Goal: Information Seeking & Learning: Compare options

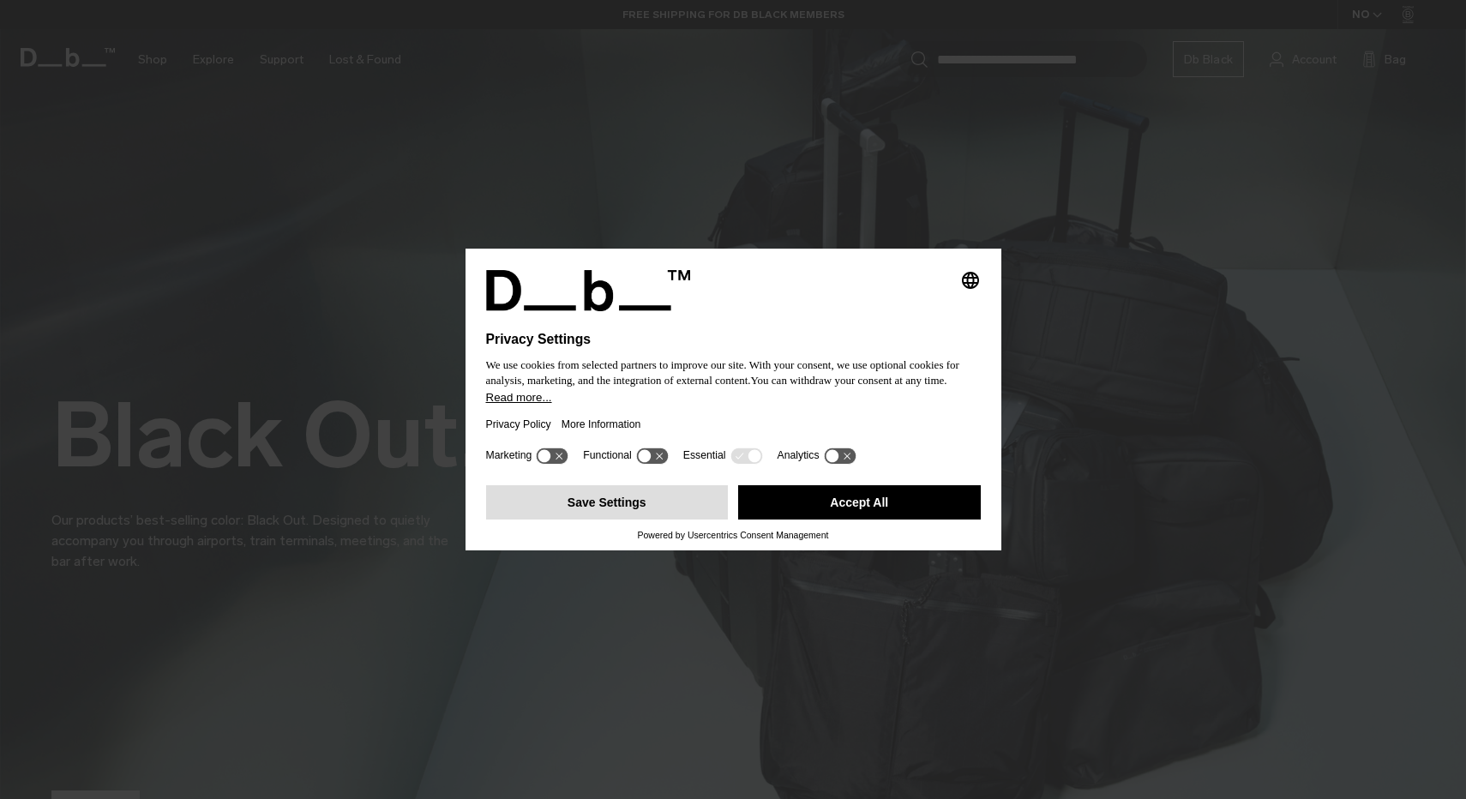
click at [689, 520] on button "Save Settings" at bounding box center [607, 502] width 243 height 34
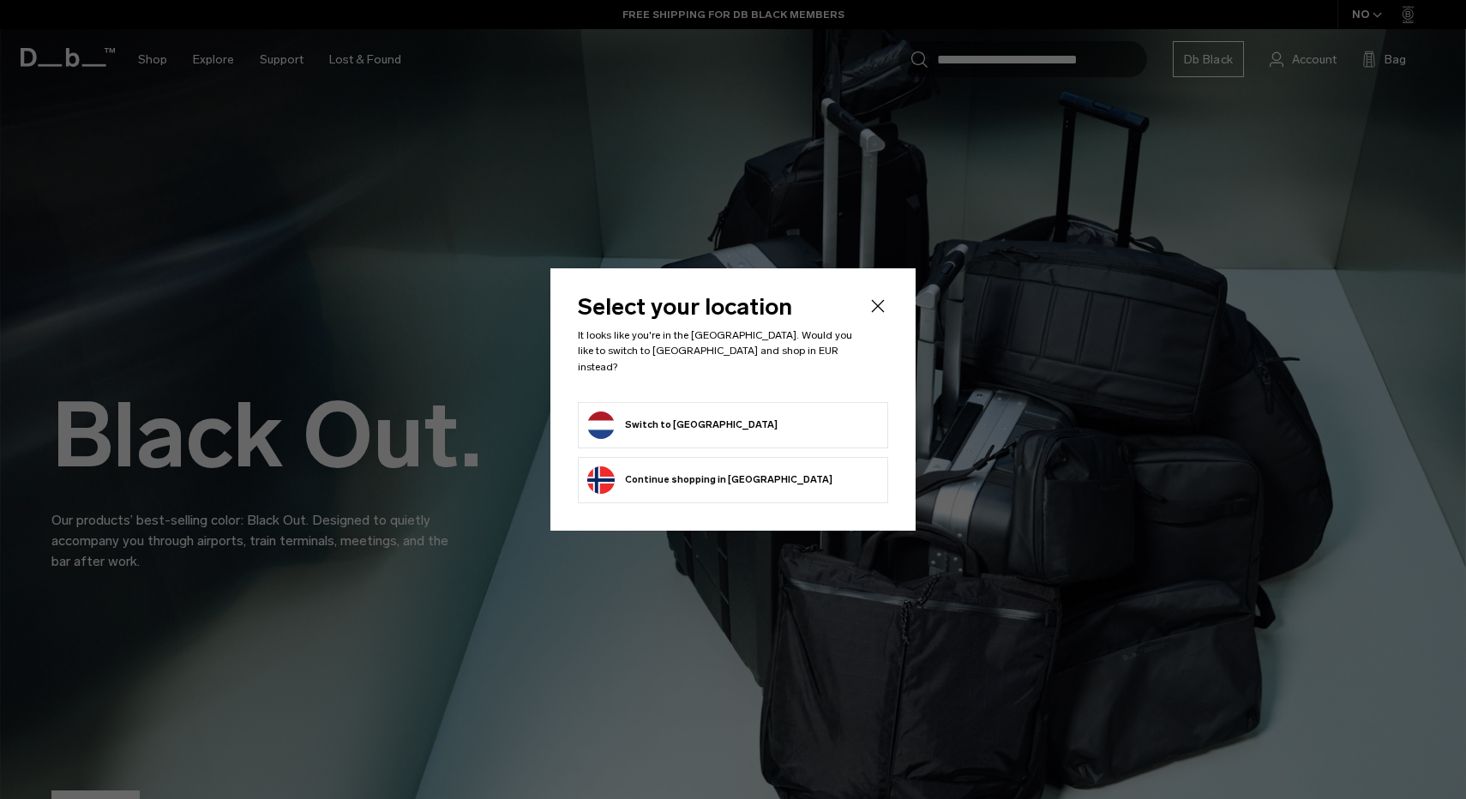
click at [708, 422] on button "Switch to Netherlands" at bounding box center [682, 425] width 190 height 27
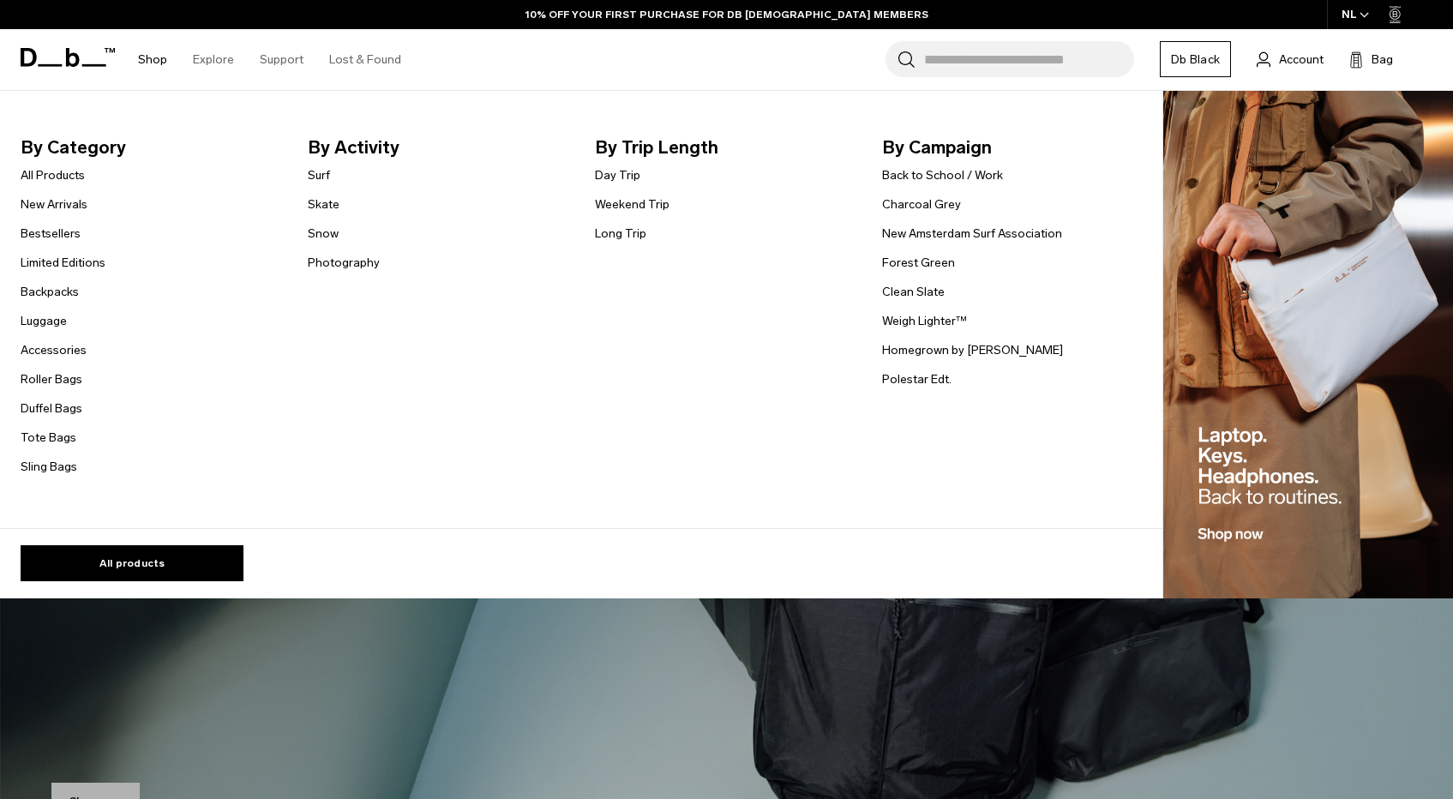
click at [158, 54] on link "Shop" at bounding box center [152, 59] width 29 height 61
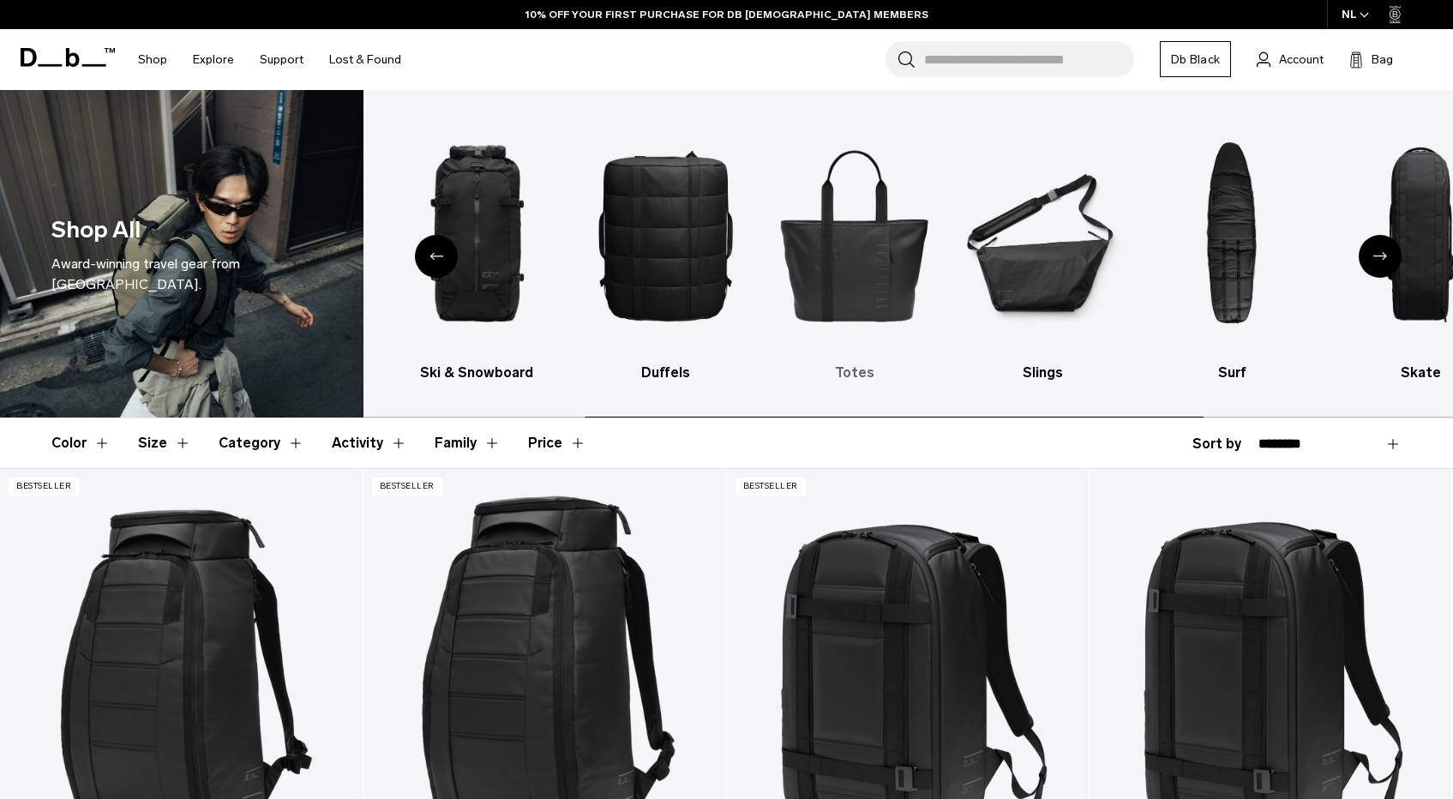
click at [832, 225] on img "5 / 10" at bounding box center [854, 235] width 159 height 238
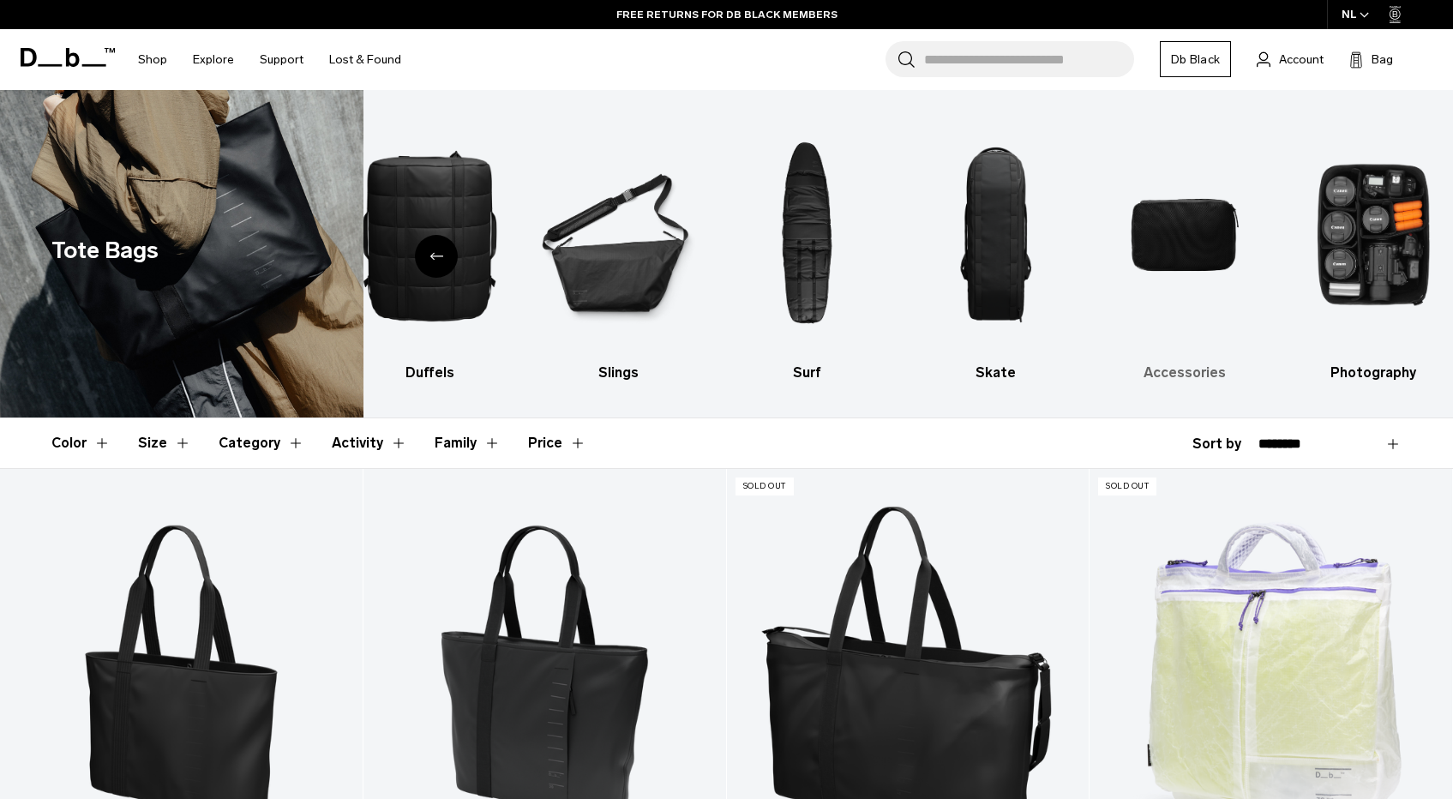
click at [1168, 241] on img "9 / 10" at bounding box center [1184, 235] width 159 height 238
click at [1167, 376] on h3 "Accessories" at bounding box center [1184, 373] width 159 height 21
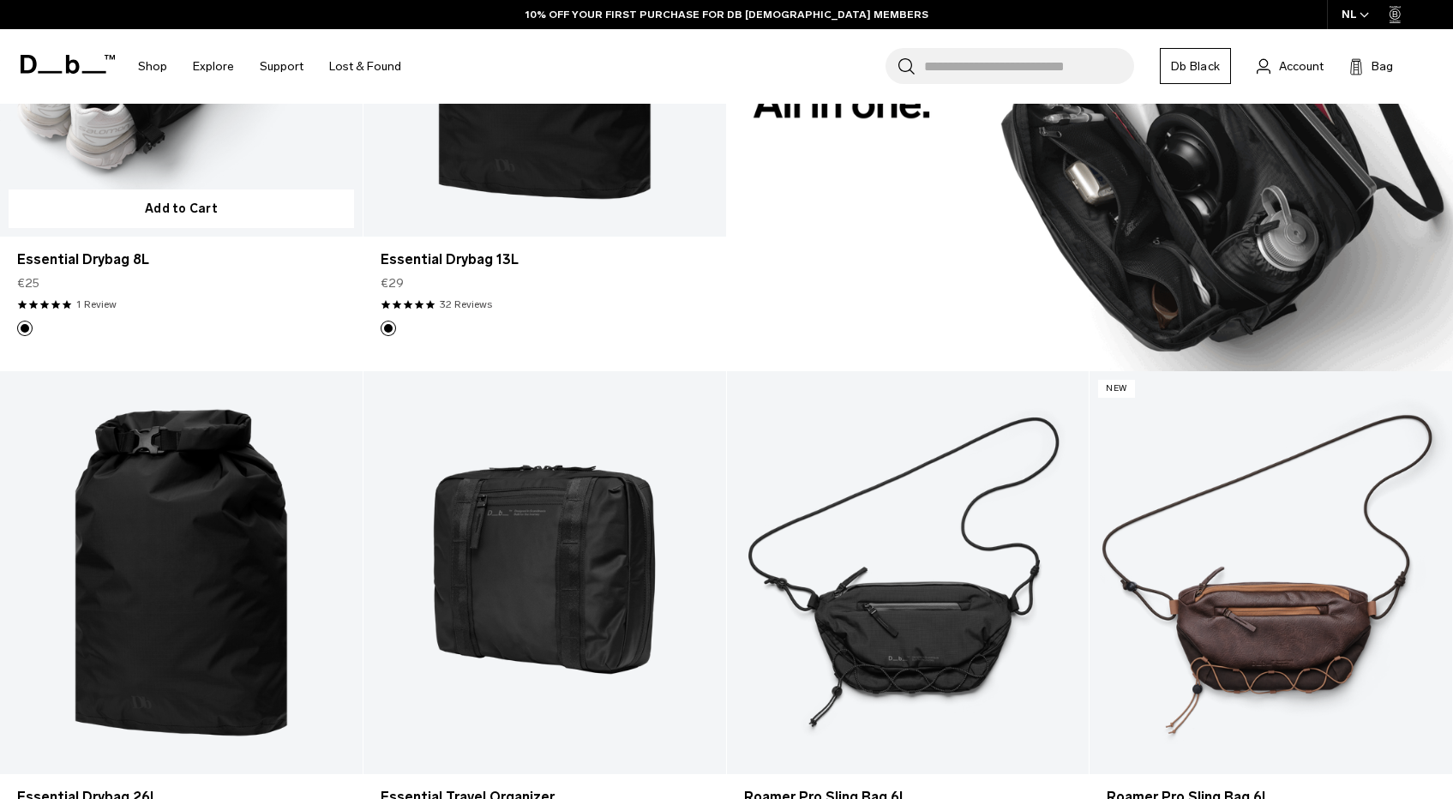
scroll to position [1709, 0]
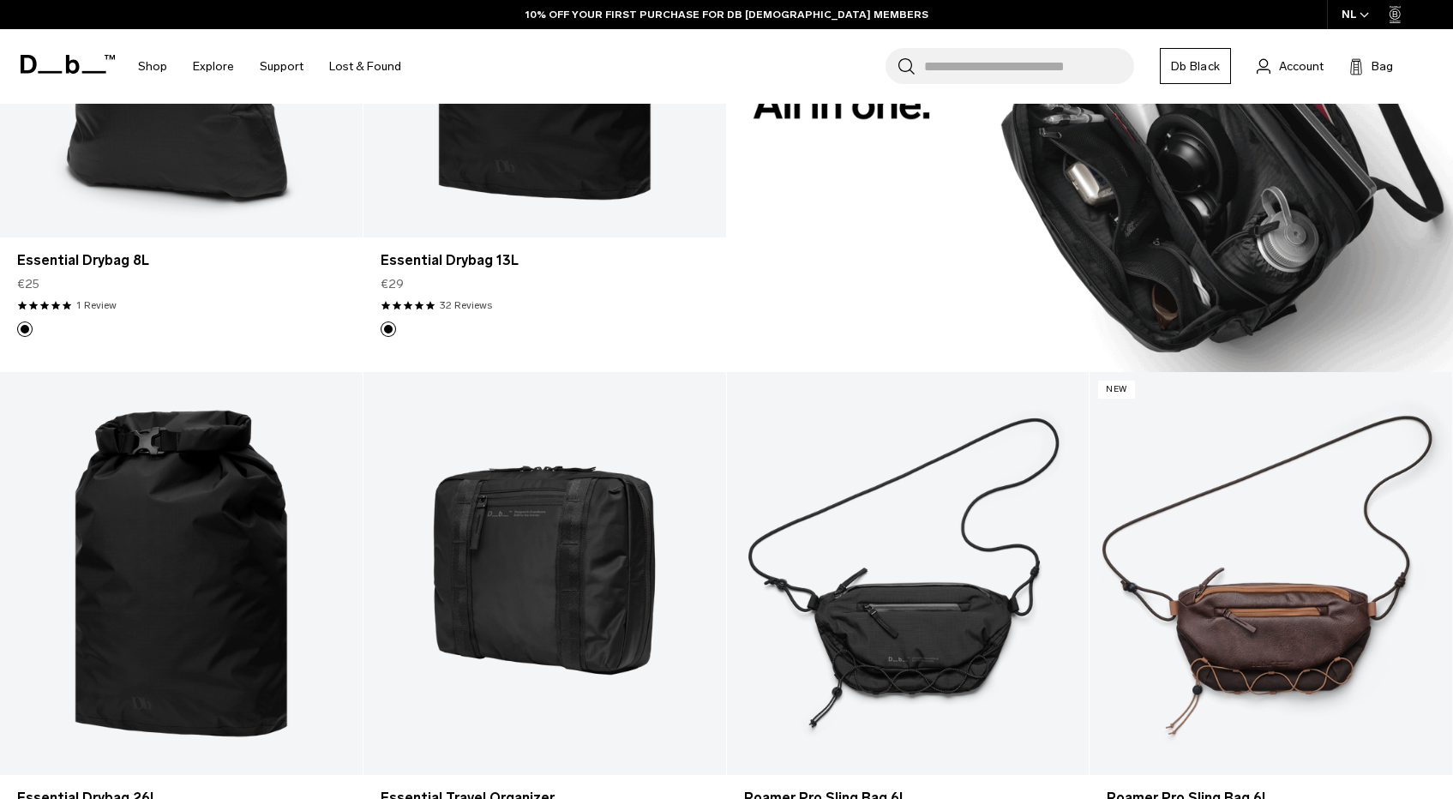
click at [934, 269] on img at bounding box center [1090, 104] width 727 height 538
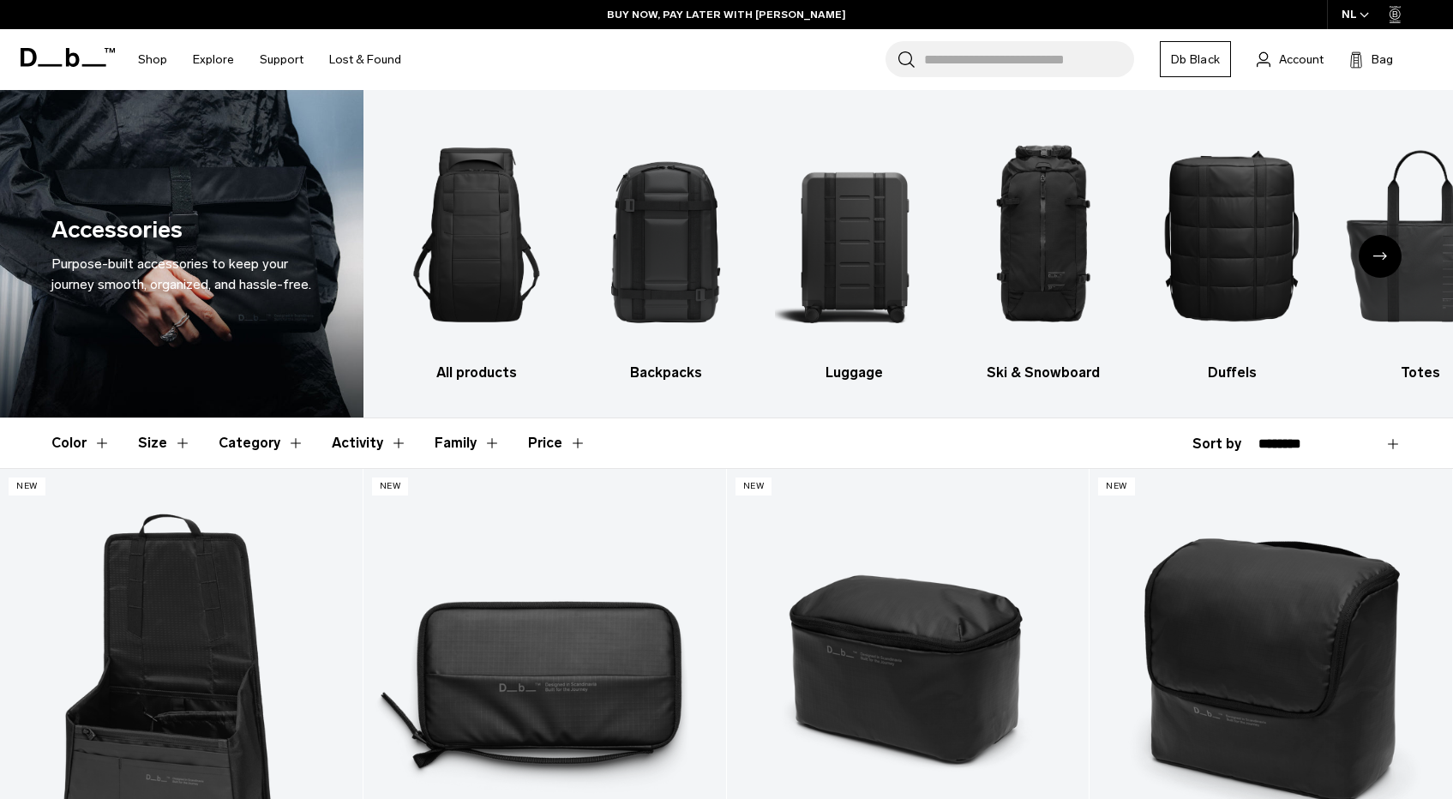
scroll to position [0, 0]
click at [670, 351] on div "2 / 10" at bounding box center [665, 235] width 159 height 238
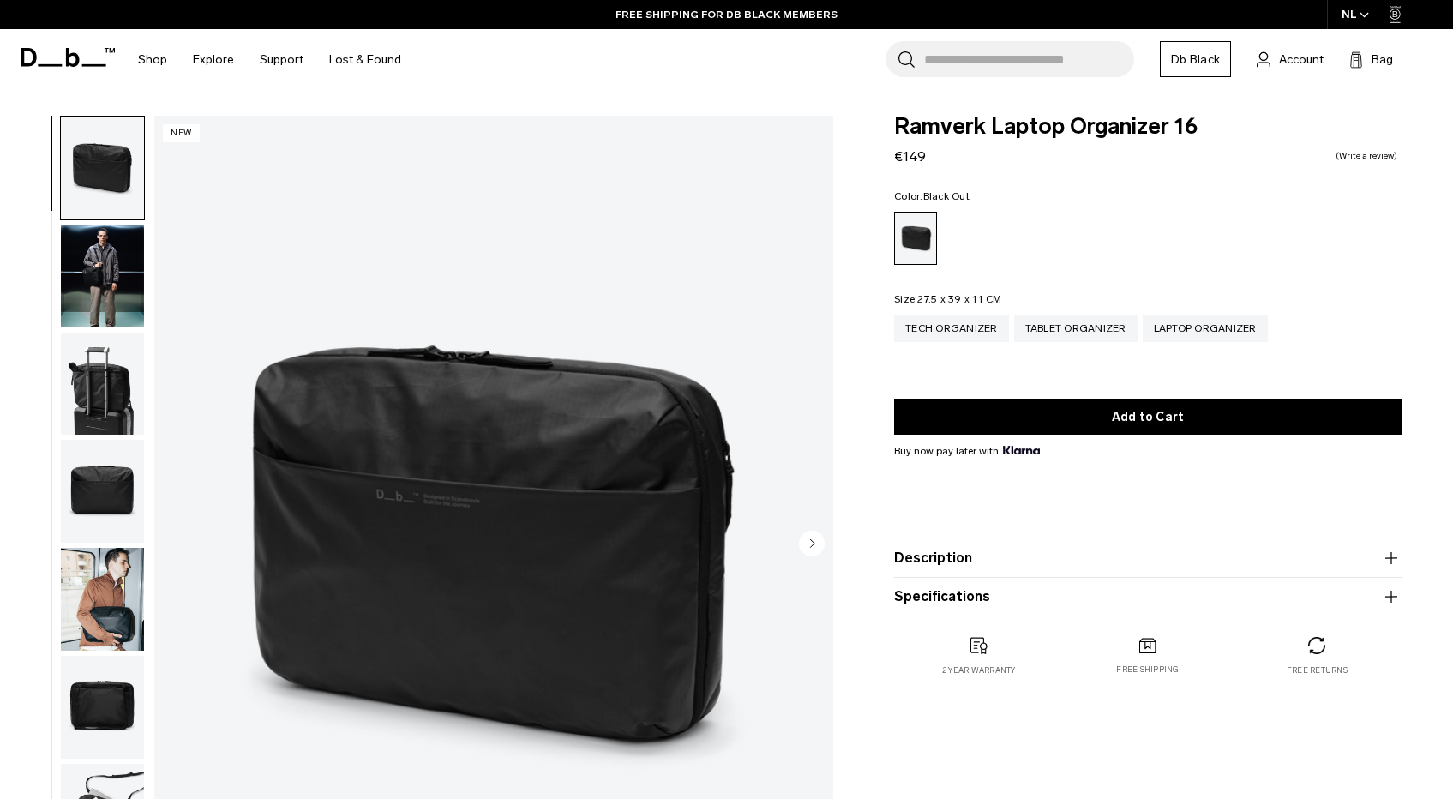
click at [85, 275] on img "button" at bounding box center [102, 276] width 83 height 103
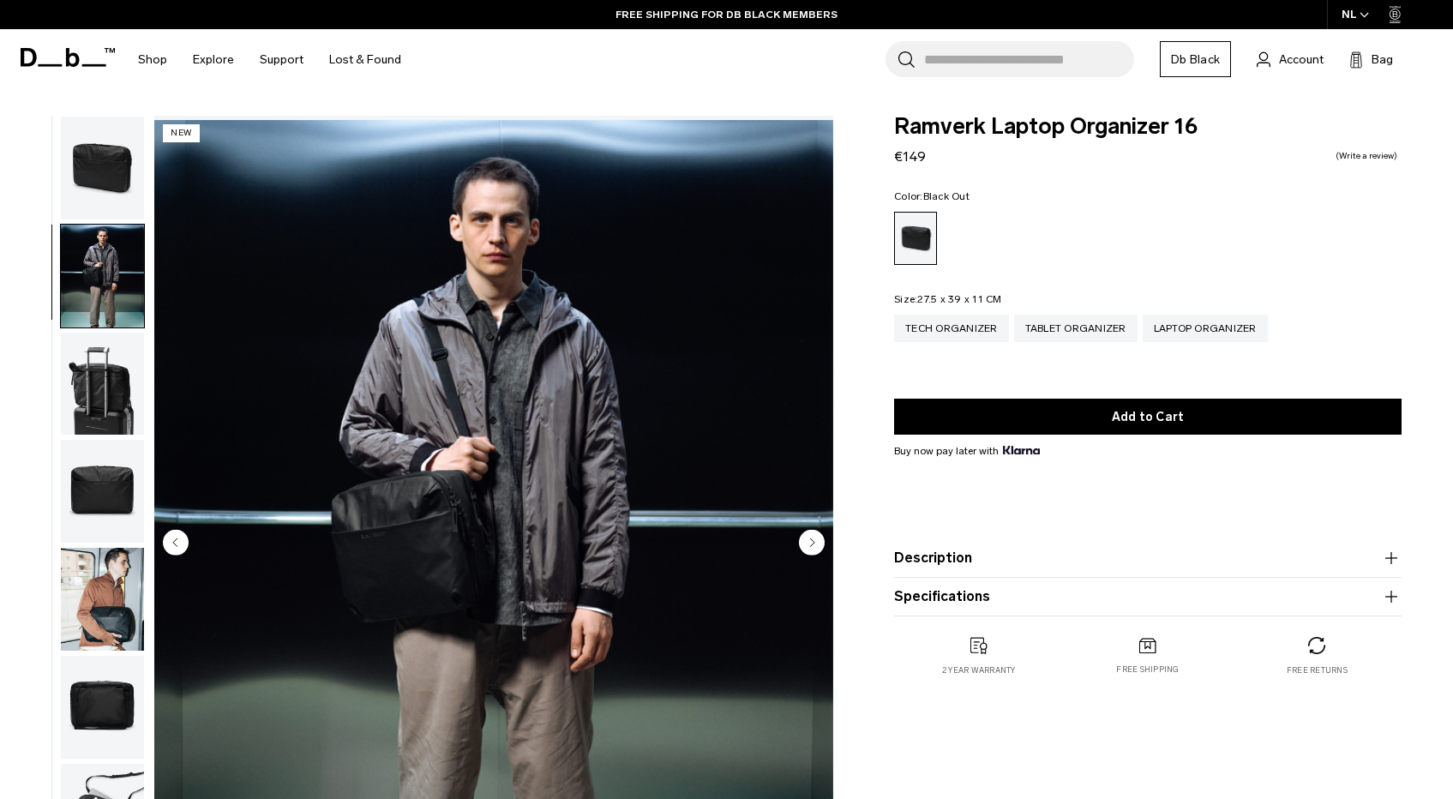
scroll to position [11, 0]
click at [99, 345] on img "button" at bounding box center [102, 382] width 83 height 103
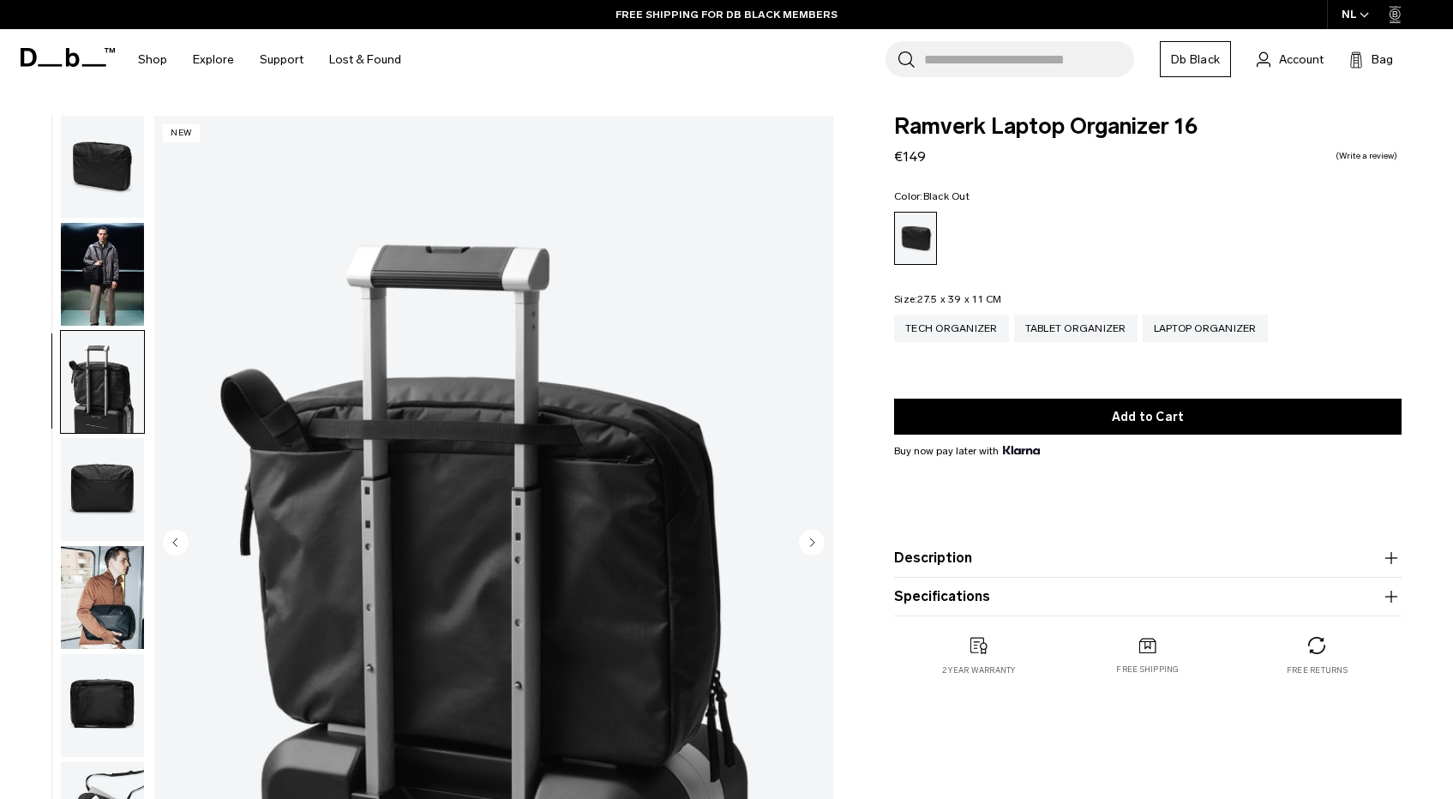
scroll to position [12, 0]
click at [111, 484] on img "button" at bounding box center [102, 489] width 83 height 103
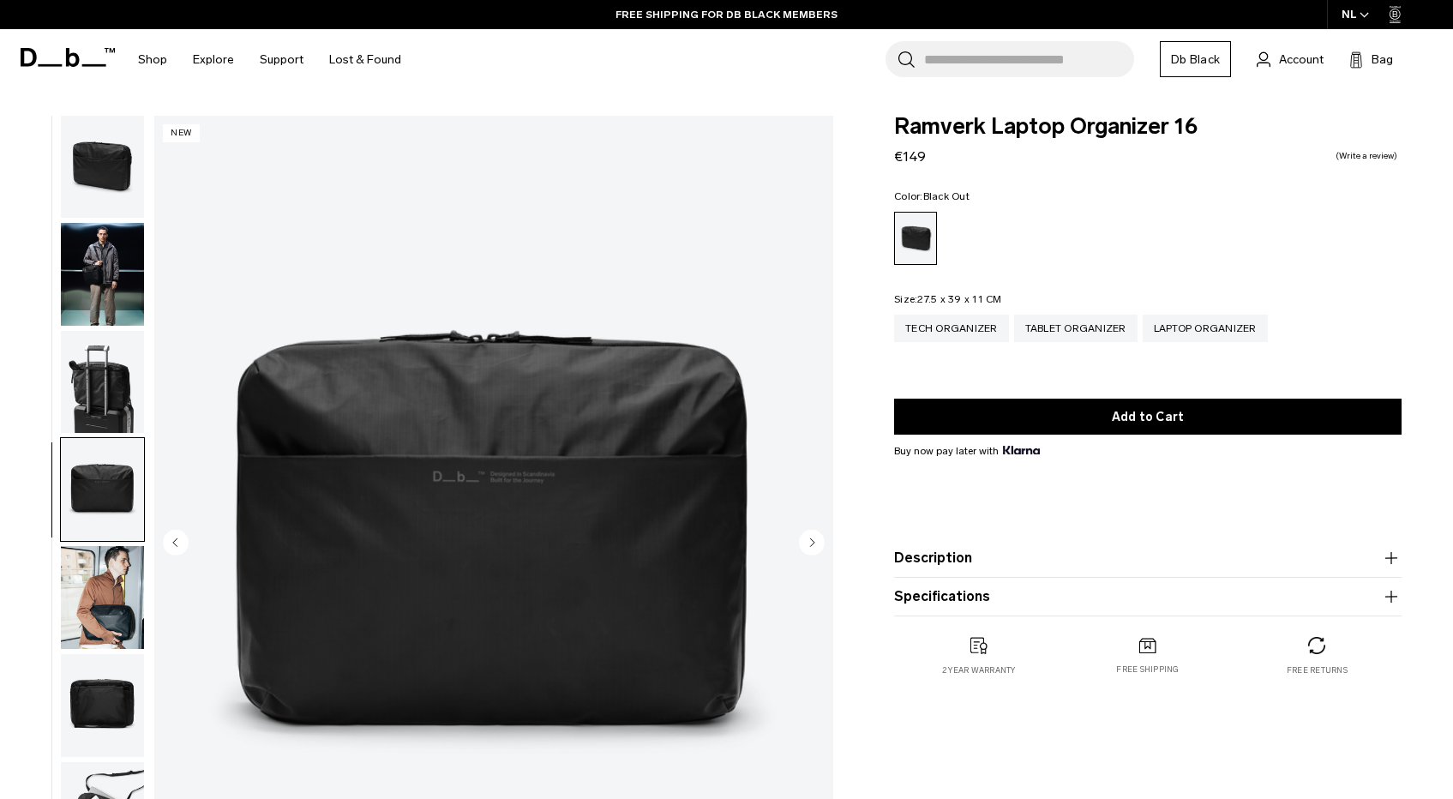
click at [113, 572] on img "button" at bounding box center [102, 597] width 83 height 103
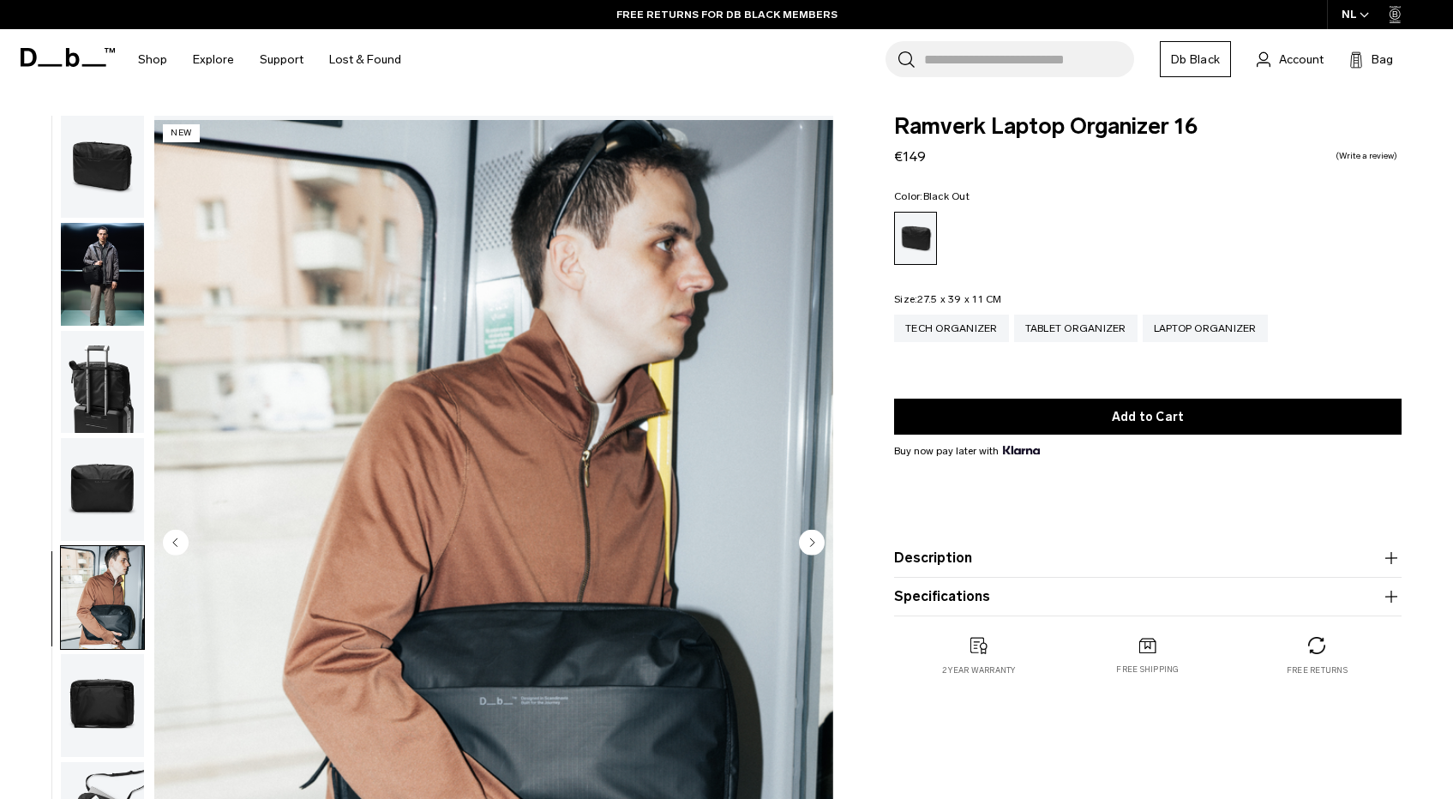
click at [111, 691] on img "button" at bounding box center [102, 705] width 83 height 103
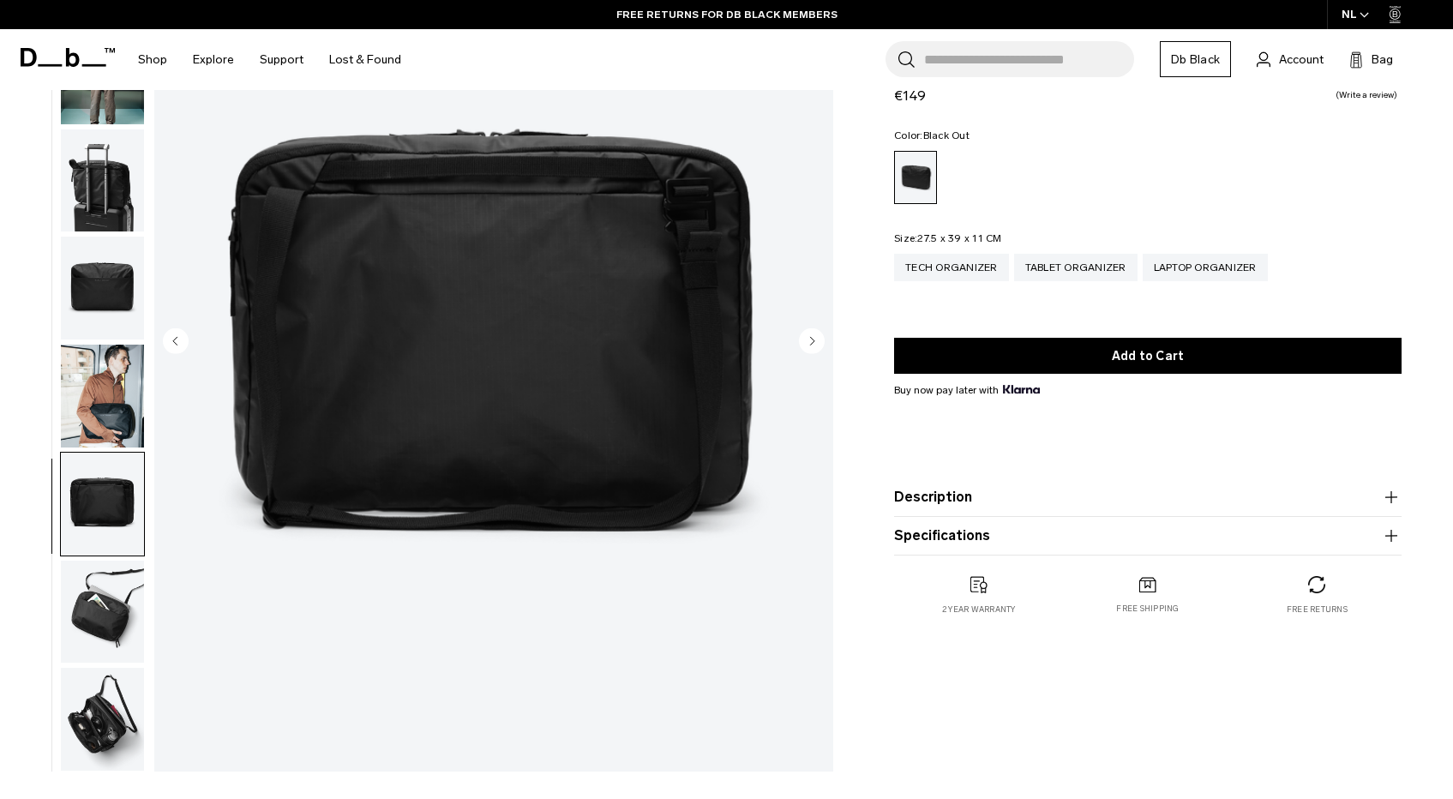
scroll to position [206, 0]
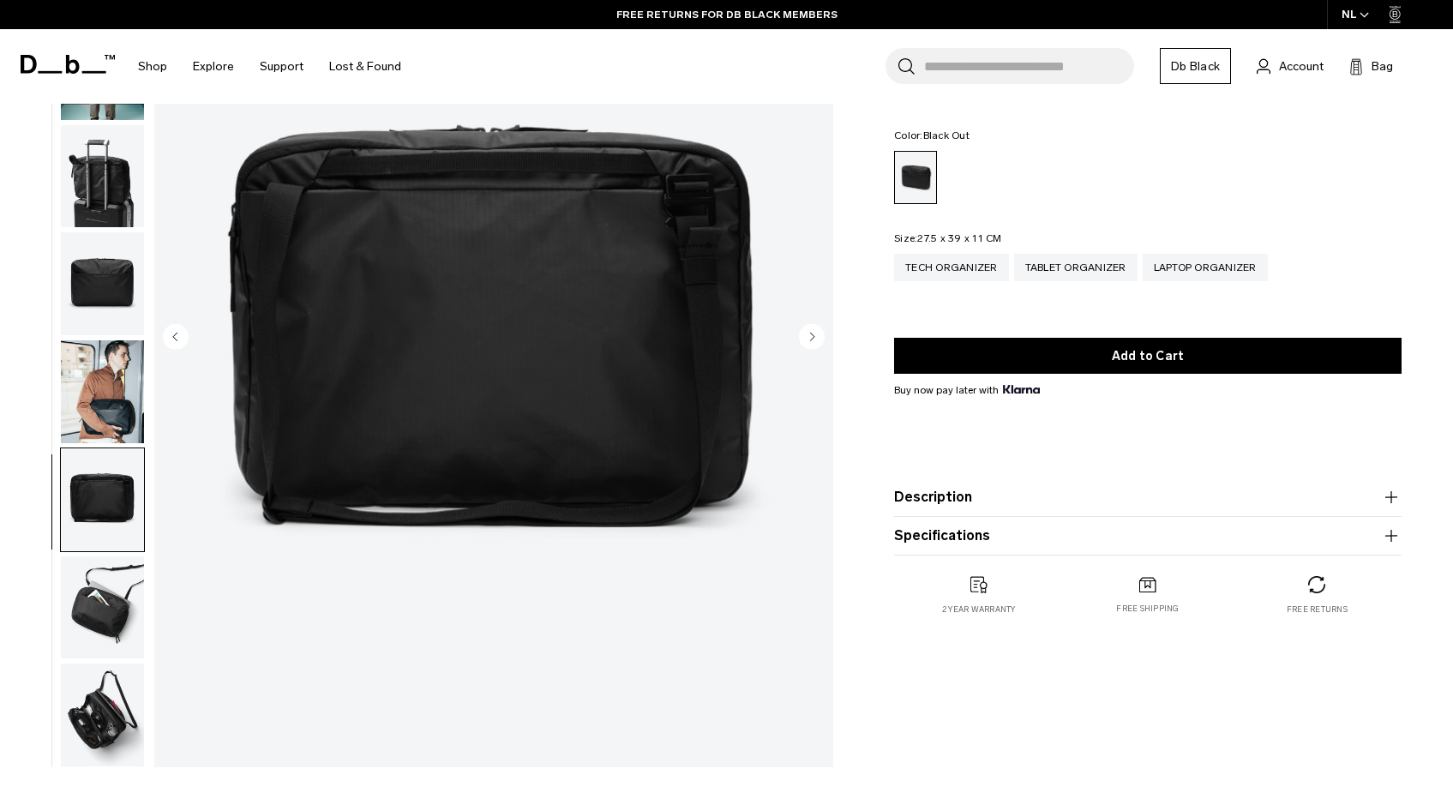
click at [108, 581] on img "button" at bounding box center [102, 607] width 83 height 103
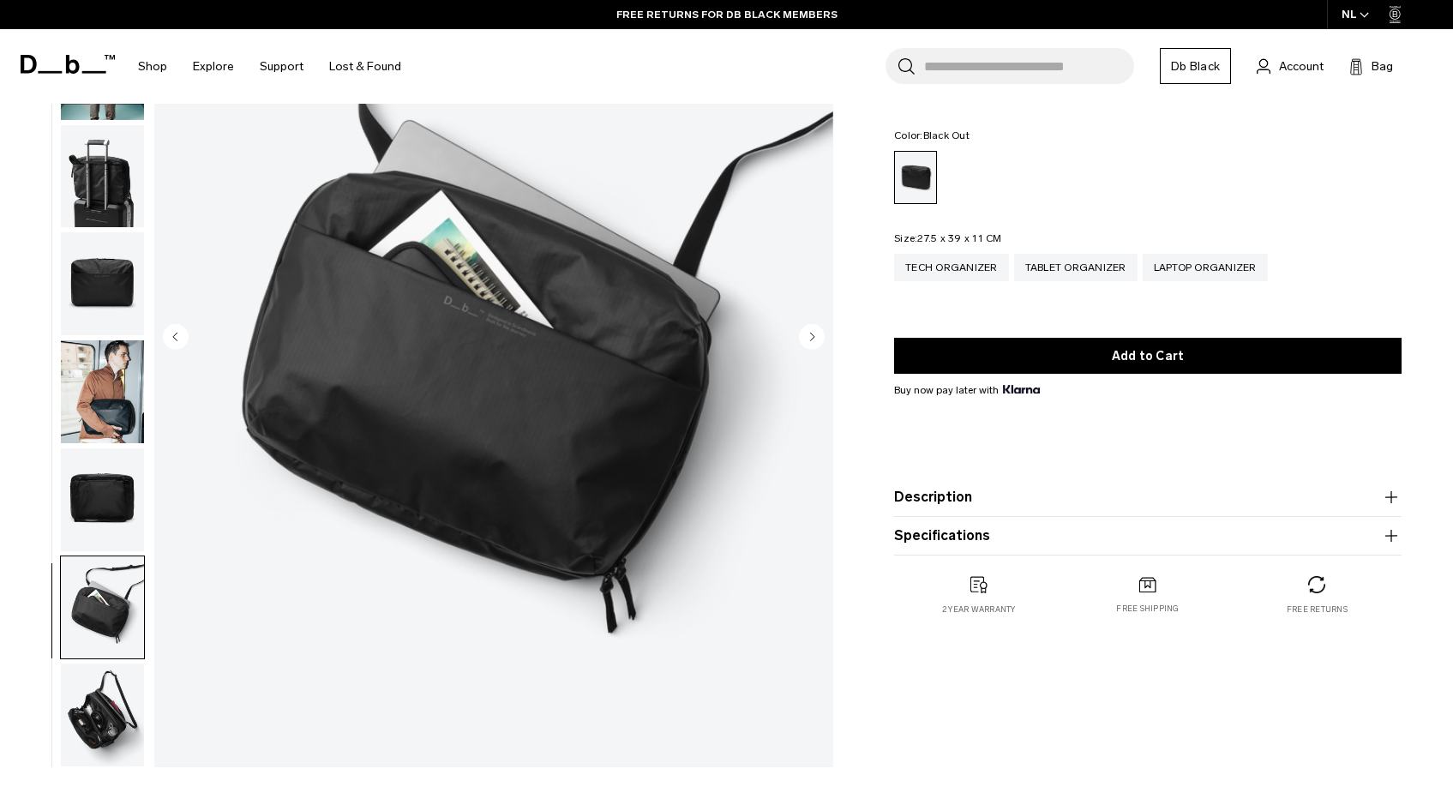
click at [111, 670] on img "button" at bounding box center [102, 715] width 83 height 103
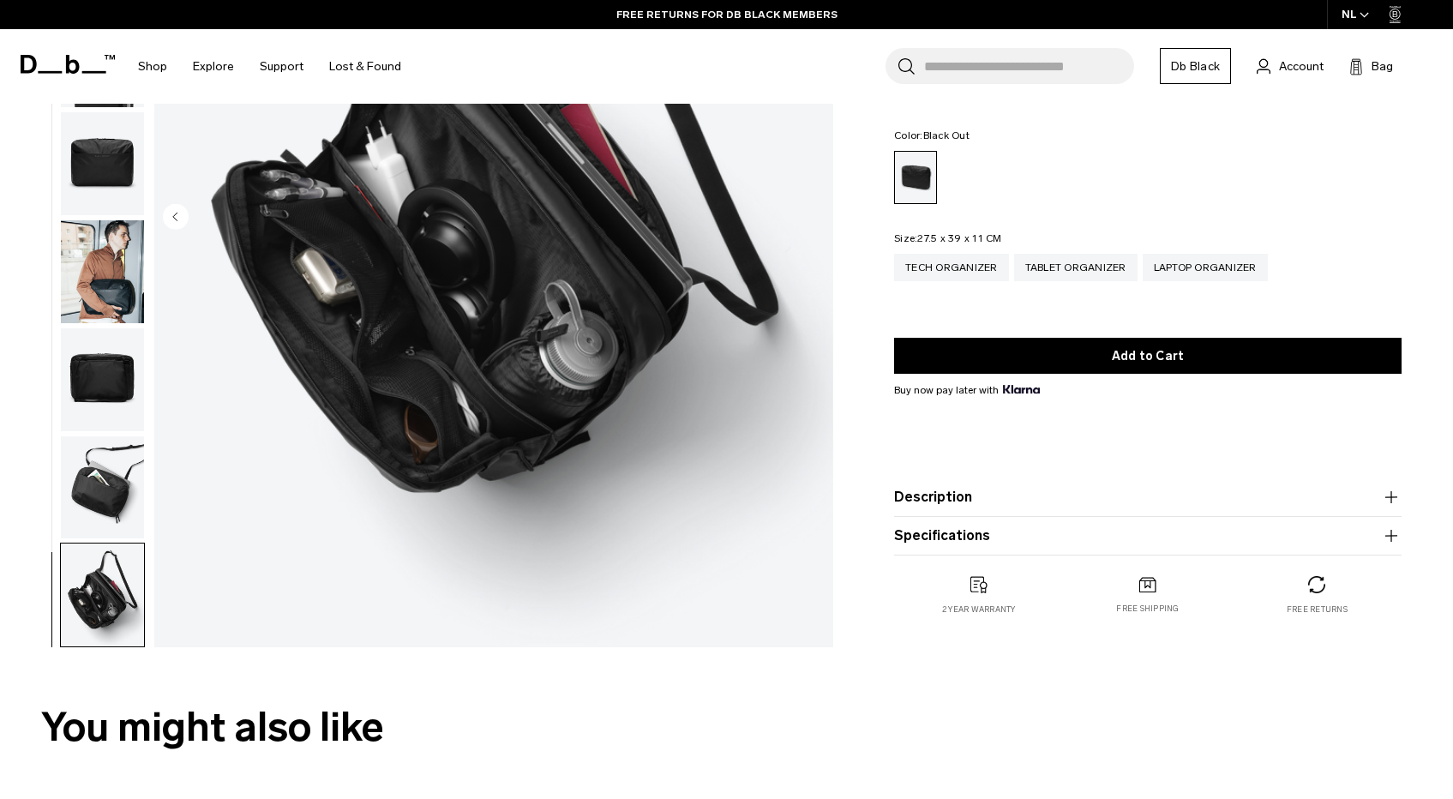
scroll to position [328, 0]
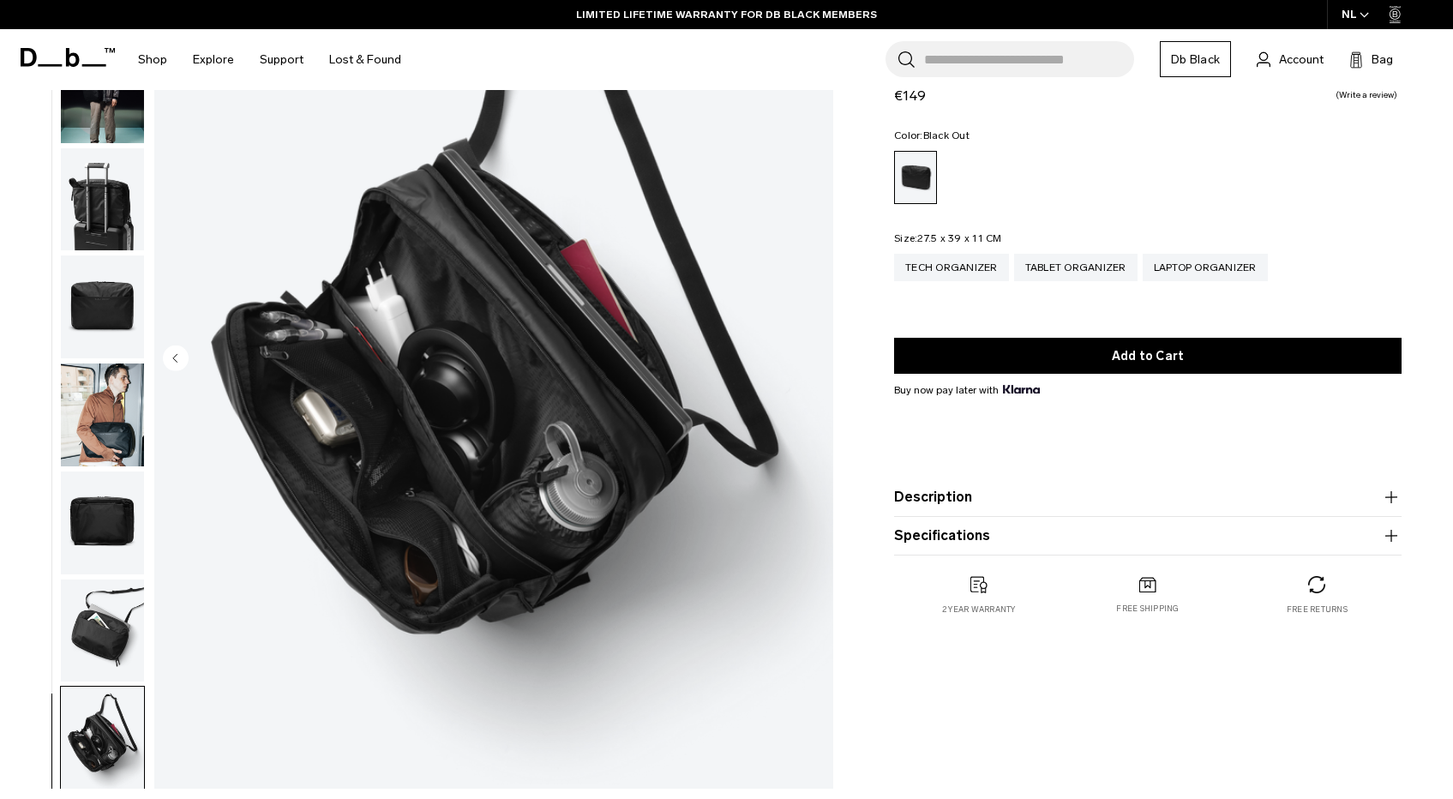
scroll to position [0, 0]
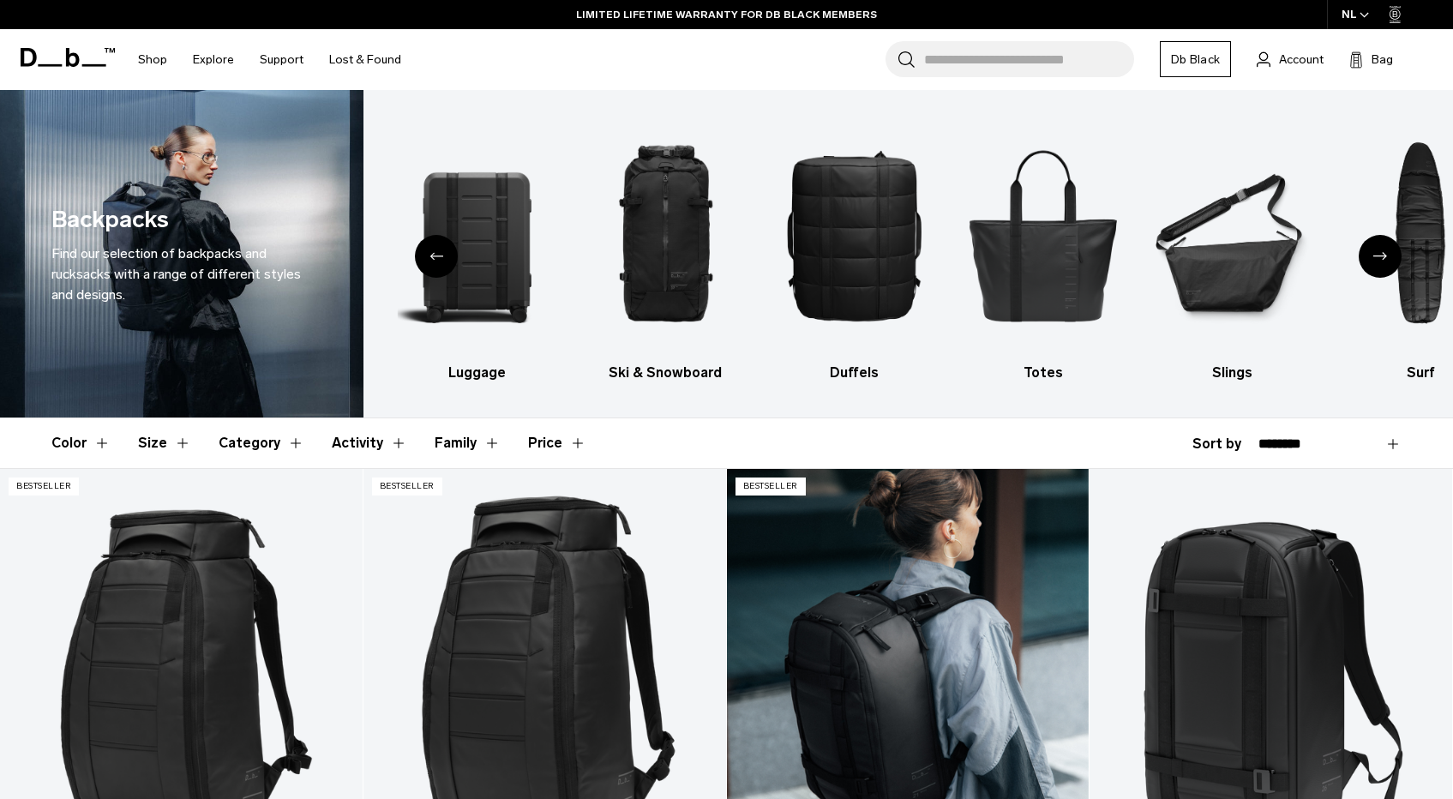
click at [881, 601] on link "Ramverk Backpack 21L" at bounding box center [908, 670] width 363 height 403
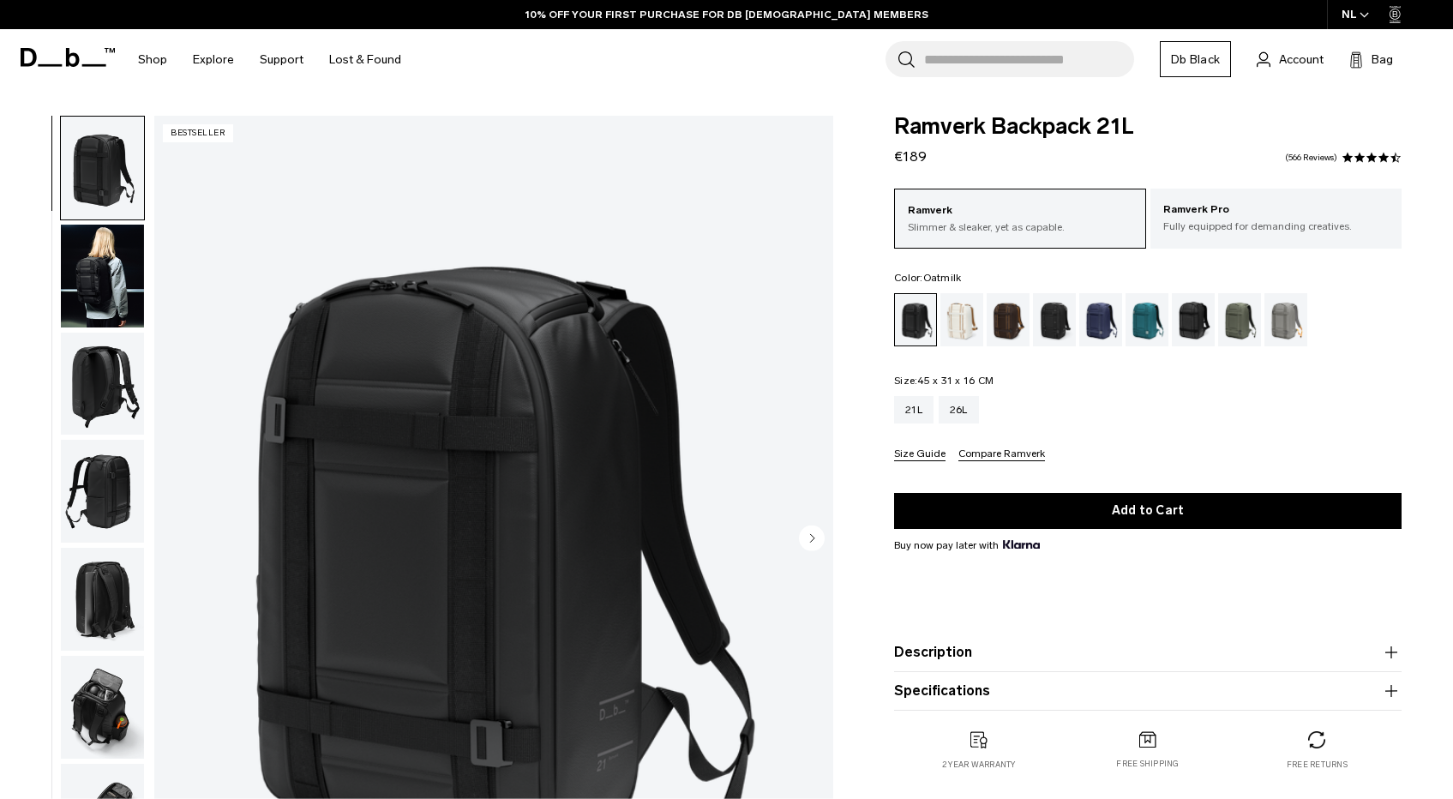
click at [966, 325] on div "Oatmilk" at bounding box center [963, 319] width 44 height 53
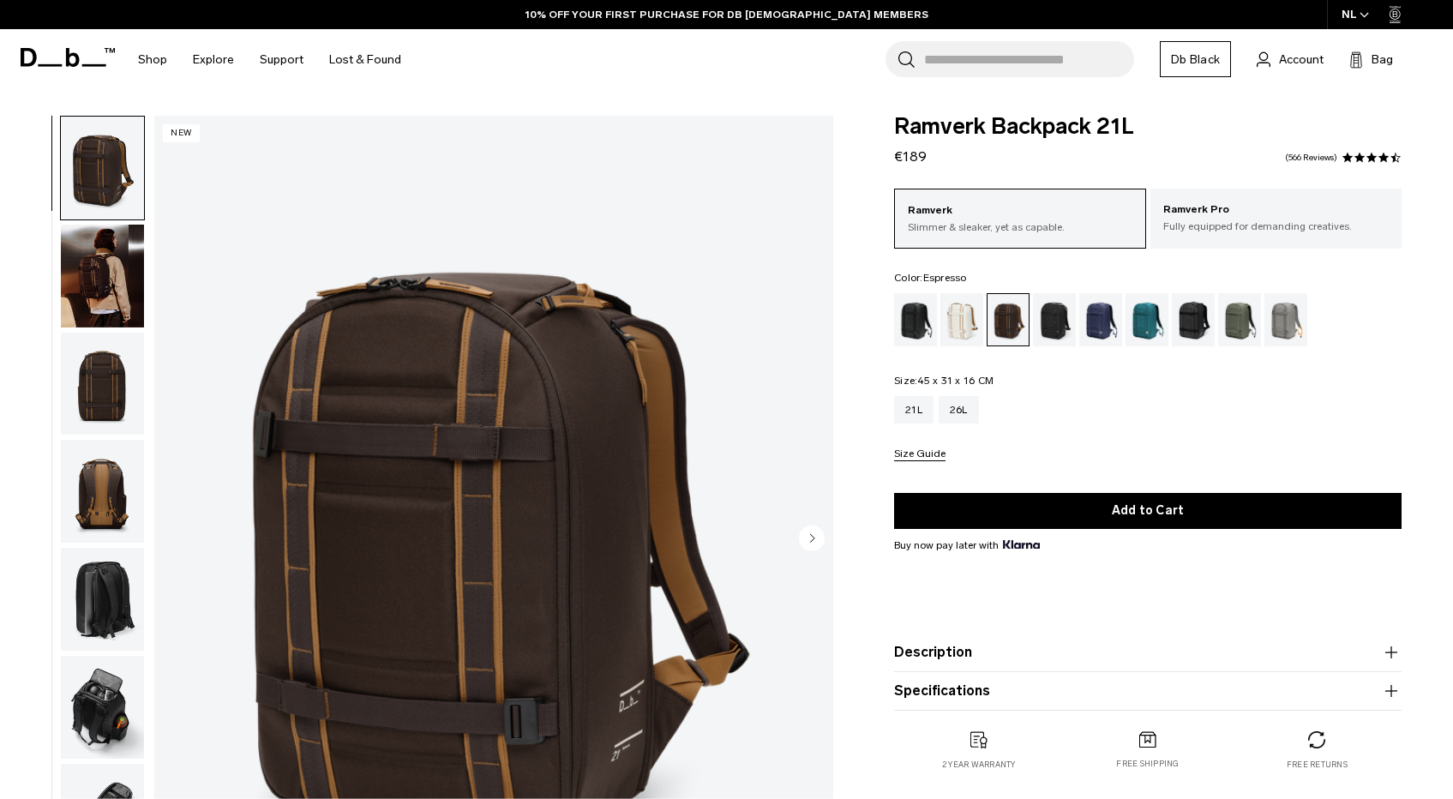
click at [1052, 326] on div "Charcoal Grey" at bounding box center [1055, 319] width 44 height 53
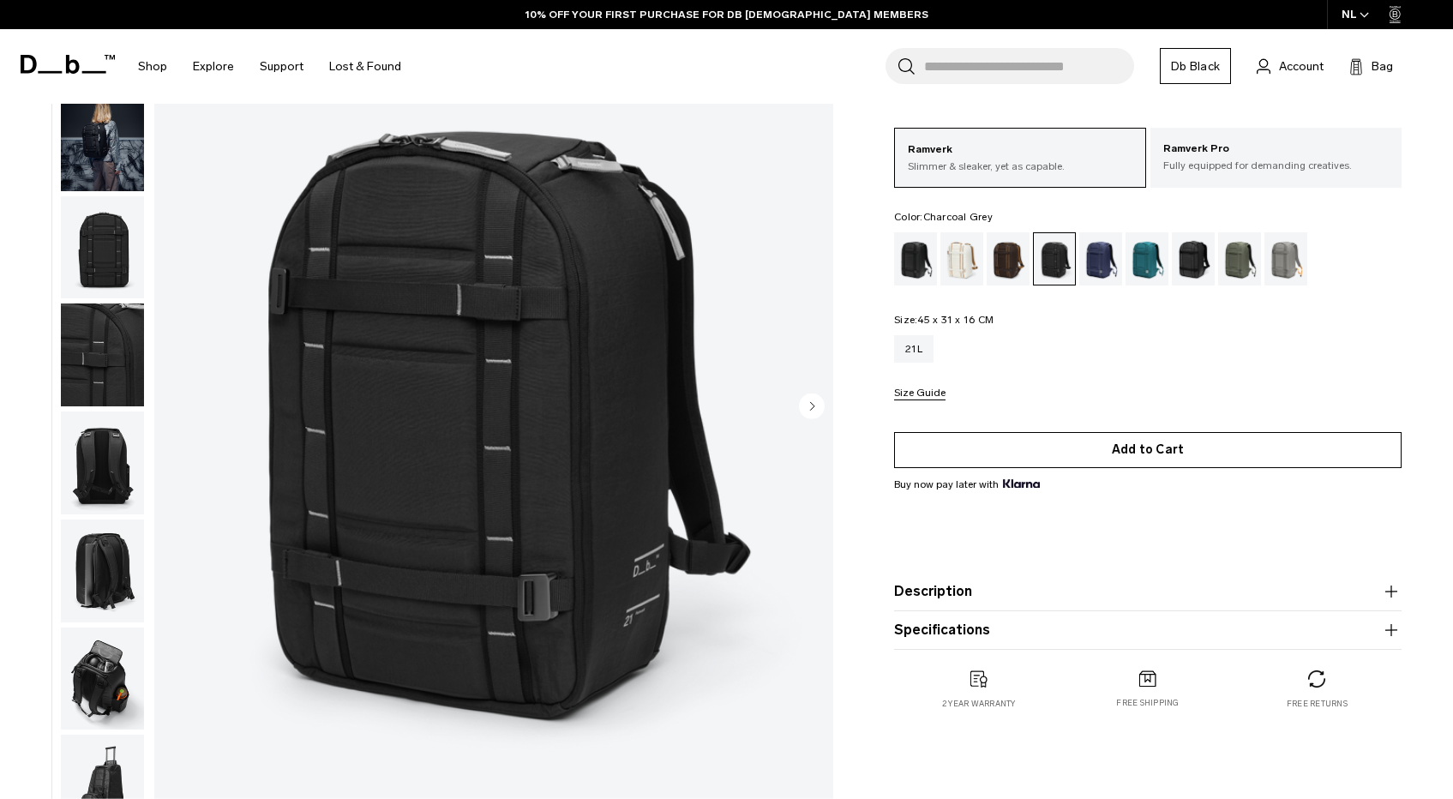
scroll to position [76, 0]
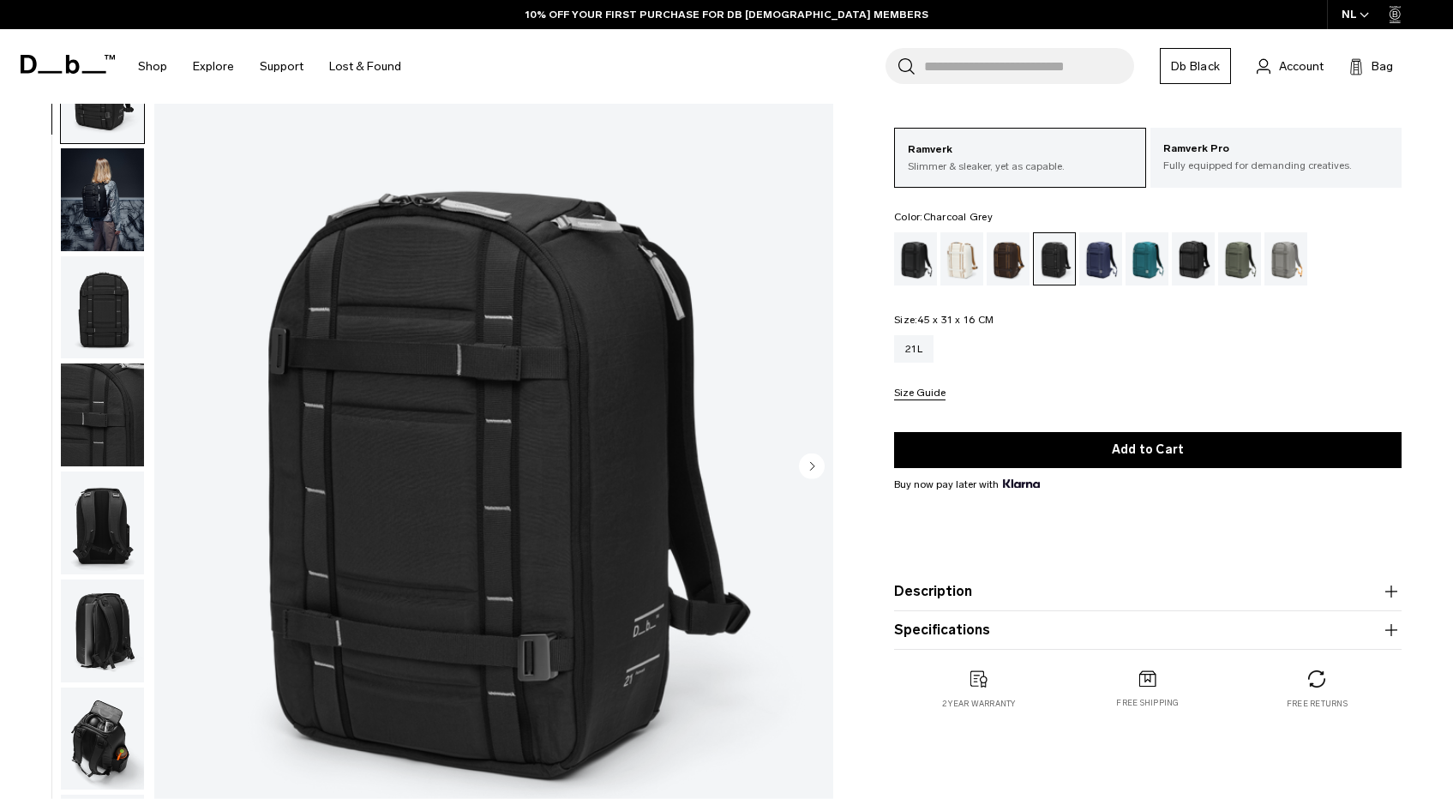
click at [101, 306] on img "button" at bounding box center [102, 307] width 83 height 103
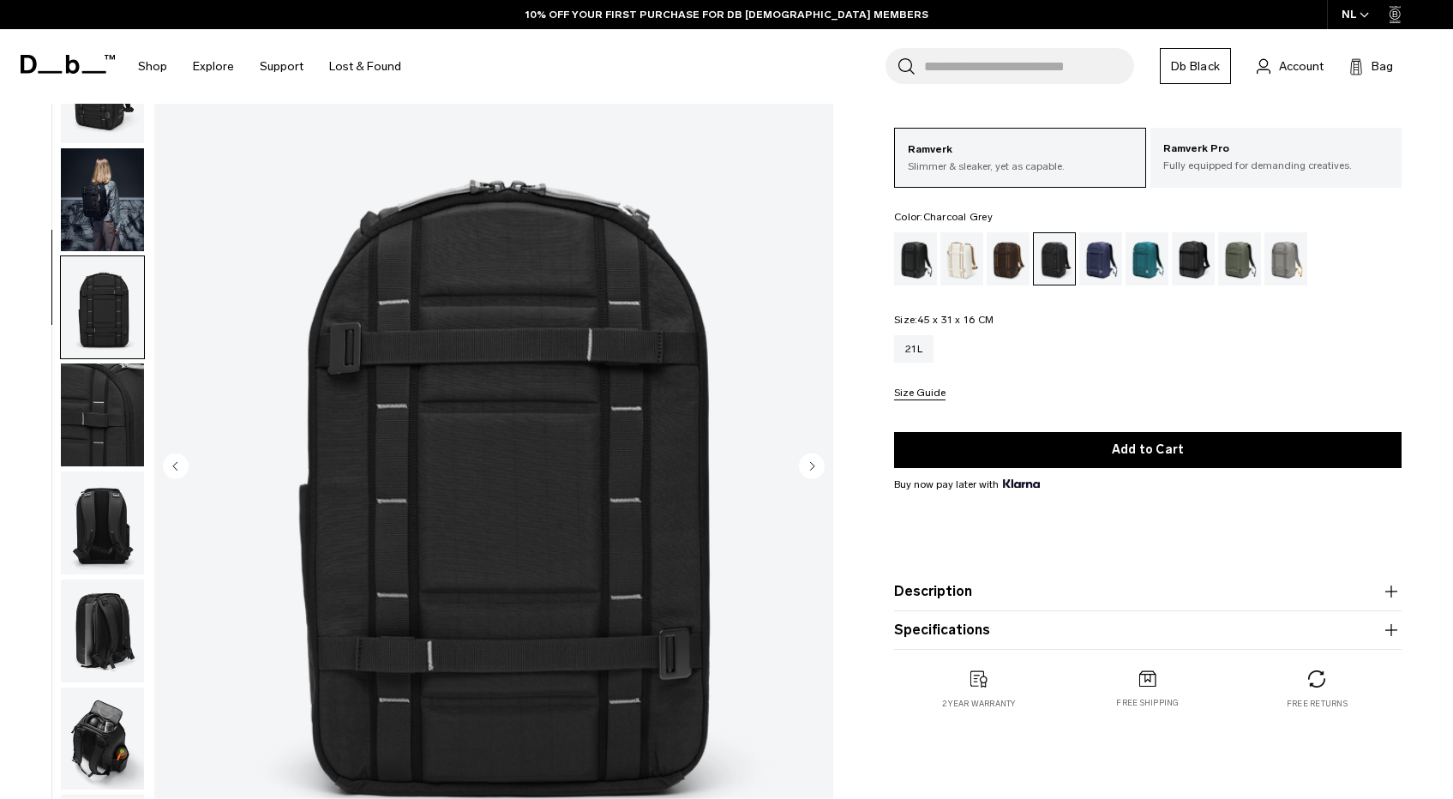
scroll to position [121, 0]
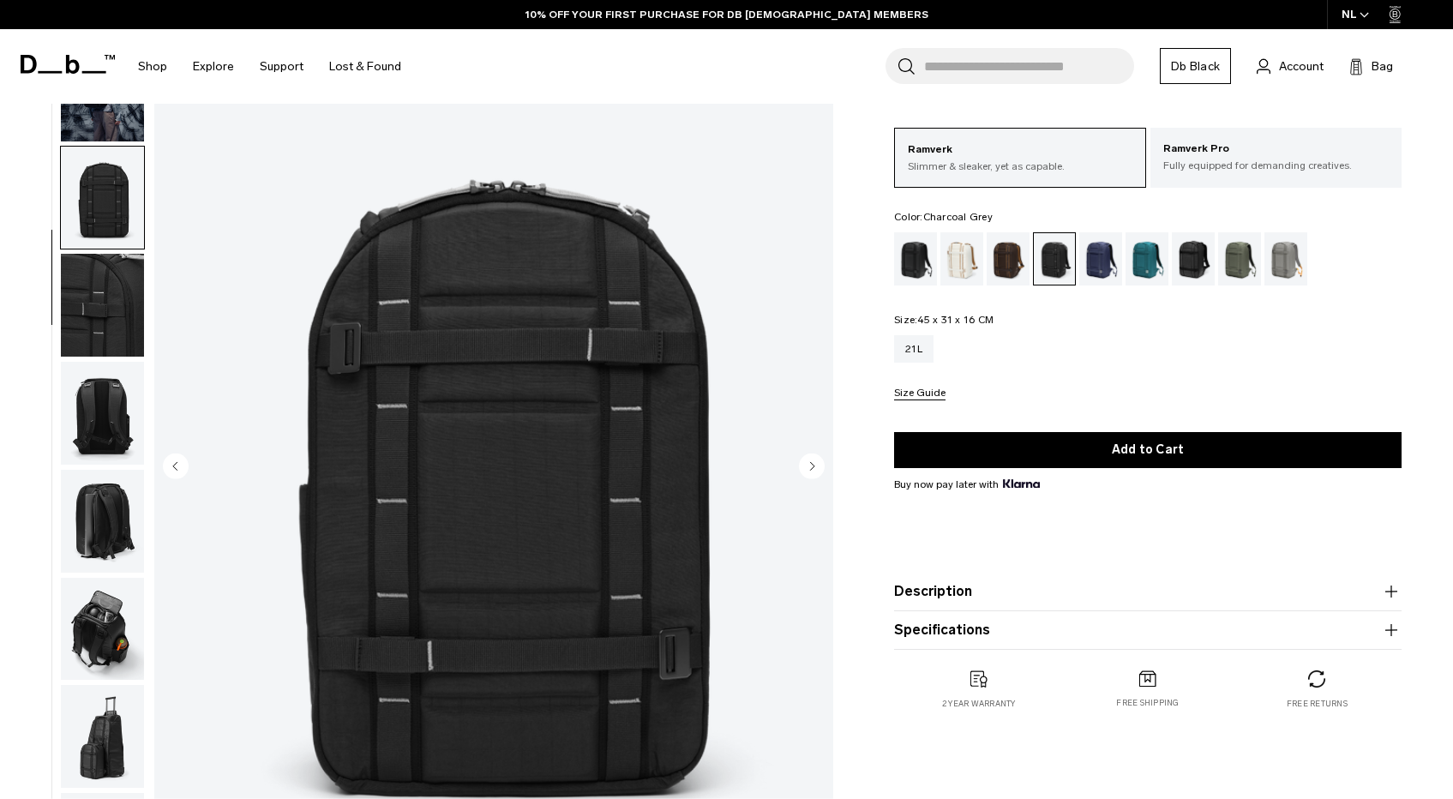
click at [100, 335] on img "button" at bounding box center [102, 305] width 83 height 103
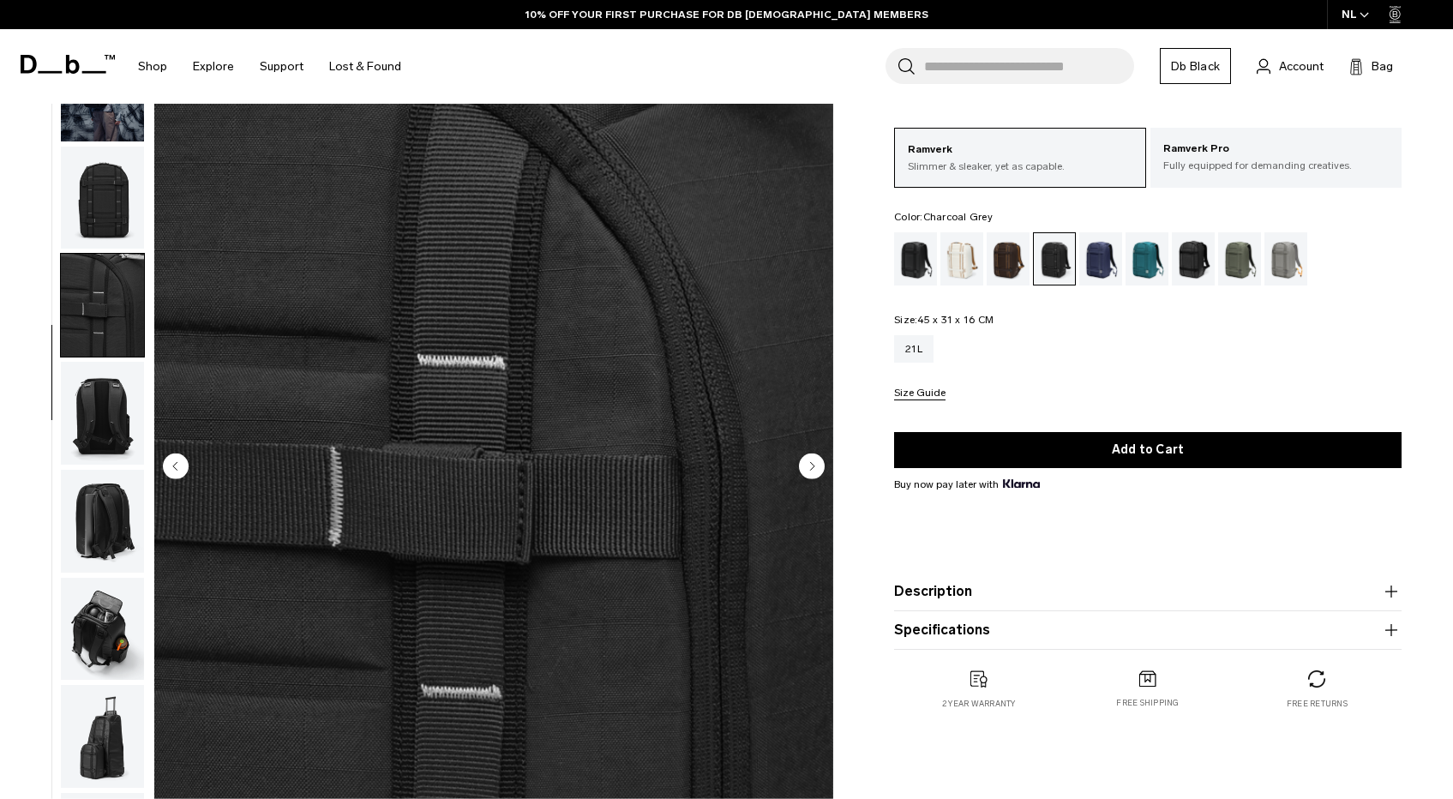
click at [93, 420] on img "button" at bounding box center [102, 413] width 83 height 103
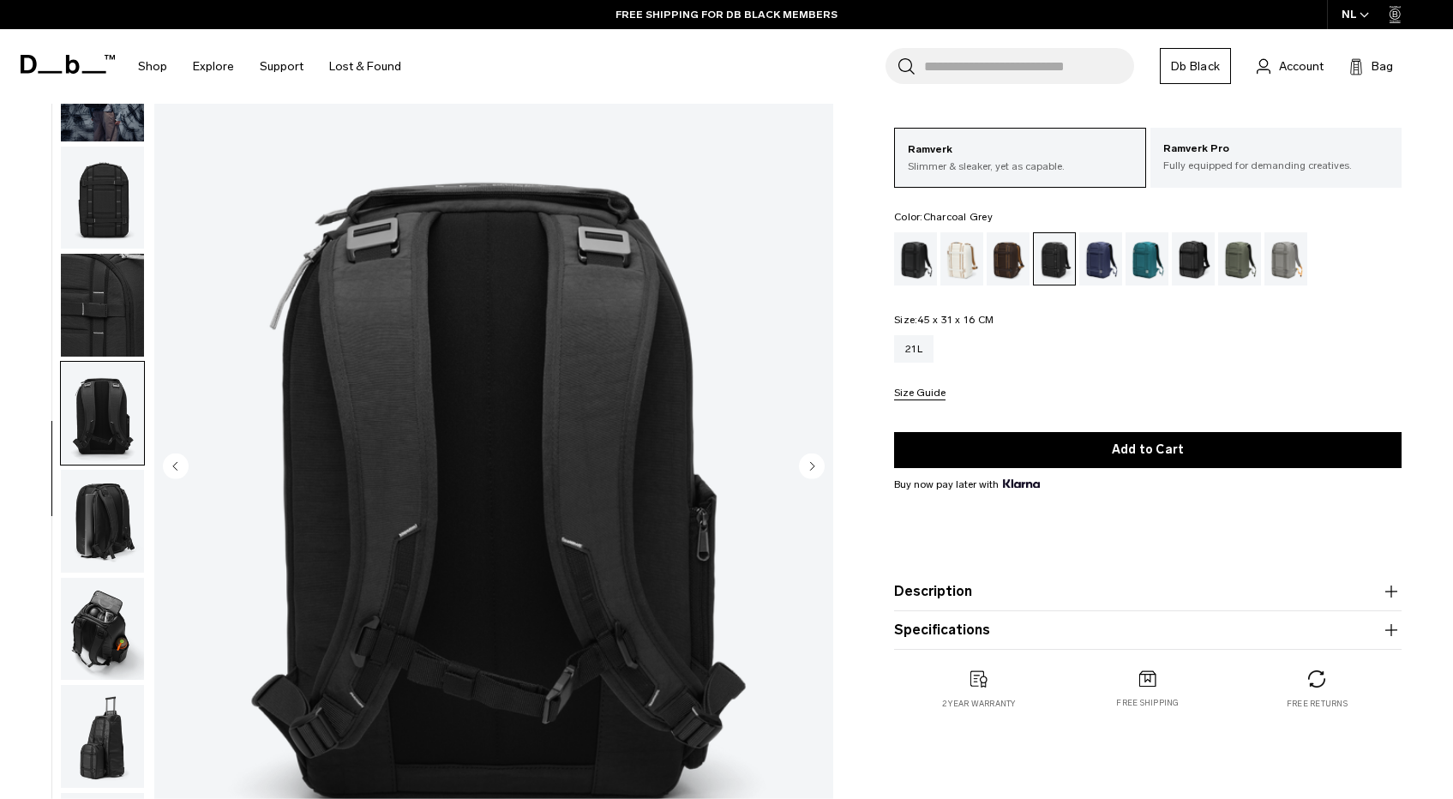
click at [111, 545] on img "button" at bounding box center [102, 521] width 83 height 103
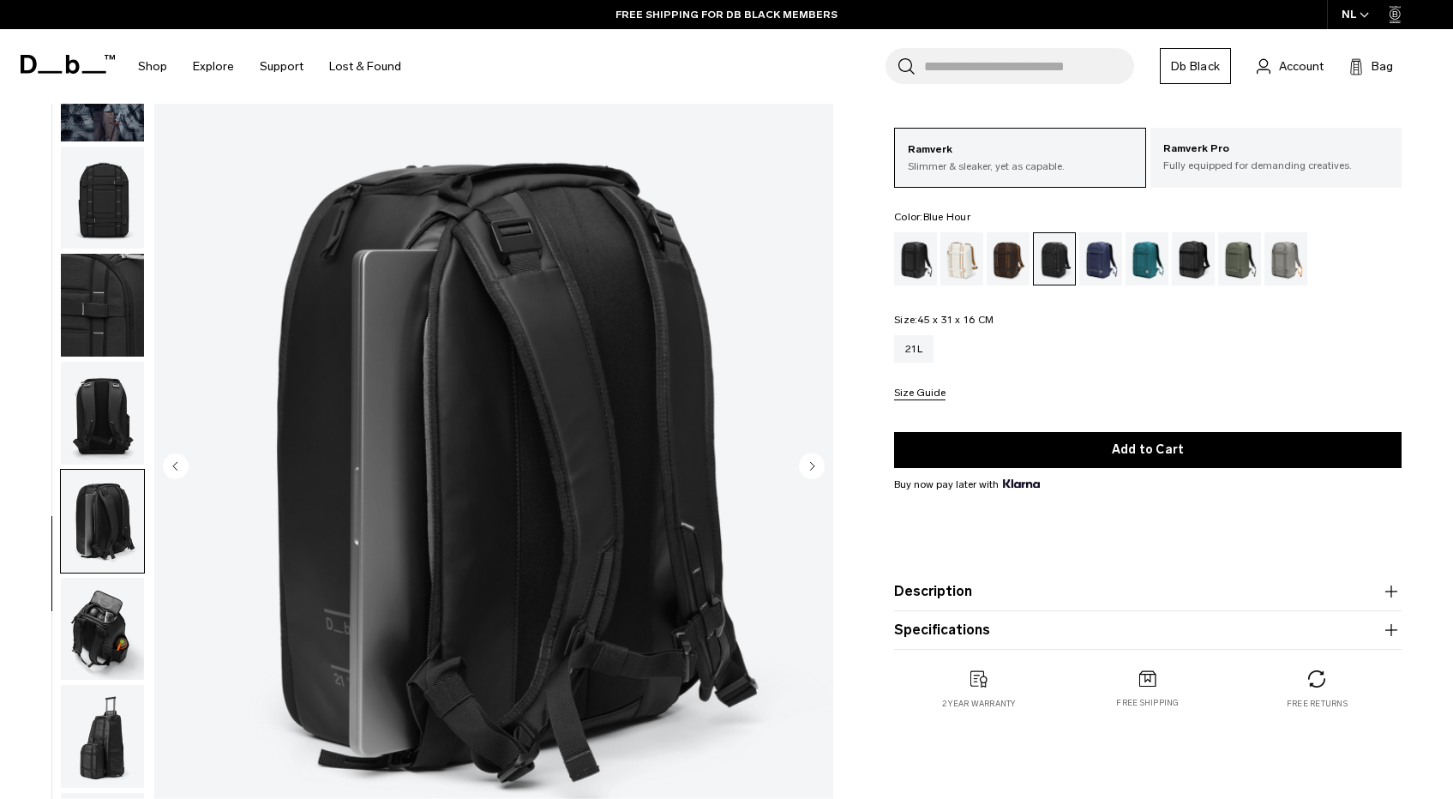
click at [1112, 256] on div "Blue Hour" at bounding box center [1101, 258] width 44 height 53
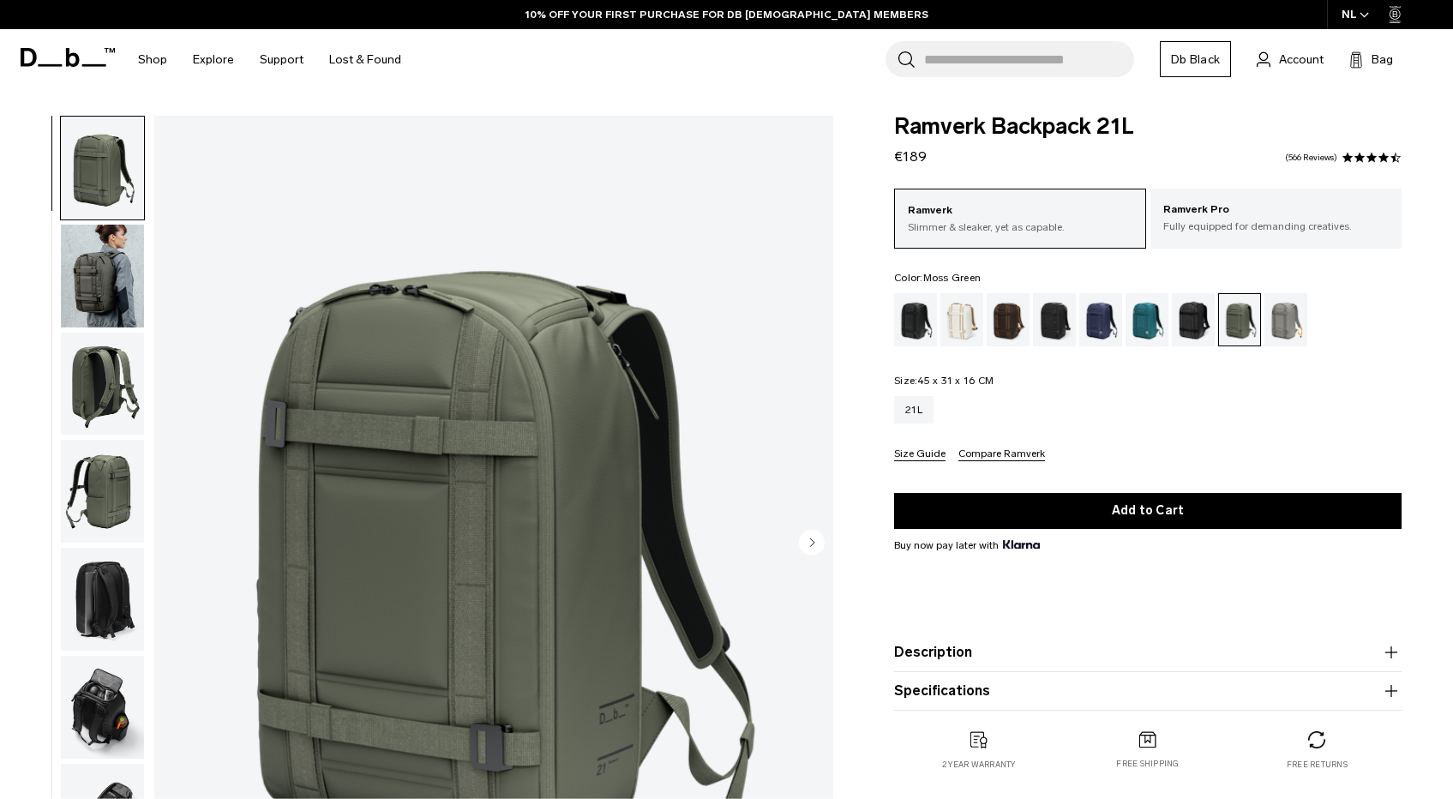
click at [1281, 318] on div "Sand Grey" at bounding box center [1287, 319] width 44 height 53
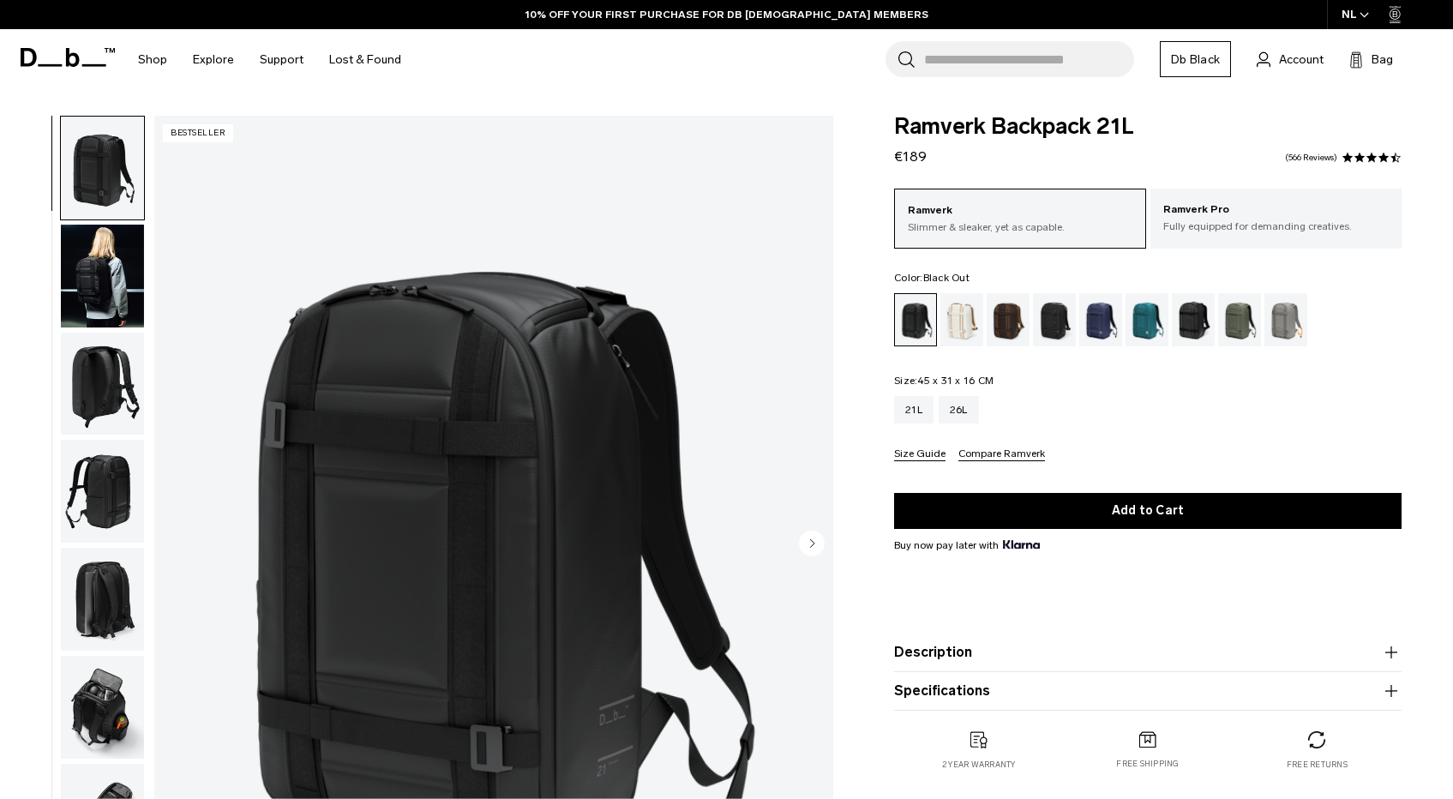
click at [69, 276] on img "button" at bounding box center [102, 276] width 83 height 103
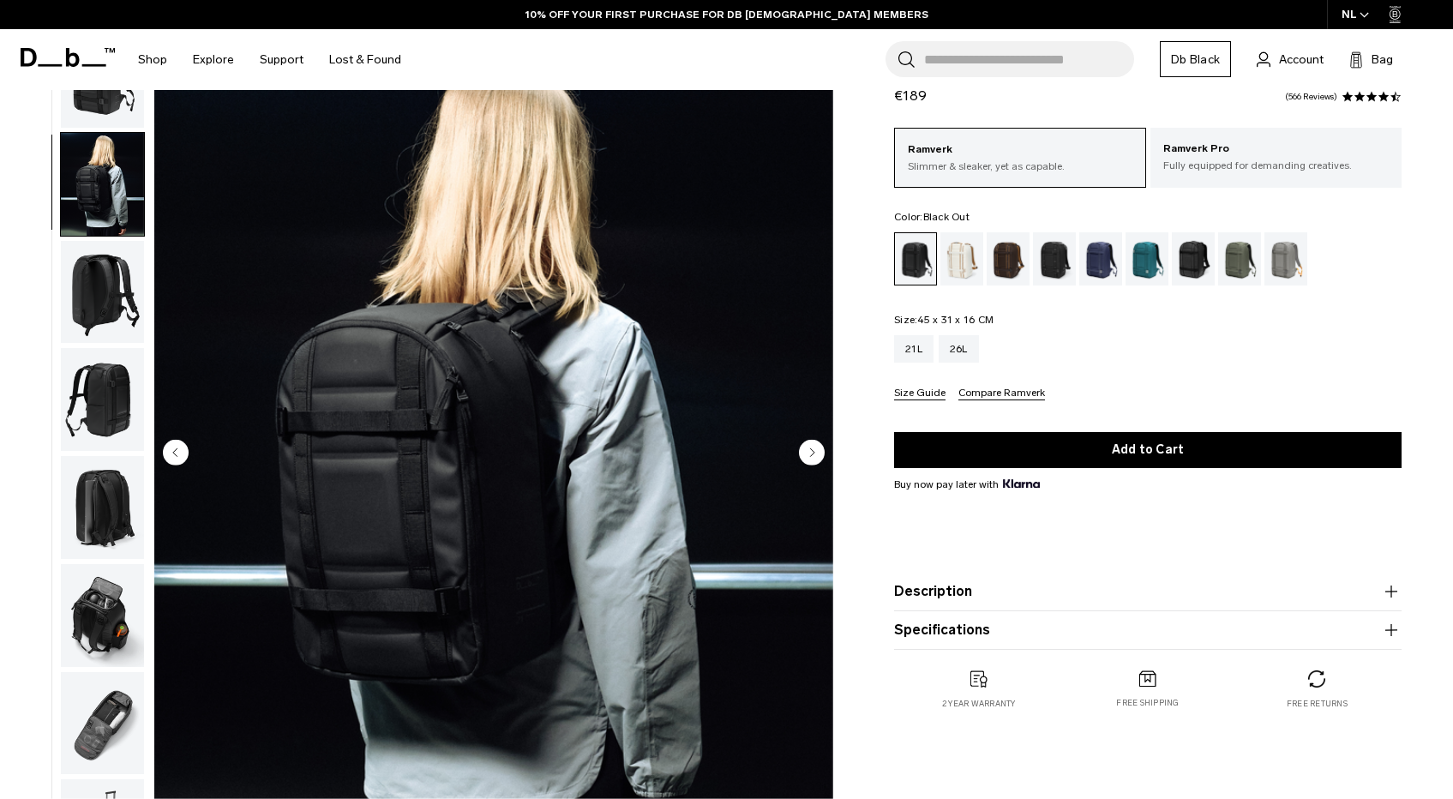
scroll to position [102, 0]
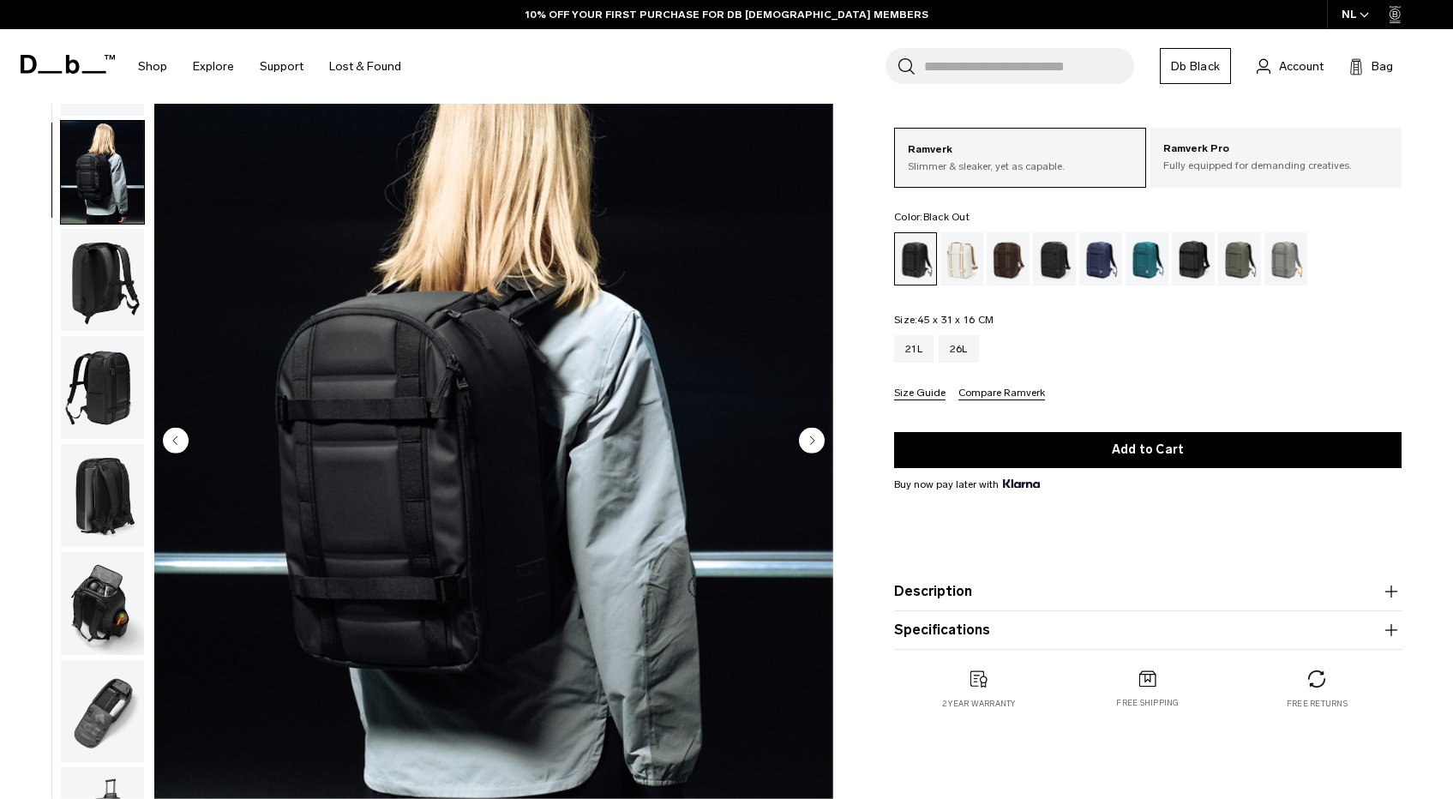
click at [812, 444] on circle "Next slide" at bounding box center [812, 441] width 26 height 26
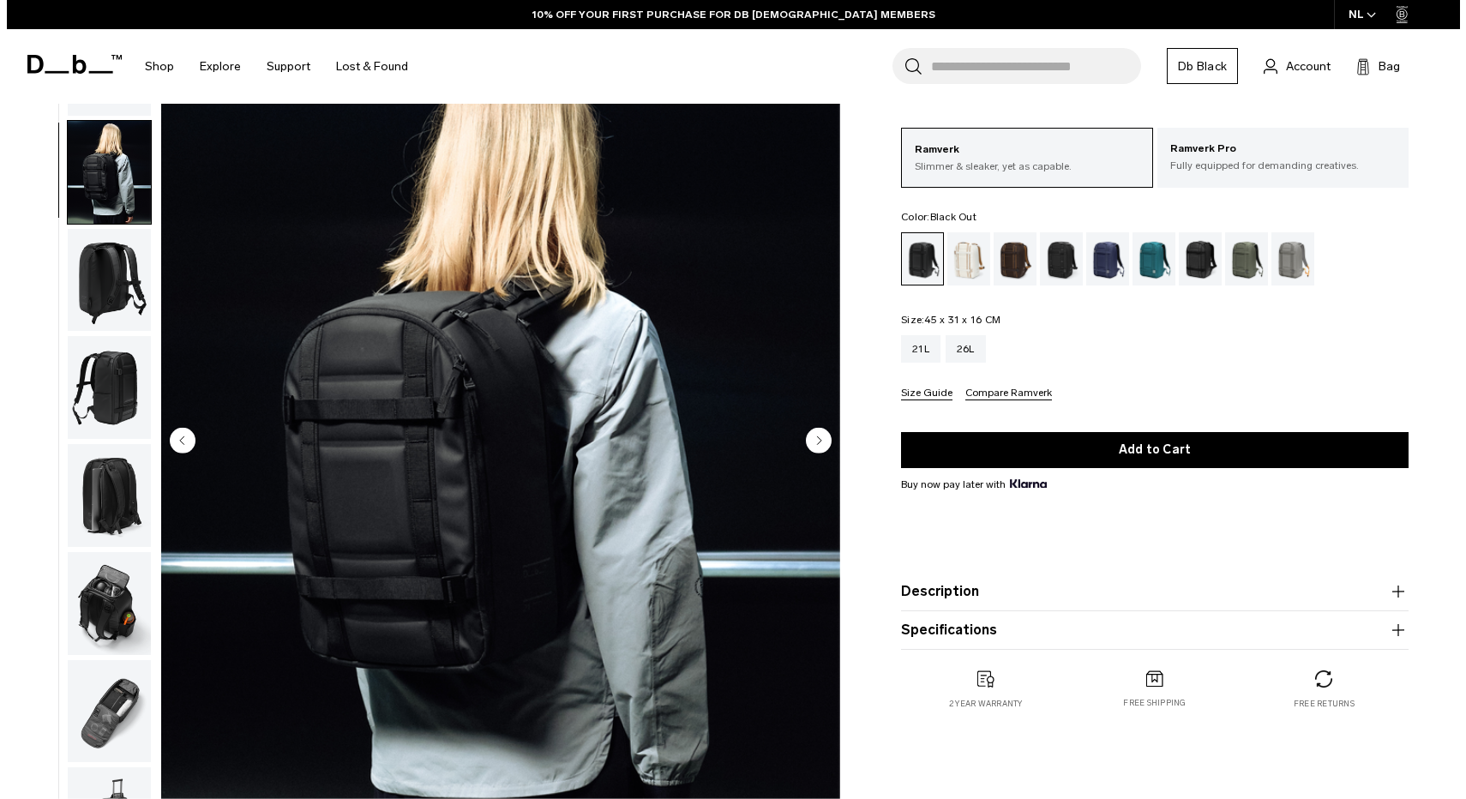
scroll to position [12, 0]
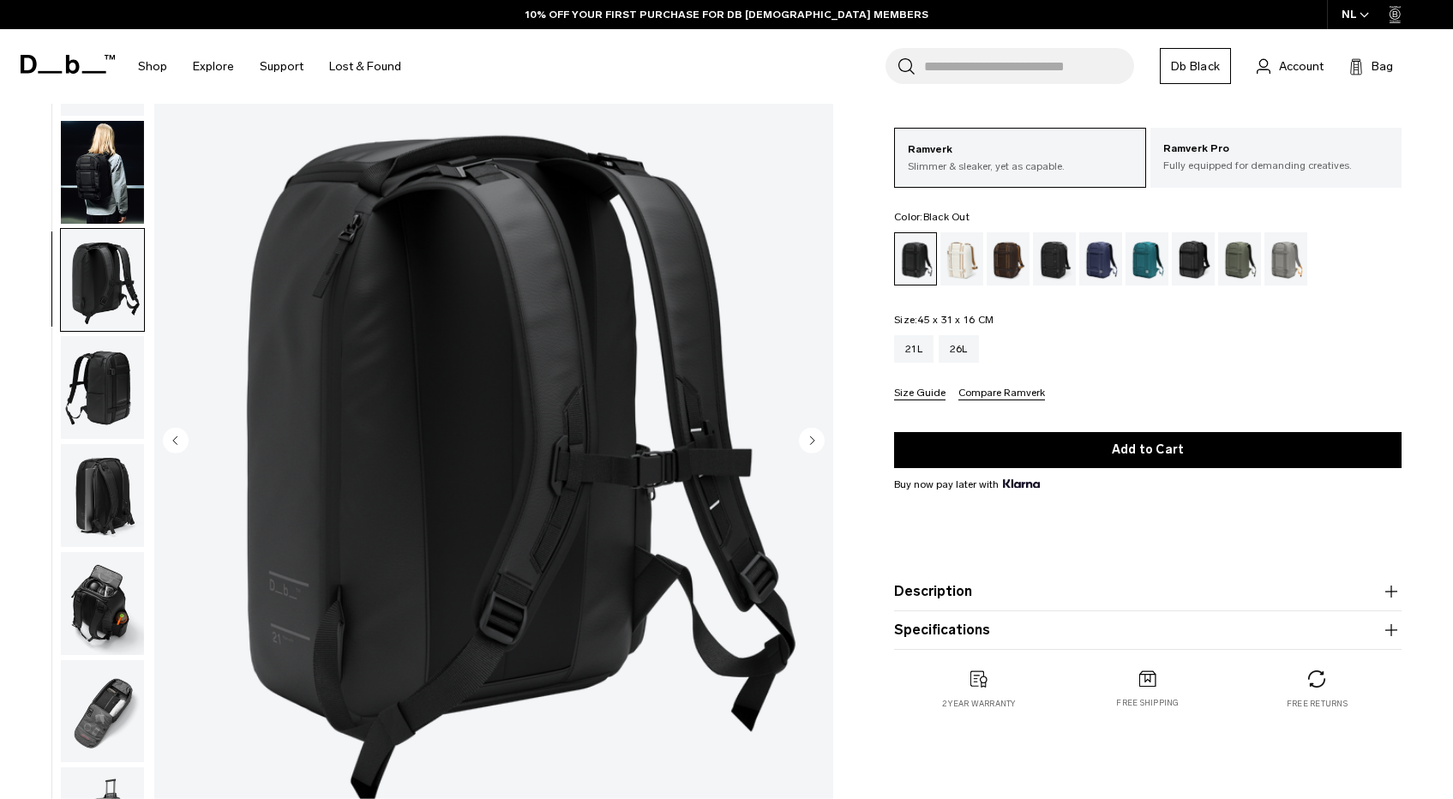
click at [812, 444] on circle "Next slide" at bounding box center [812, 441] width 26 height 26
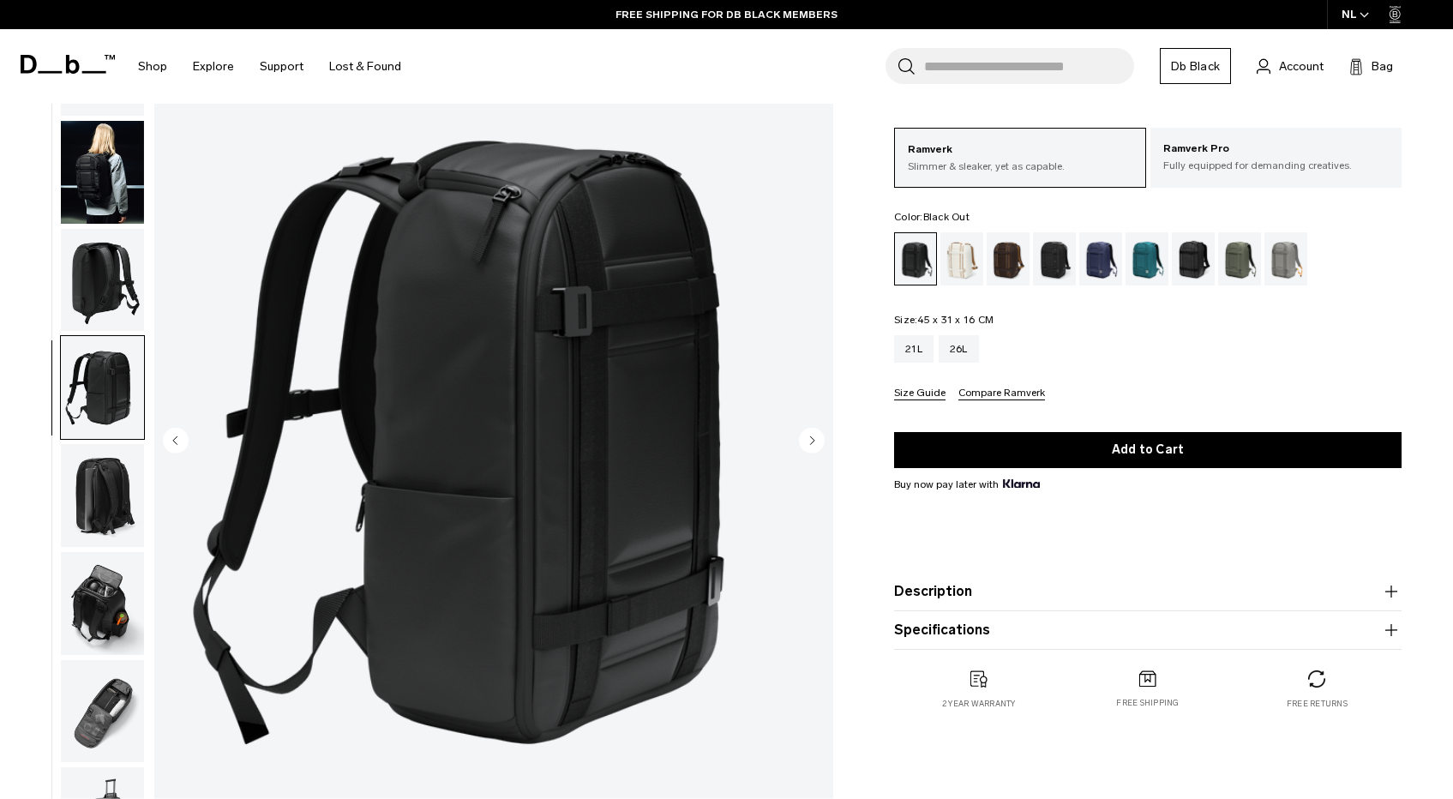
click at [812, 444] on circle "Next slide" at bounding box center [812, 441] width 26 height 26
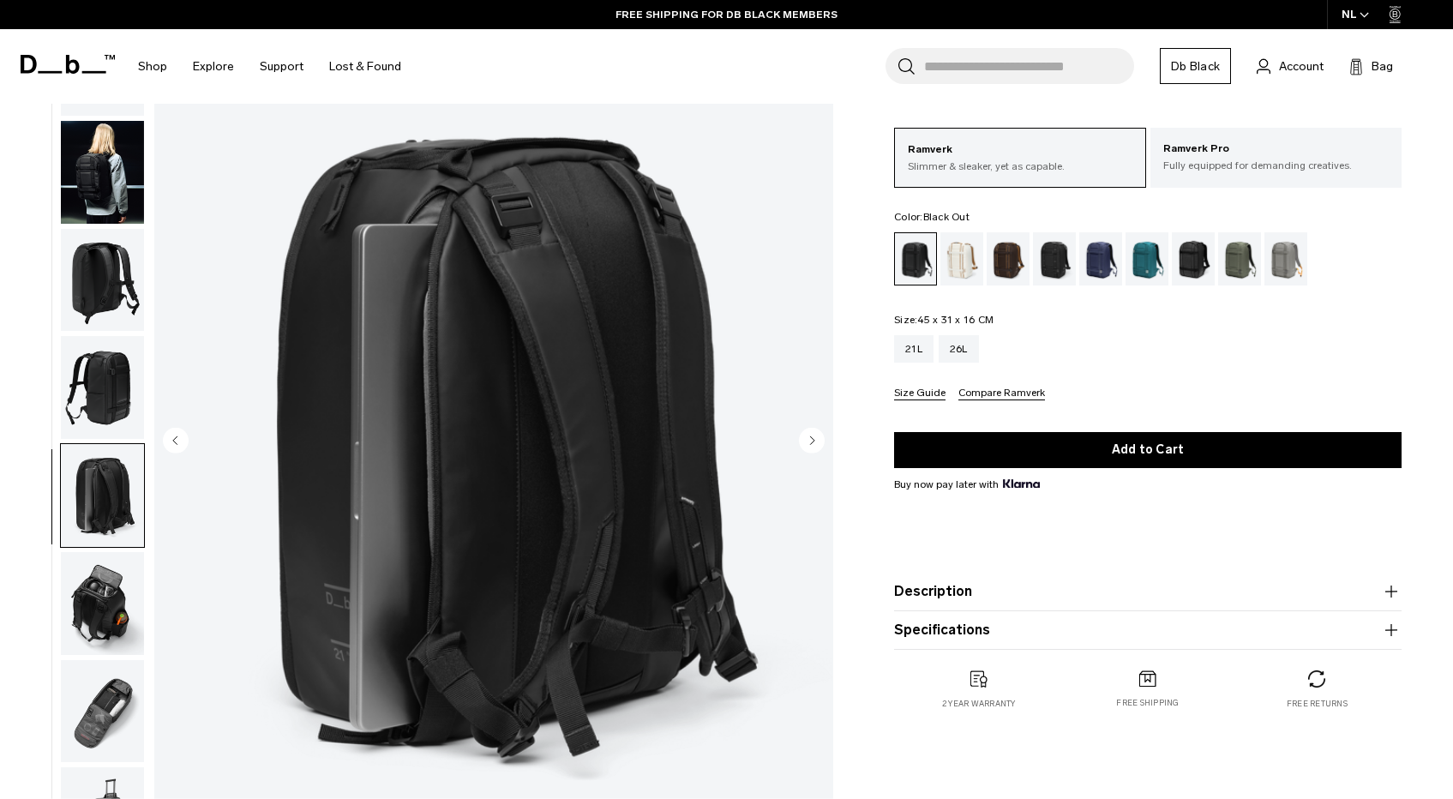
click at [812, 444] on circle "Next slide" at bounding box center [812, 441] width 26 height 26
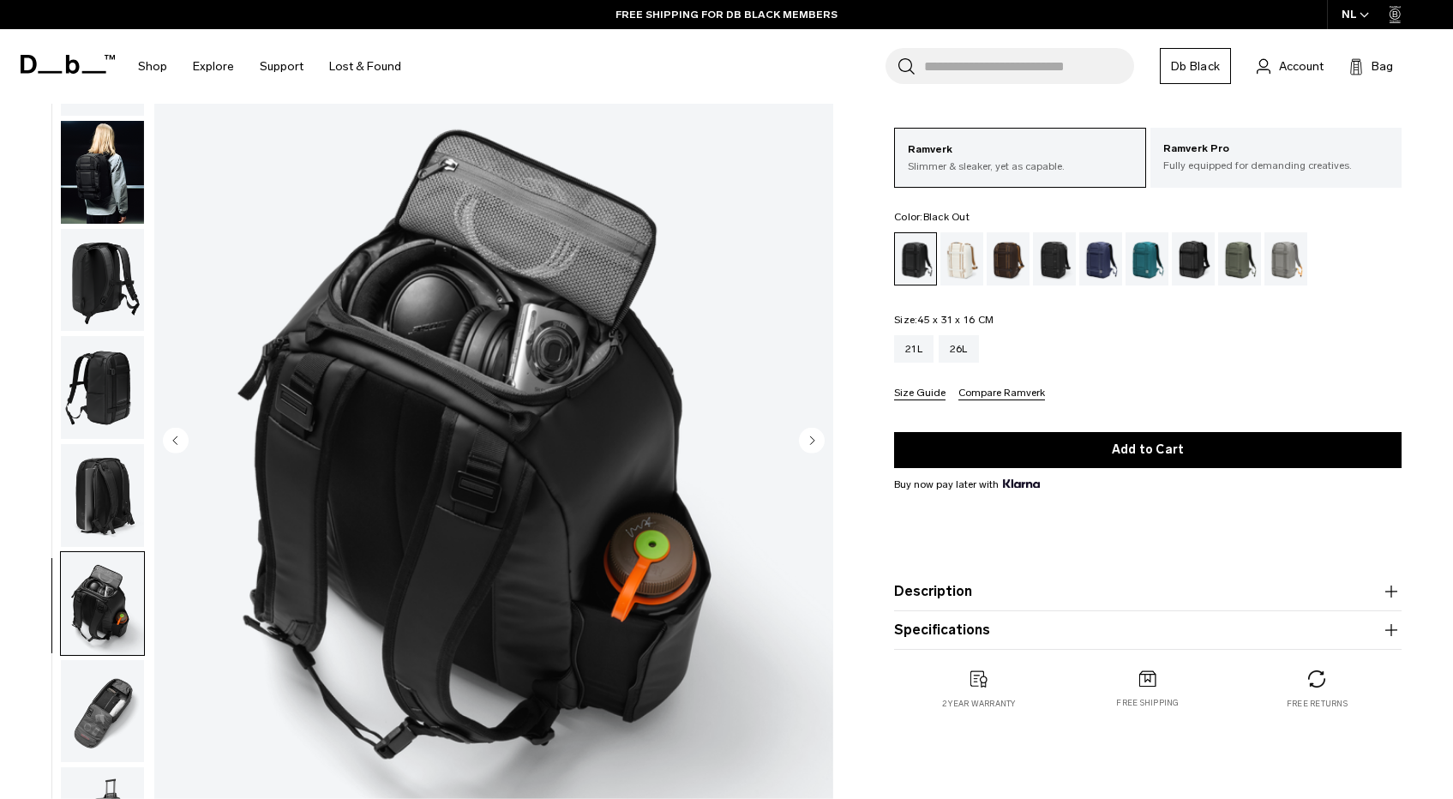
click at [812, 444] on circle "Next slide" at bounding box center [812, 441] width 26 height 26
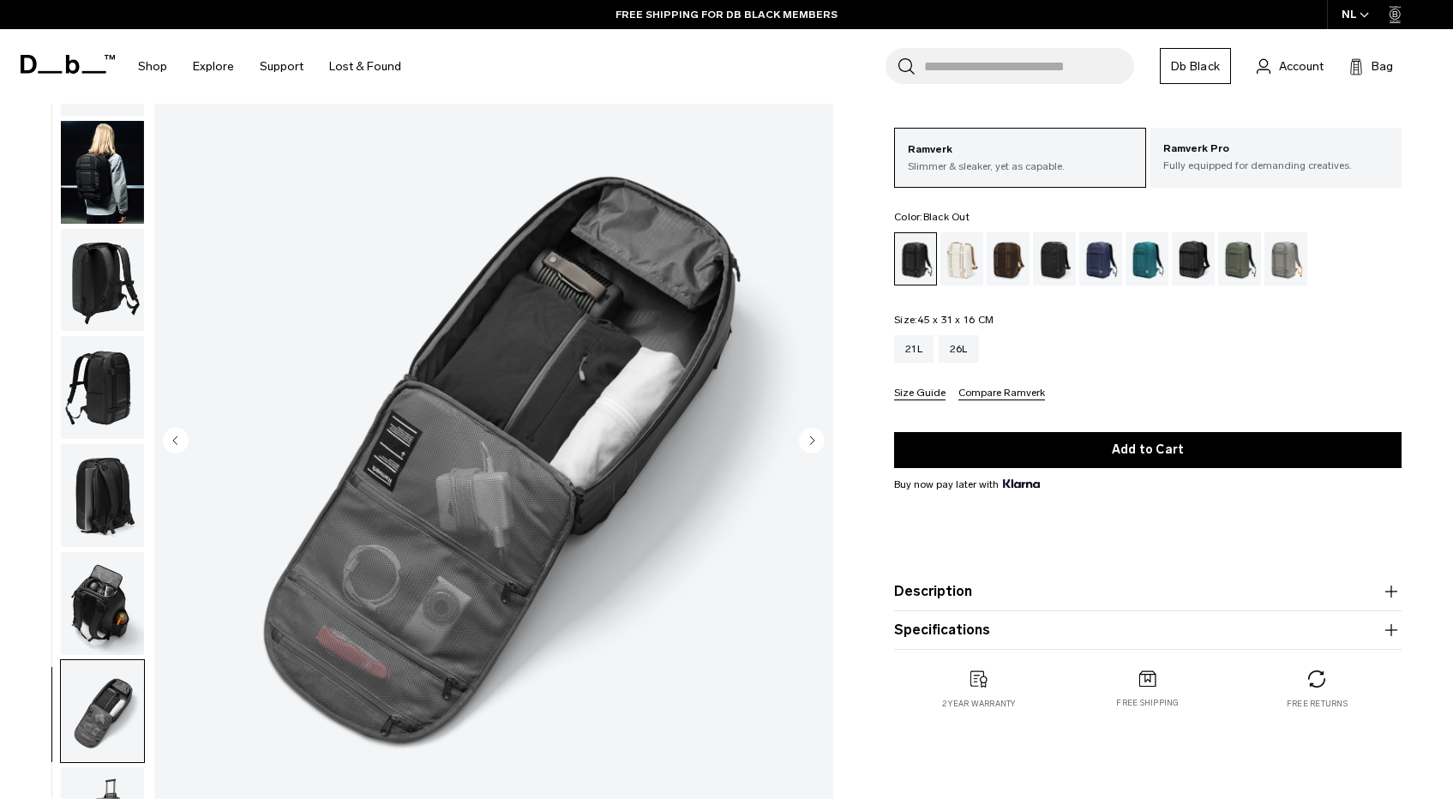
click at [812, 444] on circle "Next slide" at bounding box center [812, 441] width 26 height 26
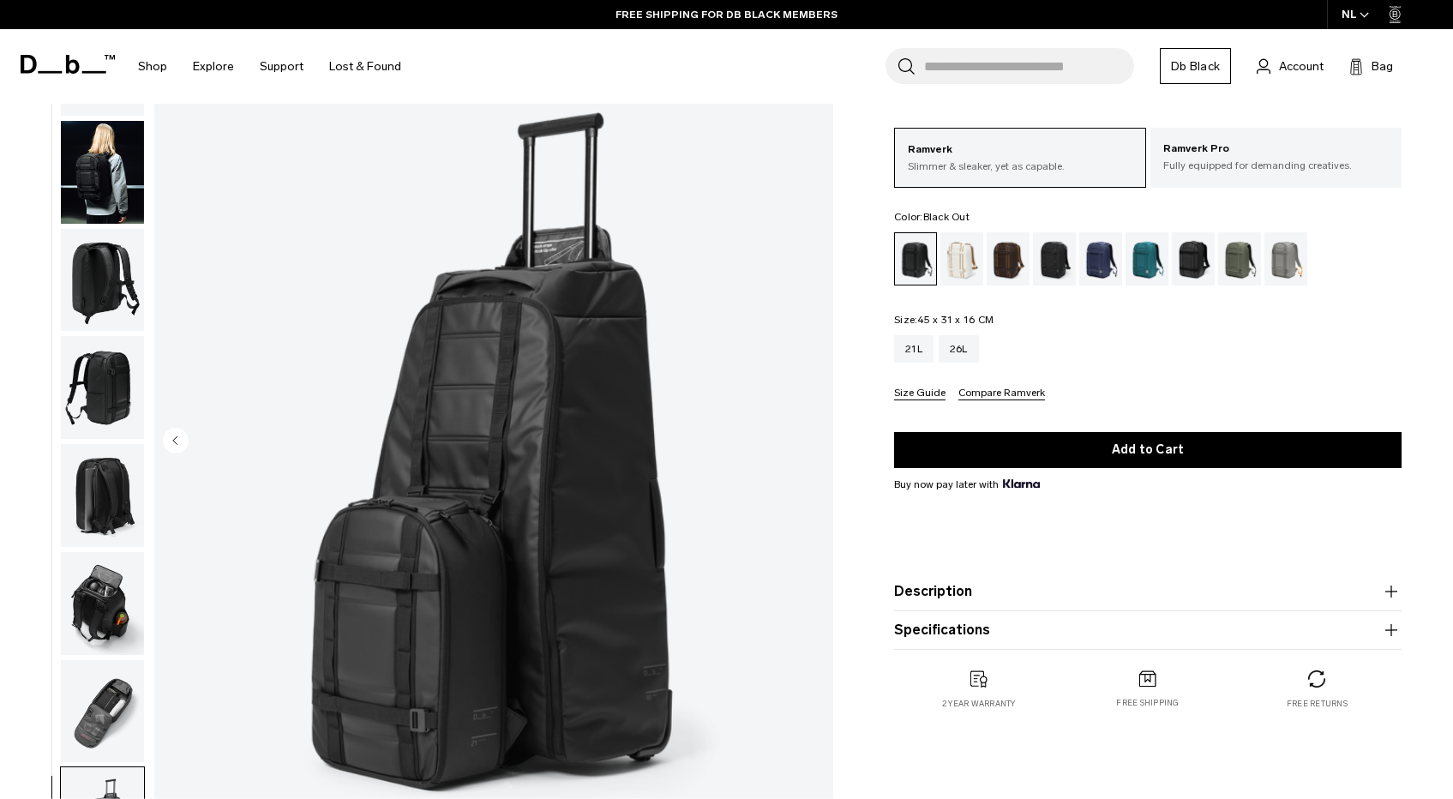
click at [812, 444] on img "8 / 8" at bounding box center [493, 442] width 679 height 848
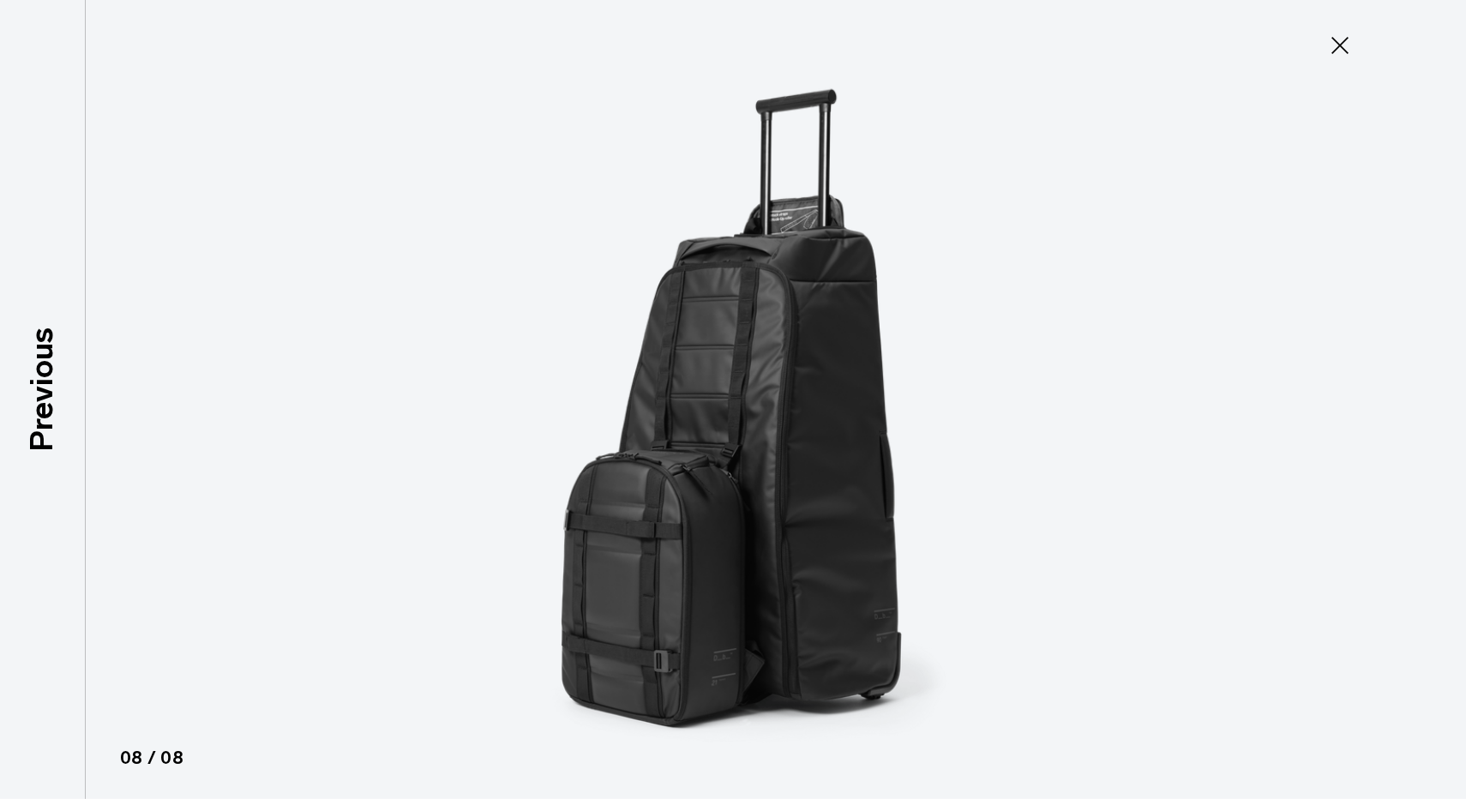
type button "Close"
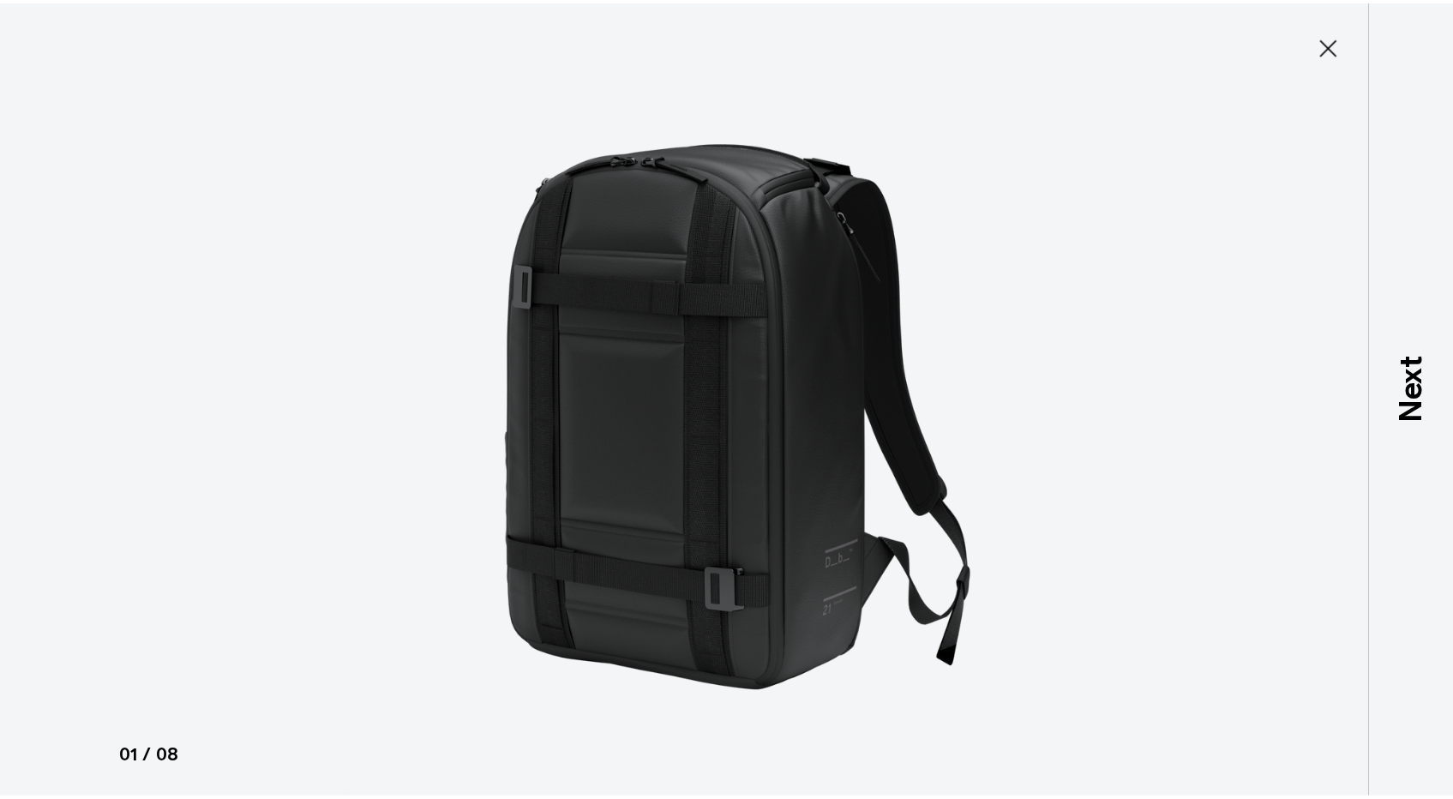
scroll to position [0, 0]
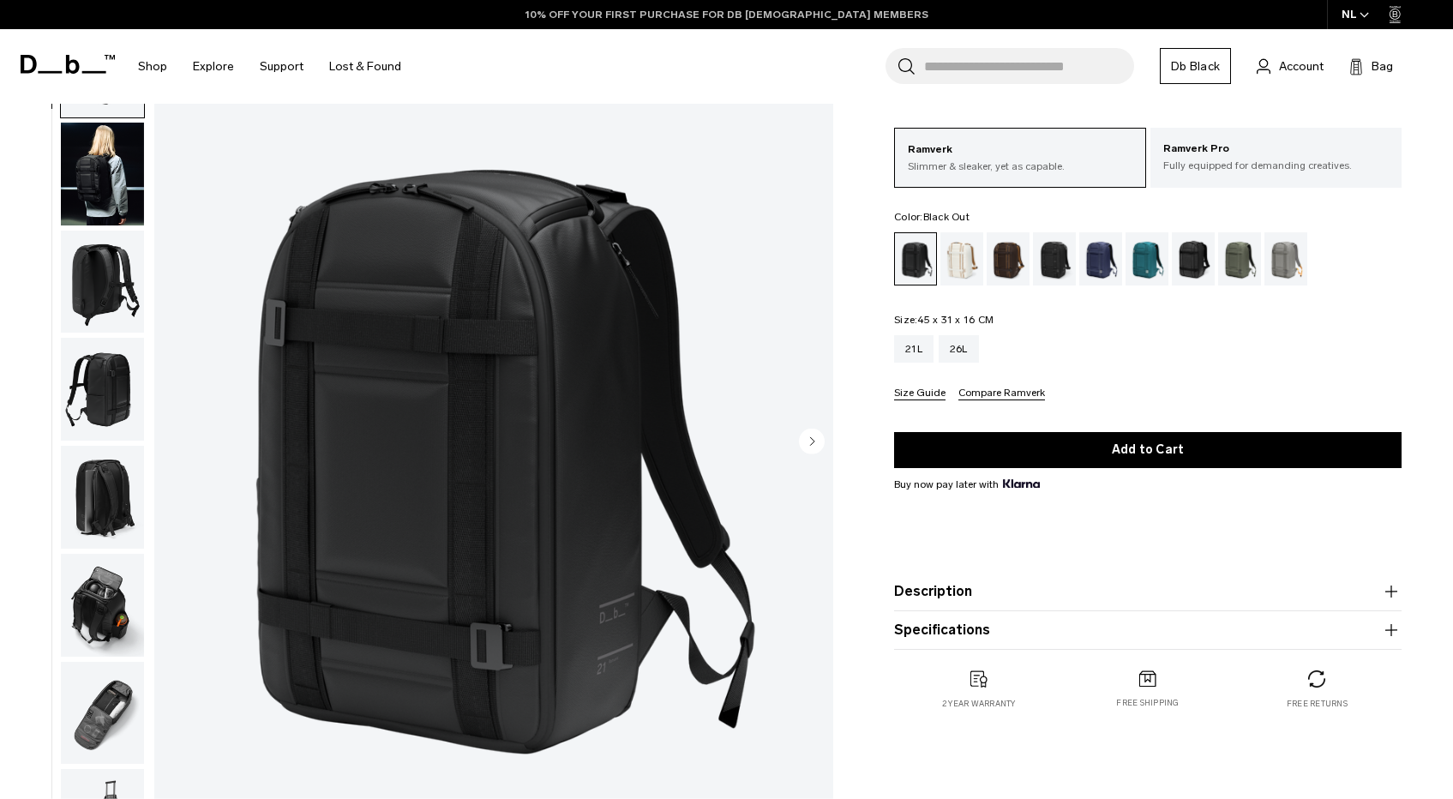
click at [790, 18] on link "10% OFF YOUR FIRST PURCHASE FOR DB [DEMOGRAPHIC_DATA] MEMBERS" at bounding box center [727, 14] width 403 height 15
click at [804, 11] on link "10% OFF YOUR FIRST PURCHASE FOR DB [DEMOGRAPHIC_DATA] MEMBERS" at bounding box center [727, 14] width 403 height 15
click at [804, 11] on link "FREE SHIPPING FOR DB BLACK MEMBERS" at bounding box center [727, 14] width 222 height 15
click at [73, 58] on icon at bounding box center [68, 64] width 94 height 19
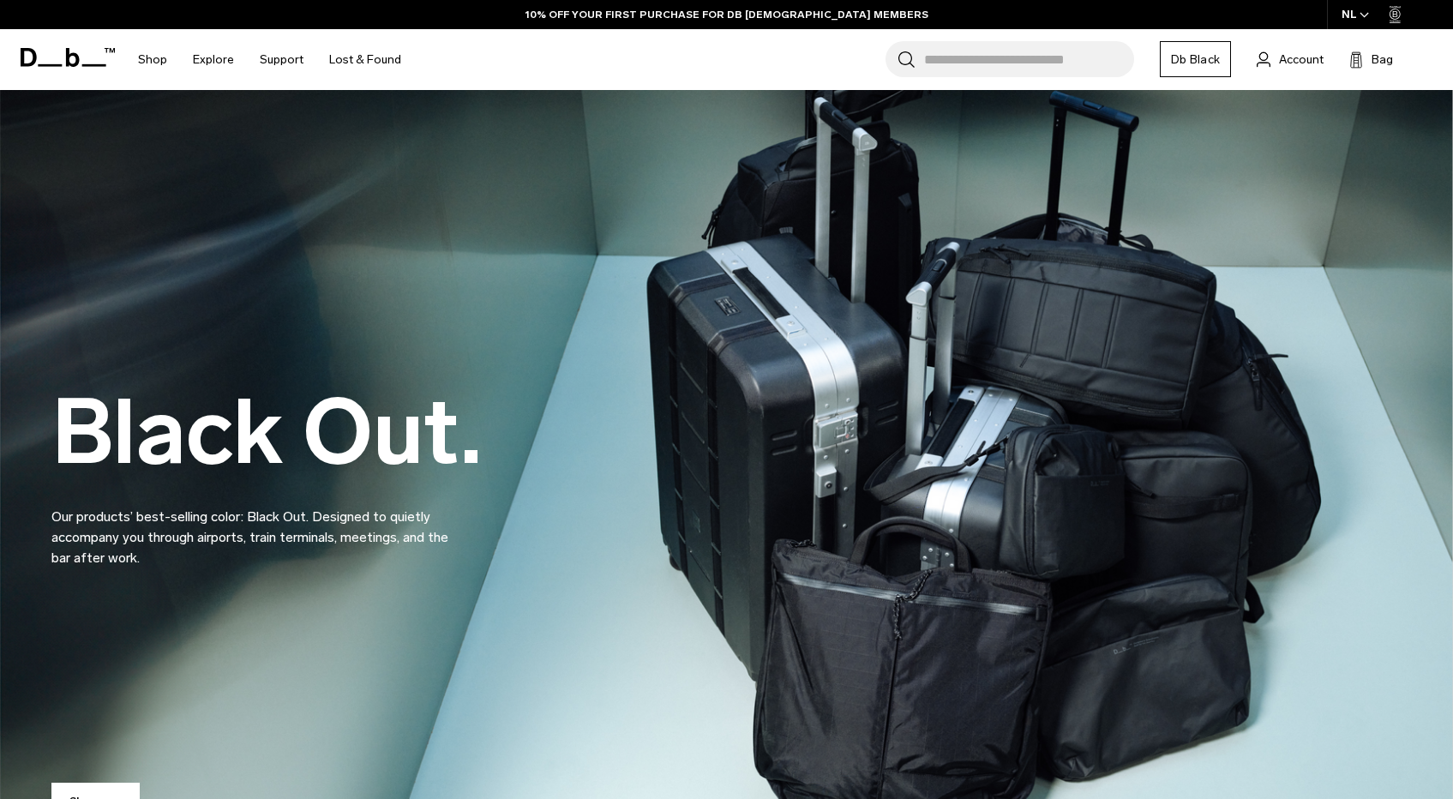
click at [1193, 60] on link "Db Black" at bounding box center [1195, 59] width 71 height 36
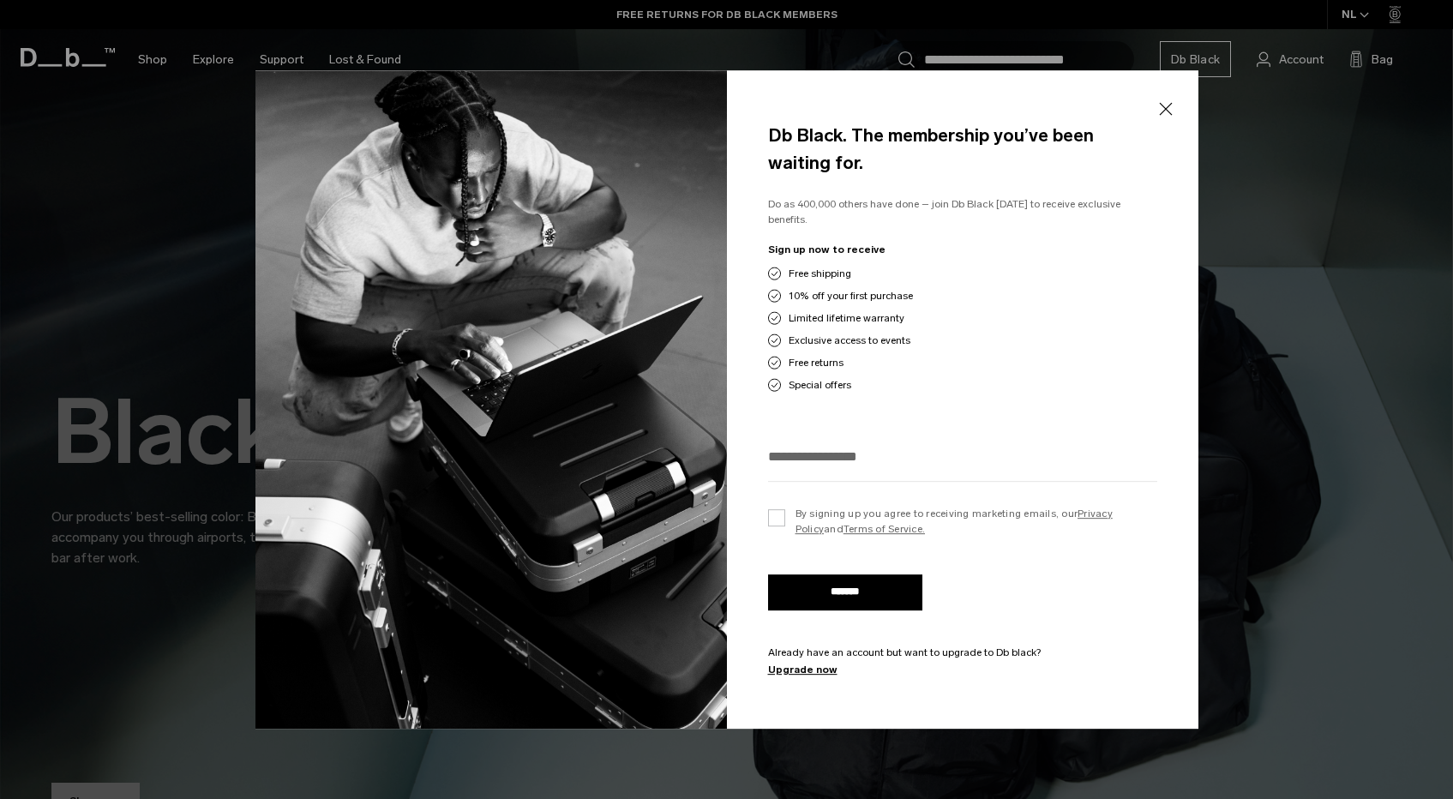
click at [1224, 368] on div at bounding box center [726, 399] width 1453 height 799
click at [1170, 121] on button "Close" at bounding box center [1165, 109] width 21 height 36
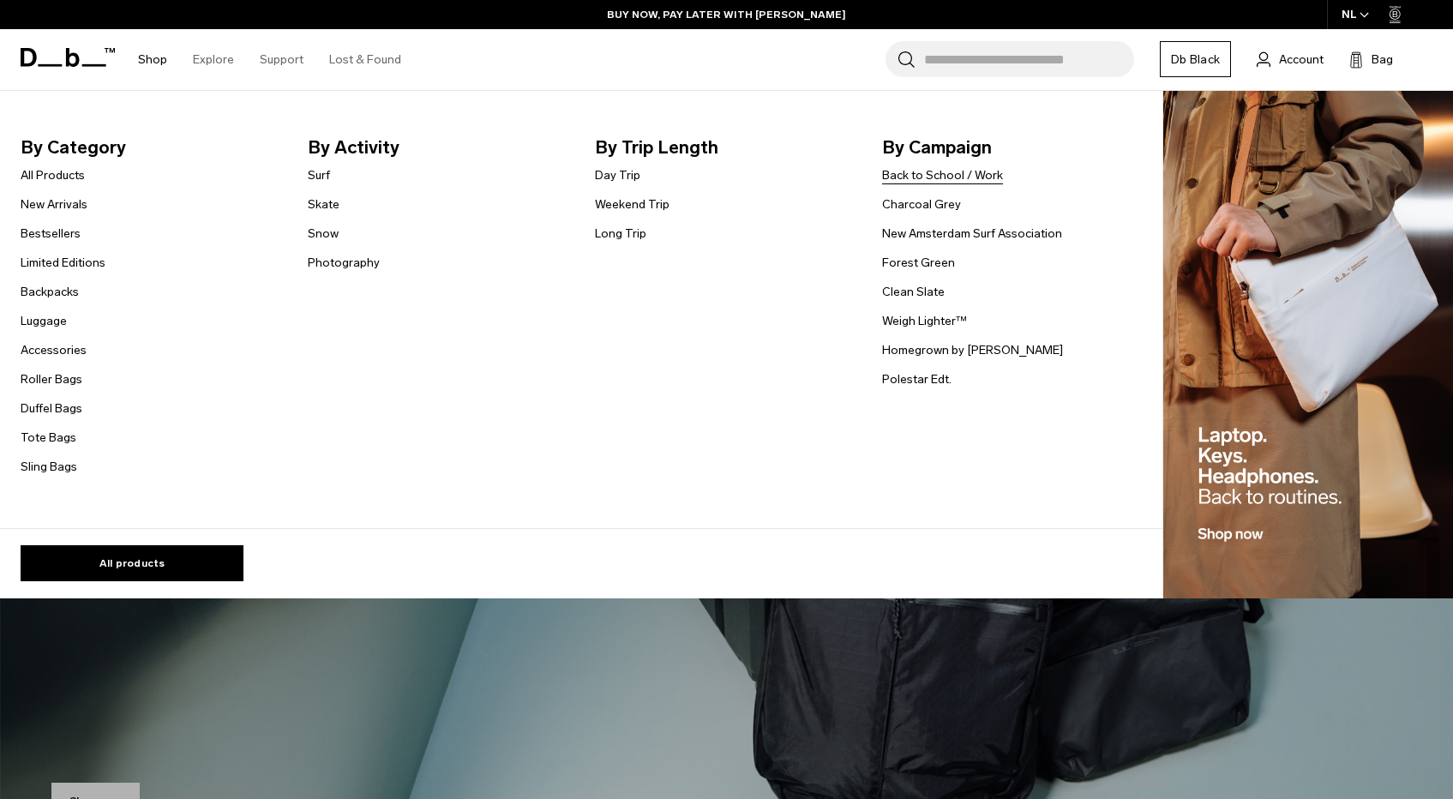
click at [923, 173] on link "Back to School / Work" at bounding box center [942, 175] width 121 height 18
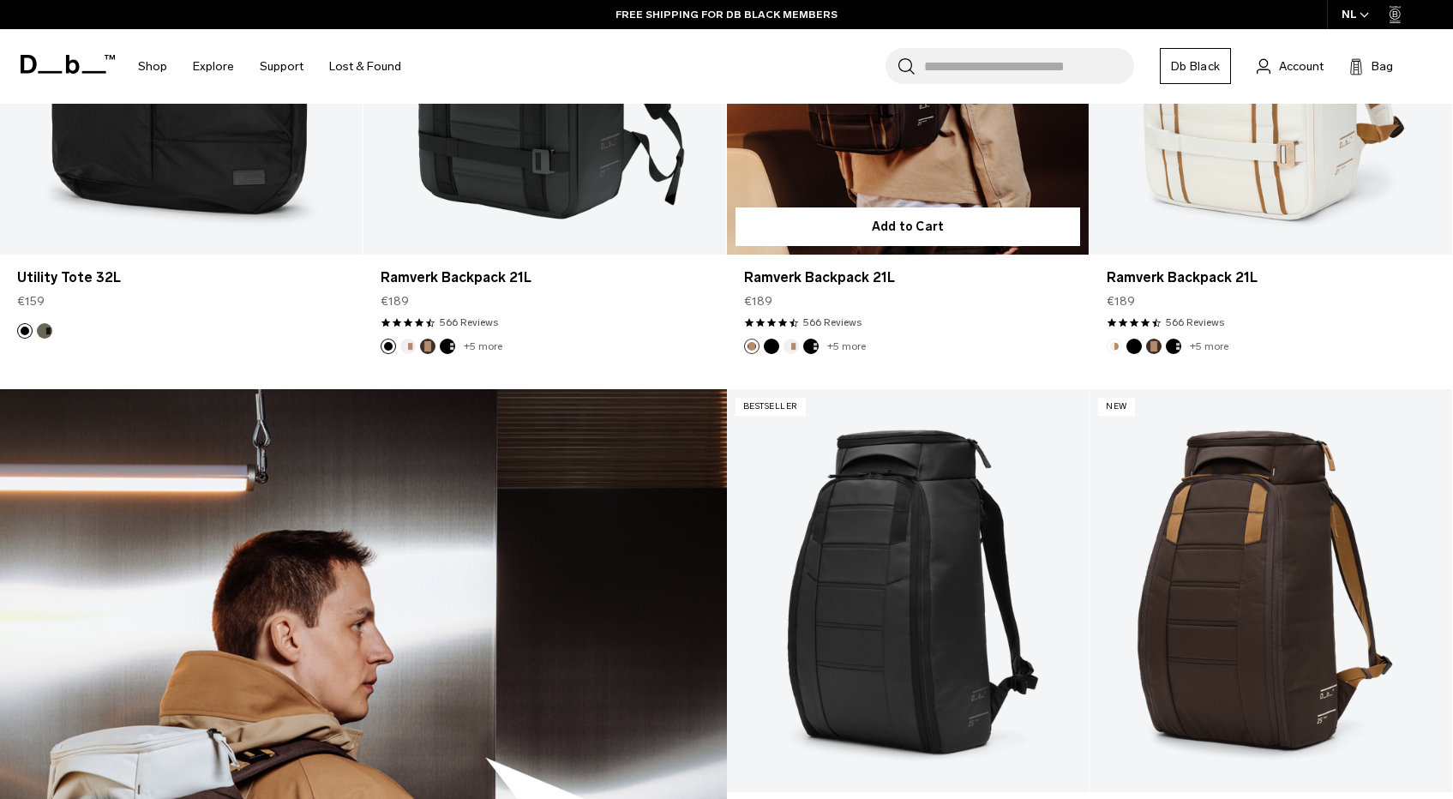
scroll to position [2759, 0]
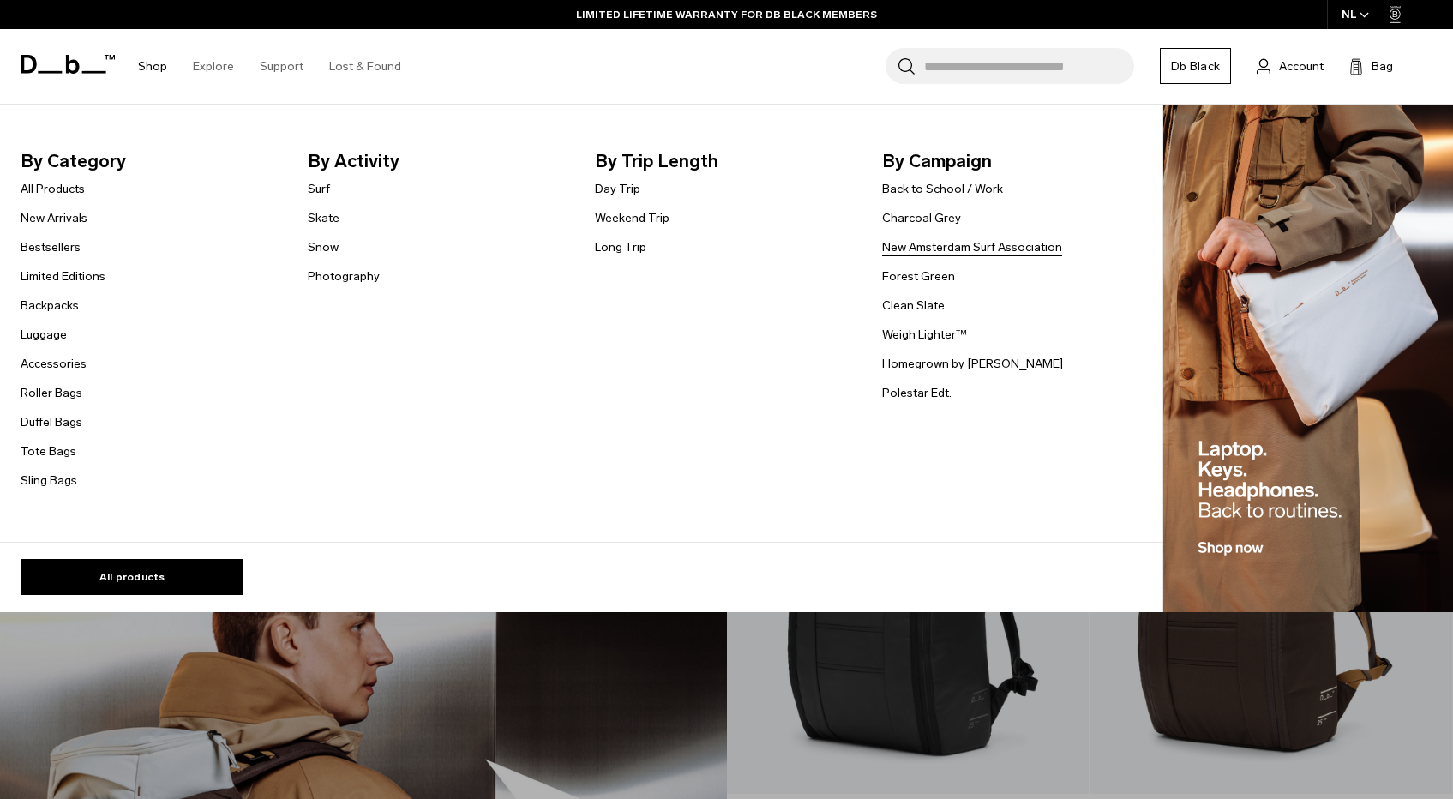
click at [899, 243] on link "New Amsterdam Surf Association" at bounding box center [972, 247] width 180 height 18
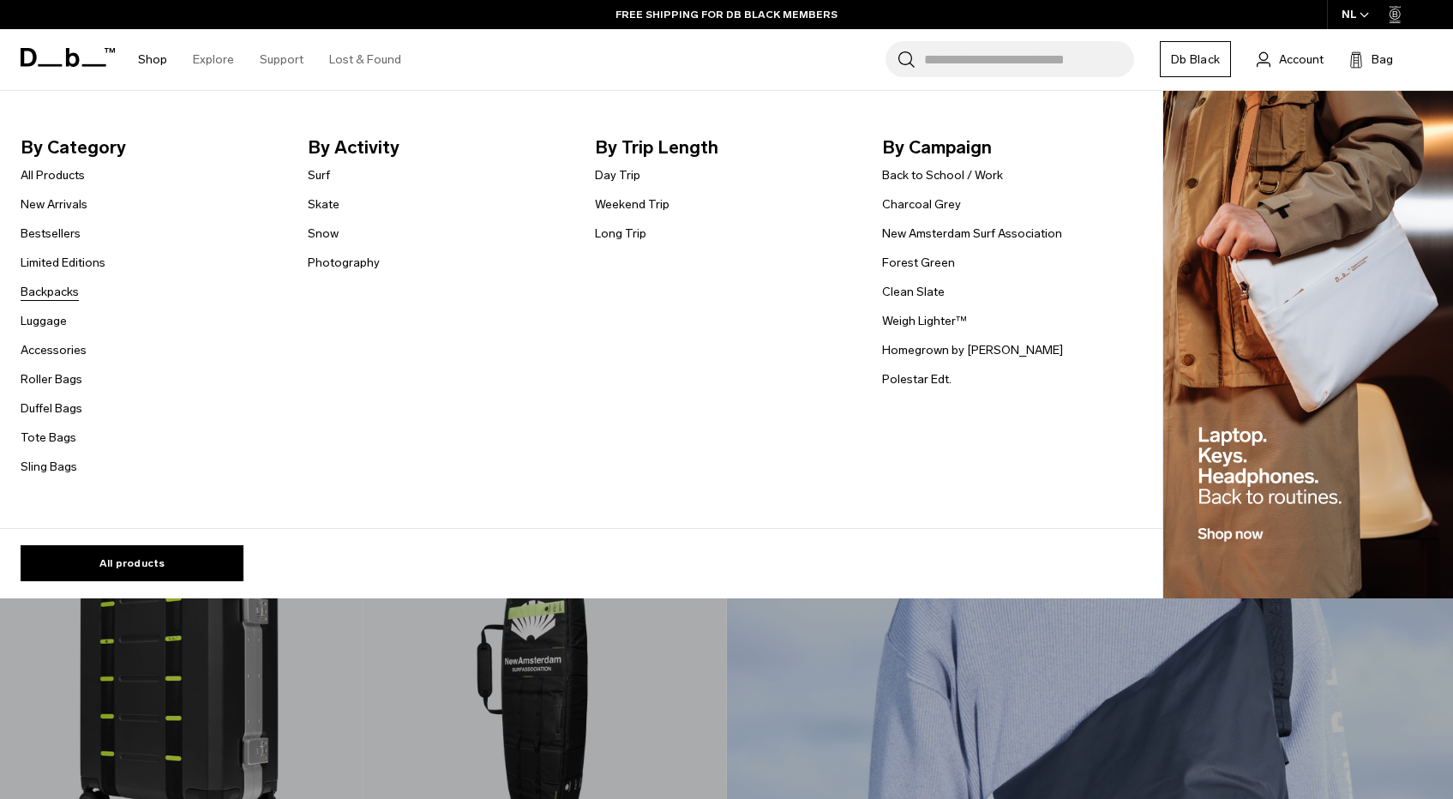
click at [59, 294] on link "Backpacks" at bounding box center [50, 292] width 58 height 18
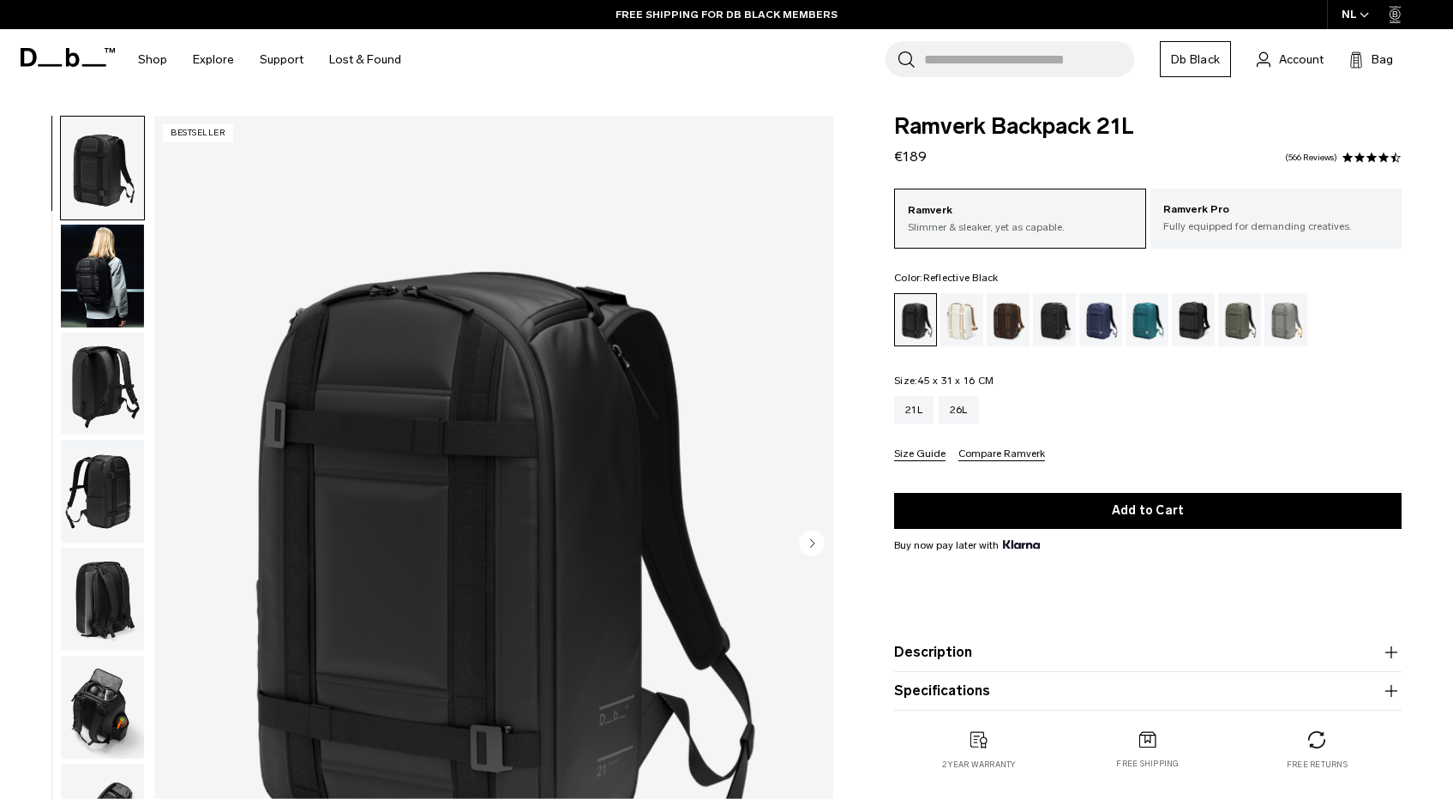
click at [1214, 320] on div "Reflective Black" at bounding box center [1194, 319] width 44 height 53
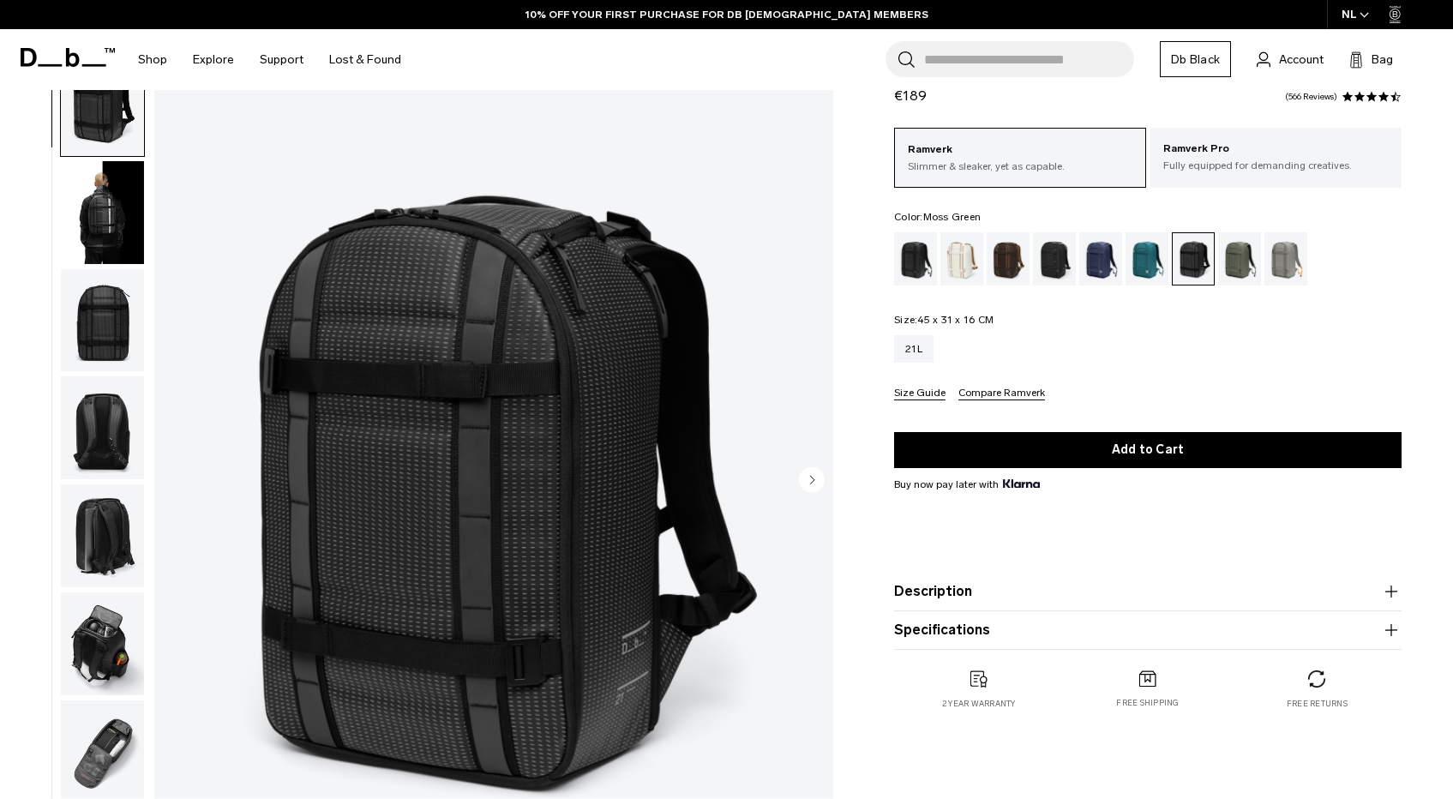
click at [1241, 262] on div "Moss Green" at bounding box center [1240, 258] width 44 height 53
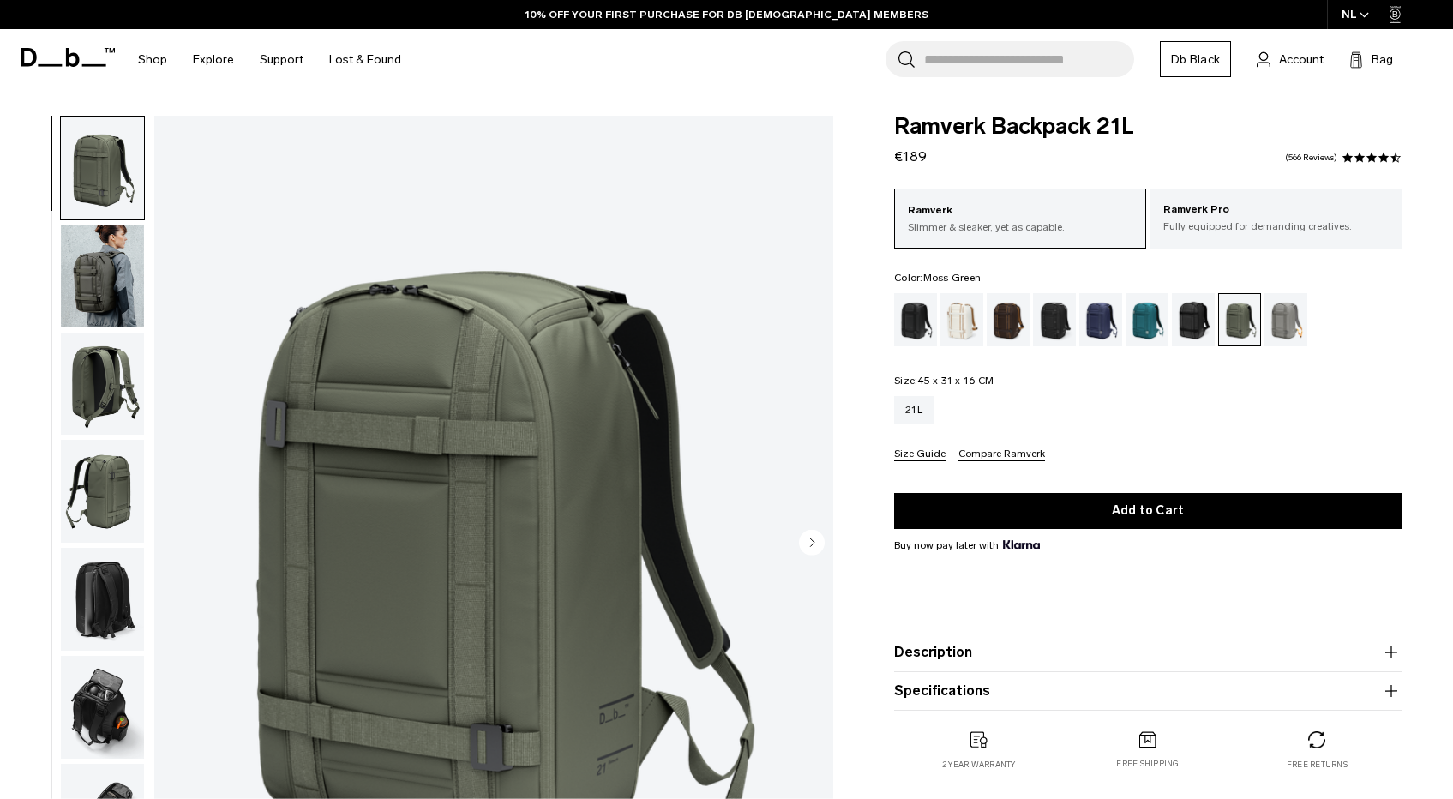
scroll to position [154, 0]
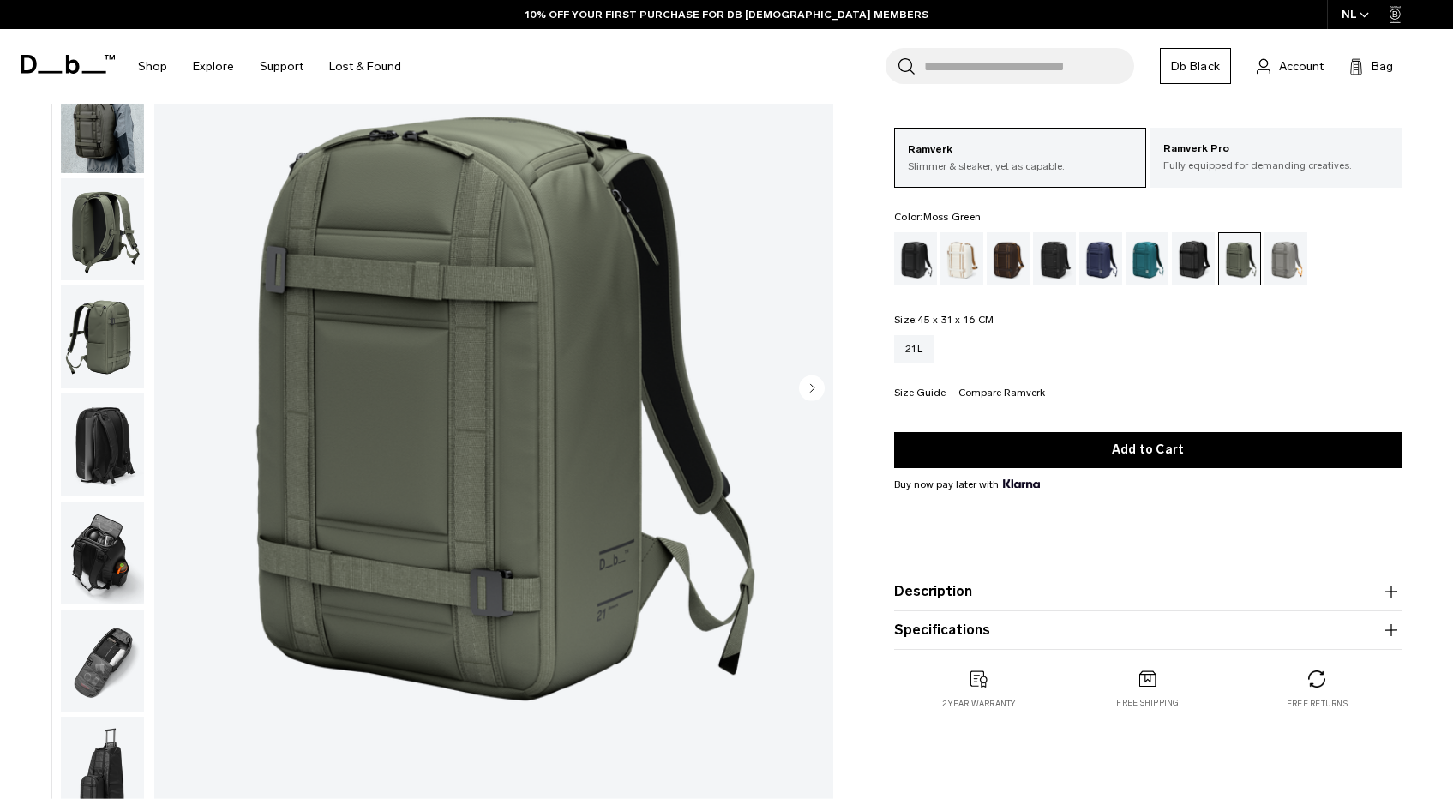
click at [813, 388] on icon "Next slide" at bounding box center [813, 388] width 4 height 8
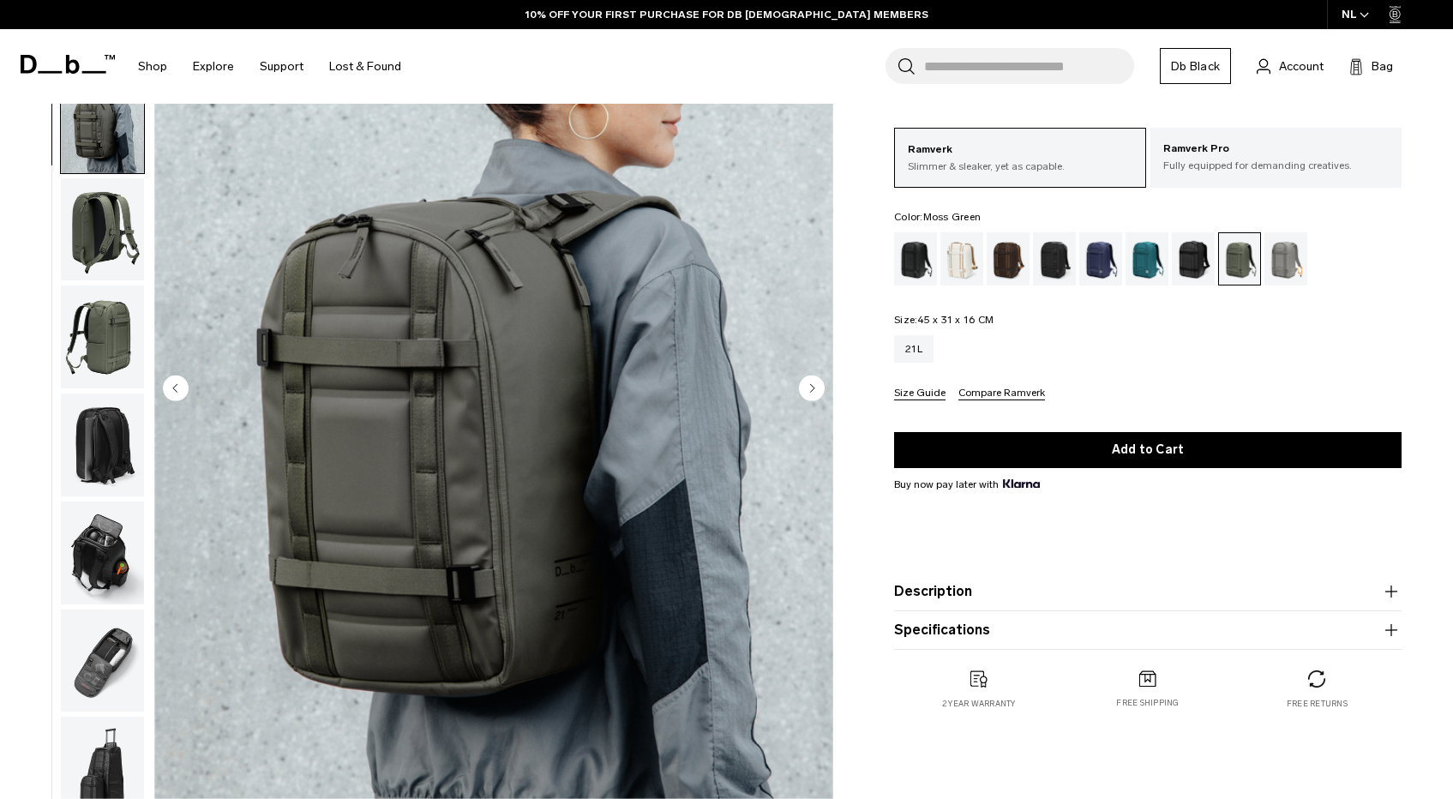
scroll to position [12, 0]
click at [813, 388] on icon "Next slide" at bounding box center [813, 388] width 4 height 8
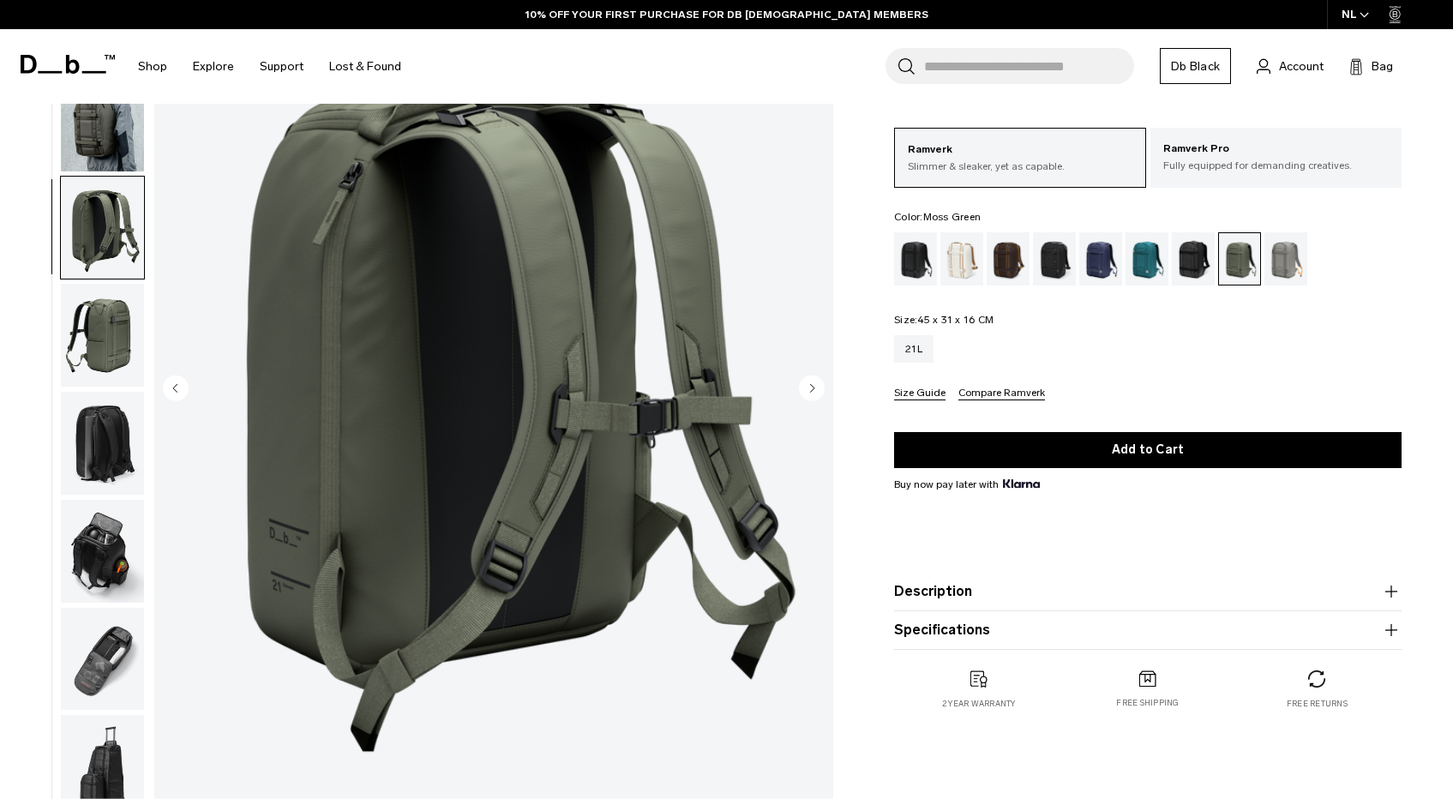
click at [813, 388] on icon "Next slide" at bounding box center [813, 388] width 4 height 8
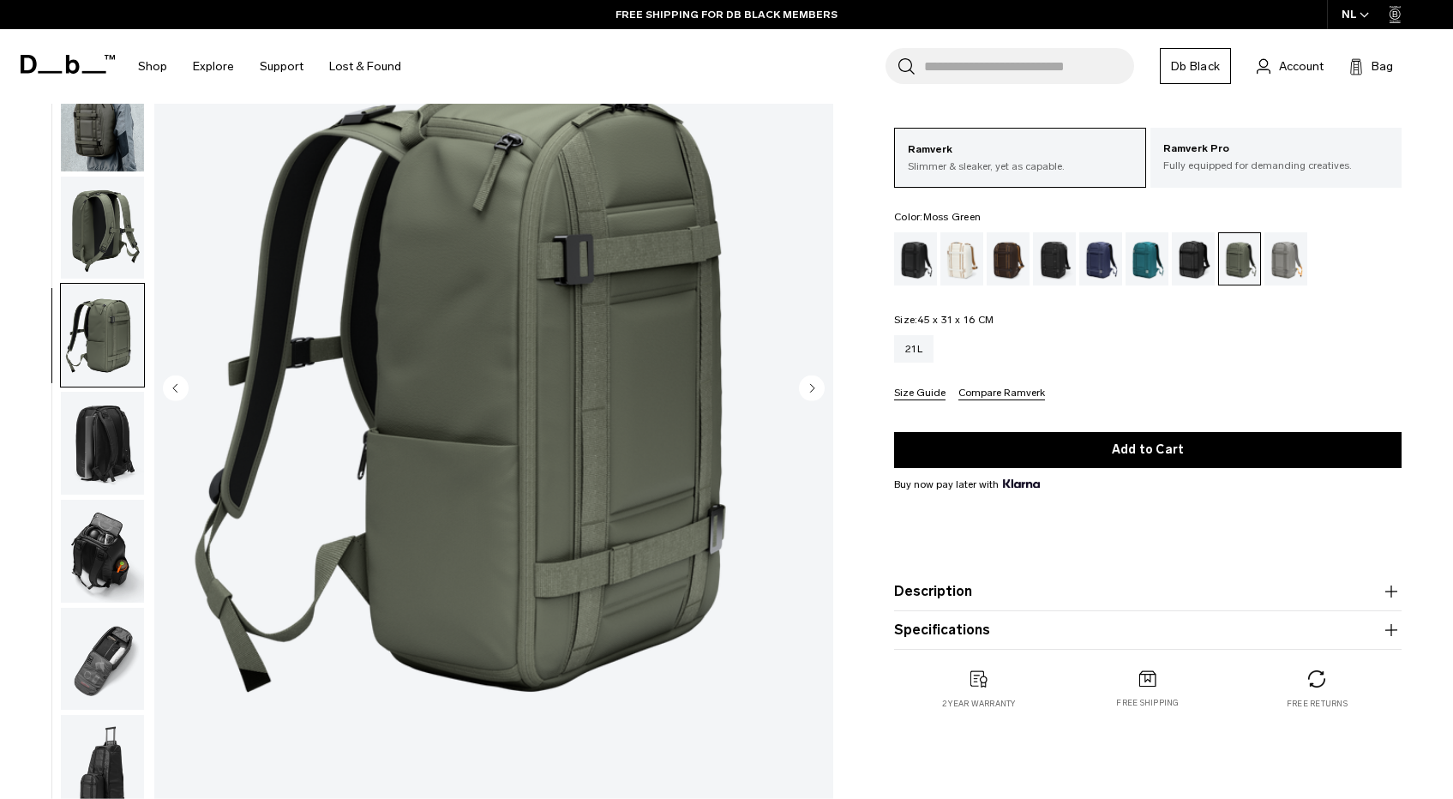
click at [813, 388] on icon "Next slide" at bounding box center [813, 388] width 4 height 8
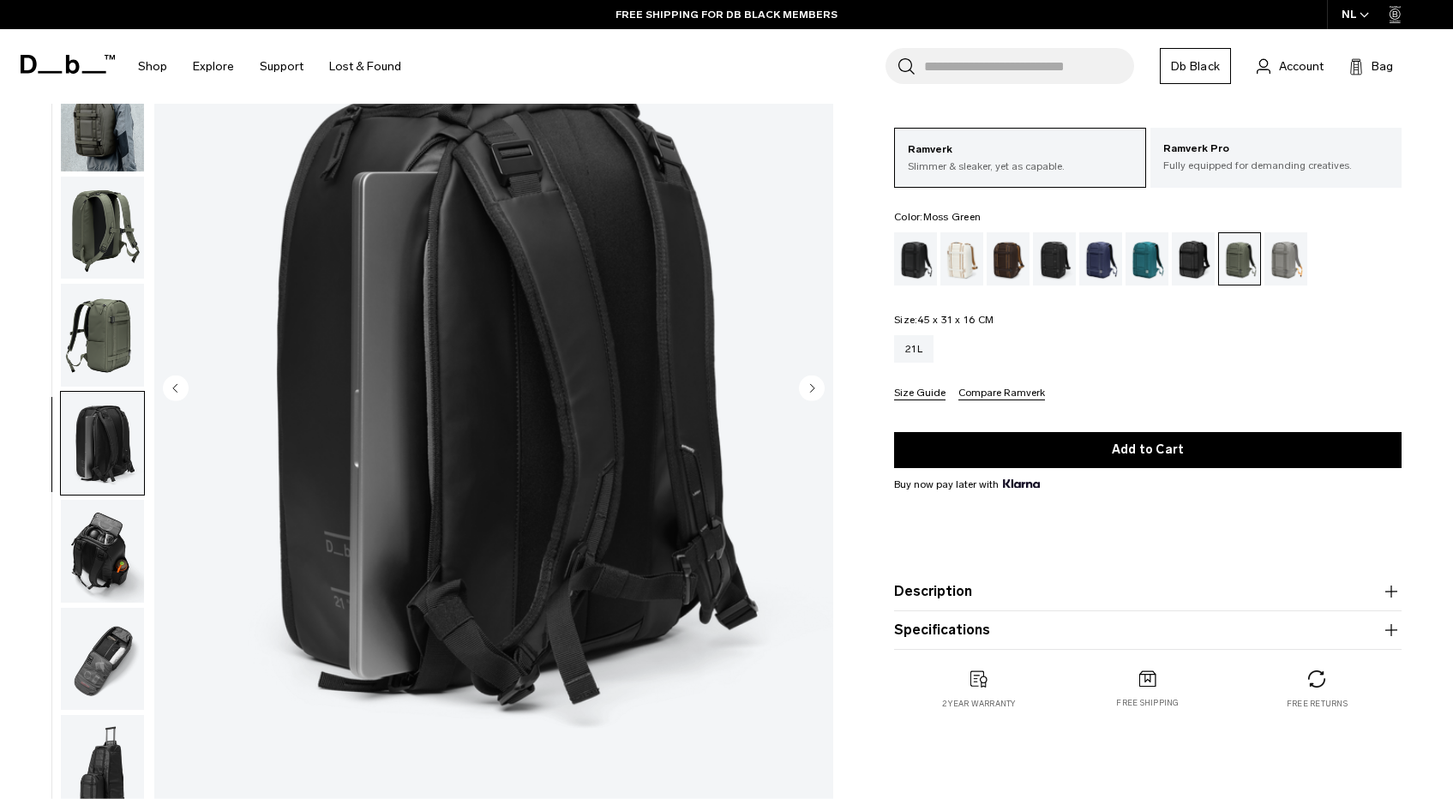
click at [813, 388] on icon "Next slide" at bounding box center [813, 388] width 4 height 8
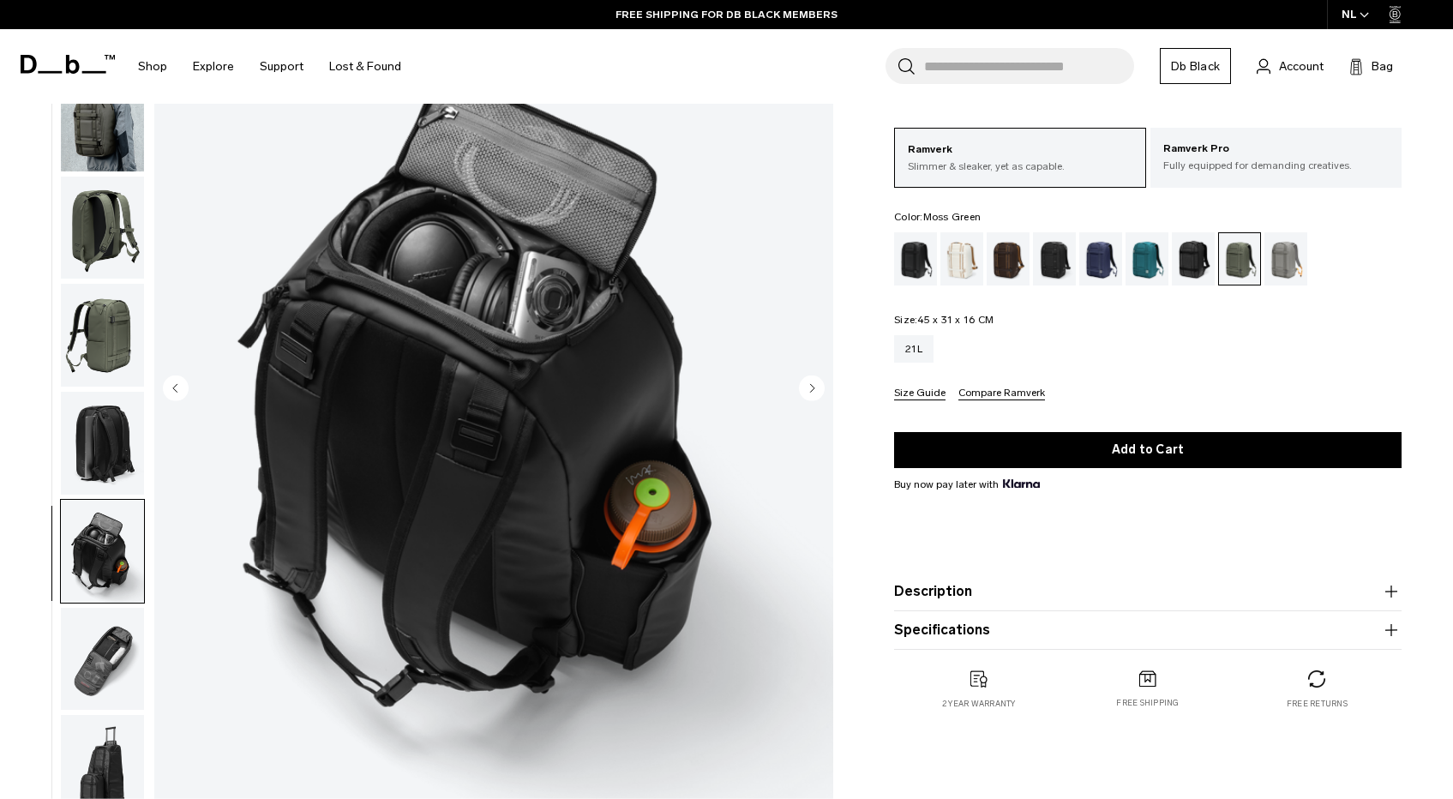
click at [813, 388] on icon "Next slide" at bounding box center [813, 388] width 4 height 8
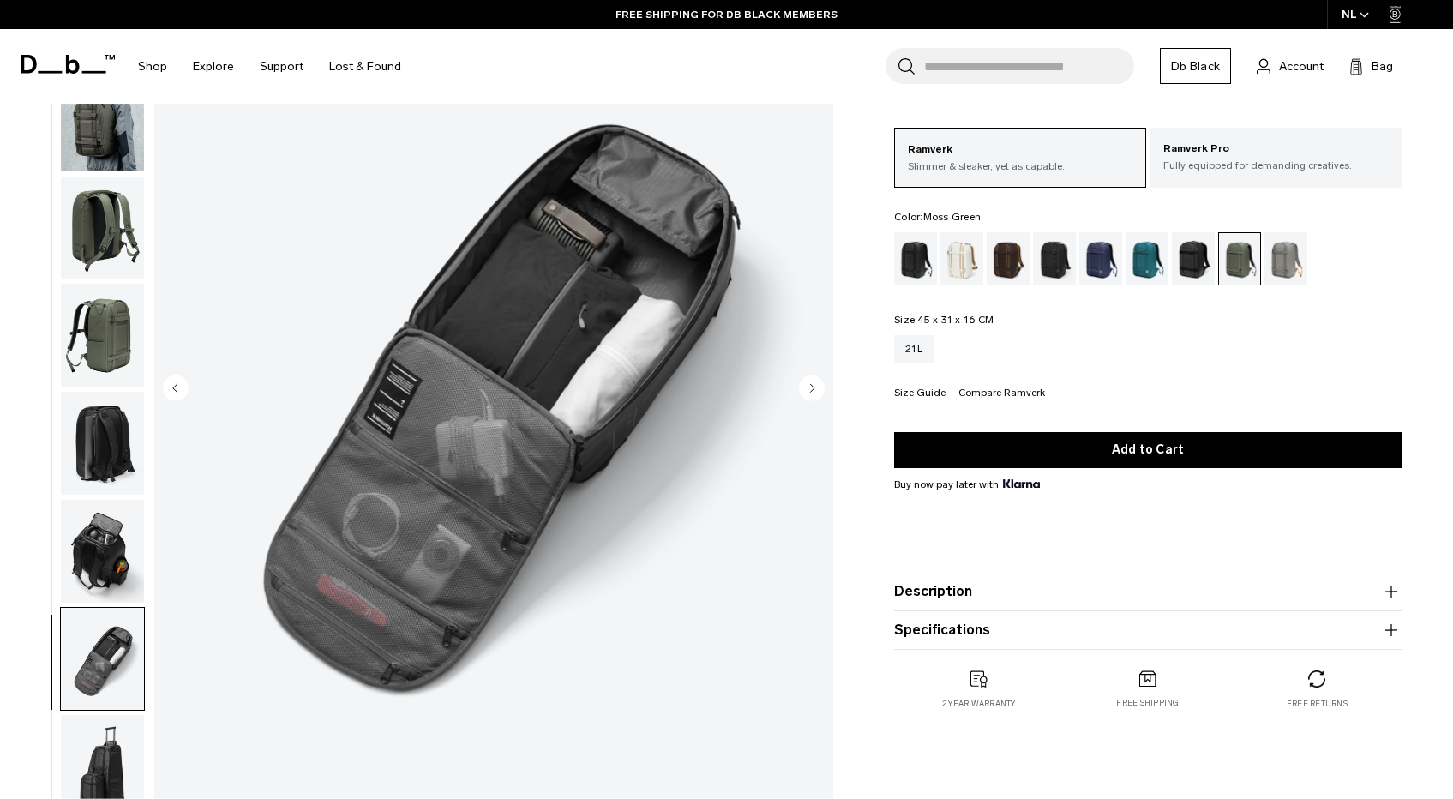
click at [813, 388] on icon "Next slide" at bounding box center [813, 388] width 4 height 8
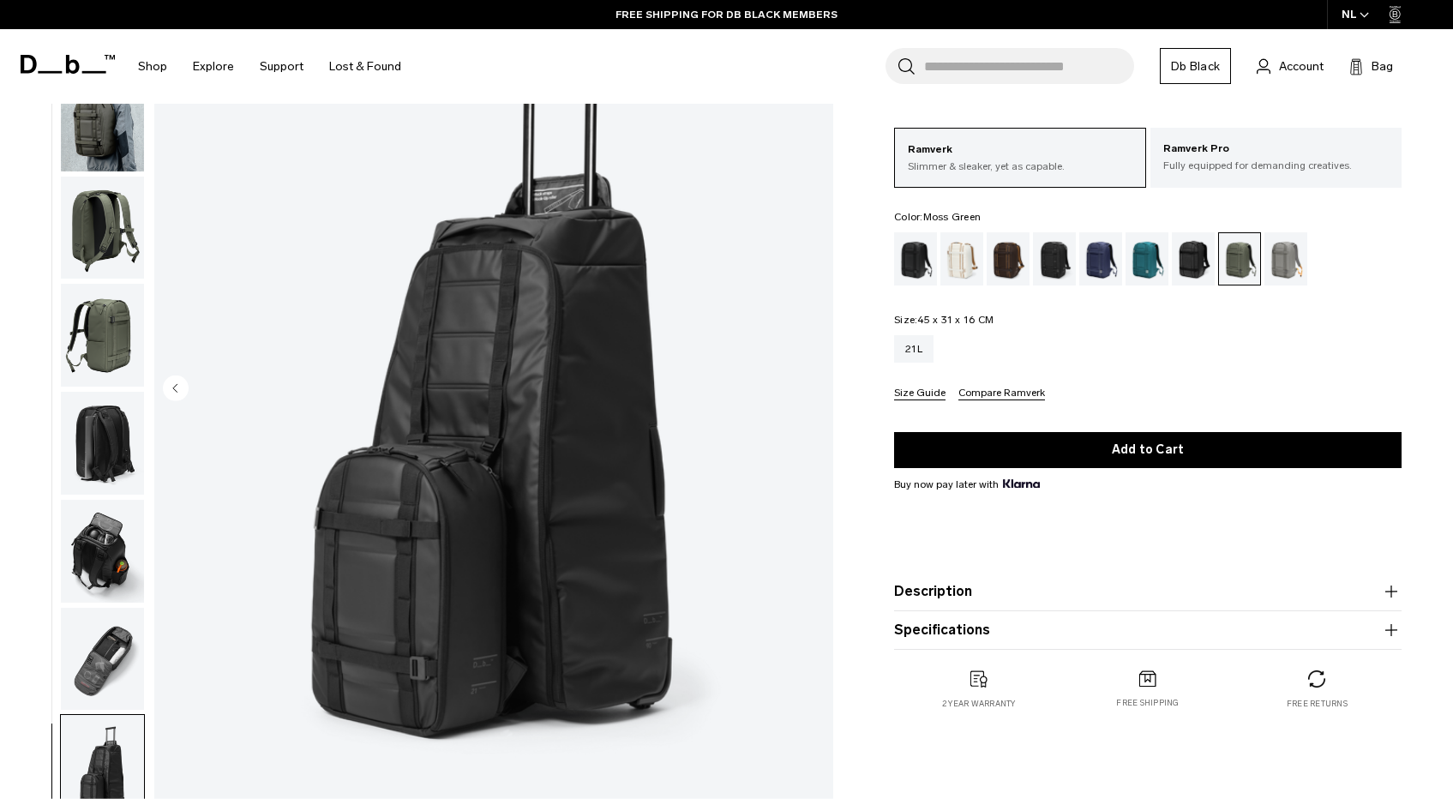
click at [813, 388] on img "8 / 8" at bounding box center [493, 390] width 679 height 848
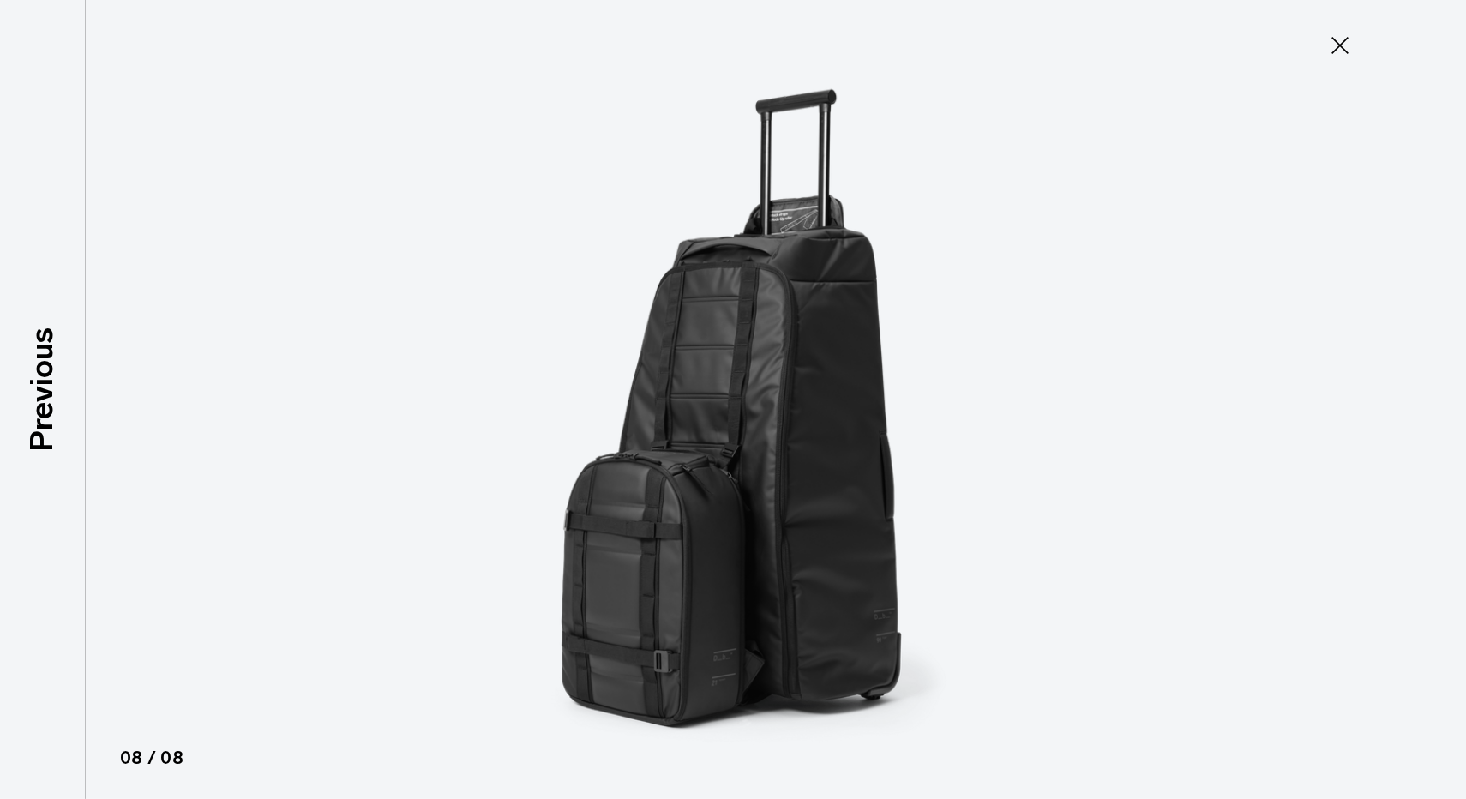
click at [813, 388] on img at bounding box center [733, 399] width 772 height 799
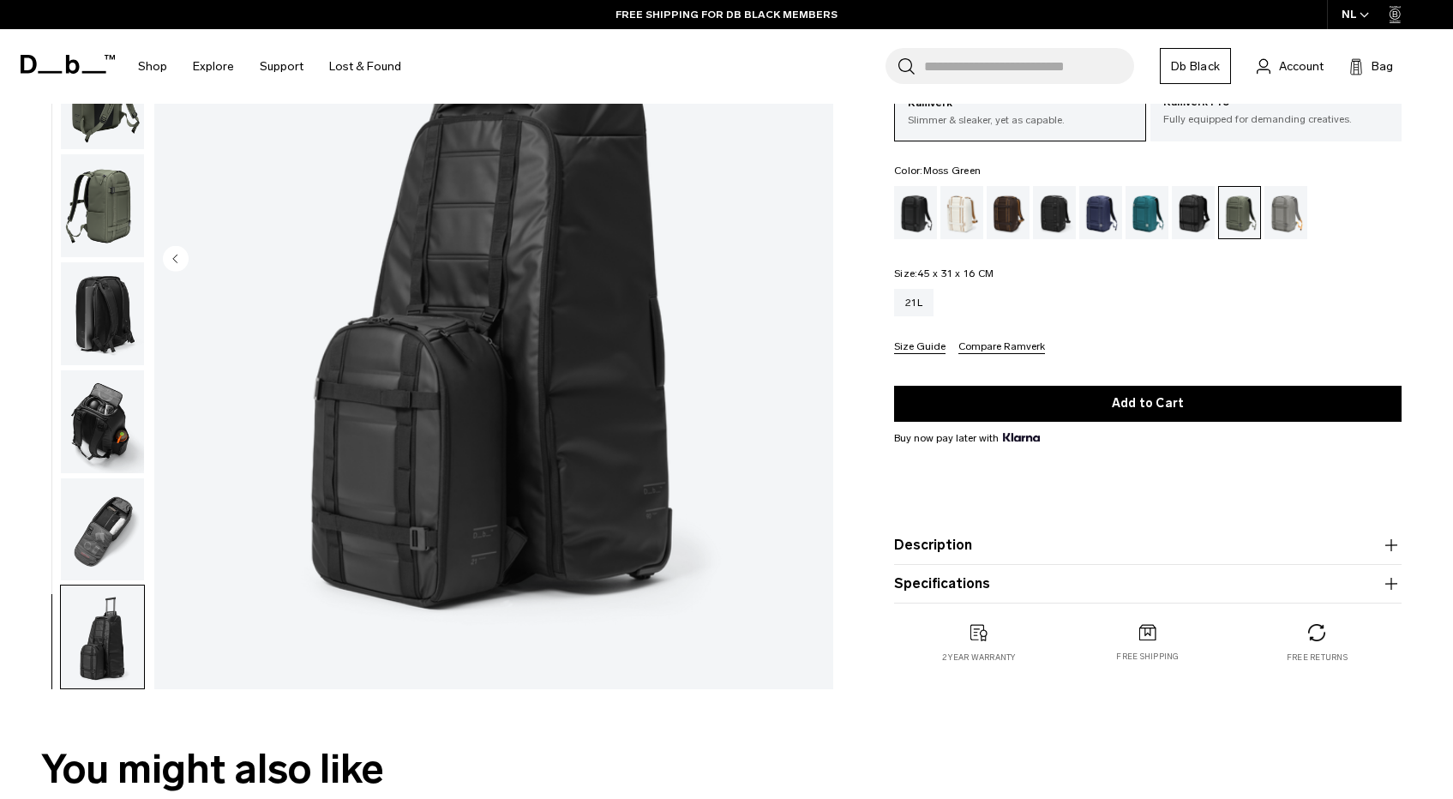
scroll to position [286, 0]
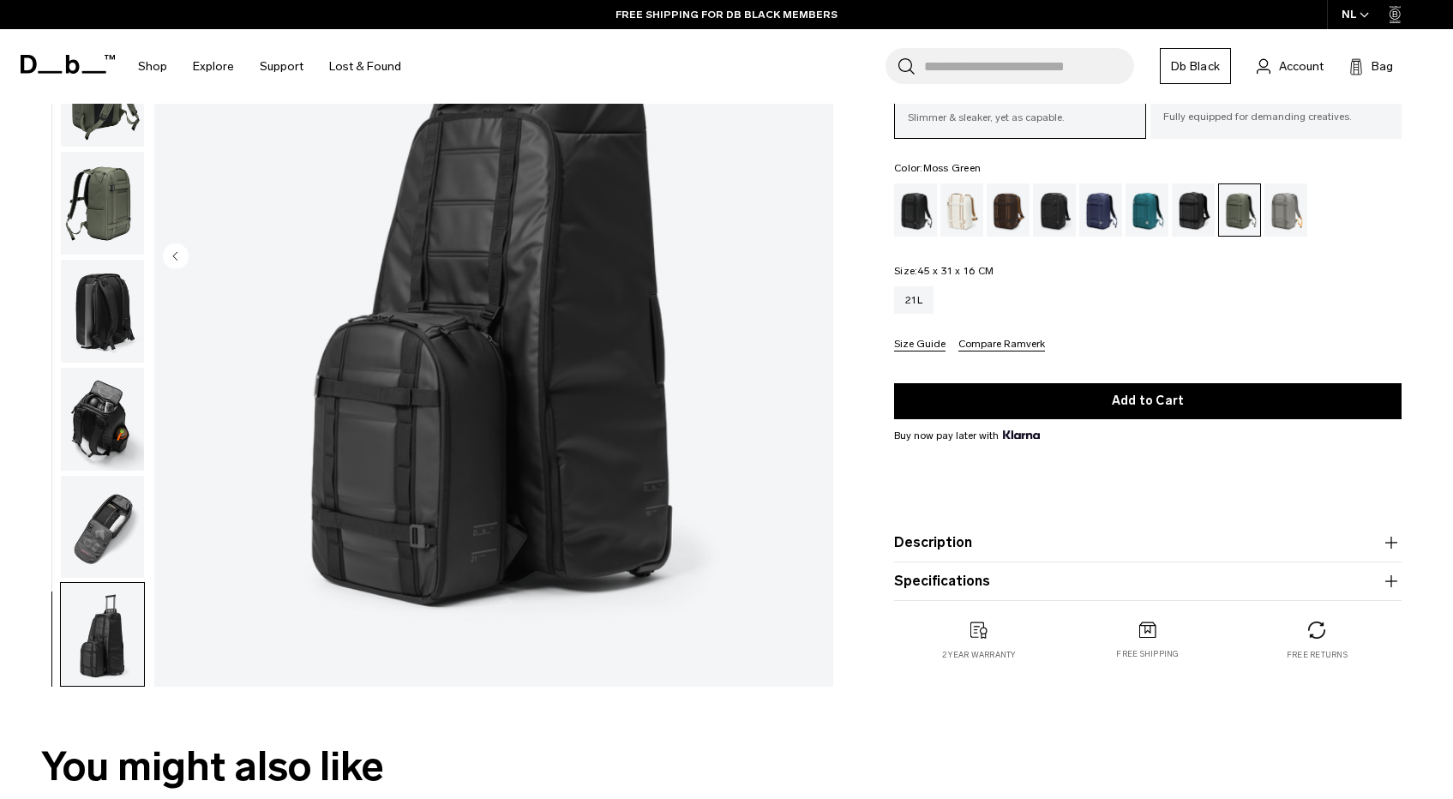
click at [953, 537] on button "Description" at bounding box center [1148, 542] width 508 height 21
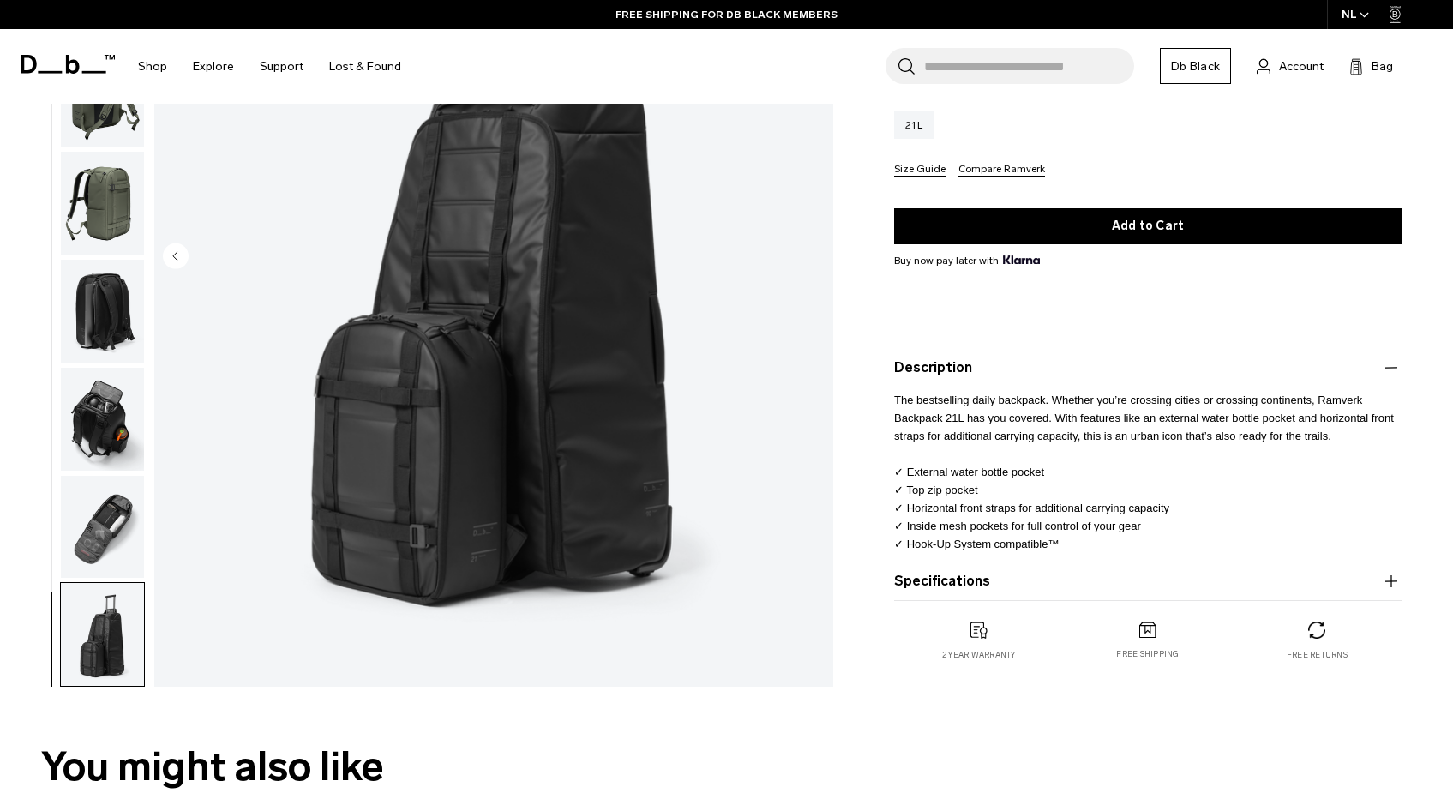
scroll to position [354, 0]
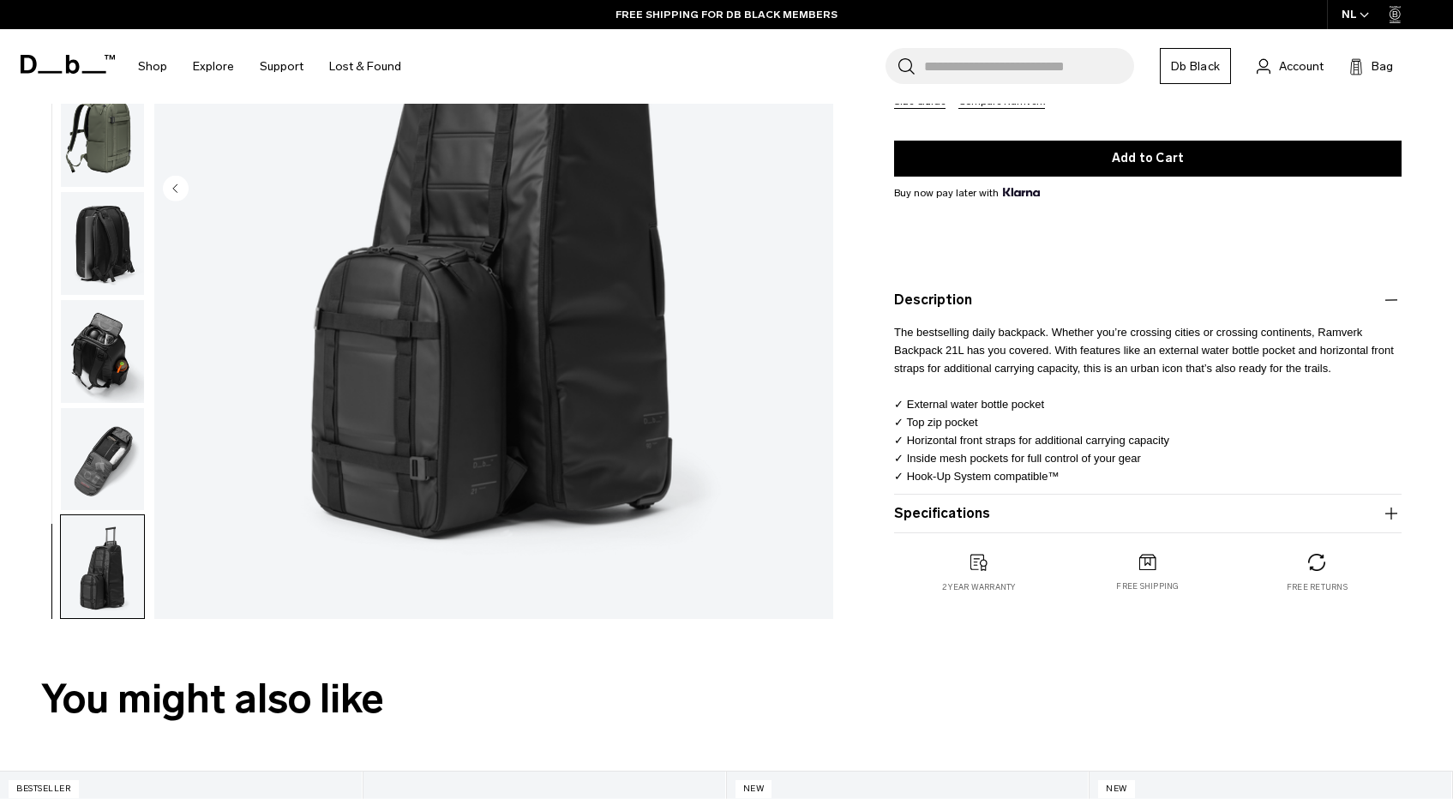
click at [955, 514] on button "Specifications" at bounding box center [1148, 513] width 508 height 21
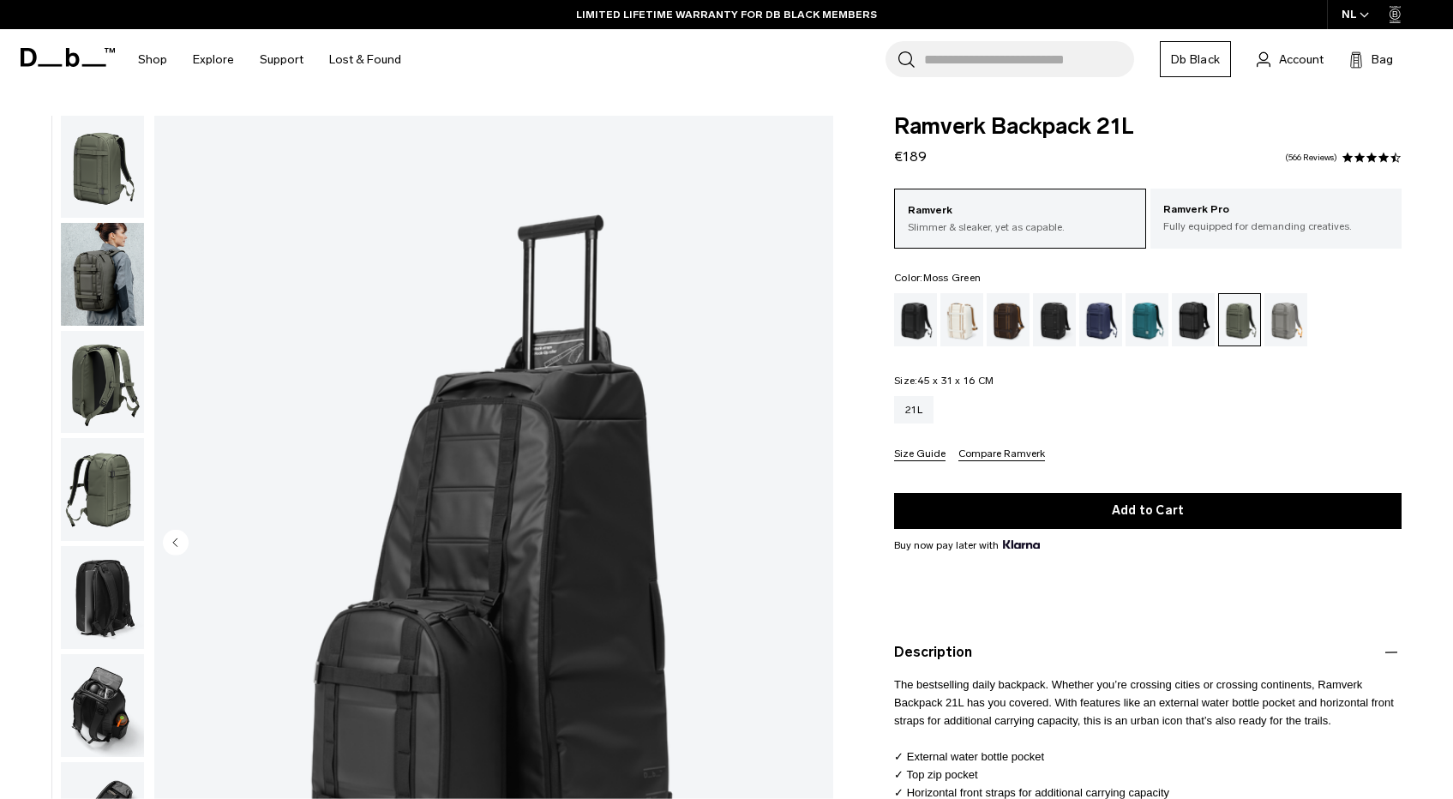
scroll to position [0, 0]
click at [1113, 326] on div "Blue Hour" at bounding box center [1101, 319] width 44 height 53
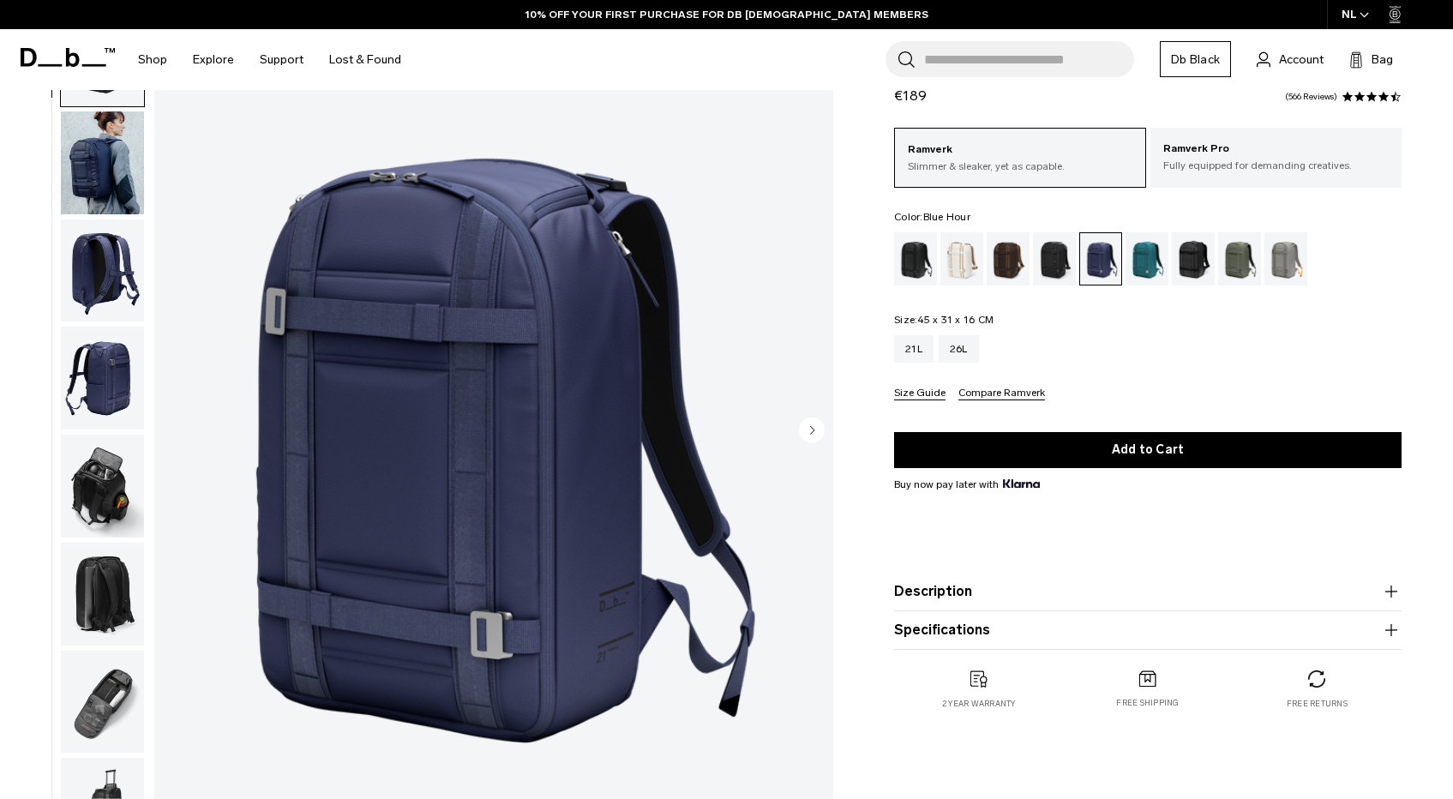
scroll to position [113, 0]
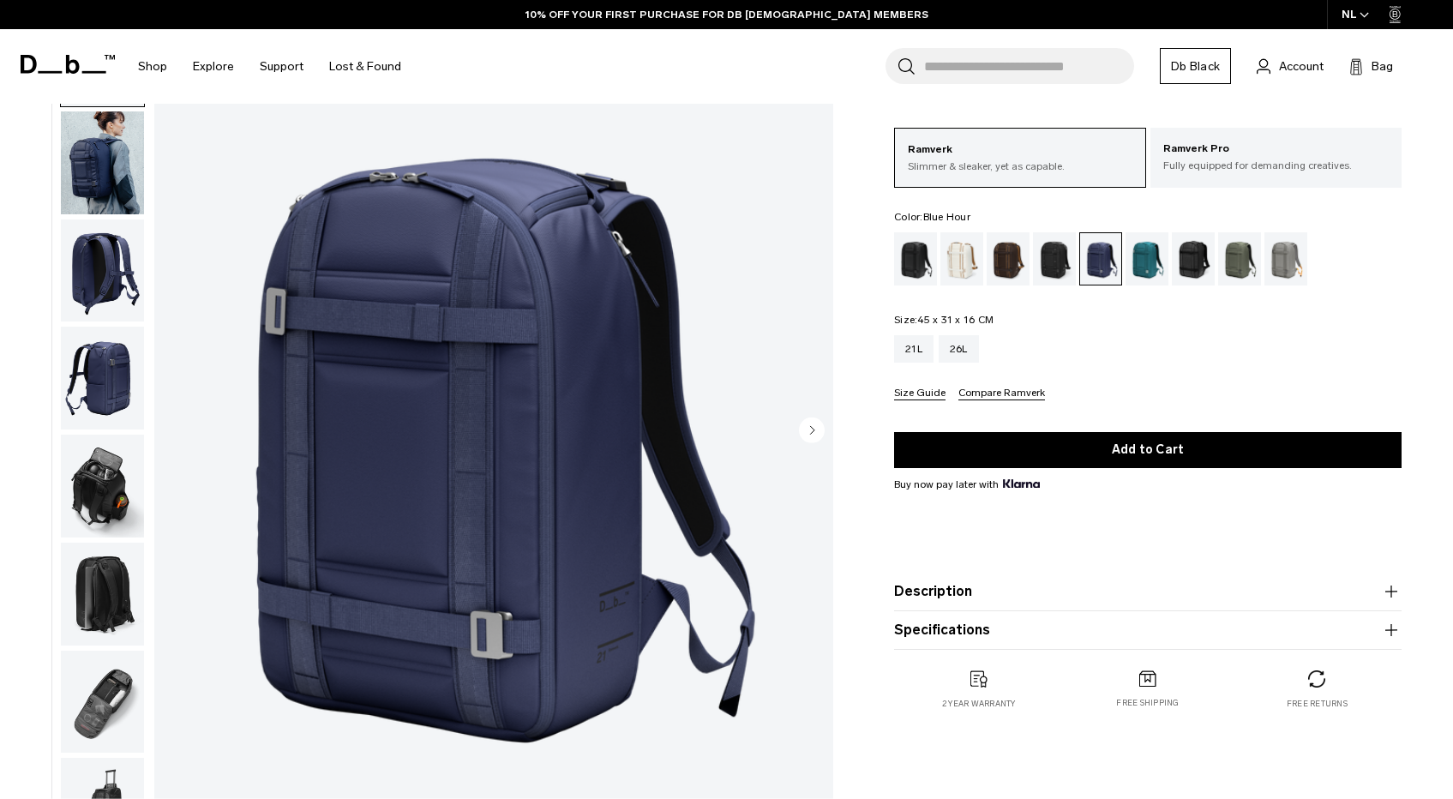
click at [821, 430] on circle "Next slide" at bounding box center [812, 430] width 26 height 26
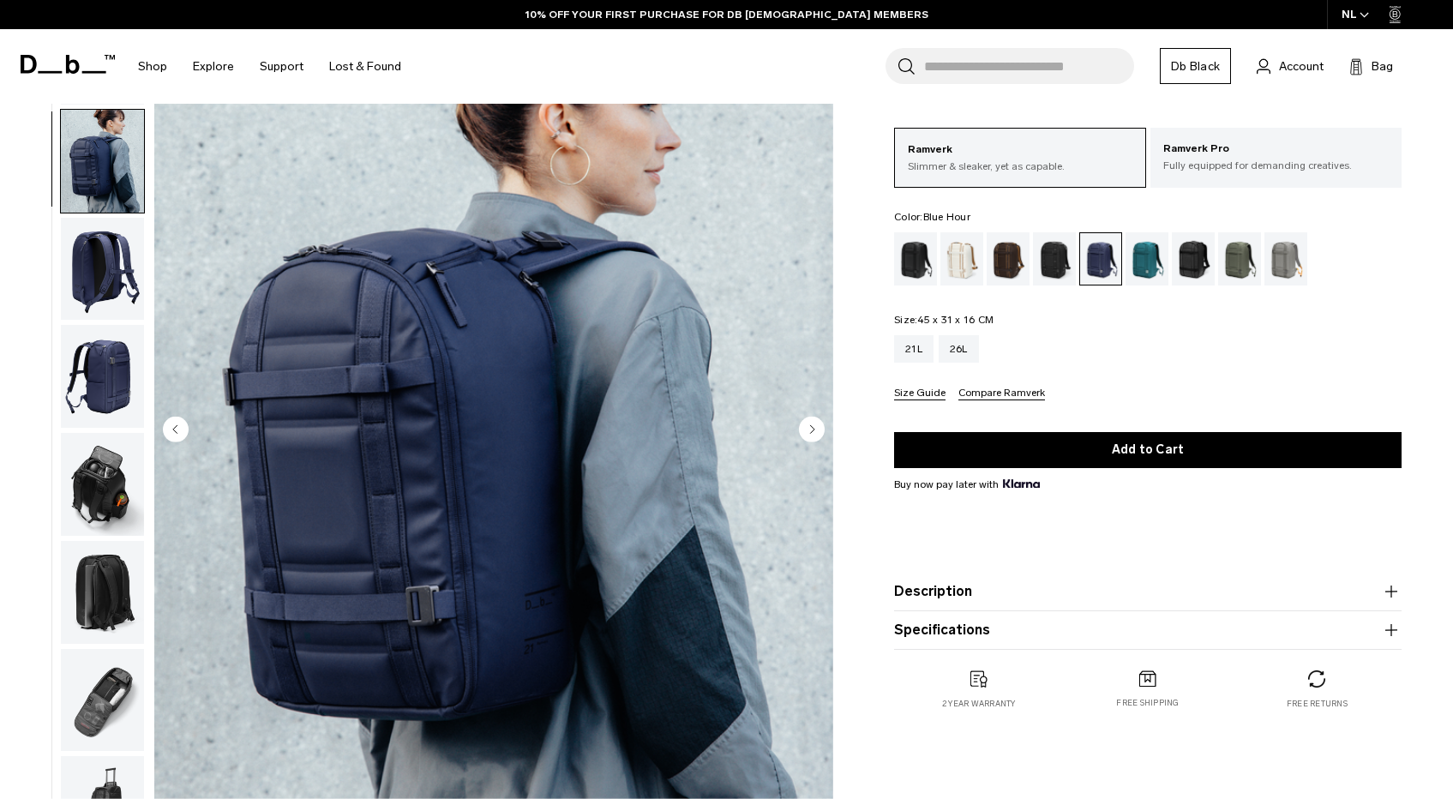
click at [821, 430] on circle "Next slide" at bounding box center [812, 430] width 26 height 26
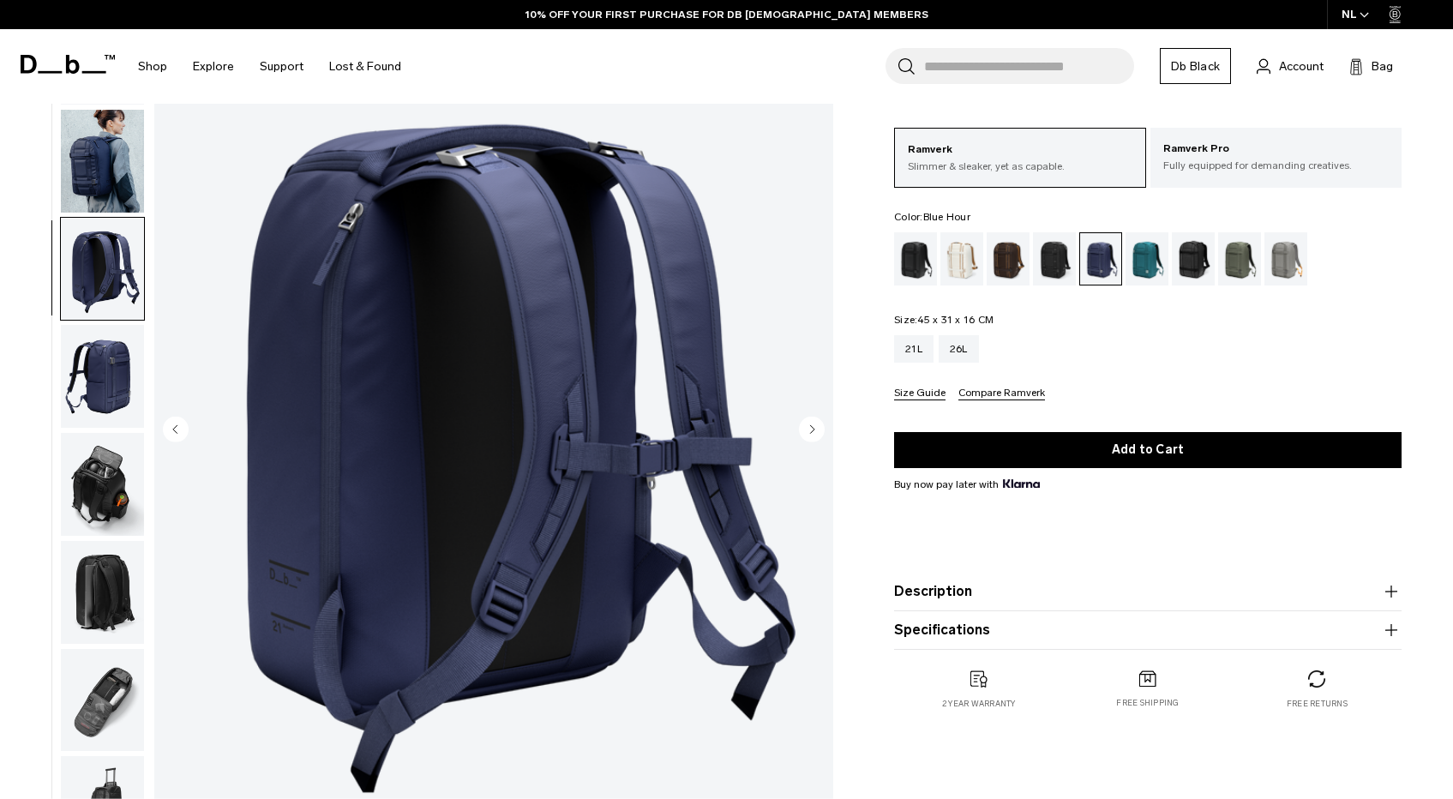
scroll to position [12, 0]
click at [821, 430] on circle "Next slide" at bounding box center [812, 430] width 26 height 26
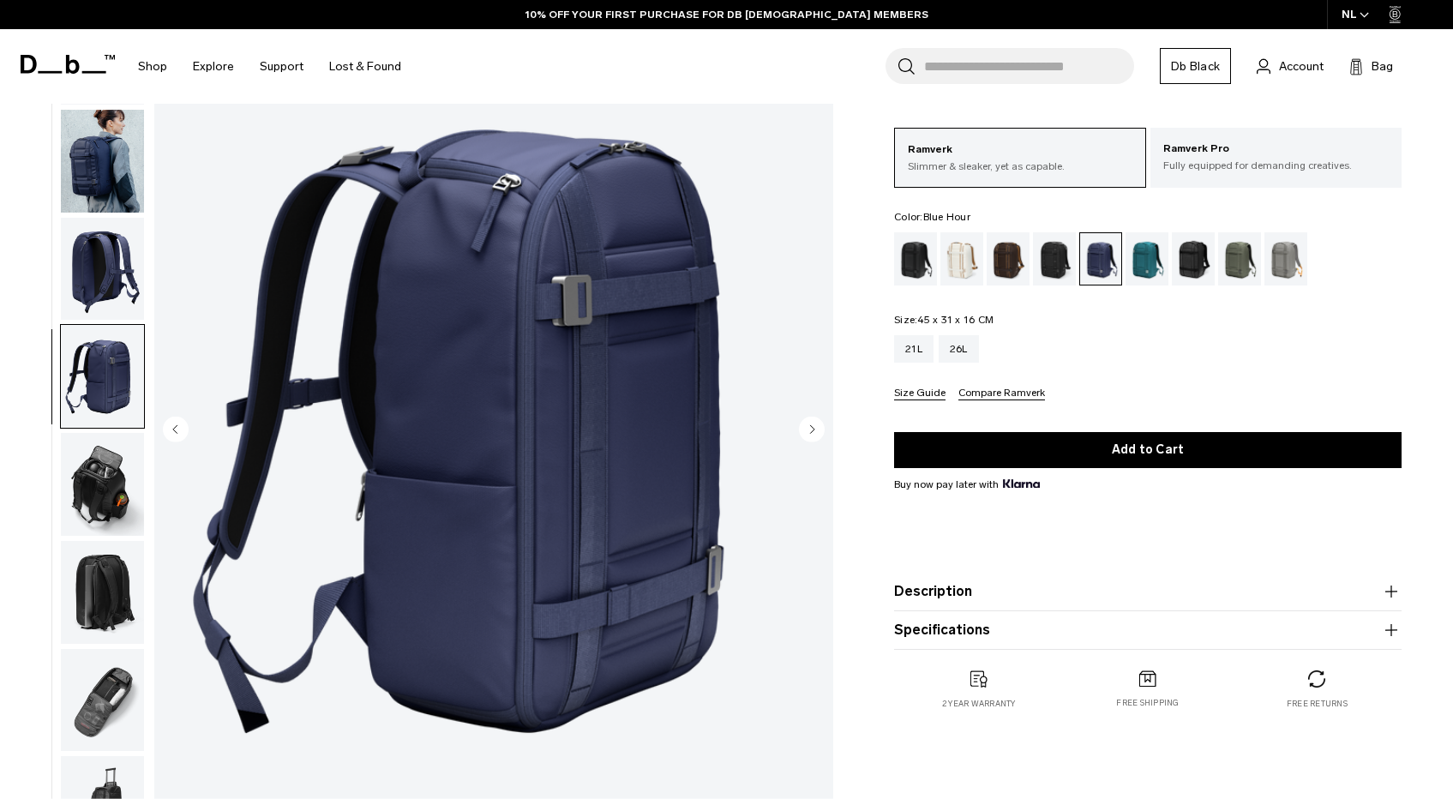
click at [821, 430] on circle "Next slide" at bounding box center [812, 430] width 26 height 26
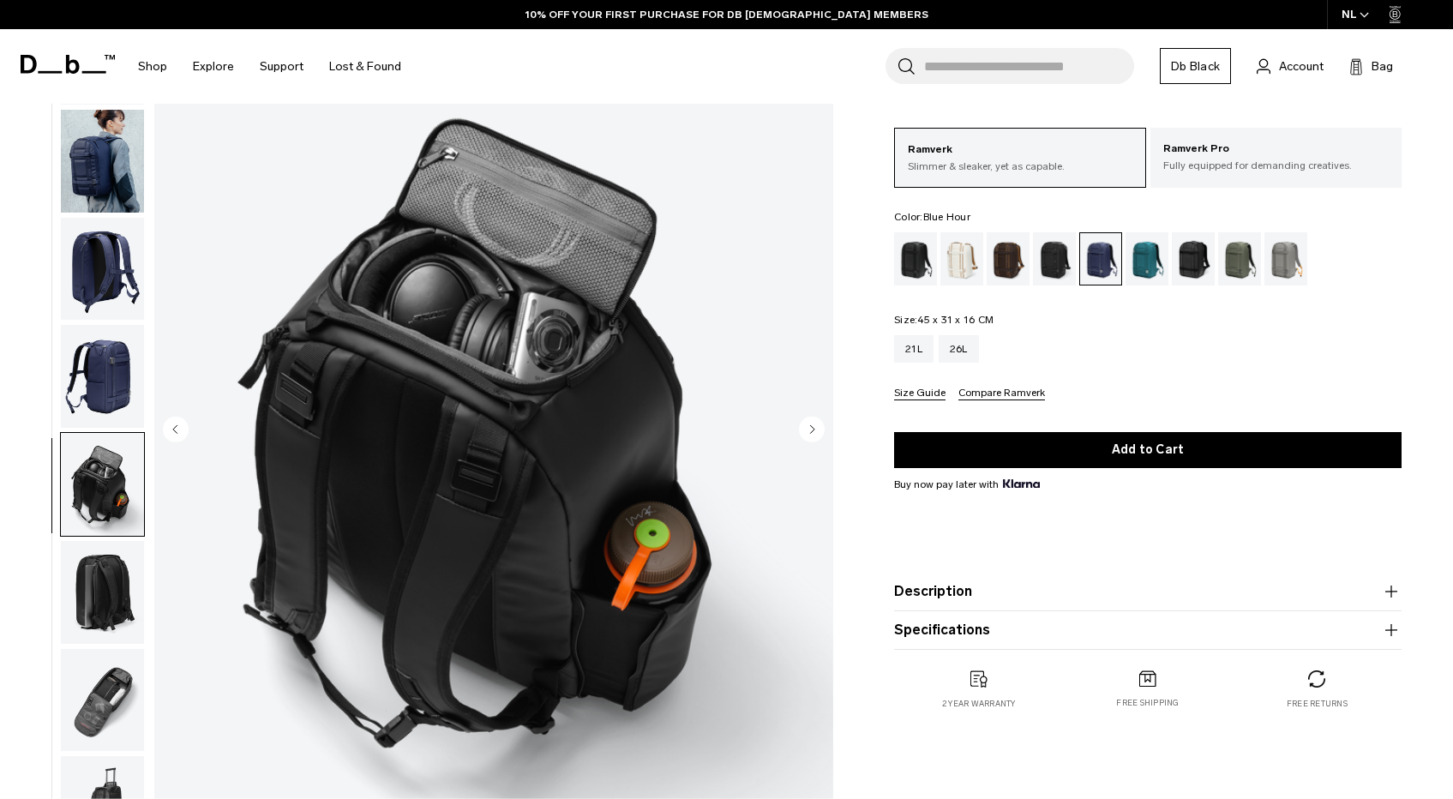
click at [821, 430] on circle "Next slide" at bounding box center [812, 430] width 26 height 26
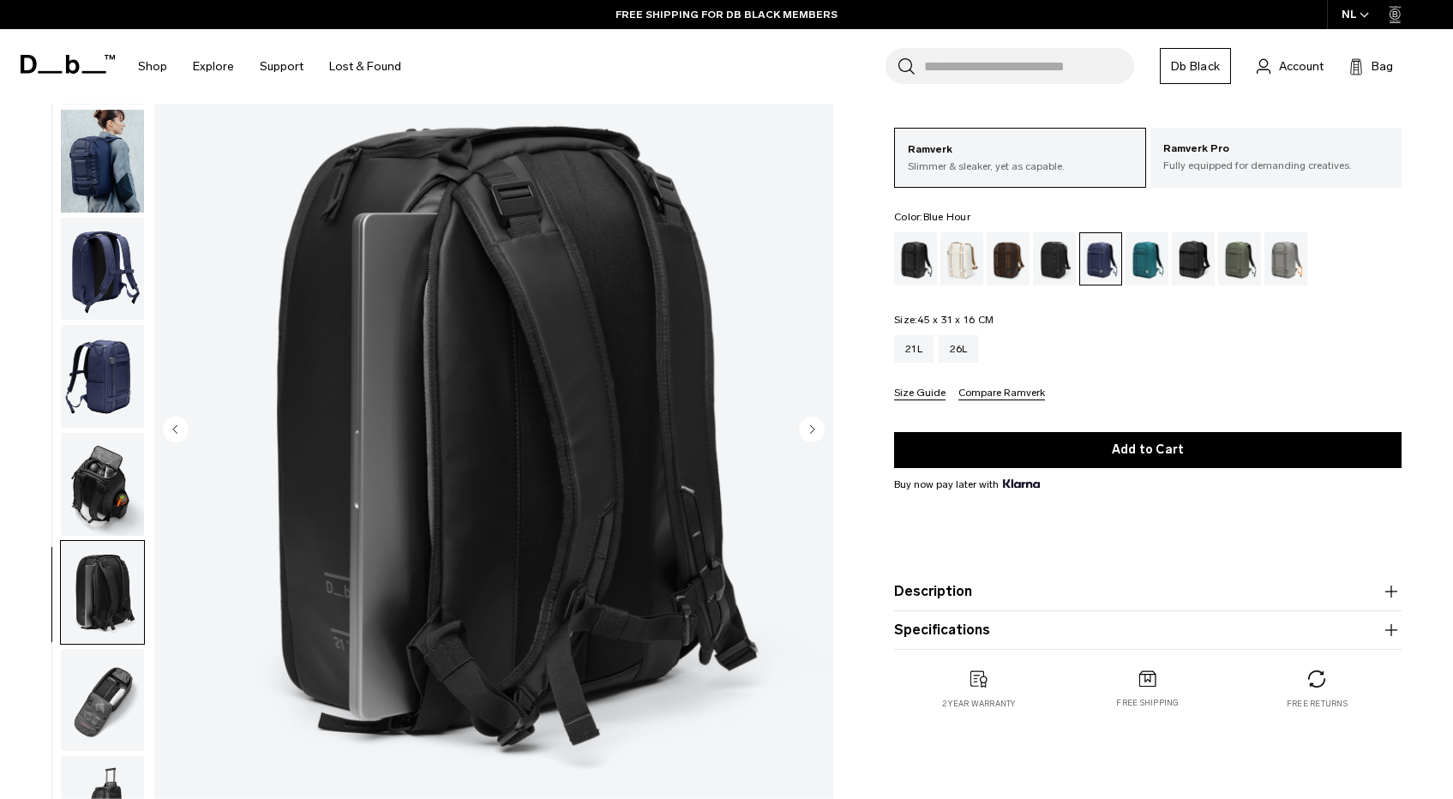
click at [821, 430] on circle "Next slide" at bounding box center [812, 430] width 26 height 26
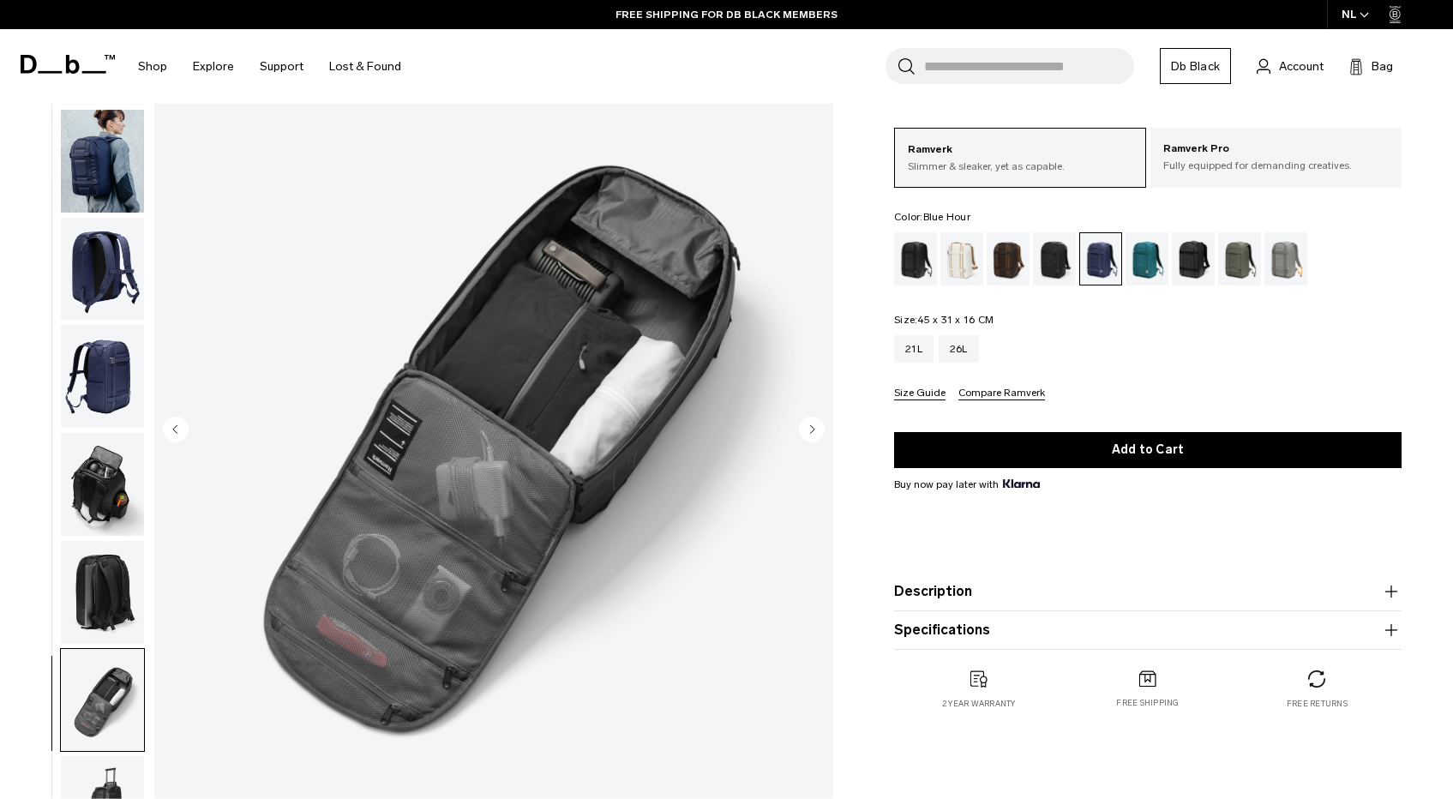
click at [821, 430] on circle "Next slide" at bounding box center [812, 430] width 26 height 26
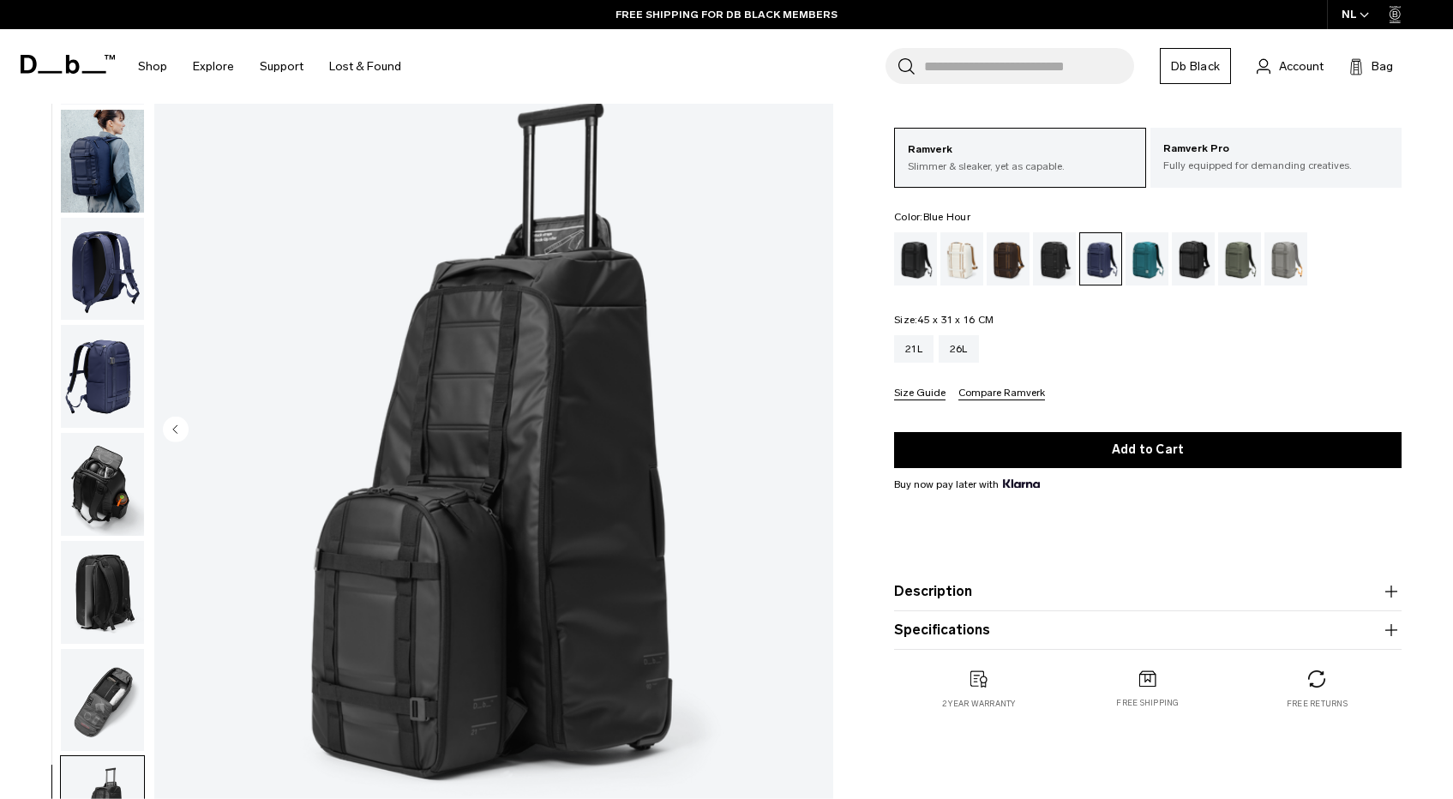
click at [821, 430] on img "8 / 8" at bounding box center [493, 431] width 679 height 848
click at [955, 266] on div "Oatmilk" at bounding box center [963, 258] width 44 height 53
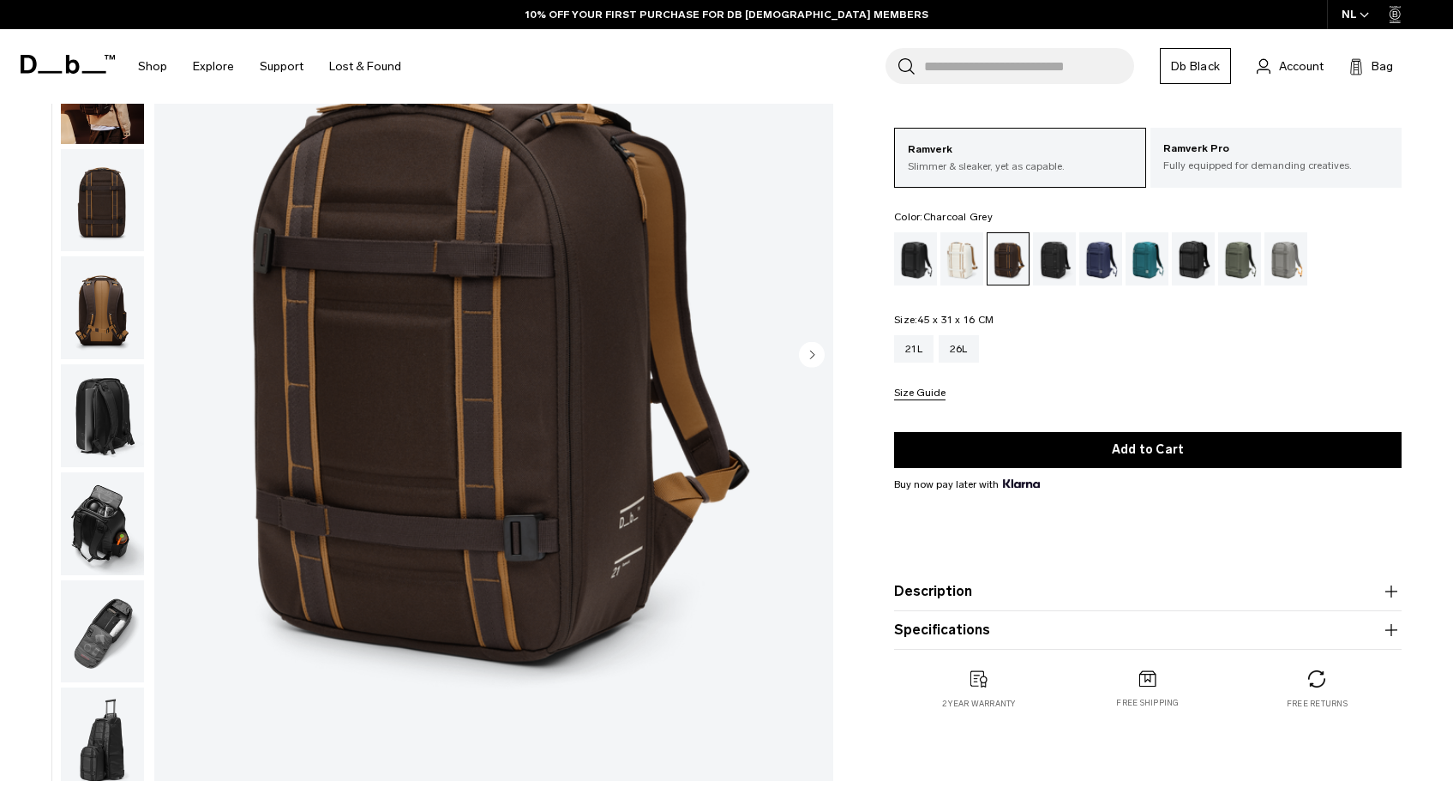
click at [1059, 276] on div "Charcoal Grey" at bounding box center [1055, 258] width 44 height 53
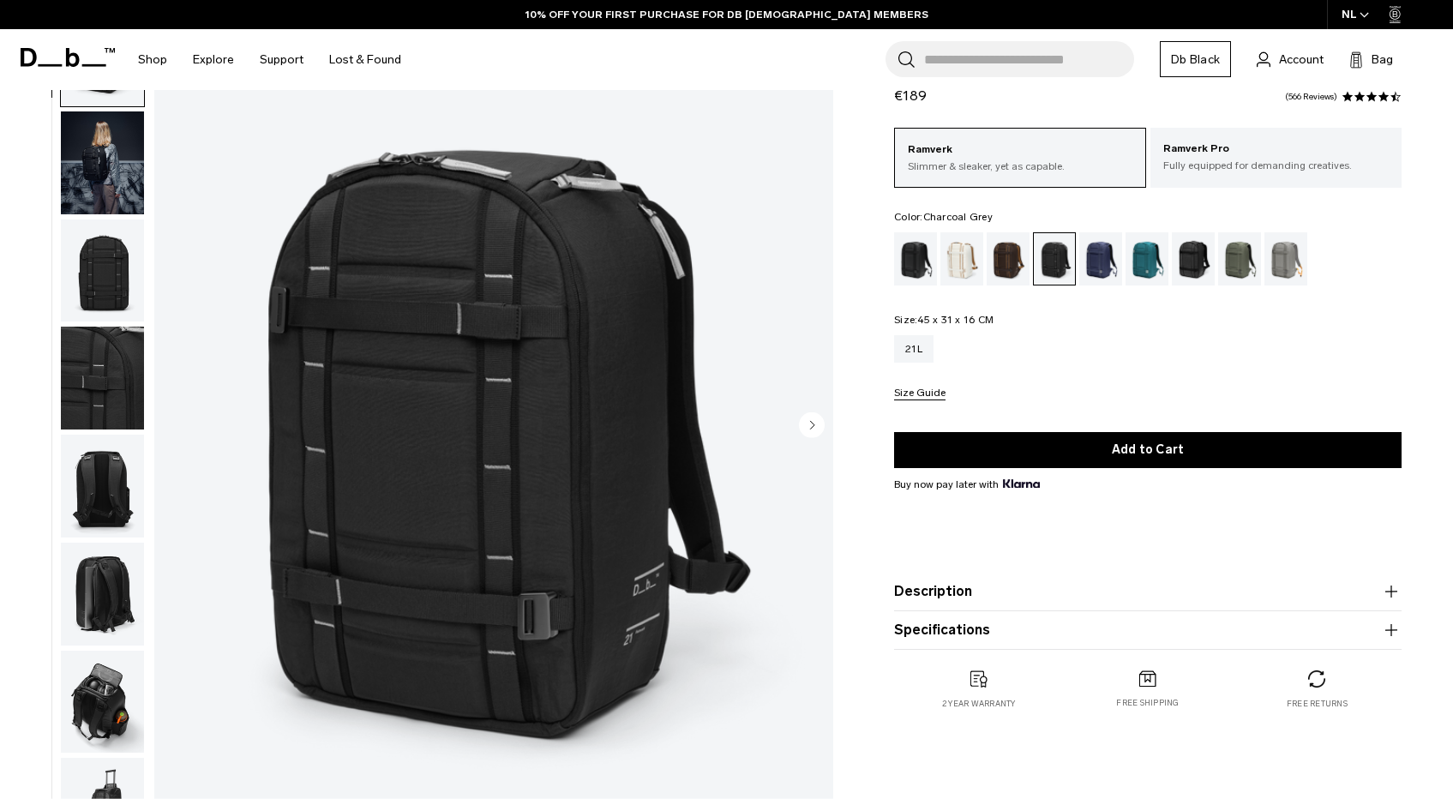
scroll to position [114, 0]
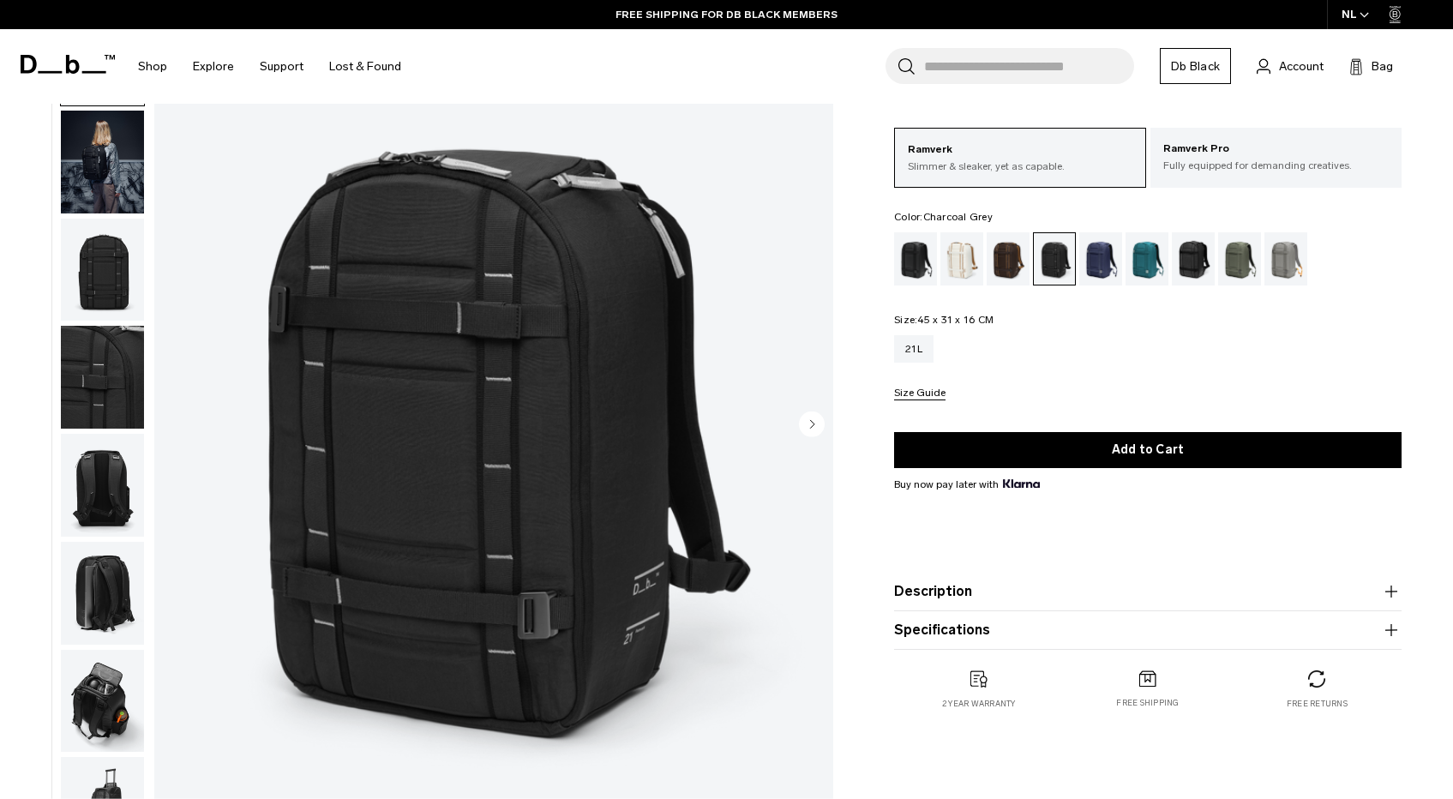
click at [804, 429] on circle "Next slide" at bounding box center [812, 425] width 26 height 26
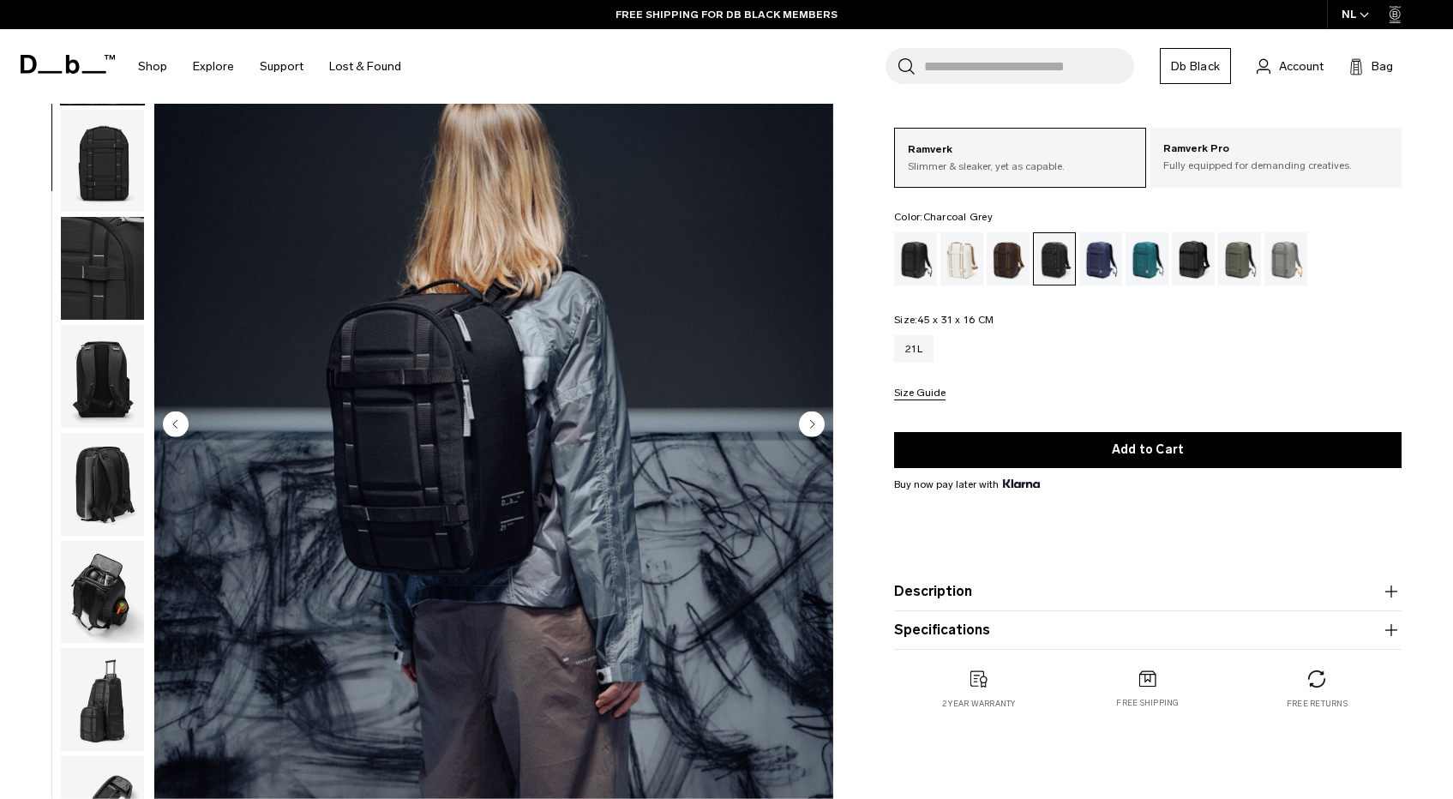
click at [804, 429] on circle "Next slide" at bounding box center [812, 424] width 26 height 26
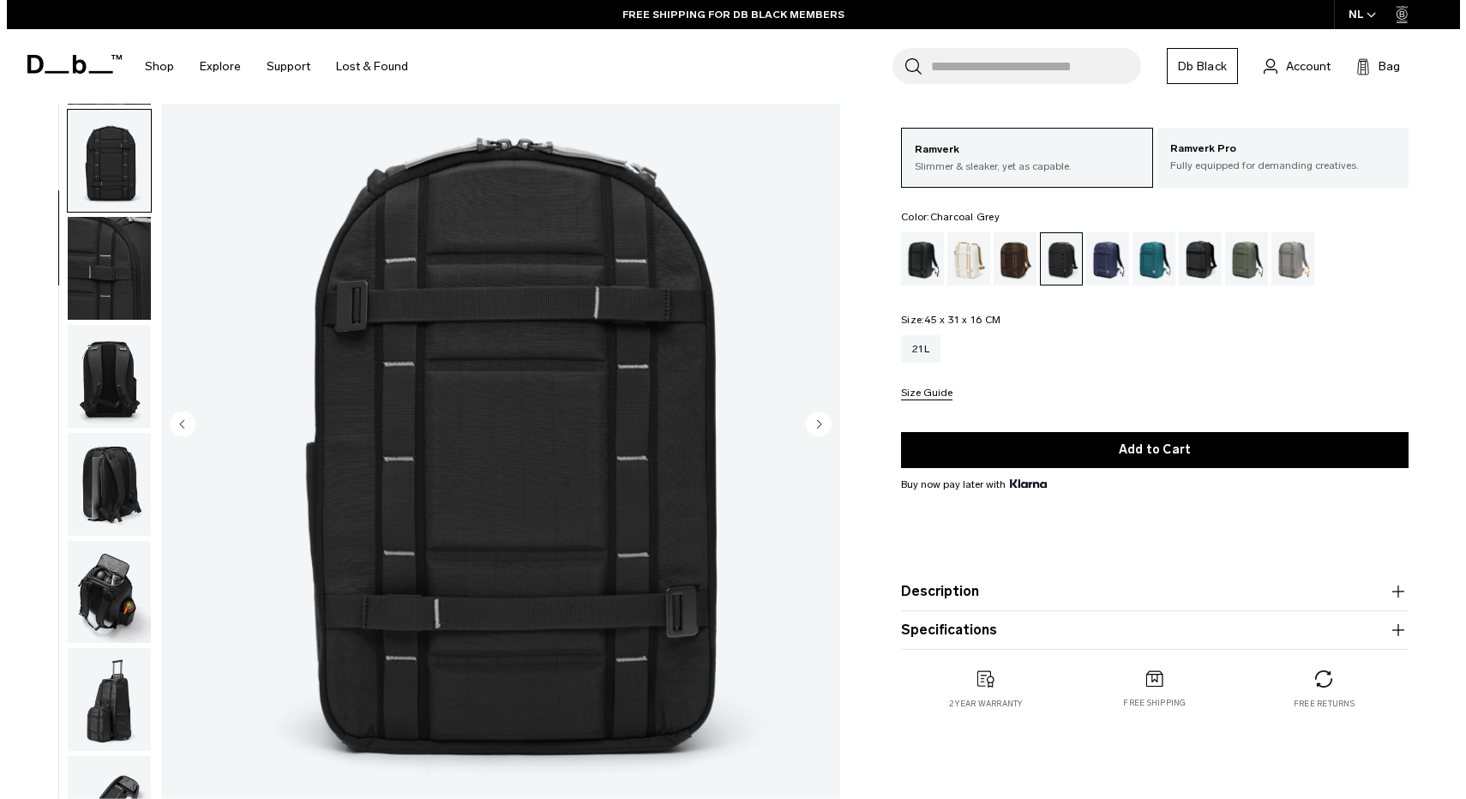
scroll to position [130, 0]
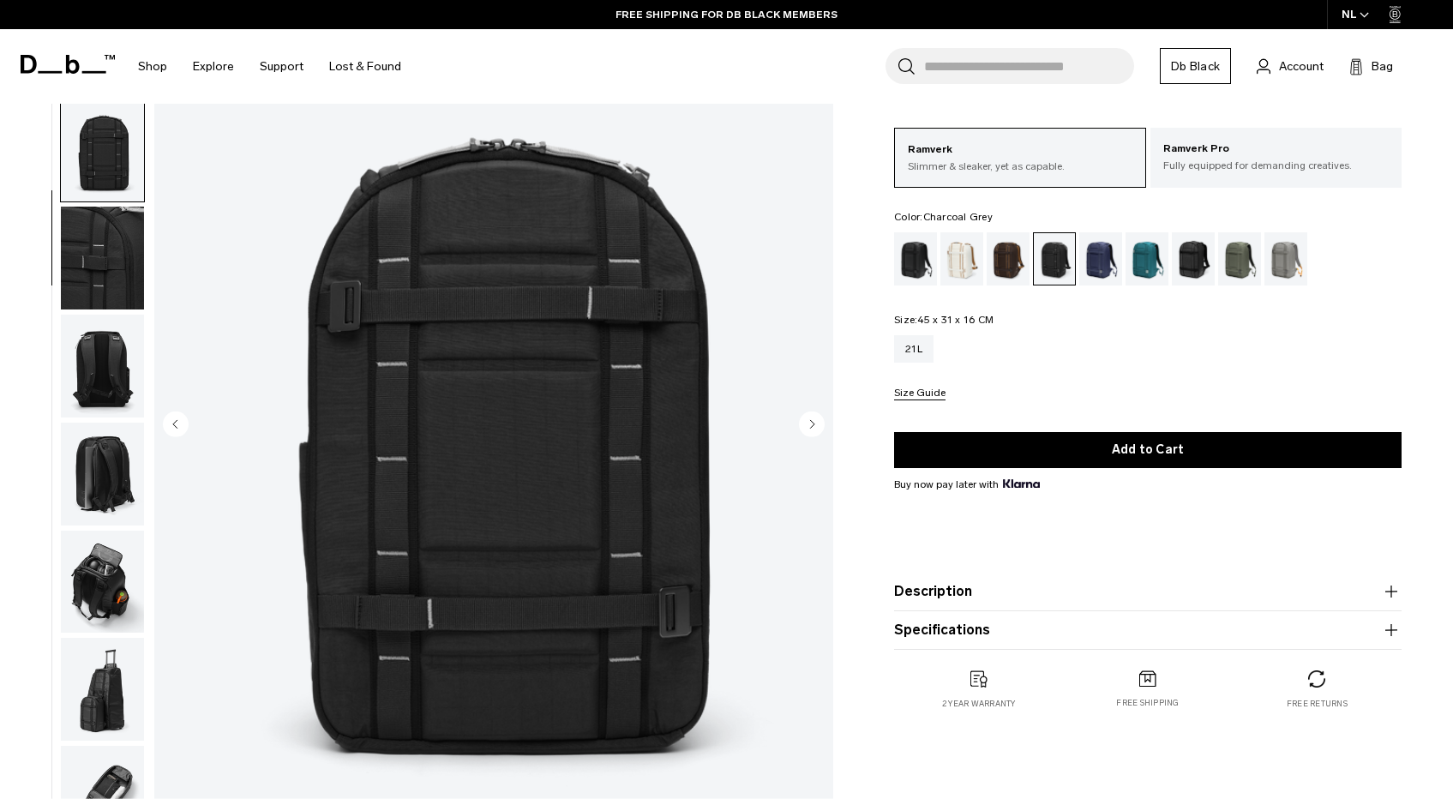
click at [804, 429] on circle "Next slide" at bounding box center [812, 424] width 26 height 26
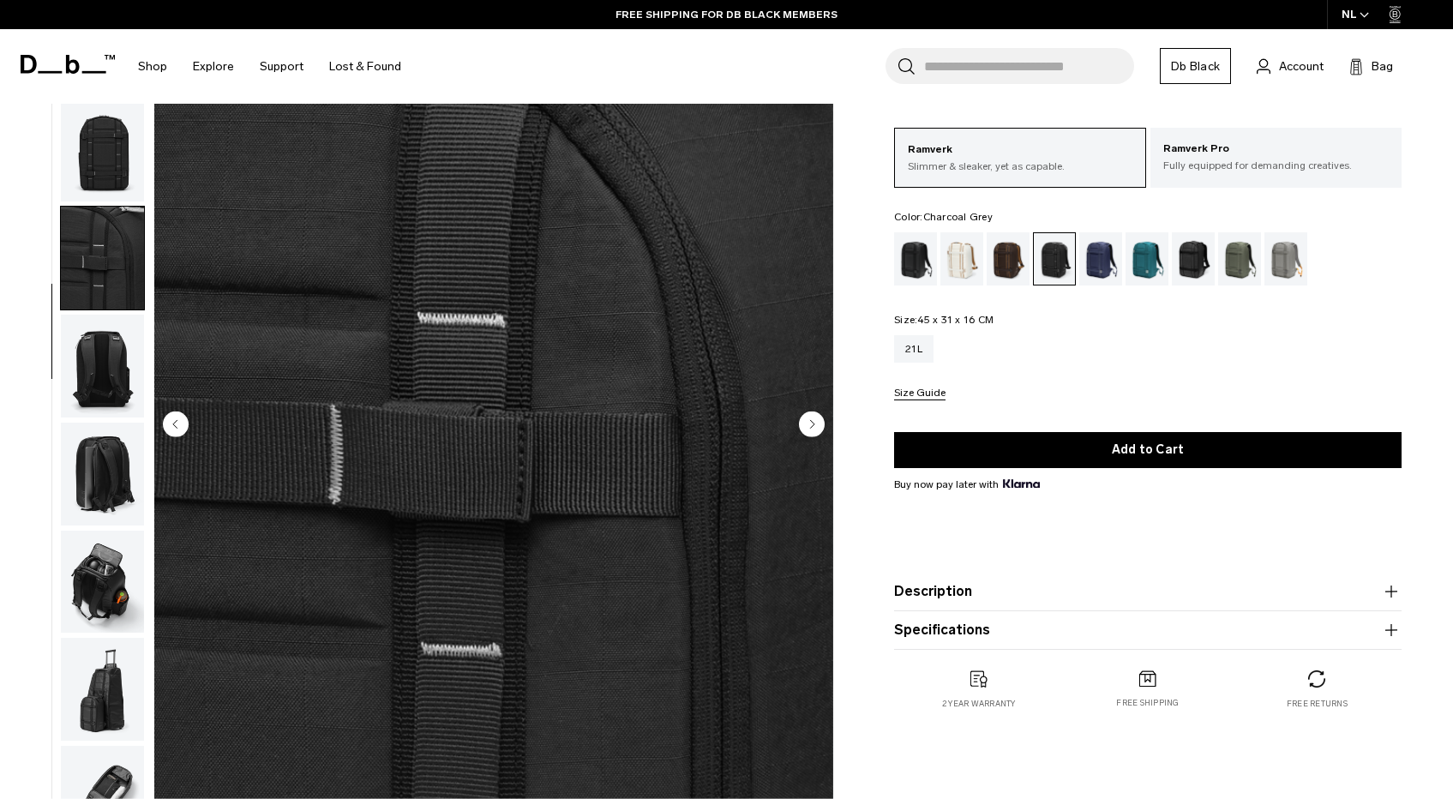
click at [804, 429] on circle "Next slide" at bounding box center [812, 424] width 26 height 26
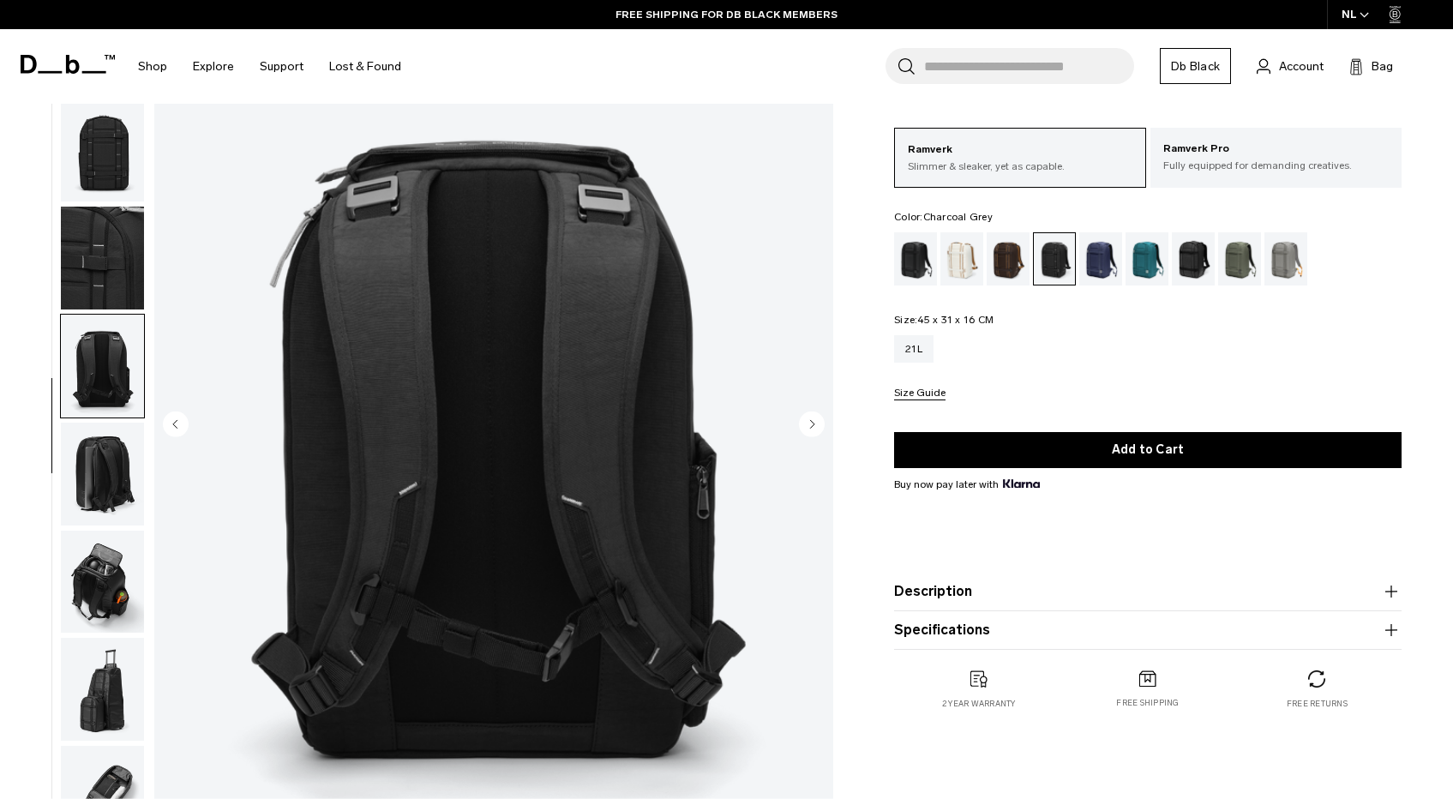
click at [804, 429] on circle "Next slide" at bounding box center [812, 424] width 26 height 26
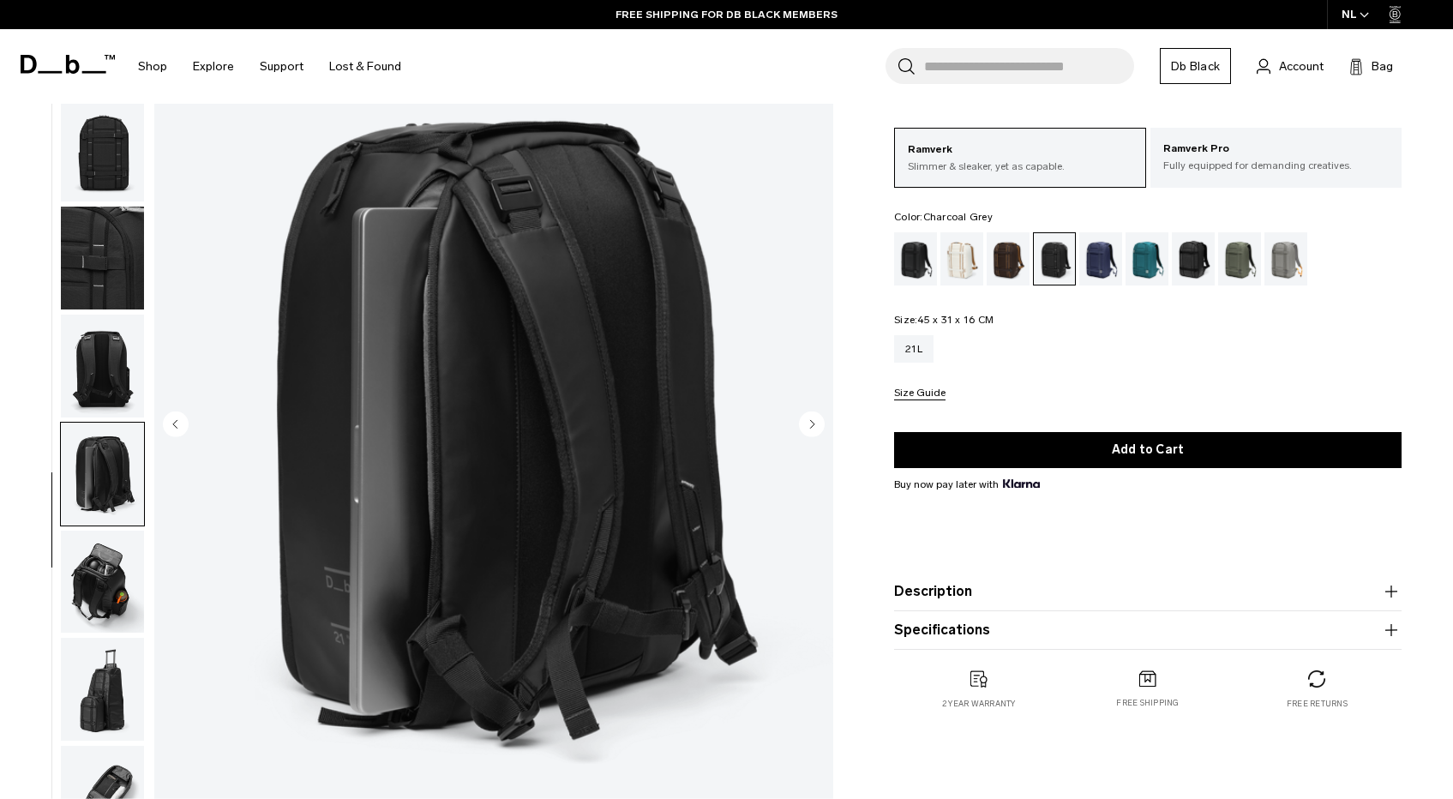
click at [804, 429] on circle "Next slide" at bounding box center [812, 424] width 26 height 26
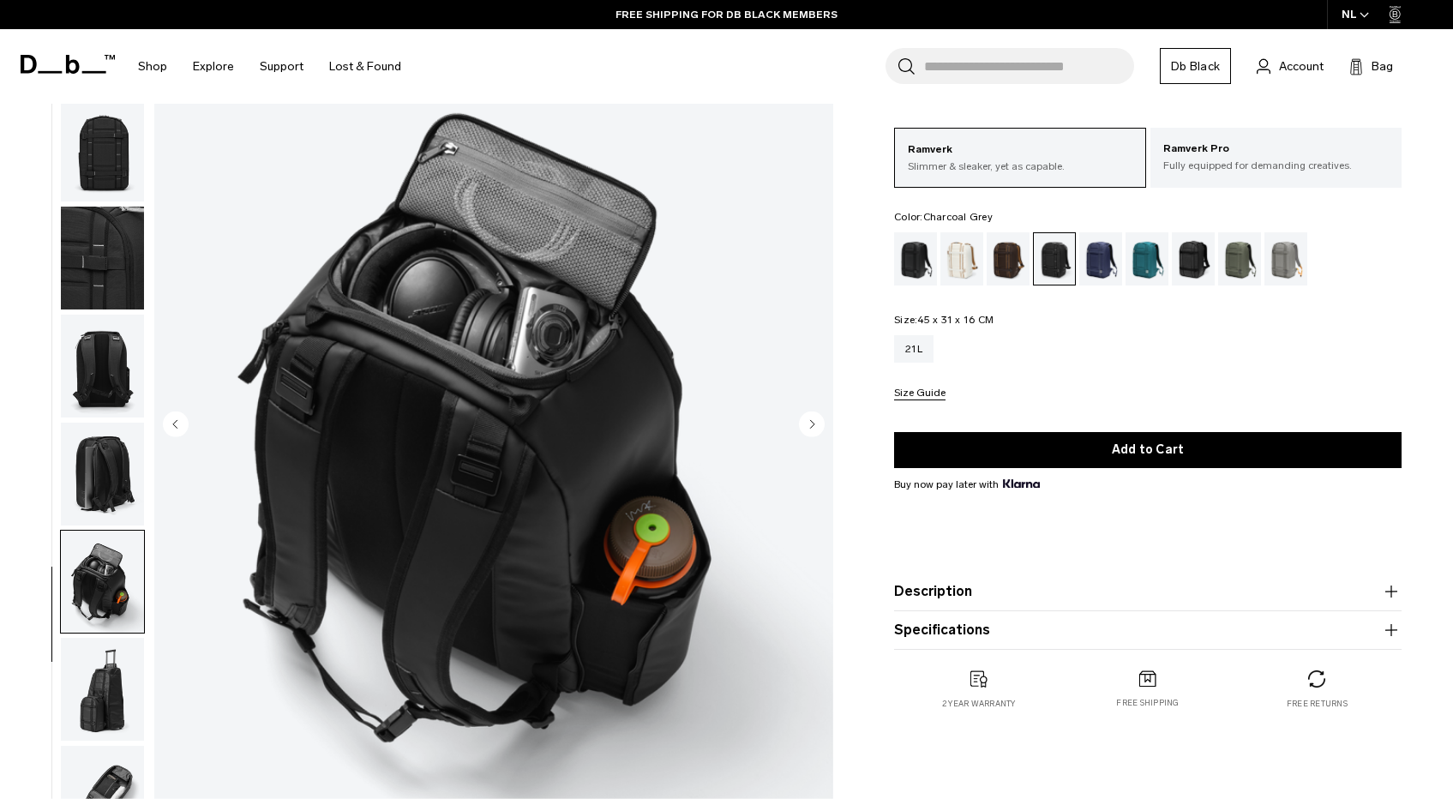
click at [804, 429] on circle "Next slide" at bounding box center [812, 424] width 26 height 26
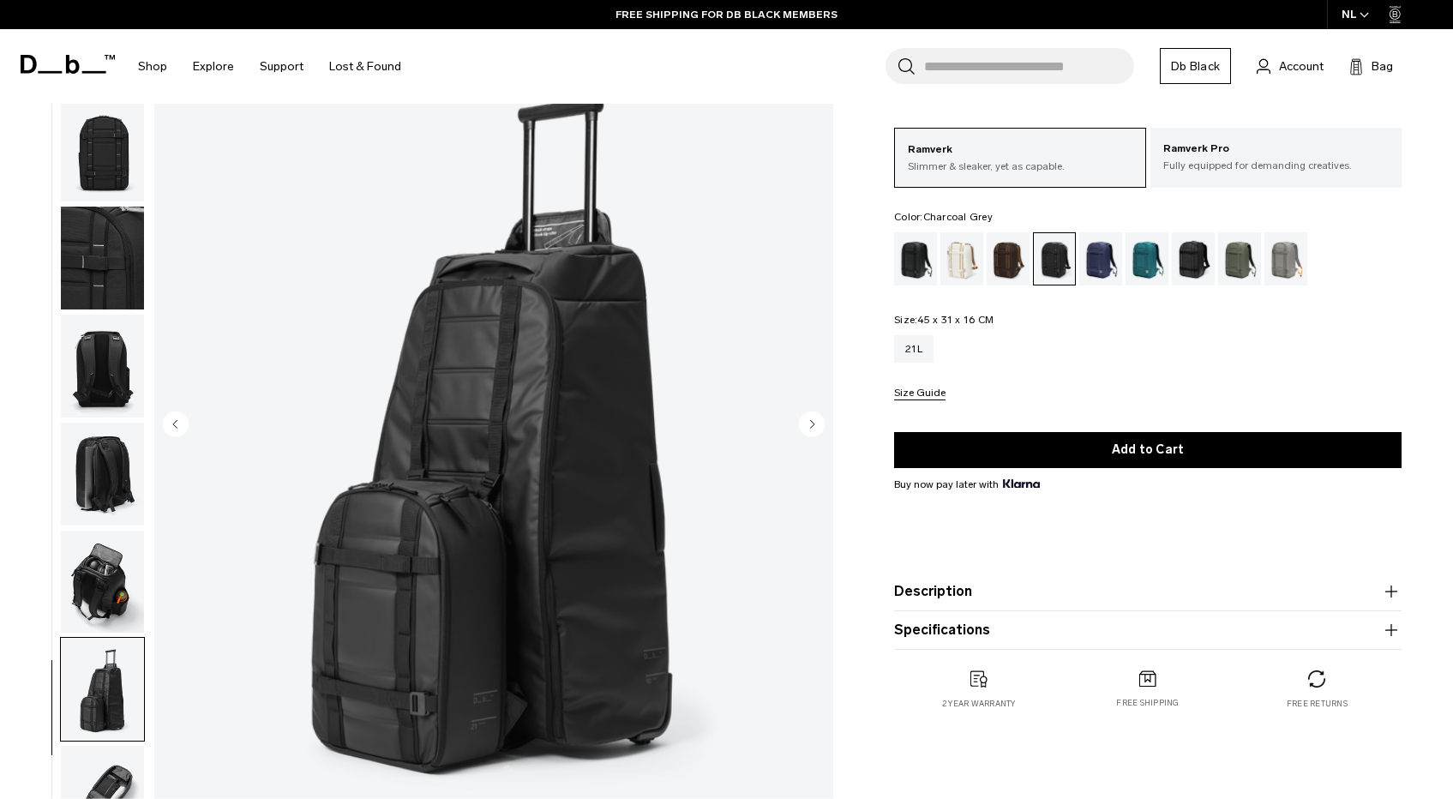
click at [804, 429] on circle "Next slide" at bounding box center [812, 424] width 26 height 26
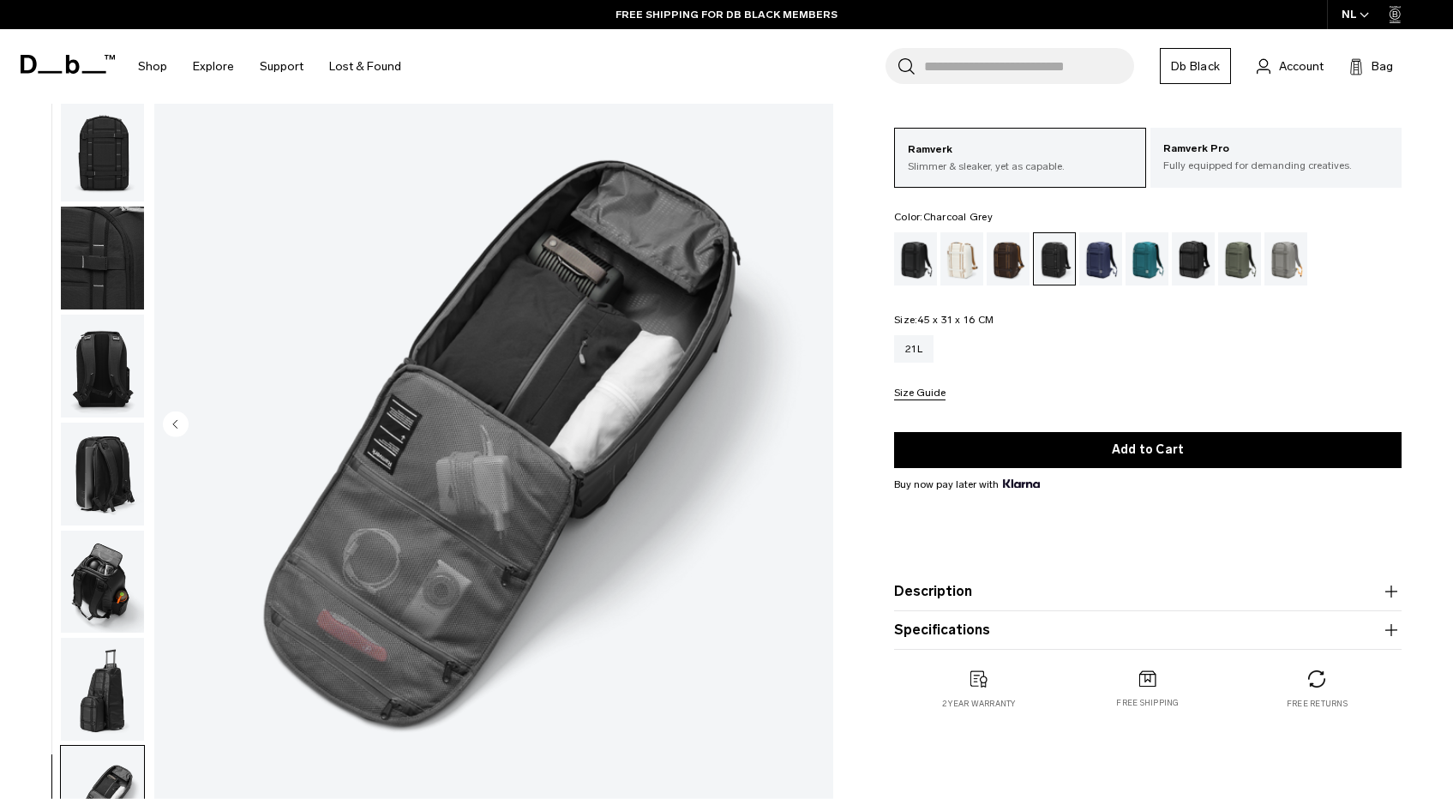
click at [804, 429] on img "9 / 9" at bounding box center [493, 426] width 679 height 848
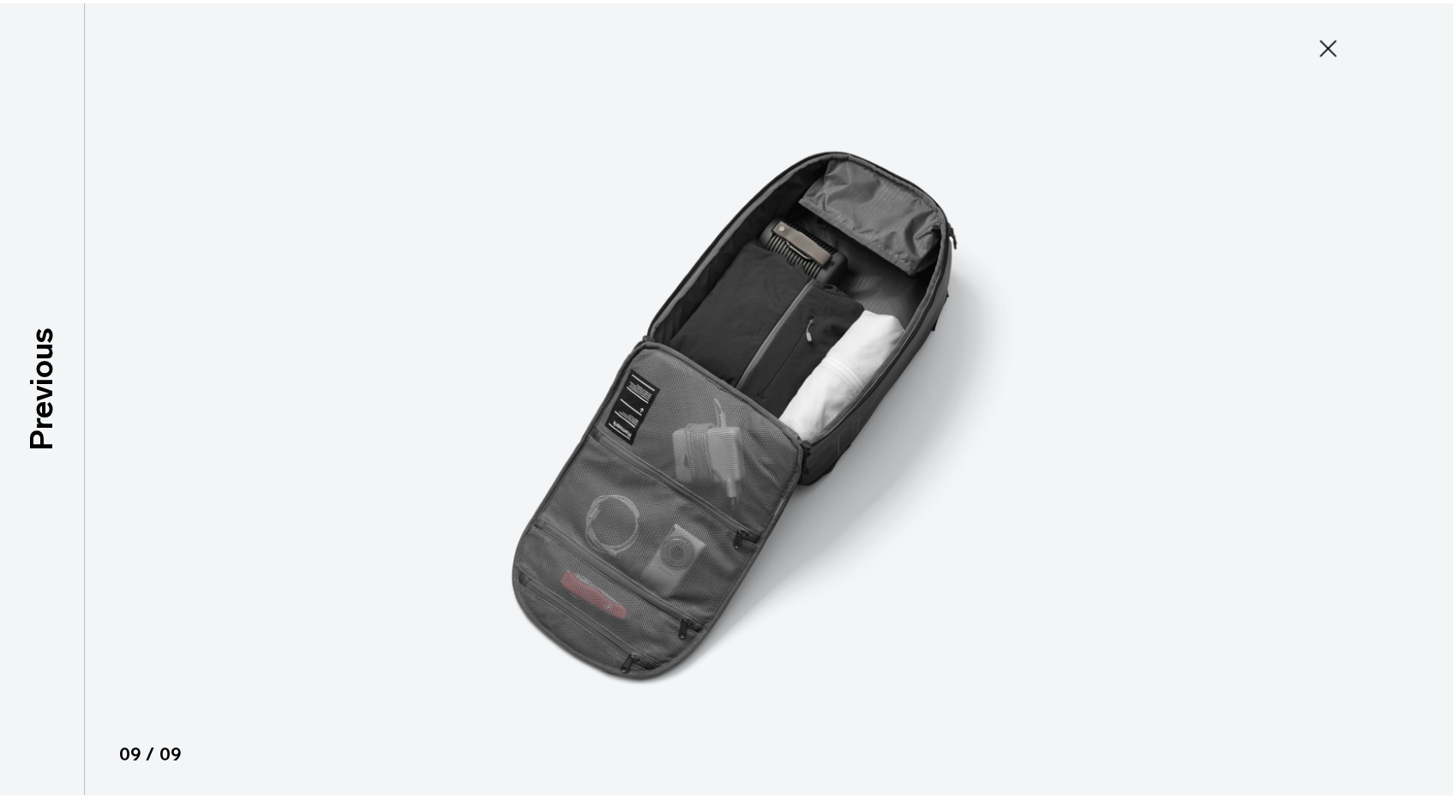
scroll to position [121, 0]
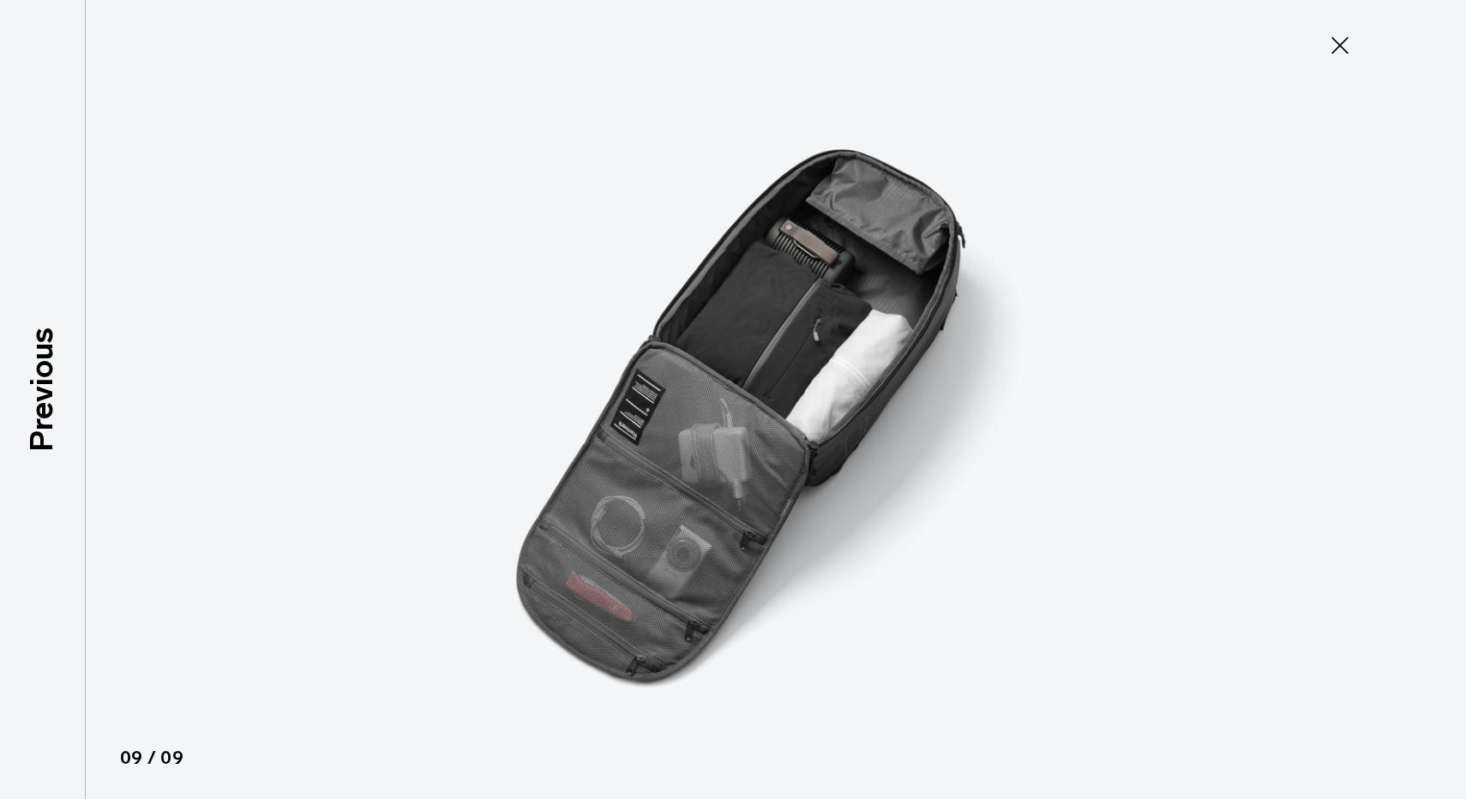
click at [804, 429] on img at bounding box center [733, 399] width 772 height 799
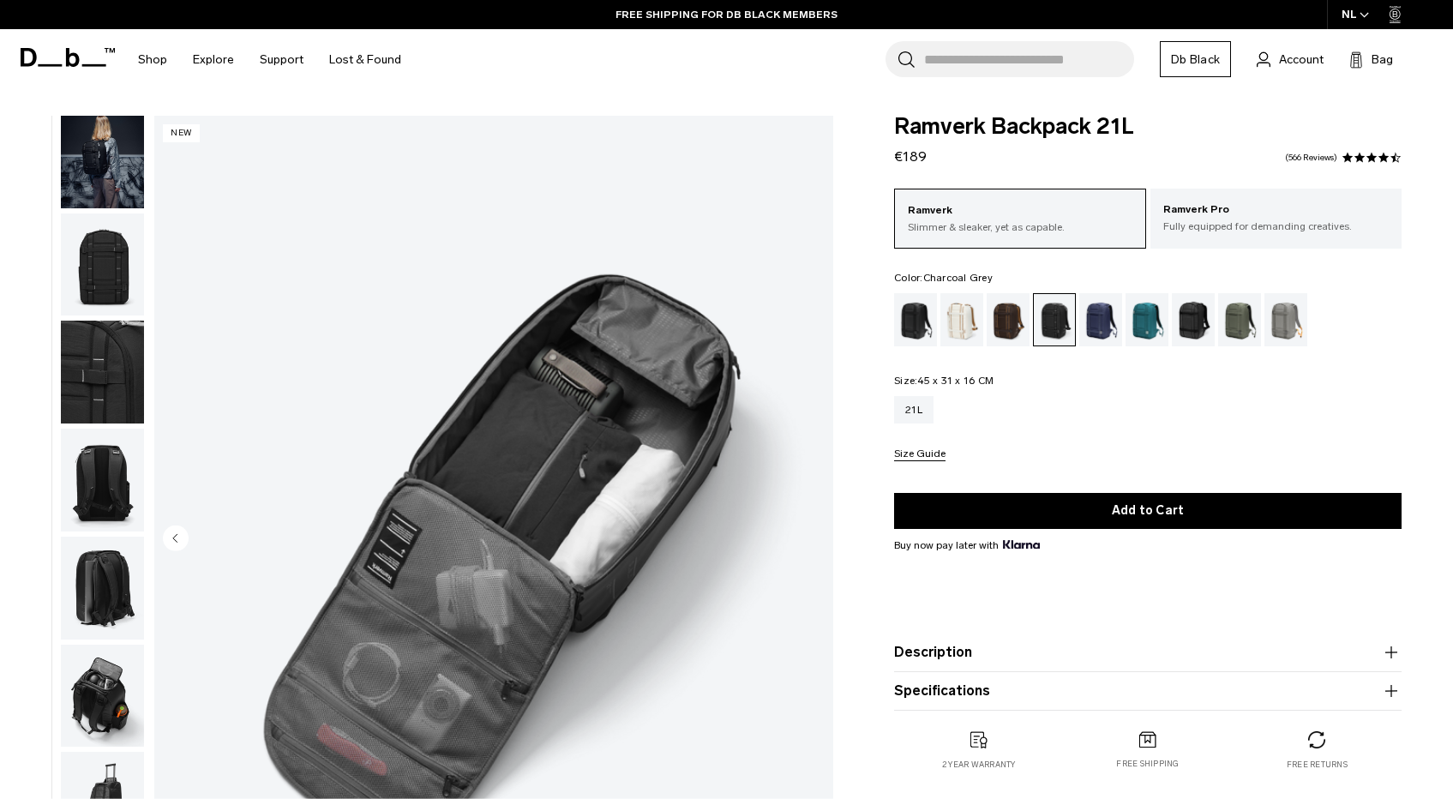
scroll to position [0, 0]
click at [1328, 160] on link "566 Reviews" at bounding box center [1311, 157] width 52 height 9
click at [68, 61] on icon at bounding box center [73, 57] width 14 height 19
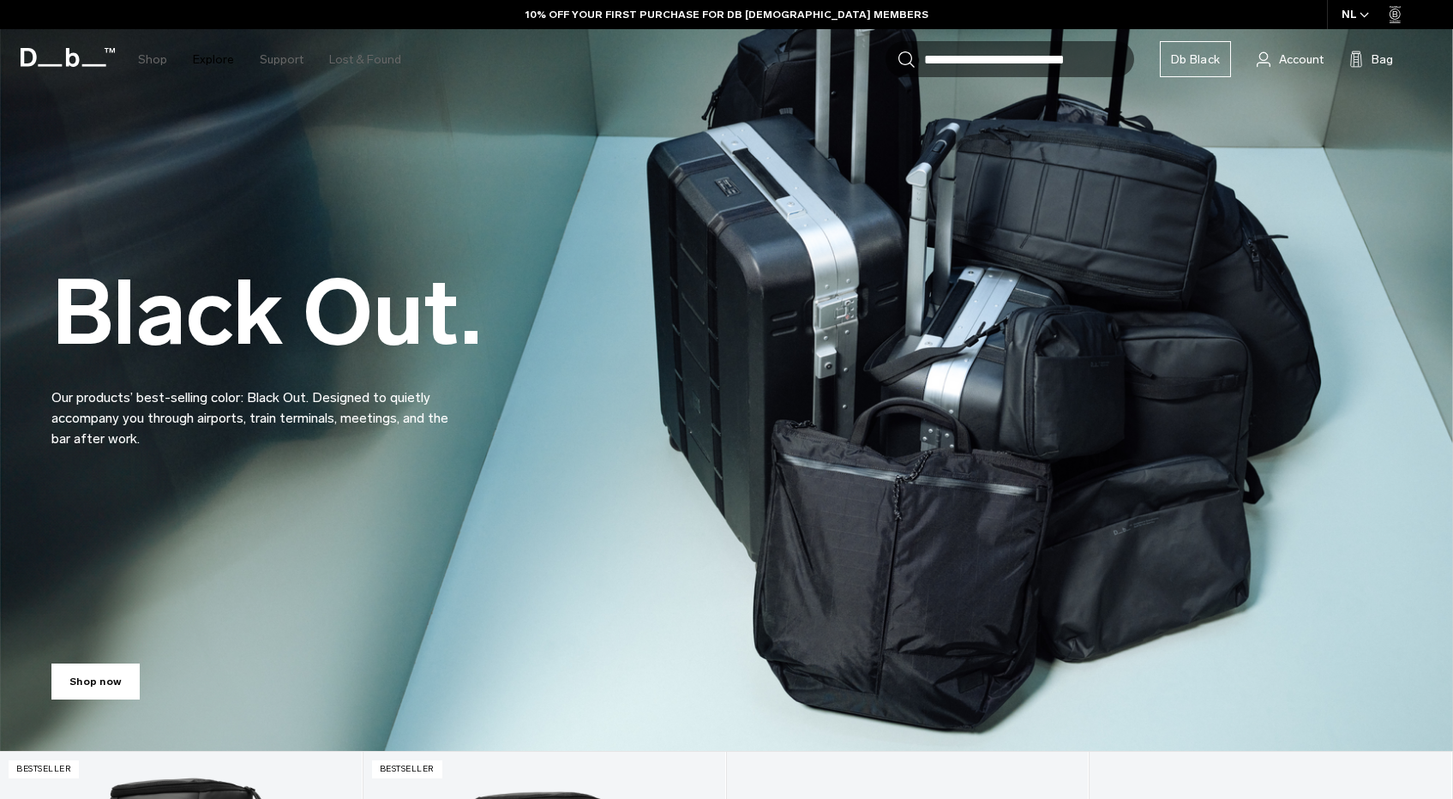
scroll to position [127, 0]
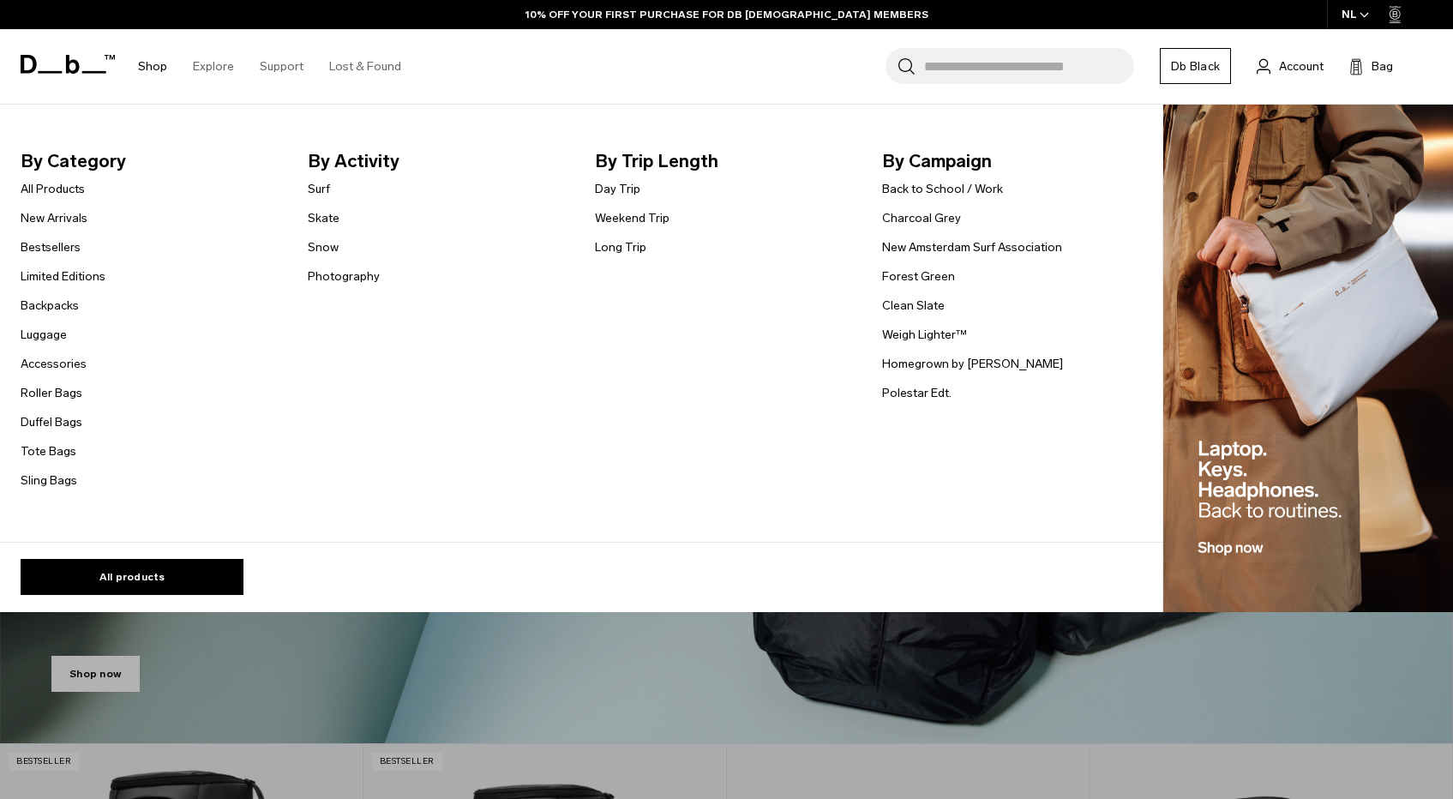
click at [153, 65] on link "Shop" at bounding box center [152, 66] width 29 height 61
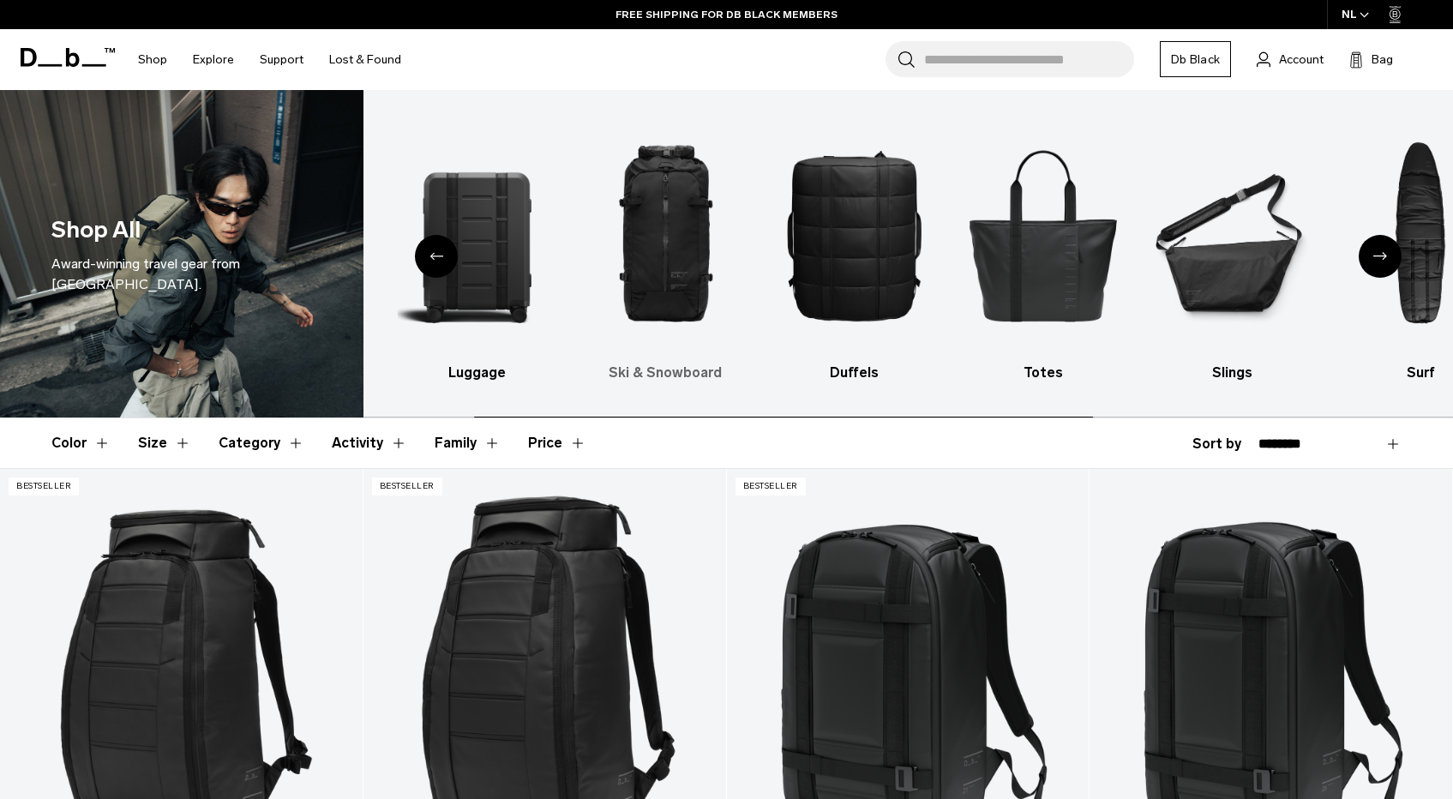
click at [650, 213] on img "3 / 10" at bounding box center [665, 235] width 159 height 238
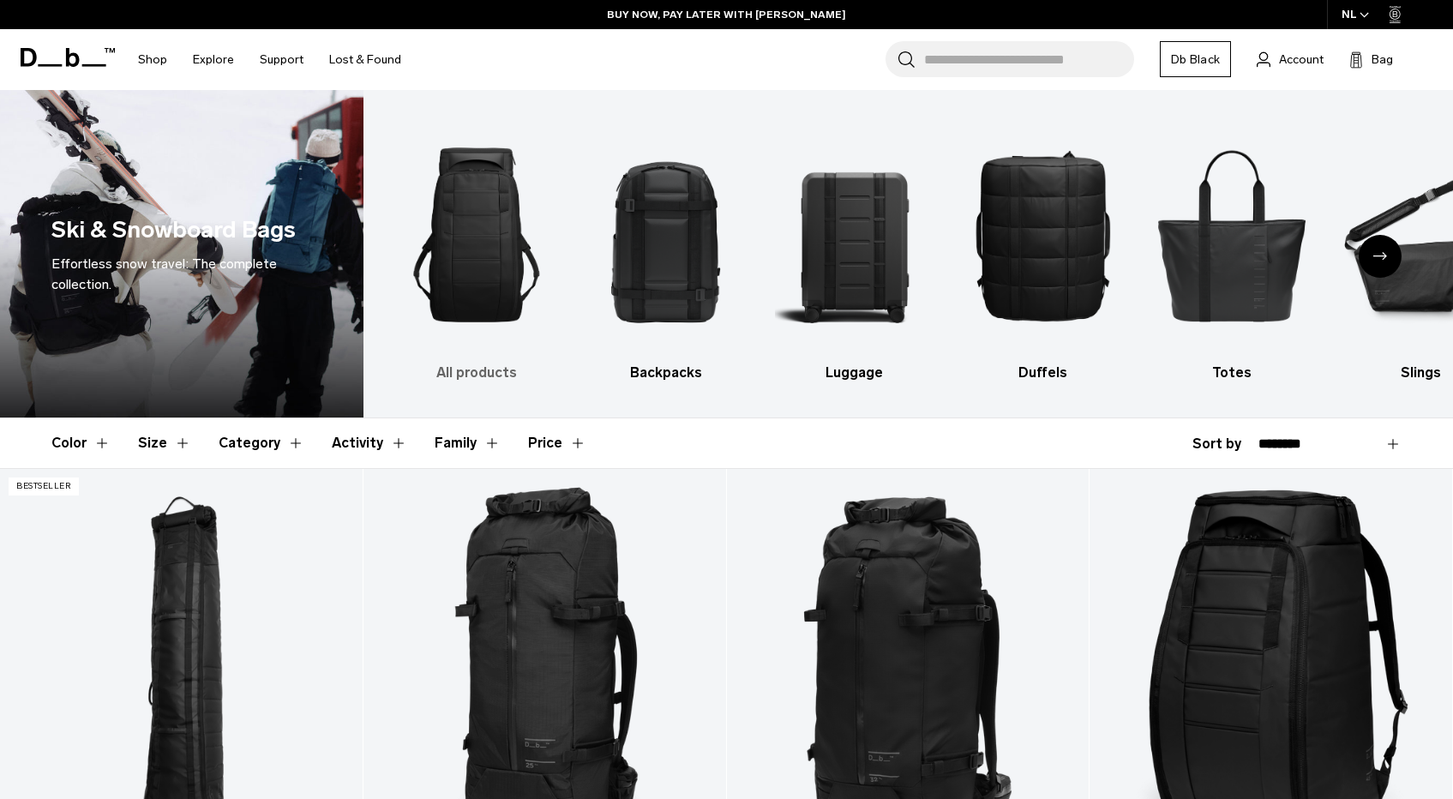
click at [462, 324] on div "1 / 10" at bounding box center [477, 235] width 159 height 238
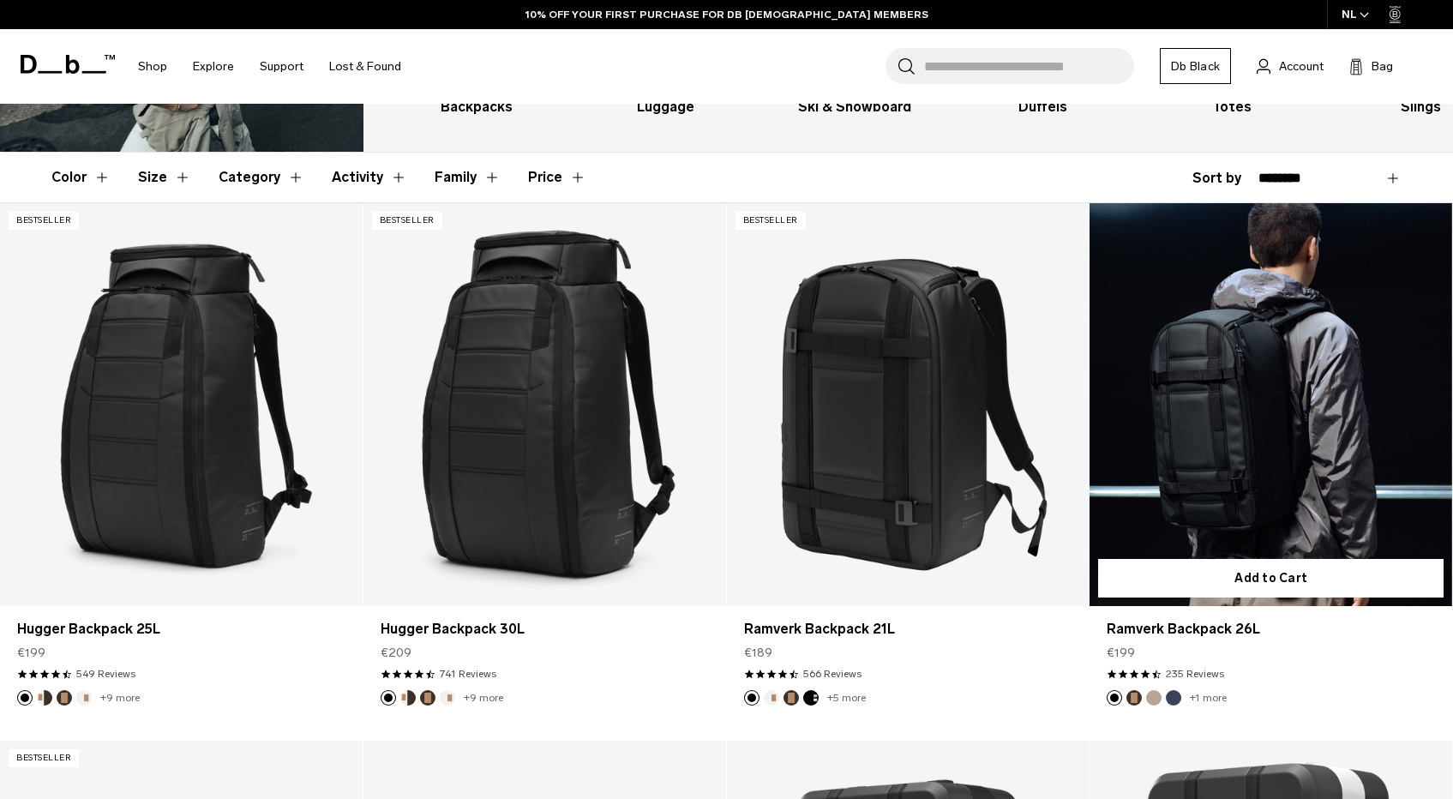
scroll to position [265, 0]
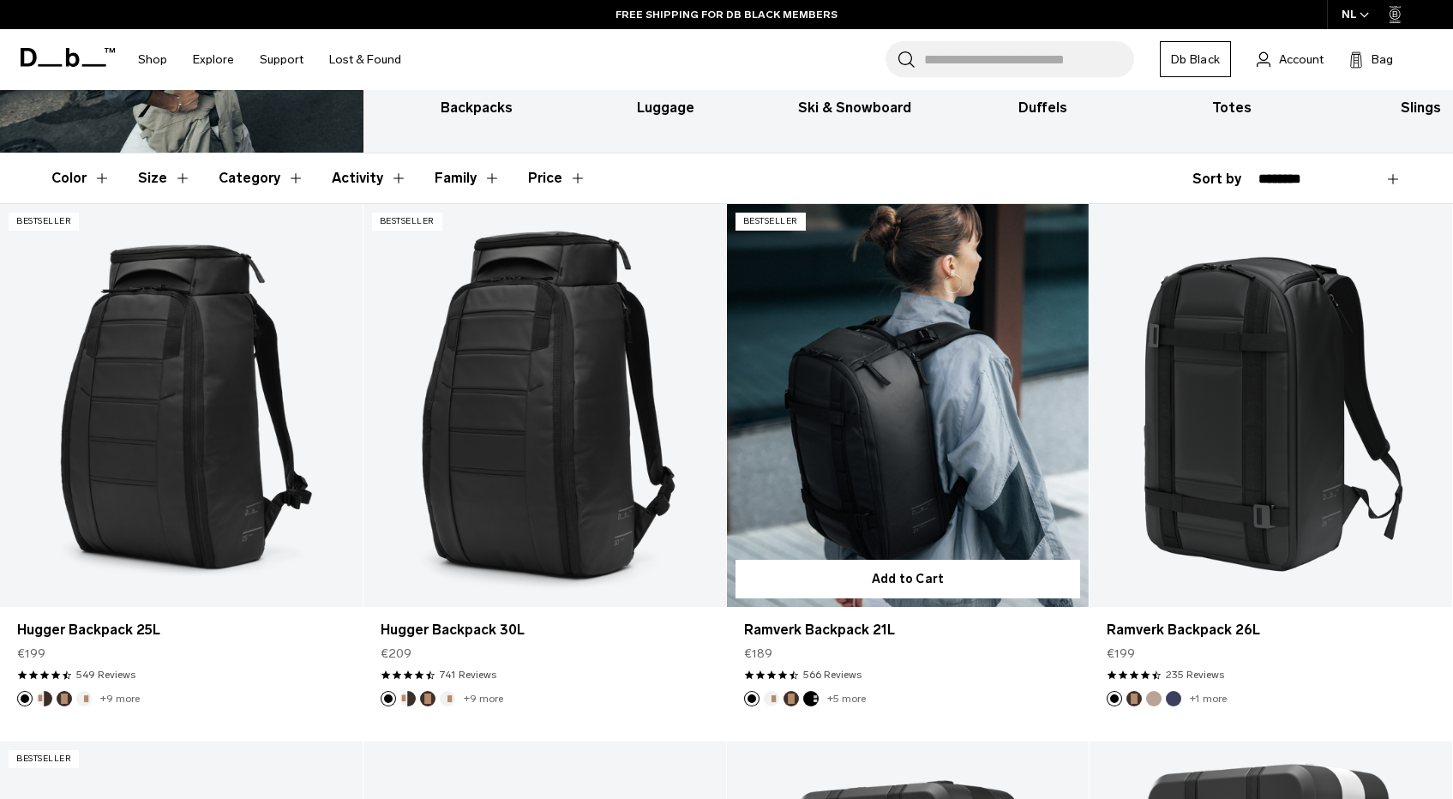
click at [857, 519] on link "Ramverk Backpack 21L" at bounding box center [908, 405] width 363 height 403
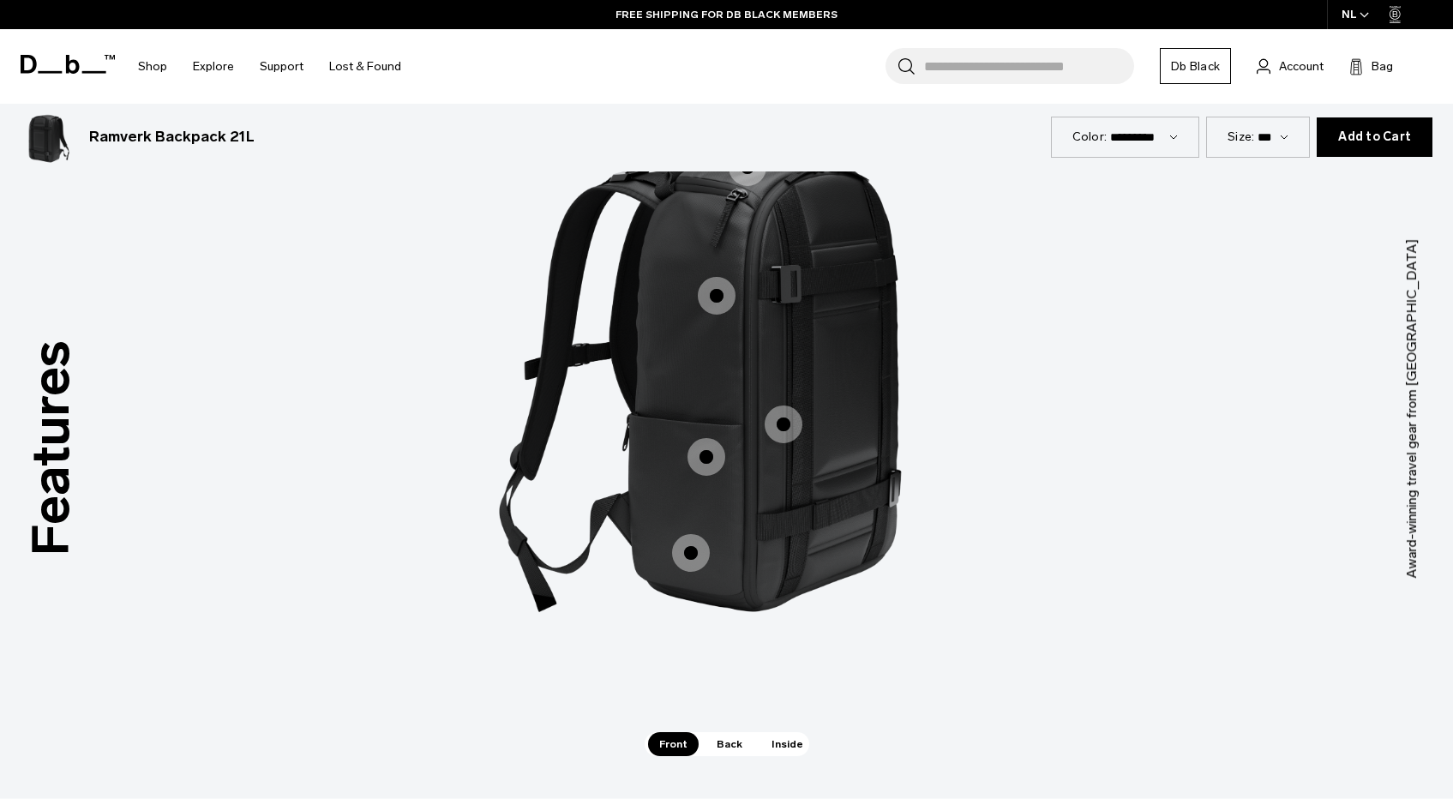
scroll to position [2285, 0]
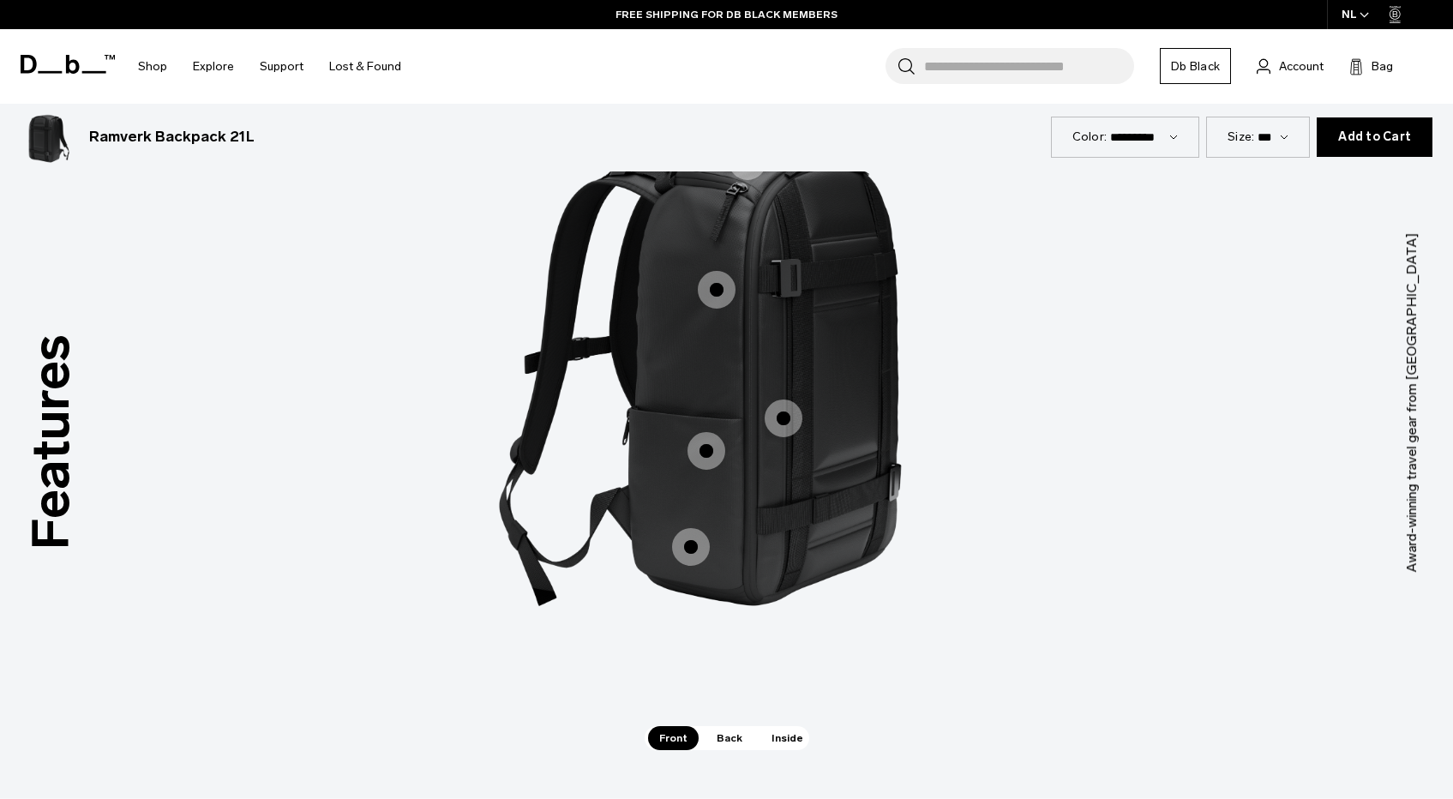
click at [717, 285] on span "1 / 3" at bounding box center [717, 290] width 38 height 38
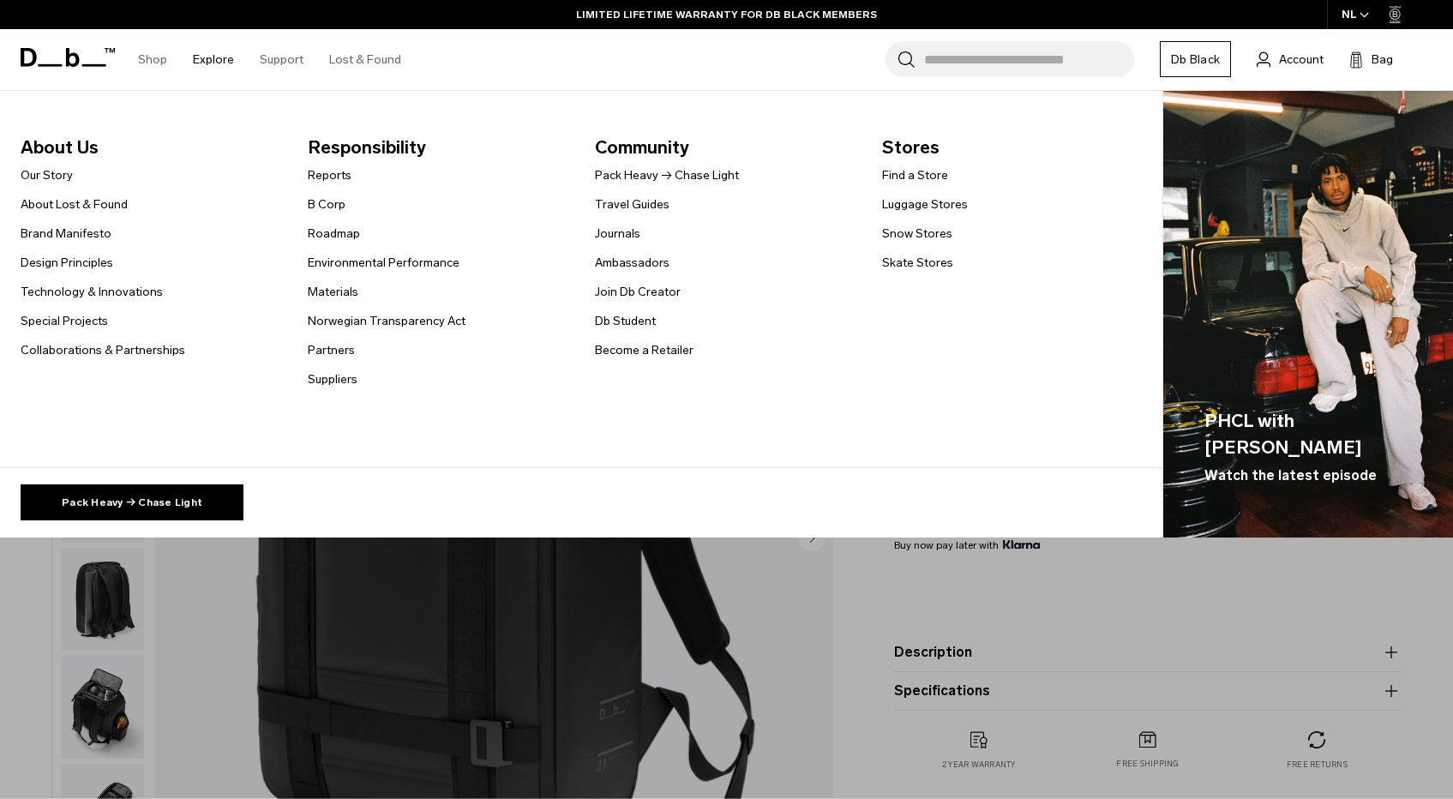
scroll to position [0, 0]
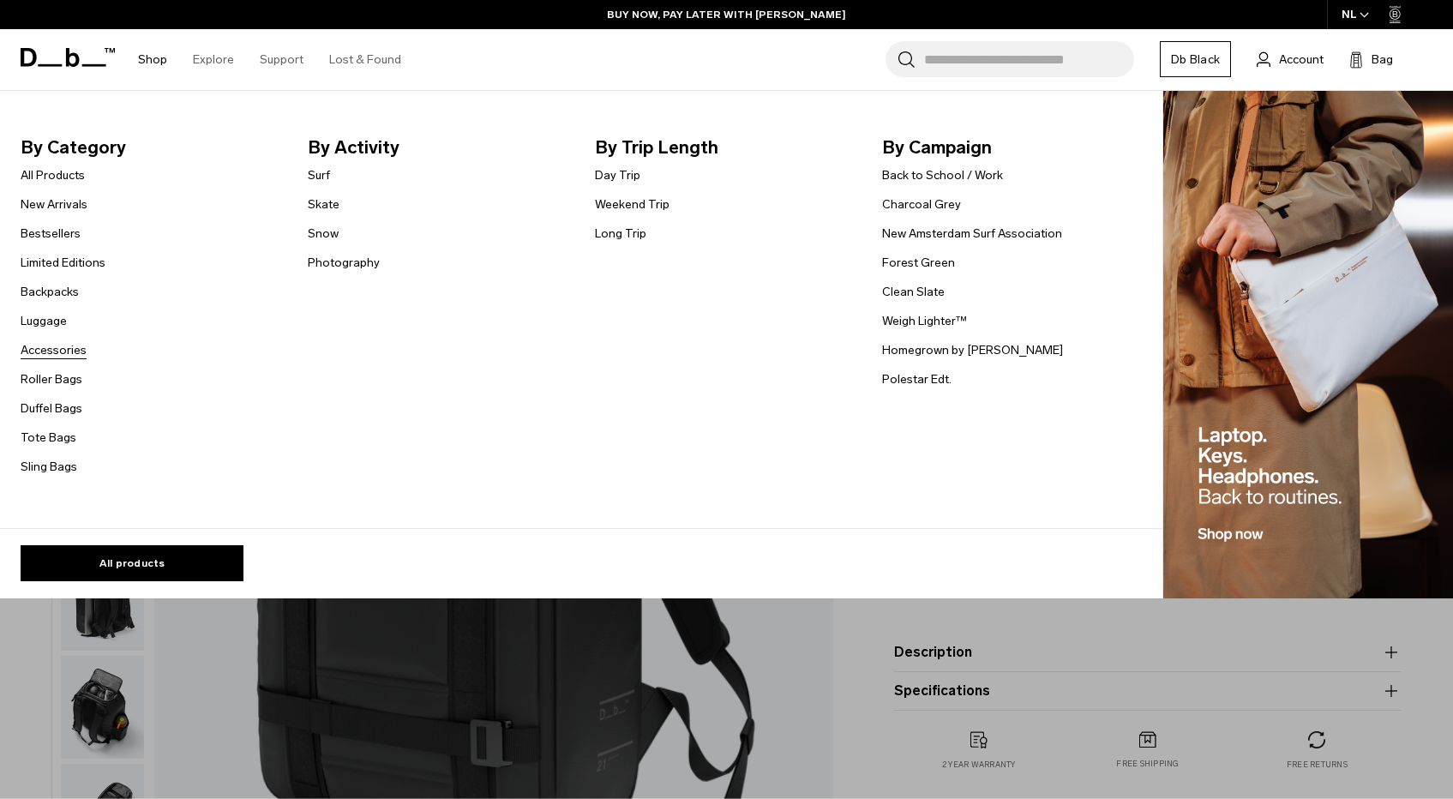
click at [53, 351] on link "Accessories" at bounding box center [54, 350] width 66 height 18
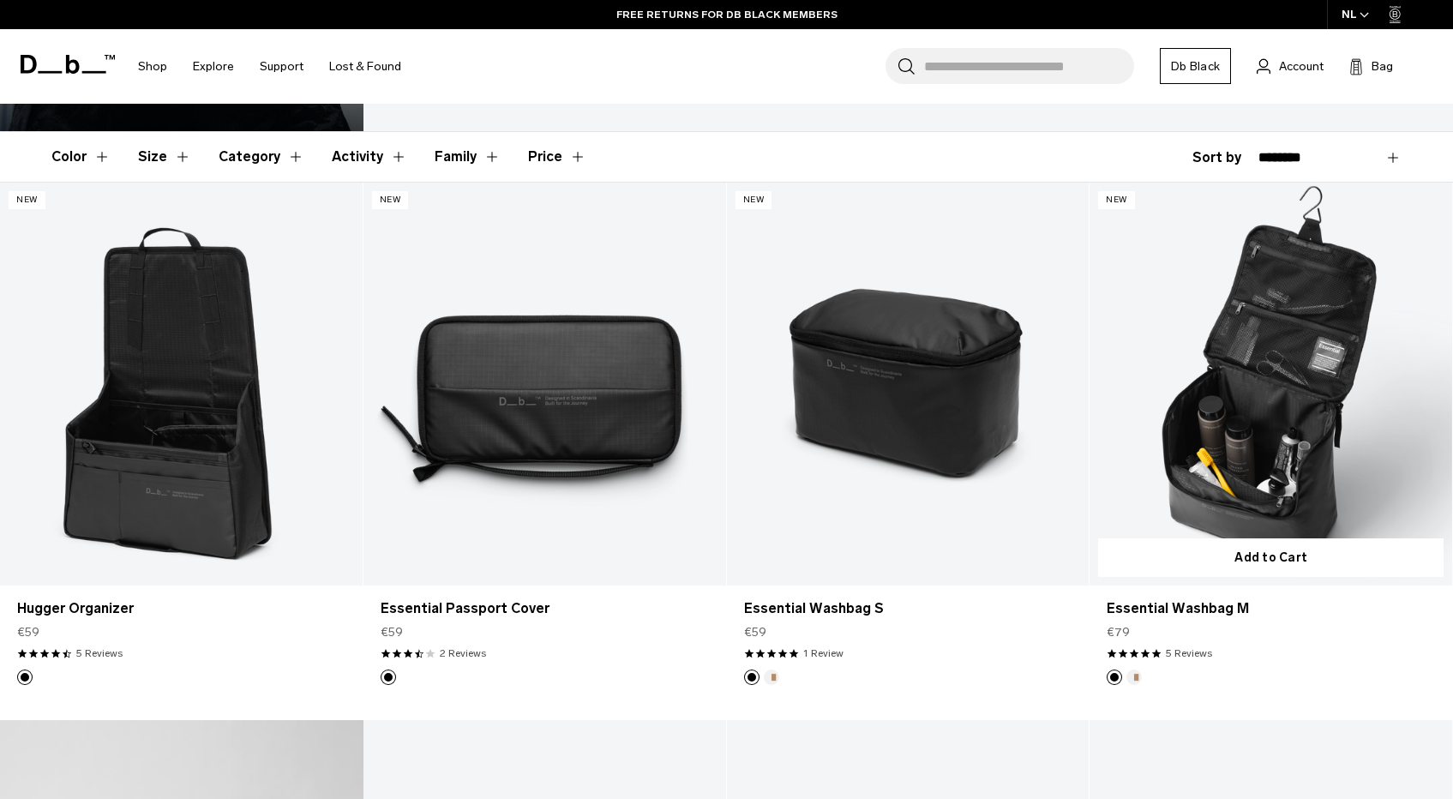
scroll to position [329, 0]
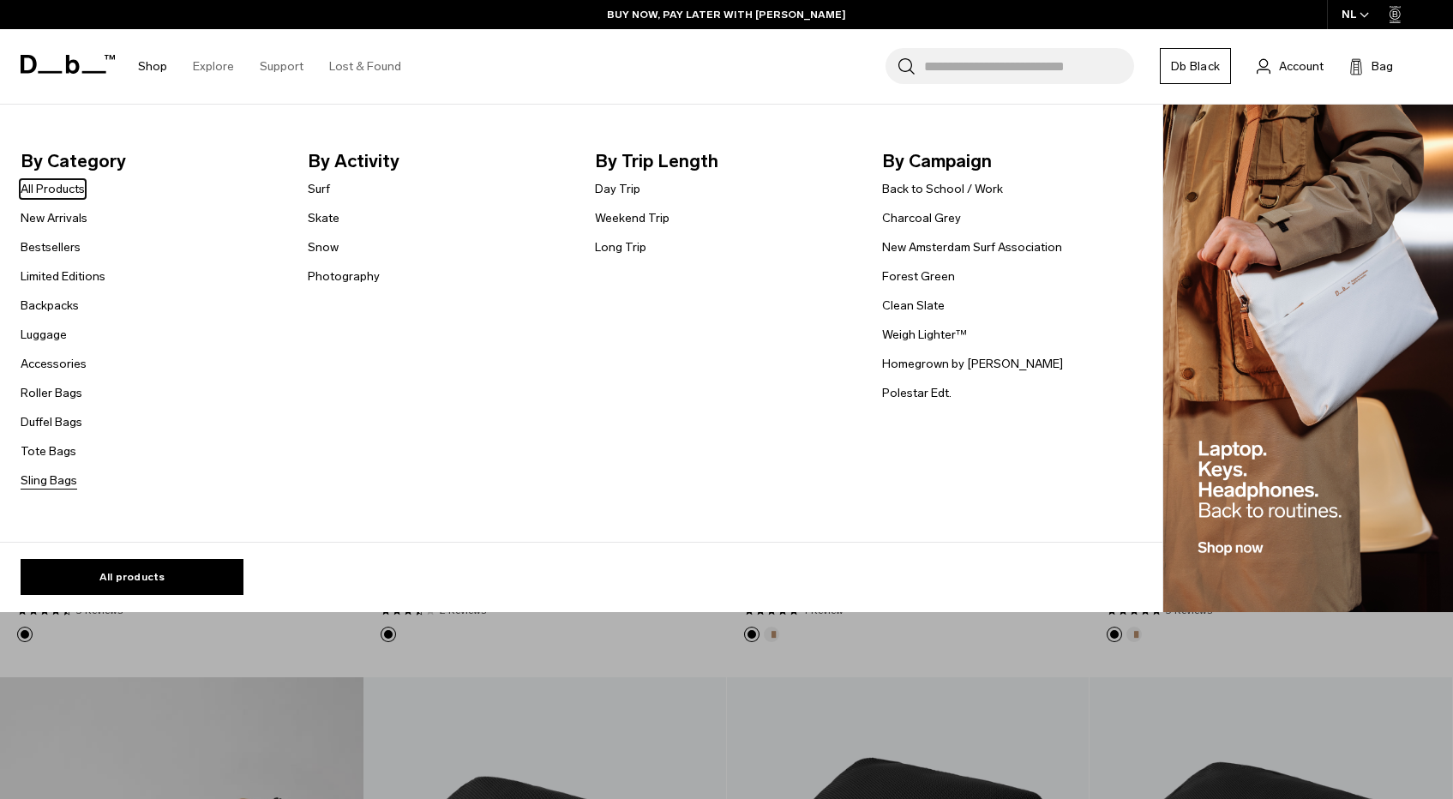
click at [43, 485] on link "Sling Bags" at bounding box center [49, 481] width 57 height 18
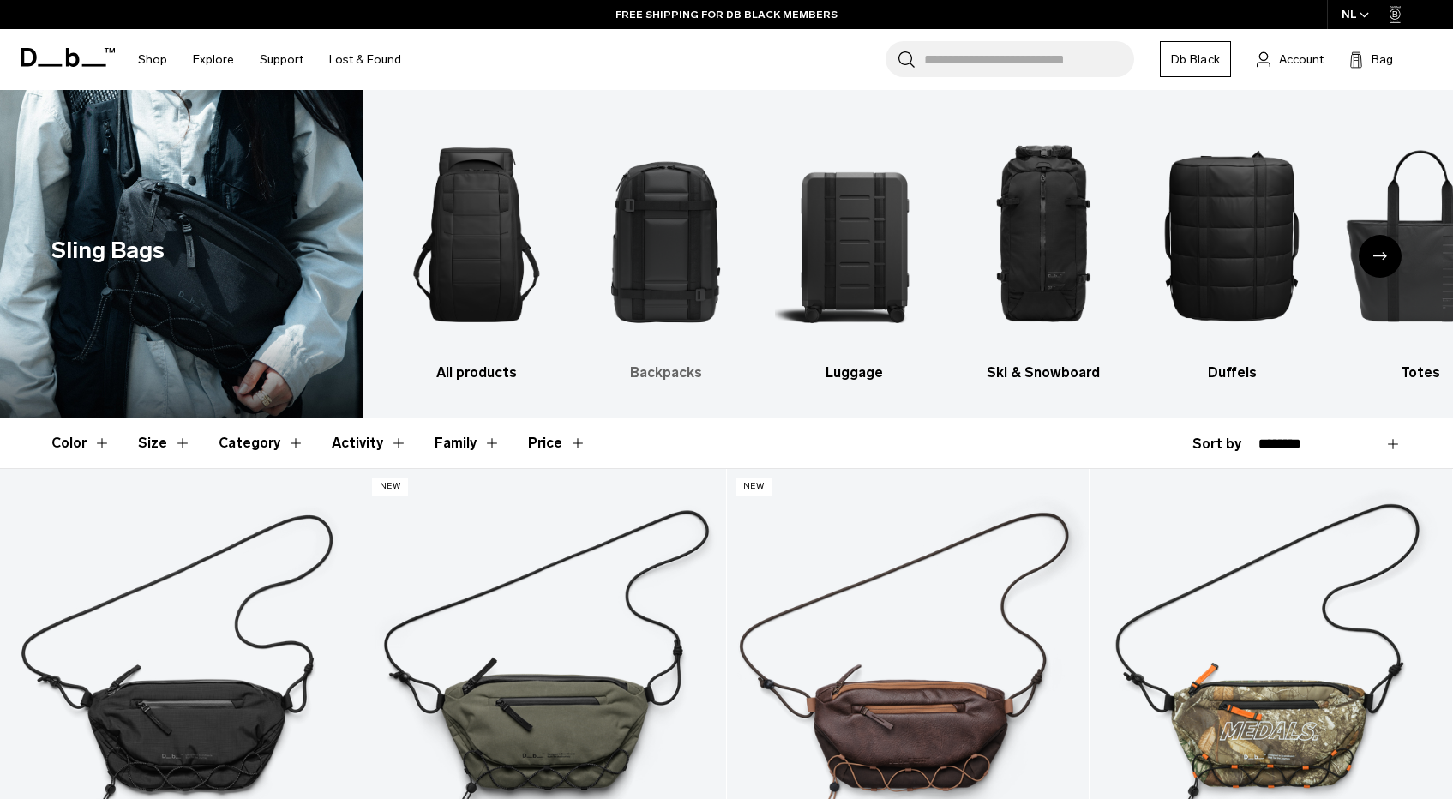
click at [645, 368] on h3 "Backpacks" at bounding box center [665, 373] width 159 height 21
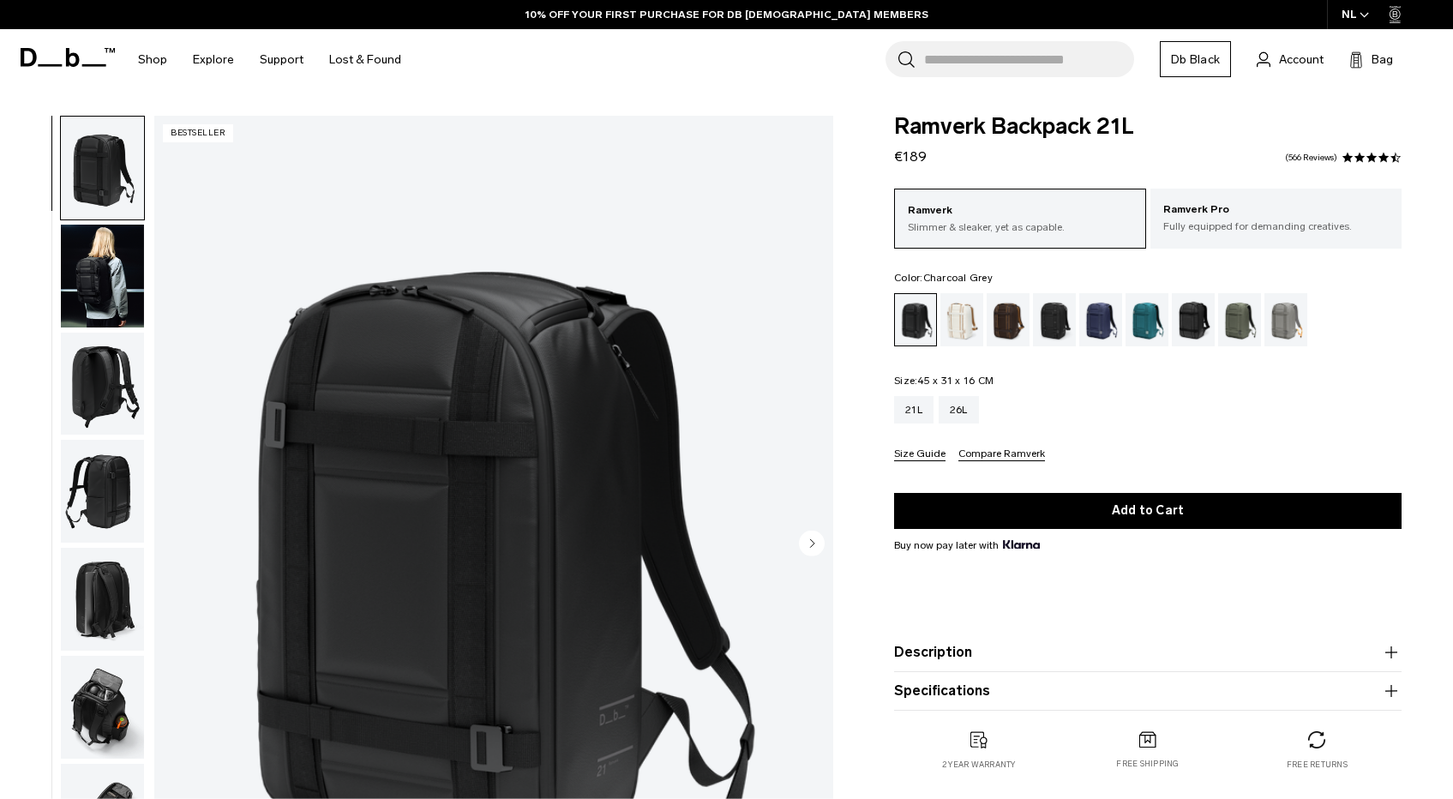
click at [1055, 322] on div "Charcoal Grey" at bounding box center [1055, 319] width 44 height 53
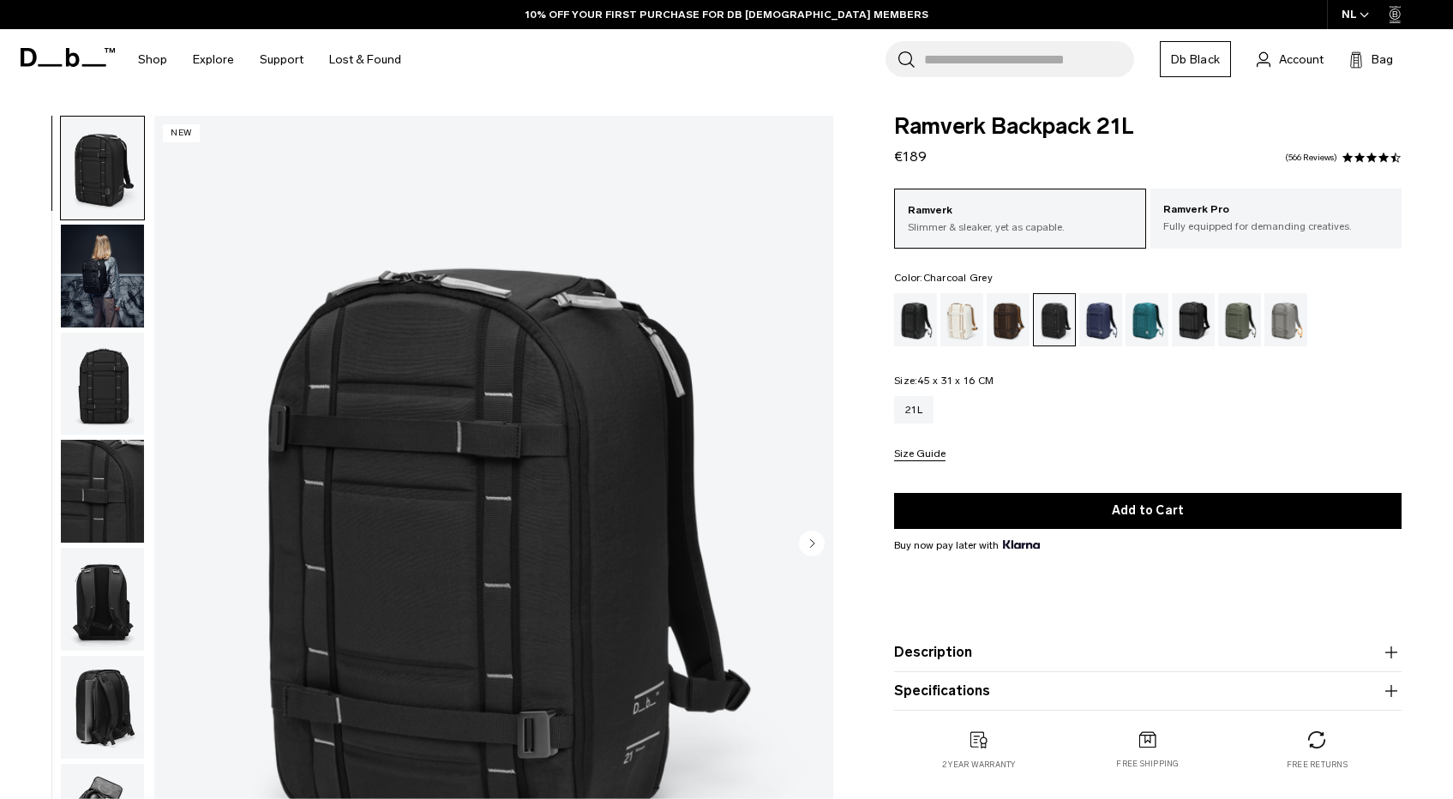
scroll to position [59, 0]
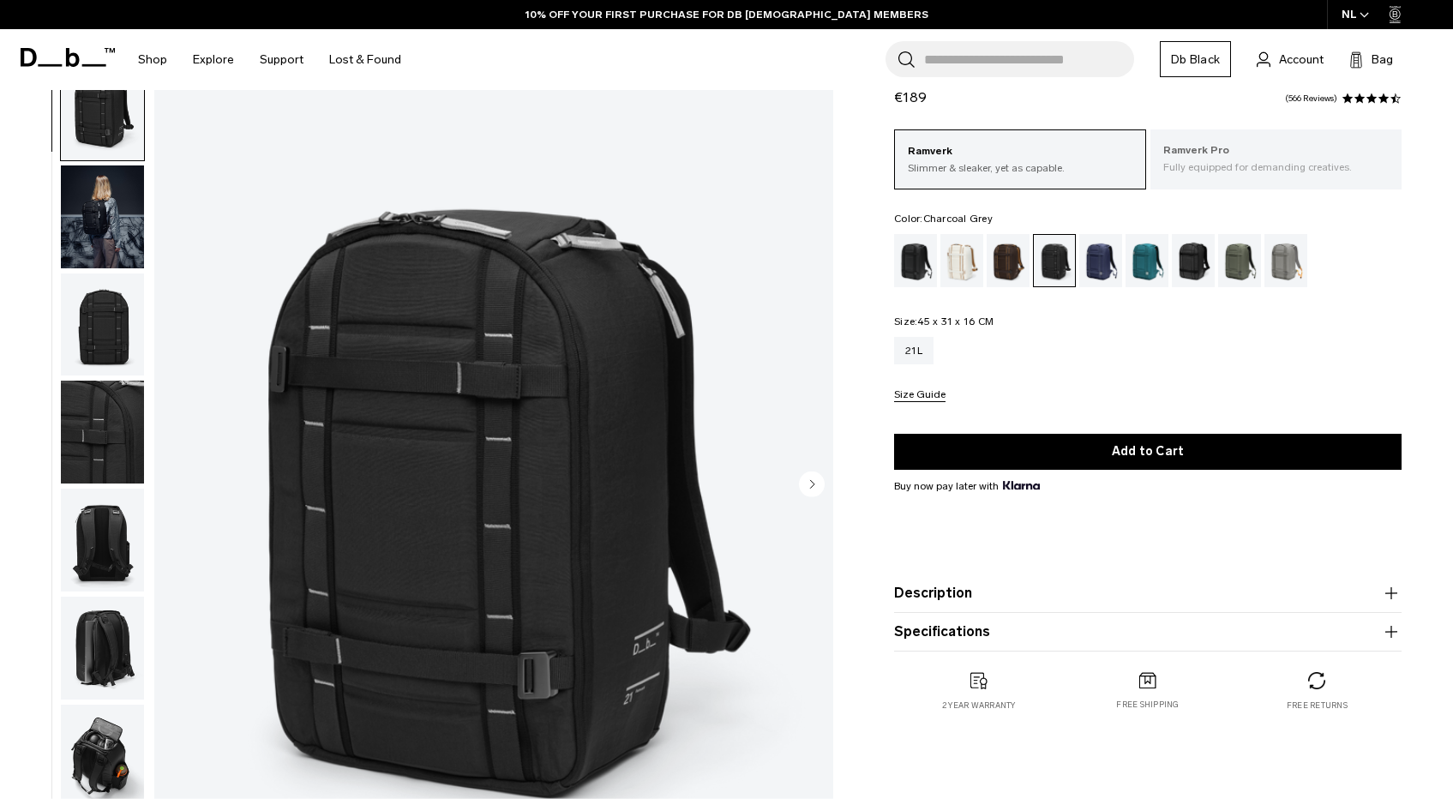
click at [1263, 178] on div "Ramverk Pro Fully equipped for demanding creatives." at bounding box center [1276, 158] width 251 height 58
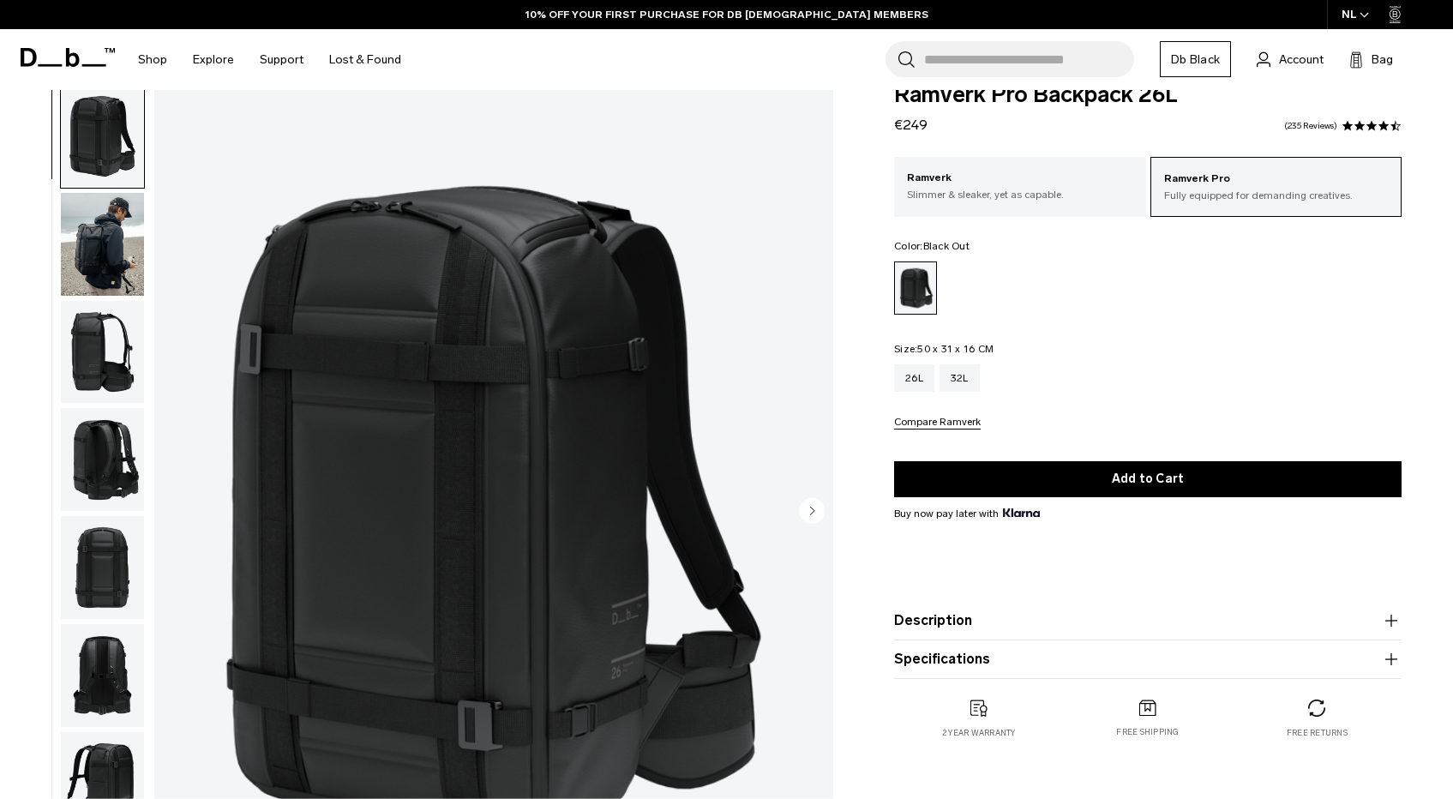
scroll to position [35, 0]
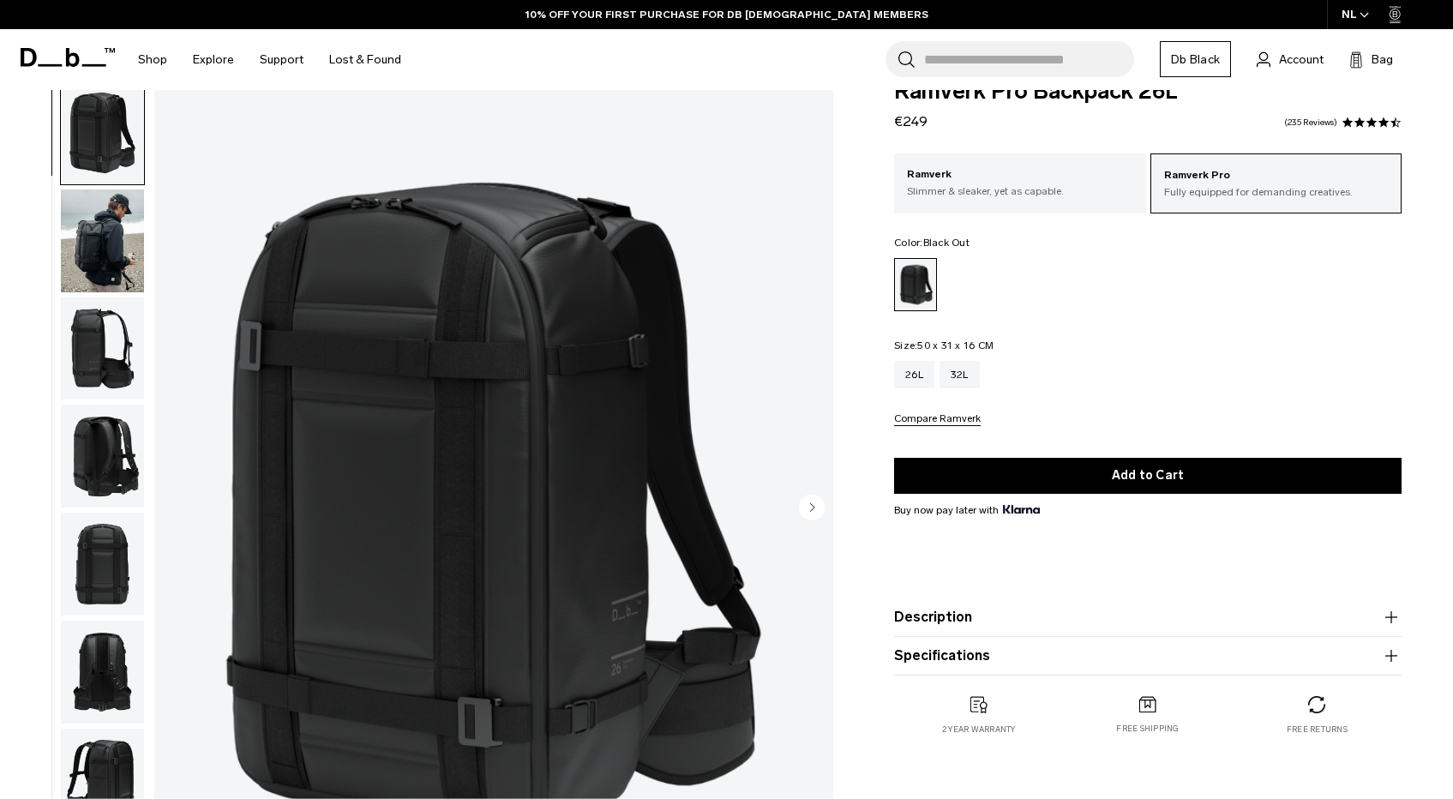
click at [99, 345] on img "button" at bounding box center [102, 349] width 83 height 103
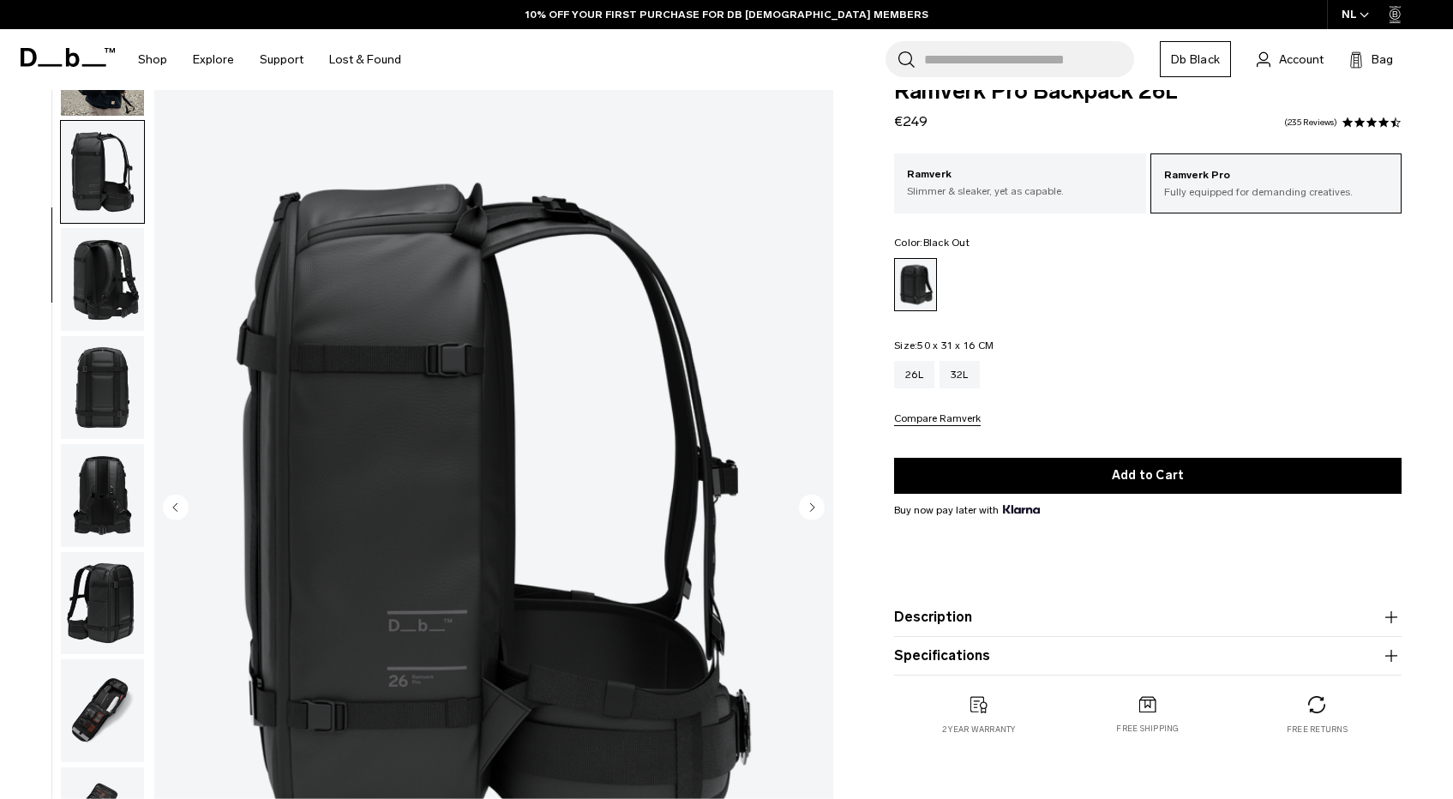
scroll to position [219, 0]
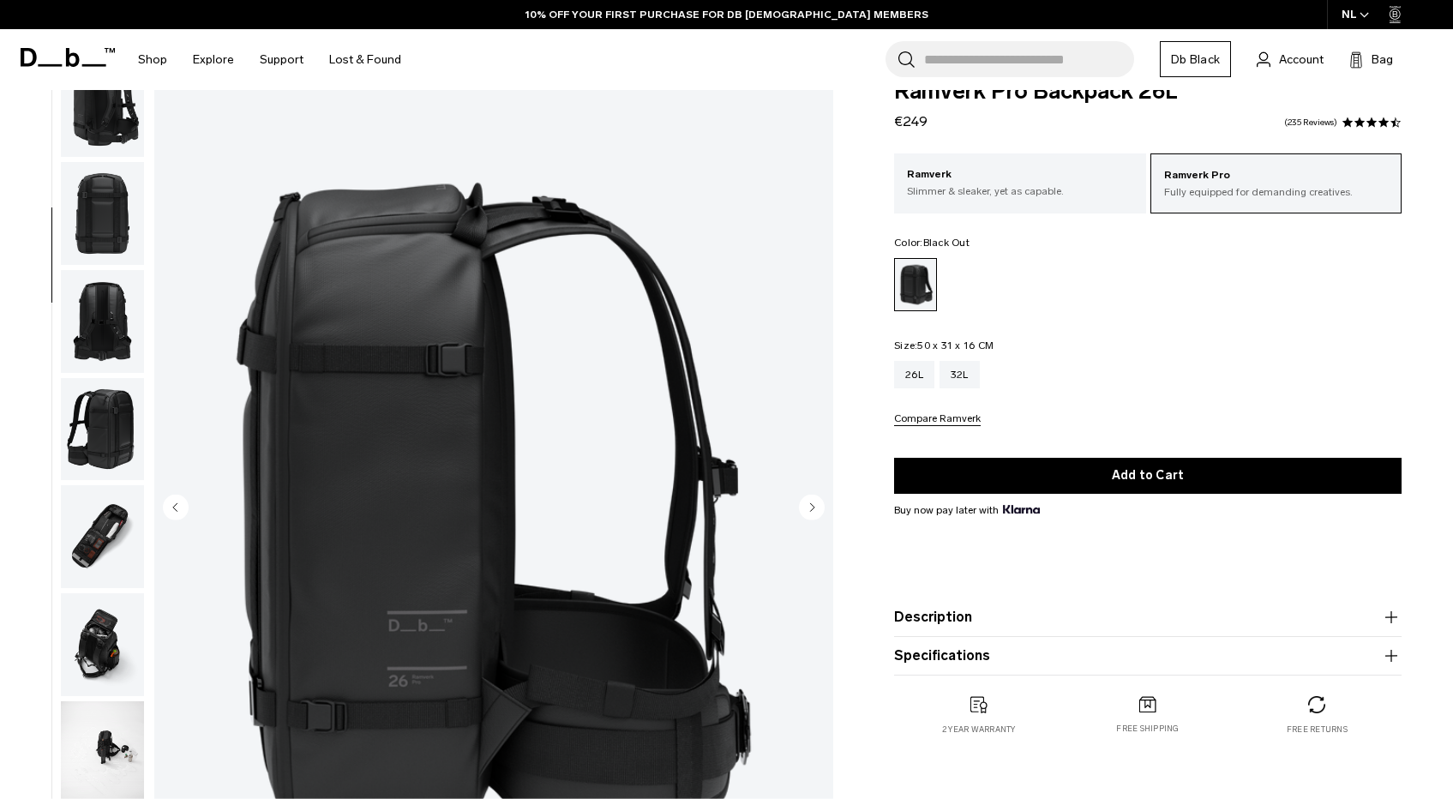
click at [103, 527] on img "button" at bounding box center [102, 536] width 83 height 103
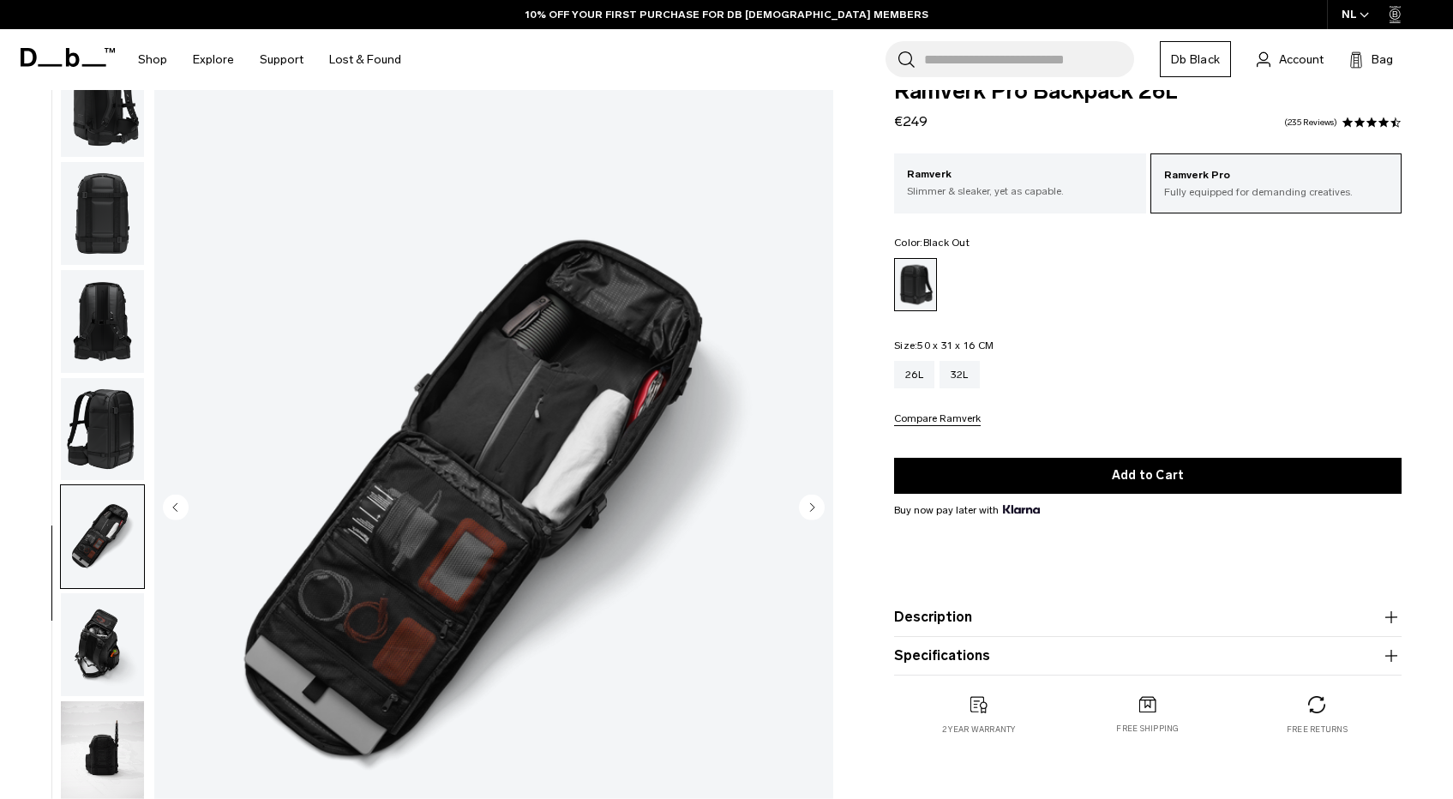
scroll to position [557, 0]
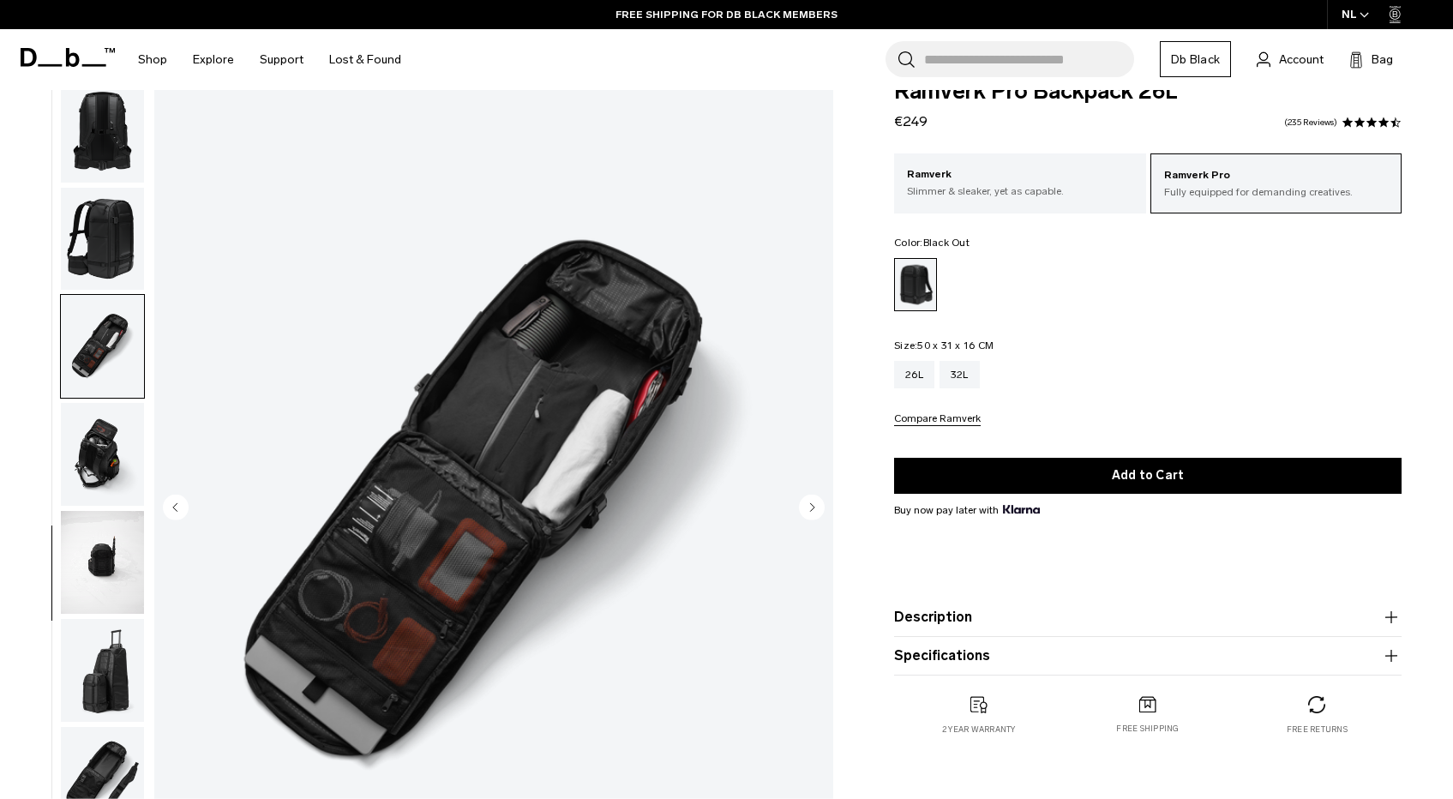
click at [102, 556] on img "button" at bounding box center [102, 562] width 83 height 103
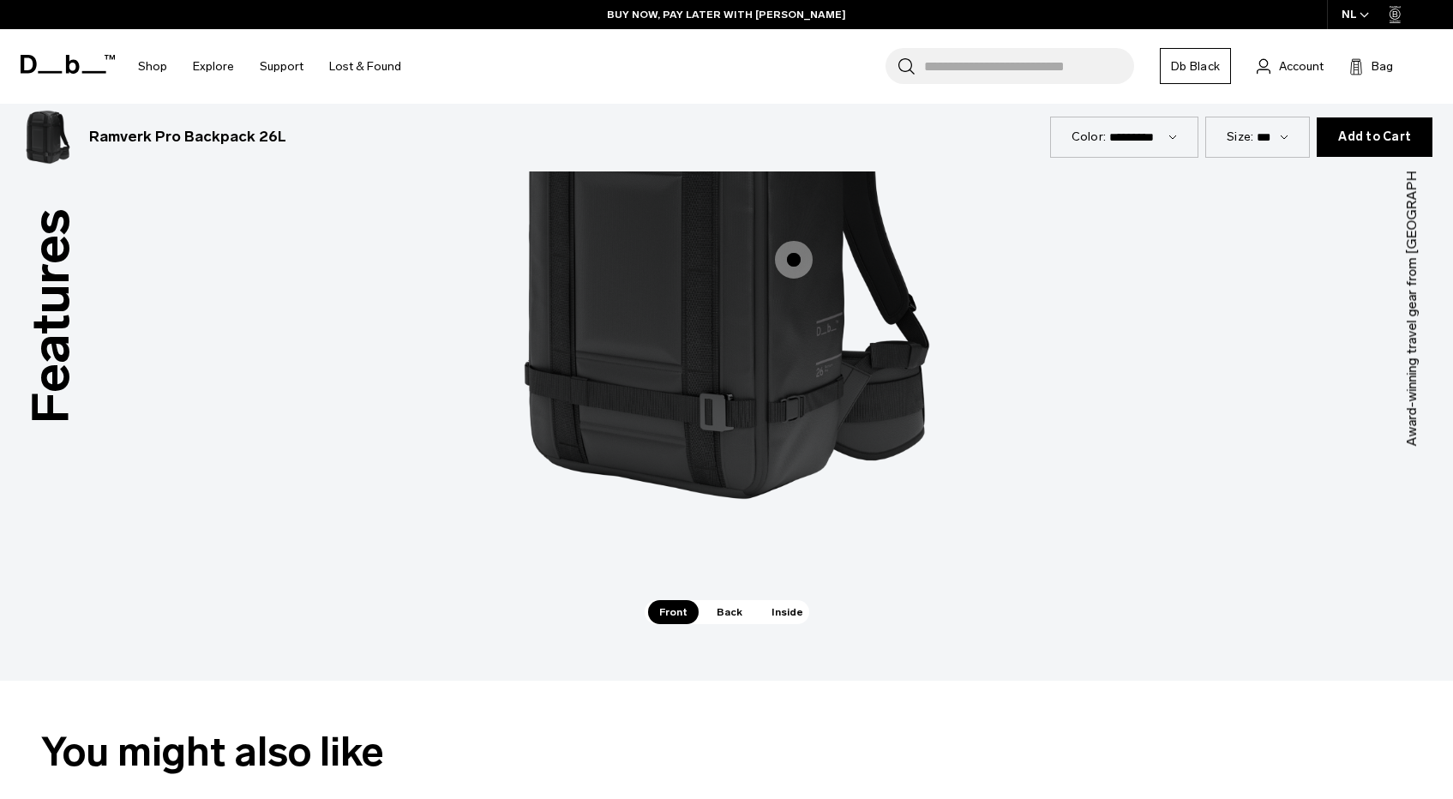
scroll to position [1713, 0]
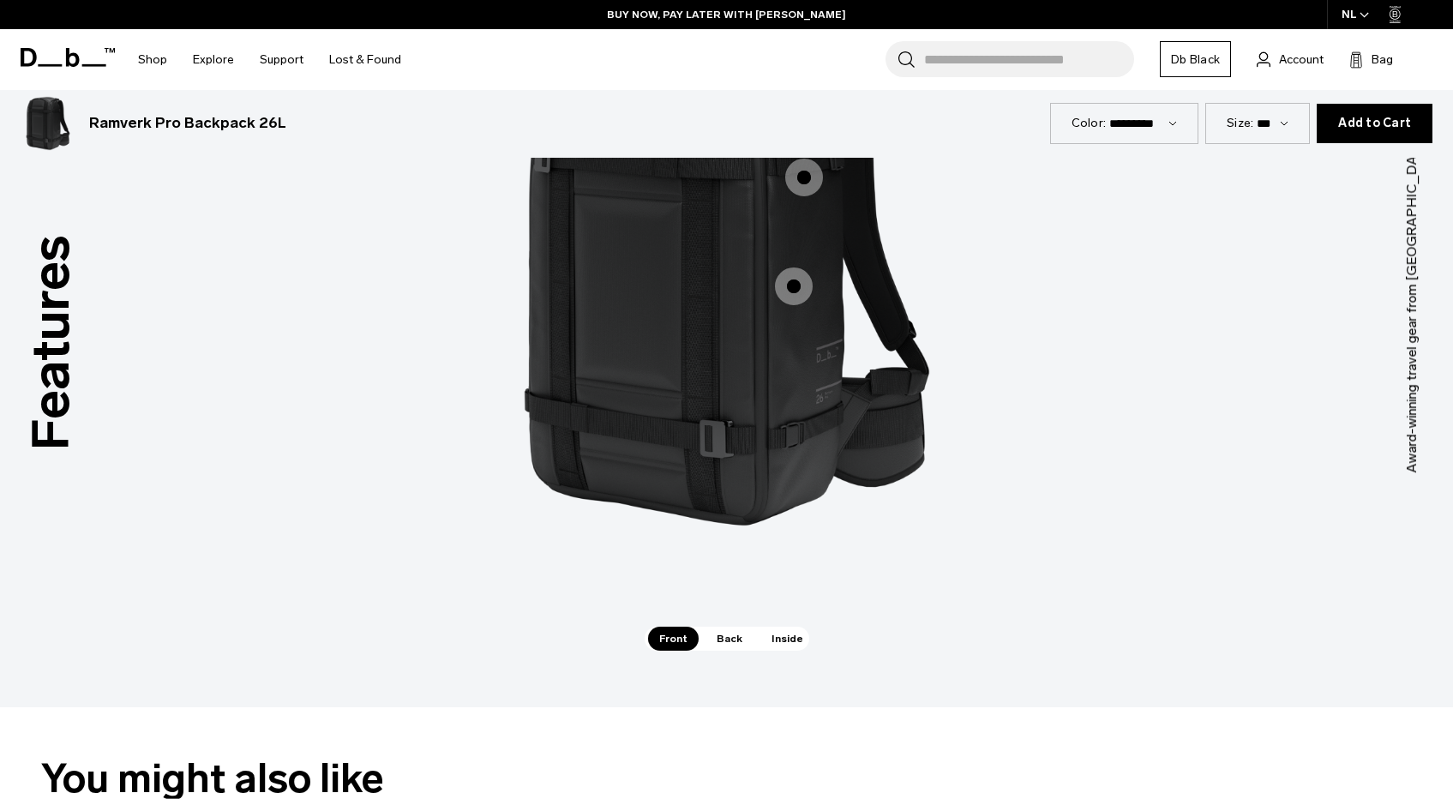
click at [793, 283] on span "1 / 3" at bounding box center [794, 287] width 38 height 38
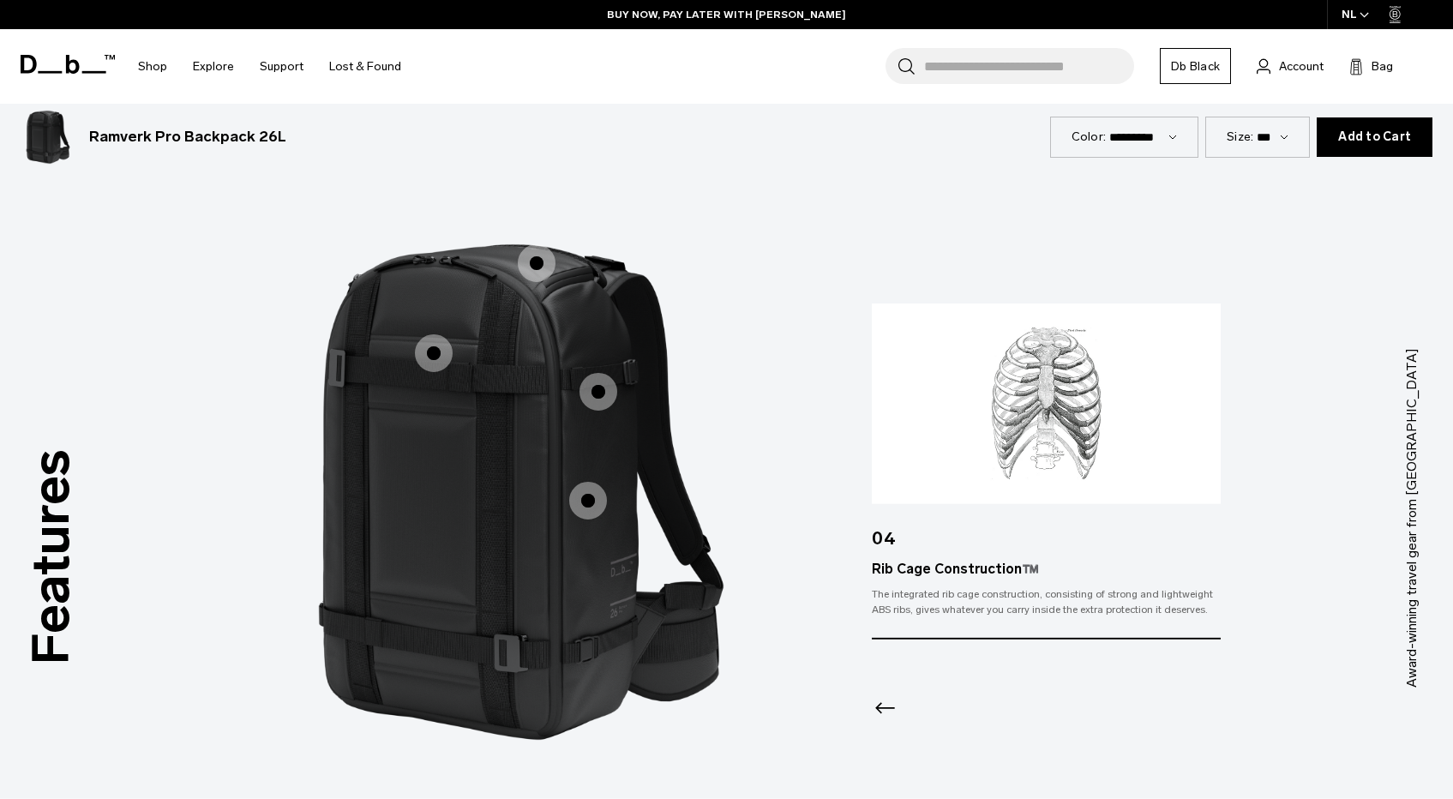
scroll to position [1502, 0]
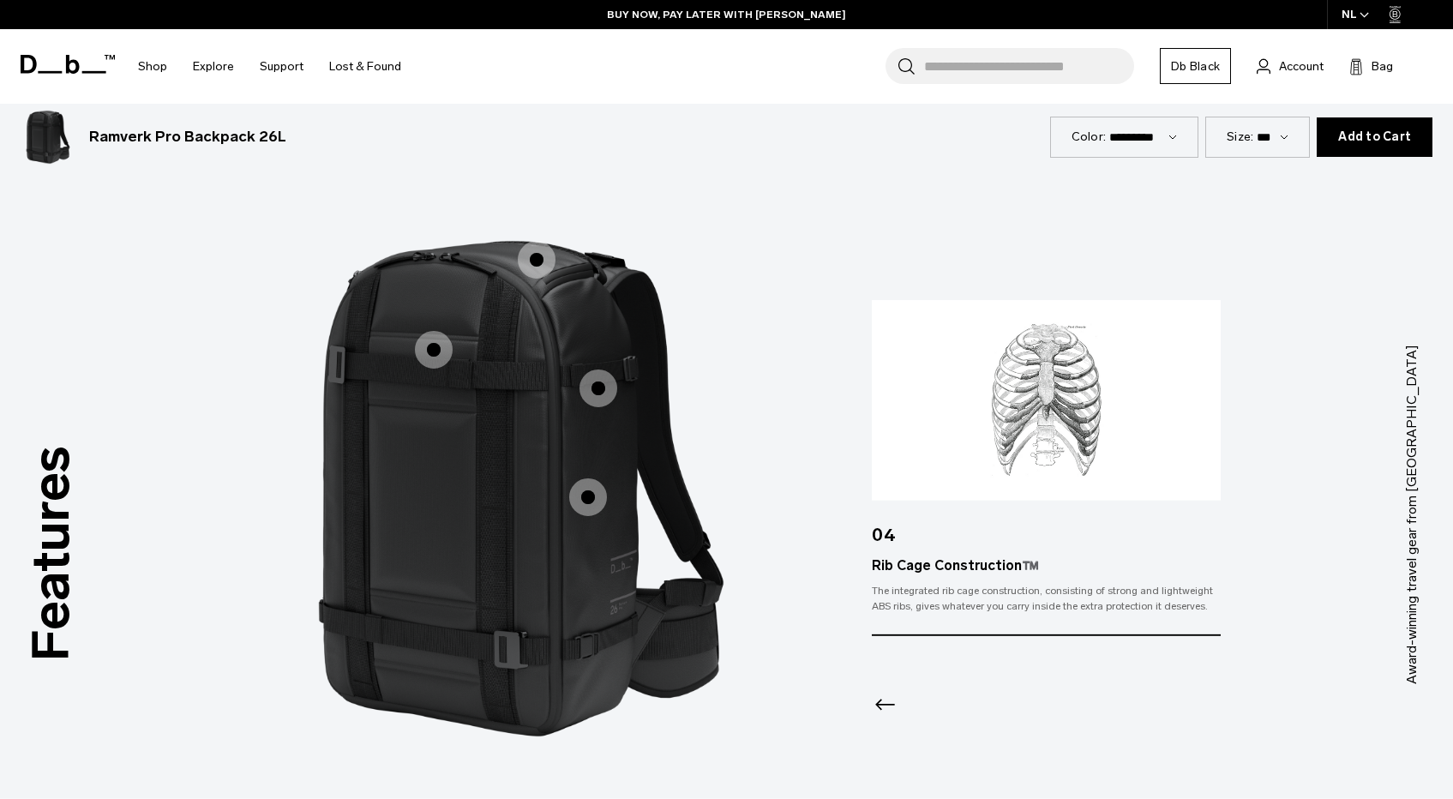
click at [595, 388] on span "1 / 3" at bounding box center [599, 389] width 38 height 38
click at [442, 353] on span "1 / 3" at bounding box center [434, 350] width 38 height 38
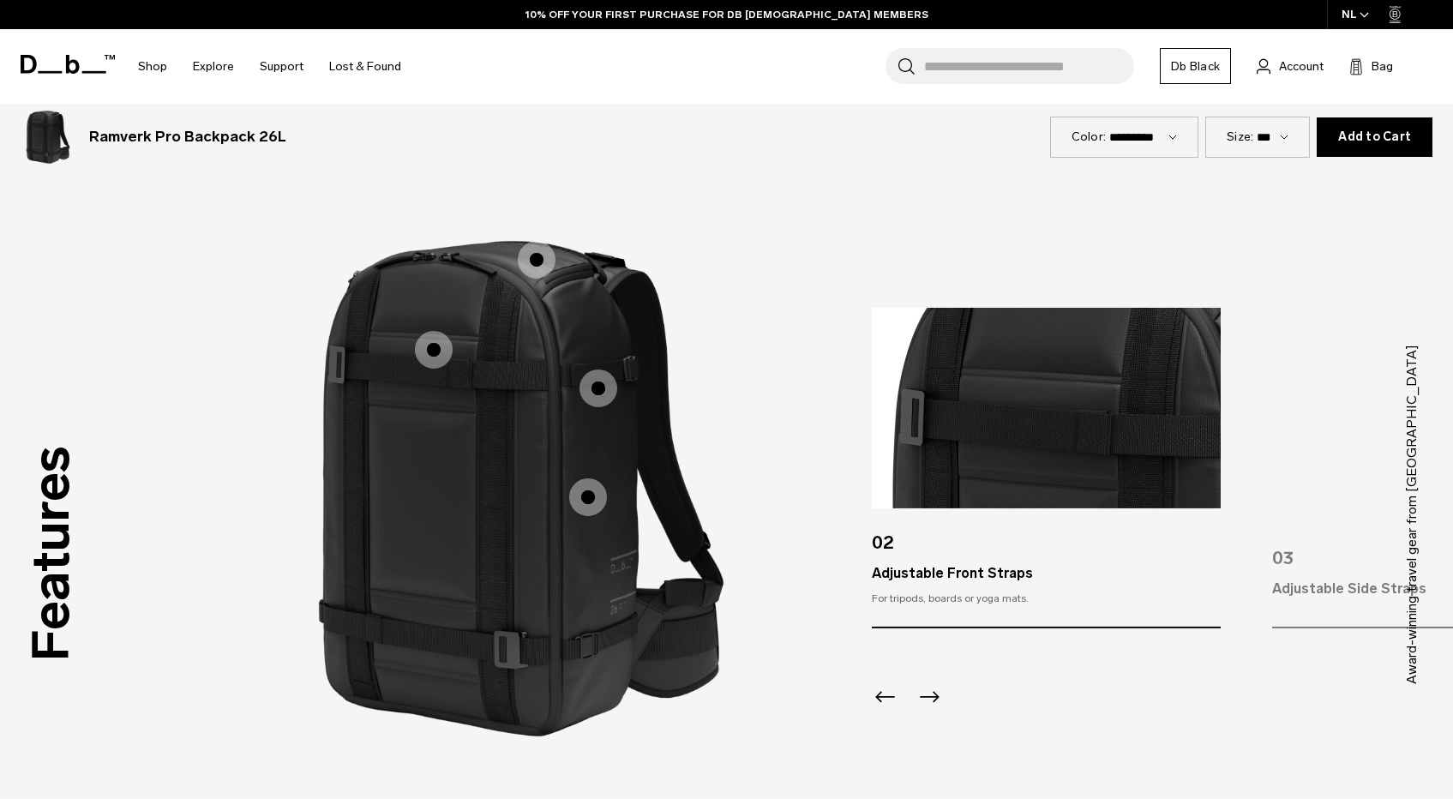
click at [596, 381] on span "1 / 3" at bounding box center [599, 389] width 38 height 38
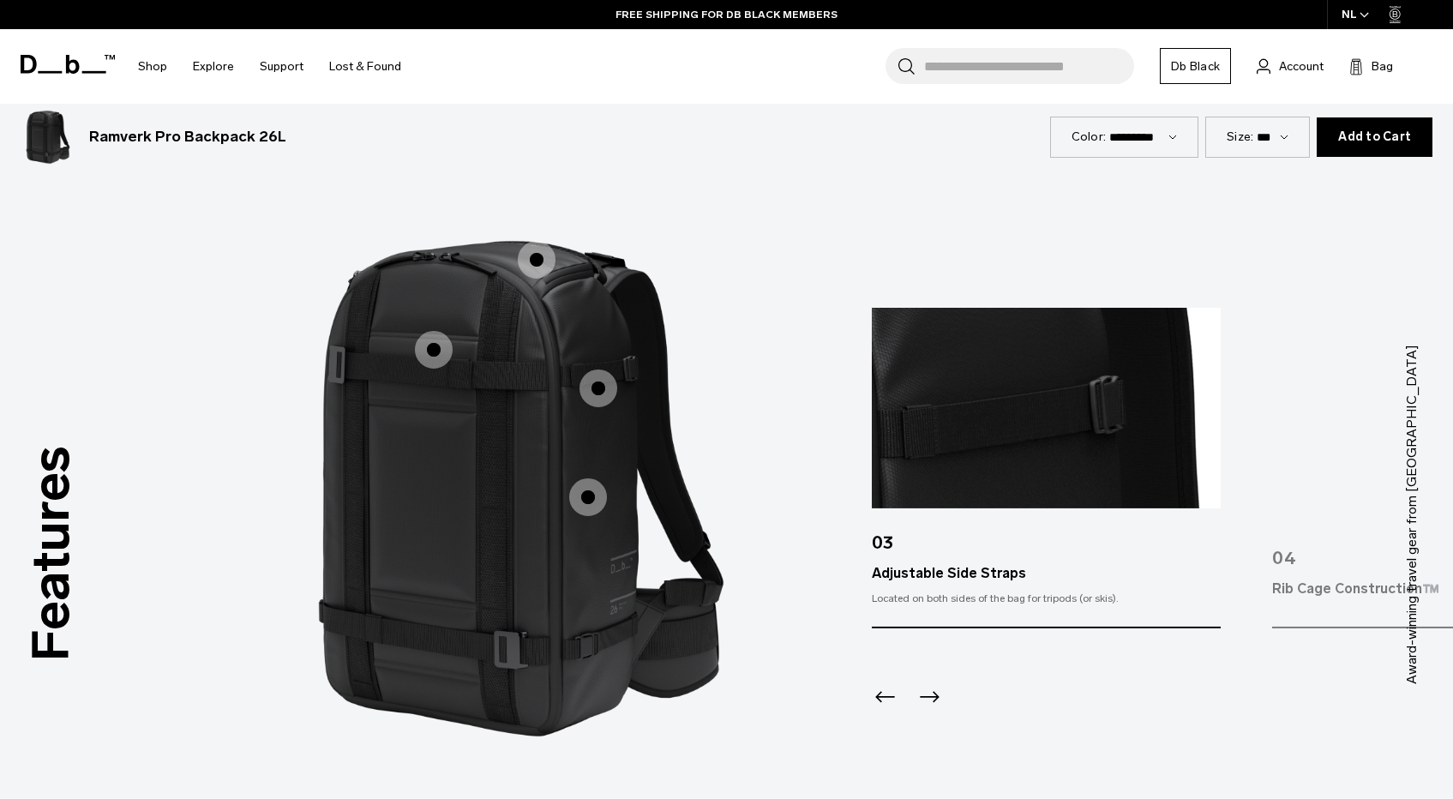
click at [536, 253] on span "1 / 3" at bounding box center [537, 260] width 38 height 38
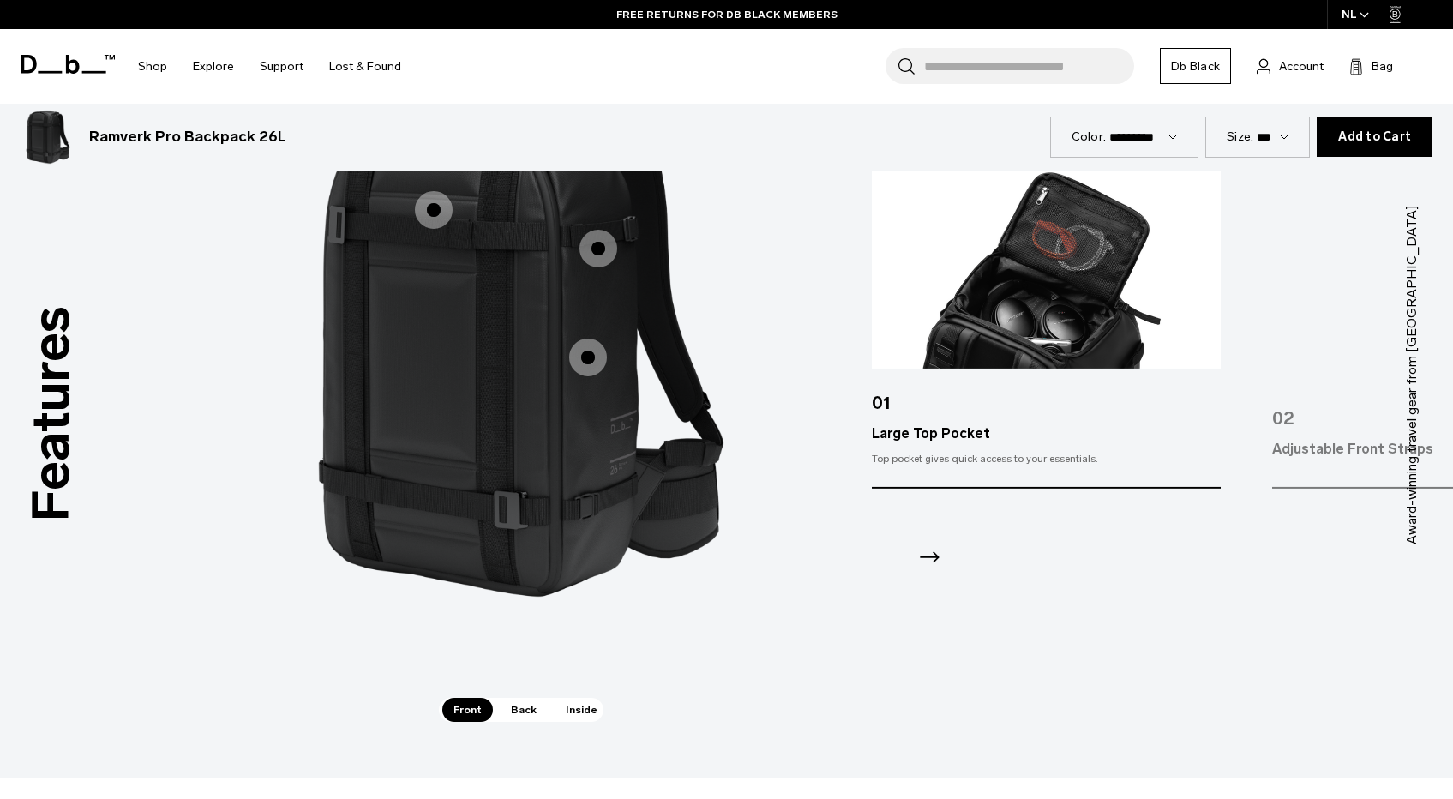
scroll to position [1686, 0]
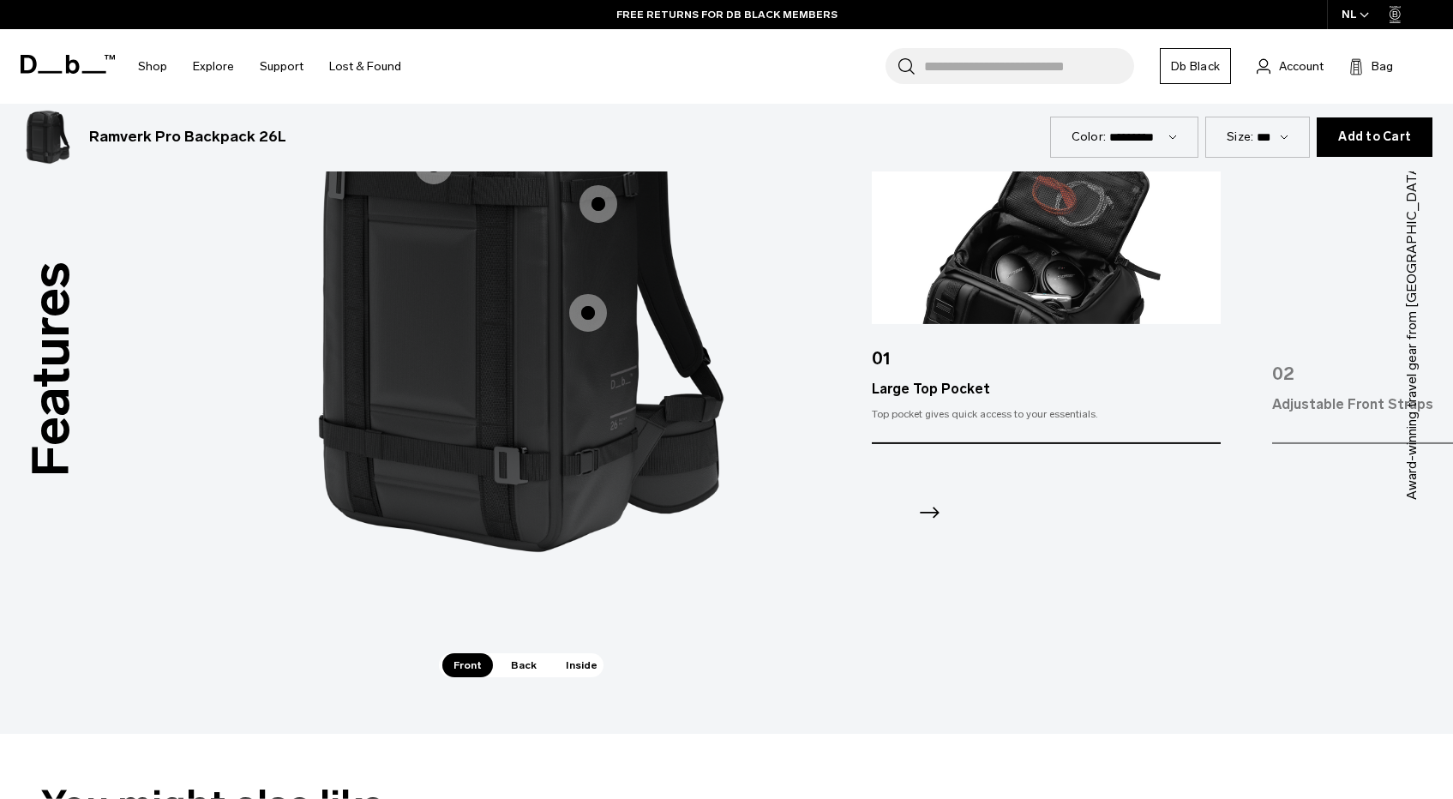
click at [513, 661] on span "Back" at bounding box center [524, 665] width 48 height 24
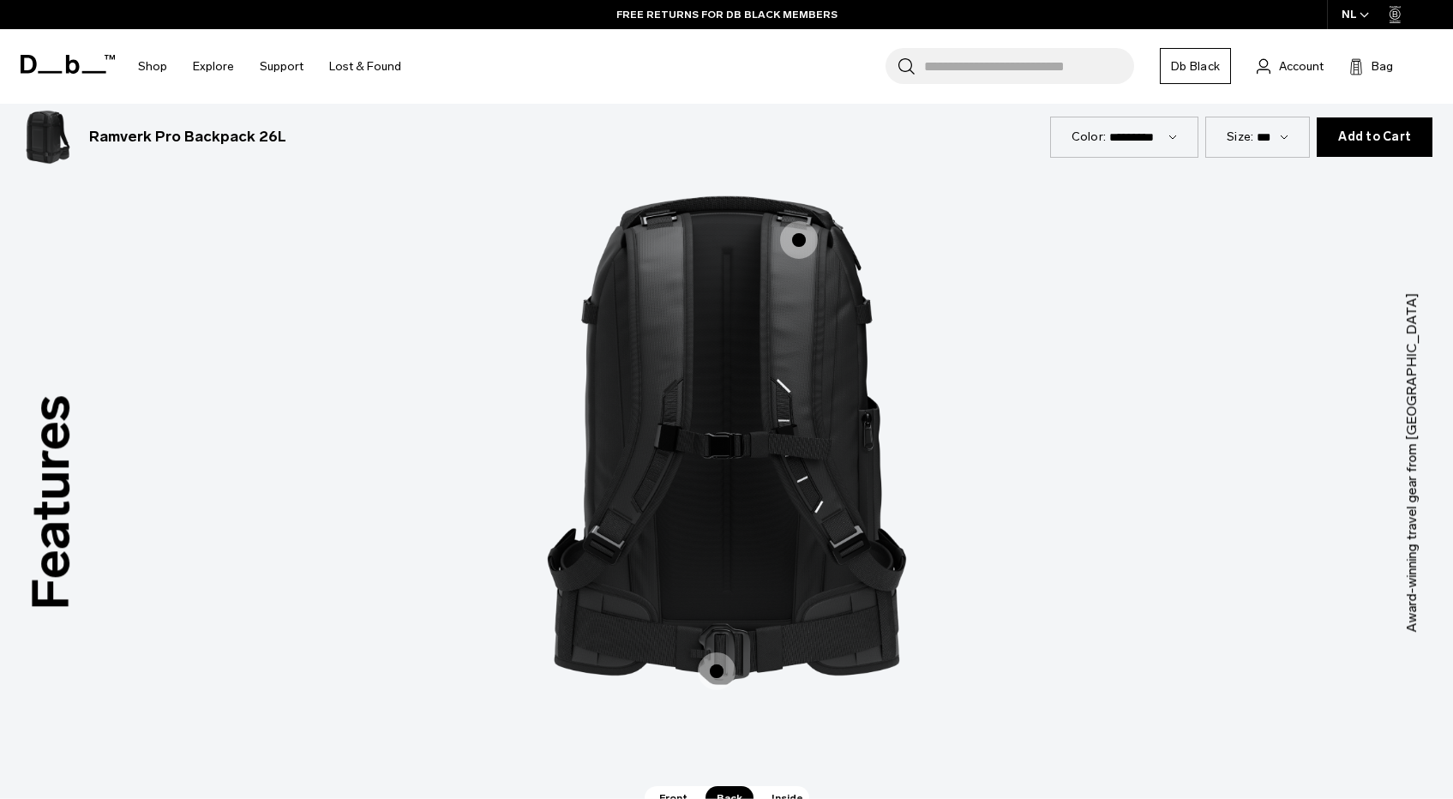
scroll to position [1512, 0]
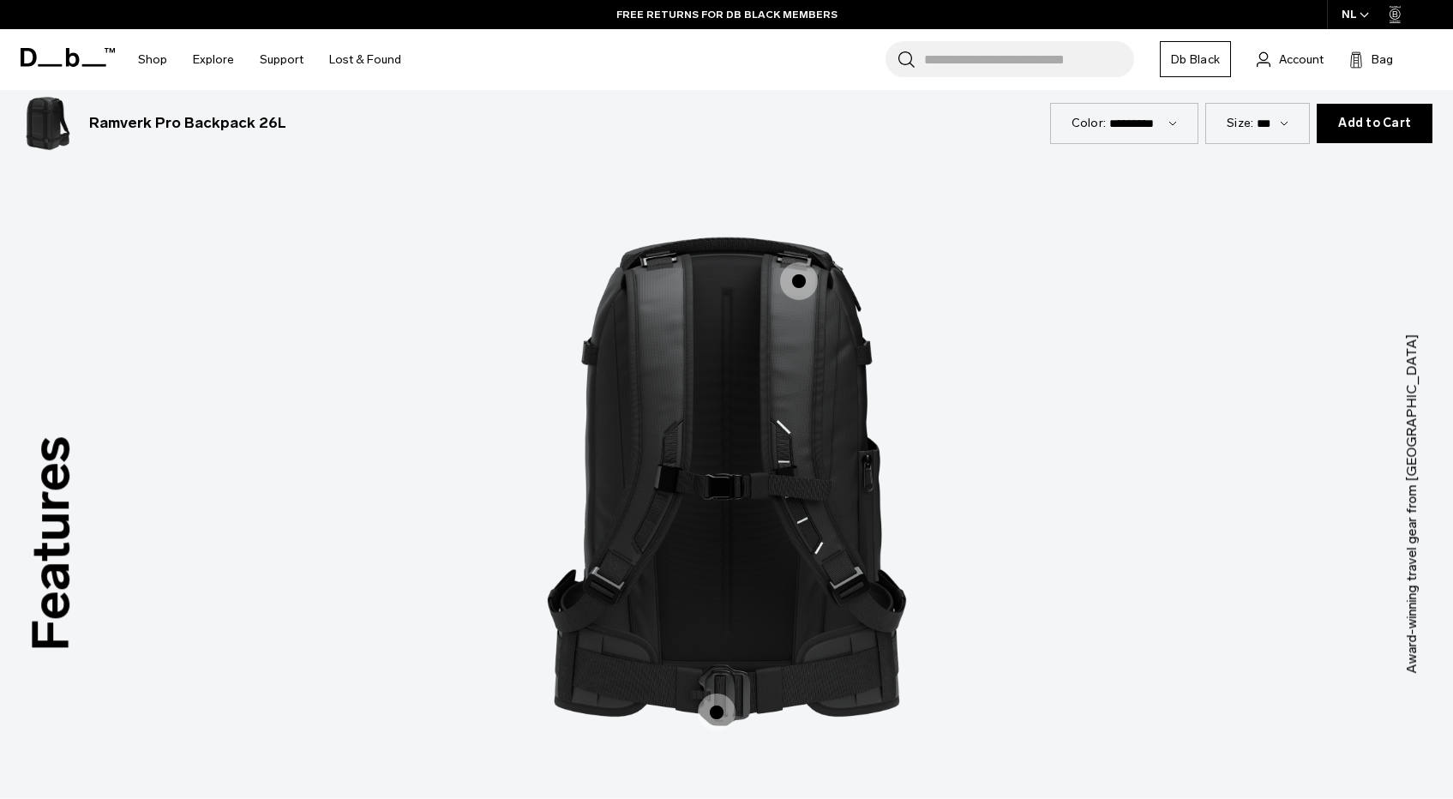
click at [713, 700] on span "2 / 3" at bounding box center [717, 713] width 38 height 38
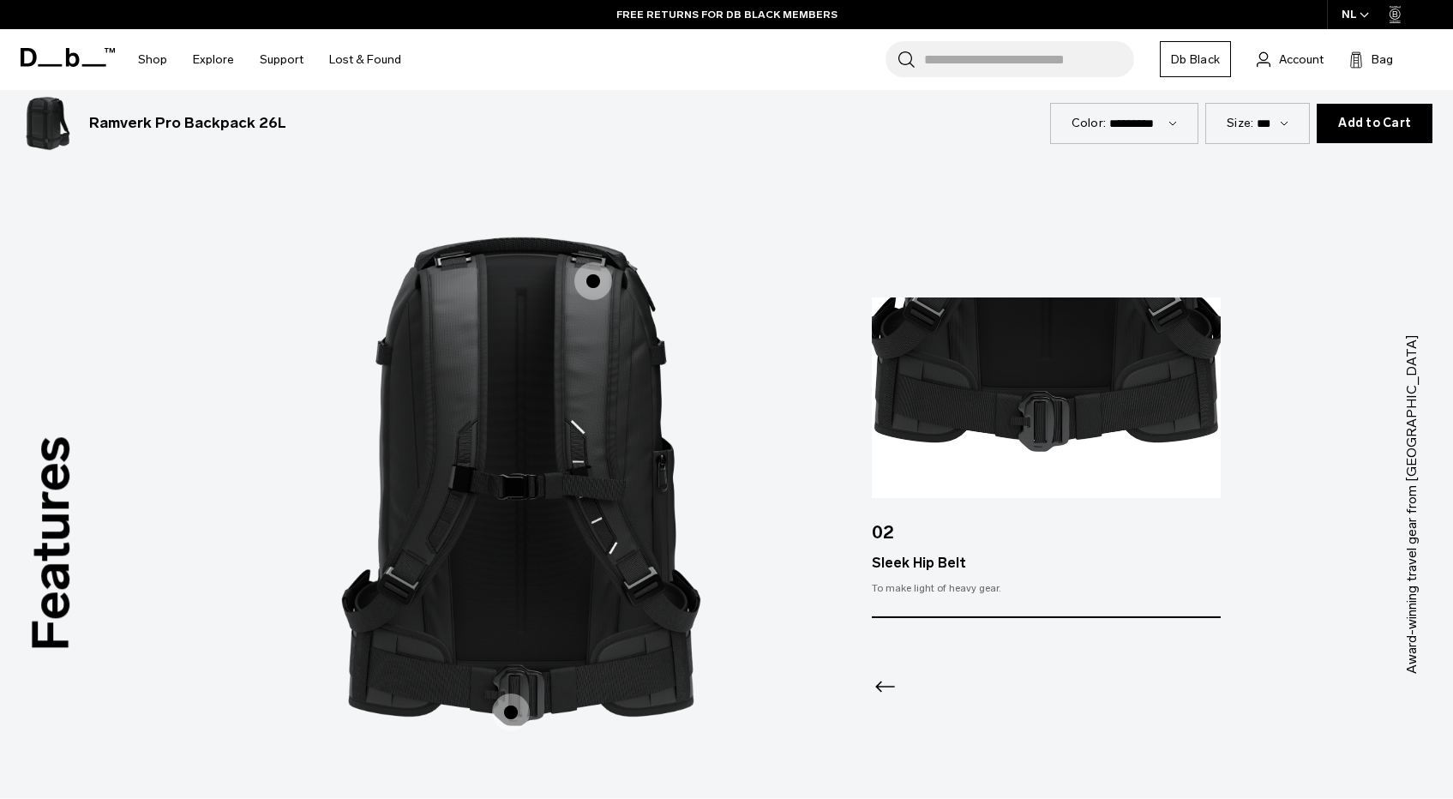
click at [592, 277] on span "2 / 3" at bounding box center [593, 281] width 38 height 38
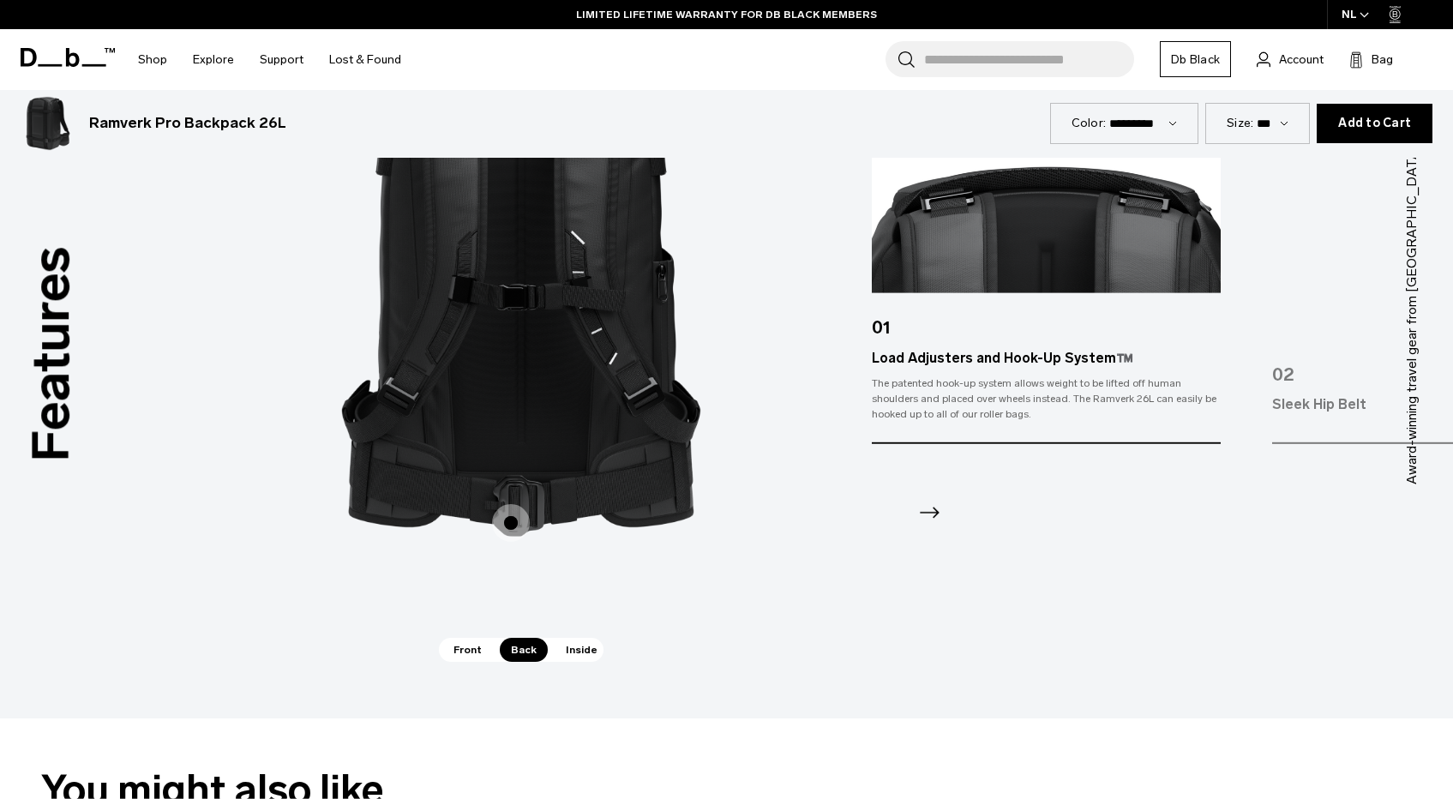
scroll to position [1750, 0]
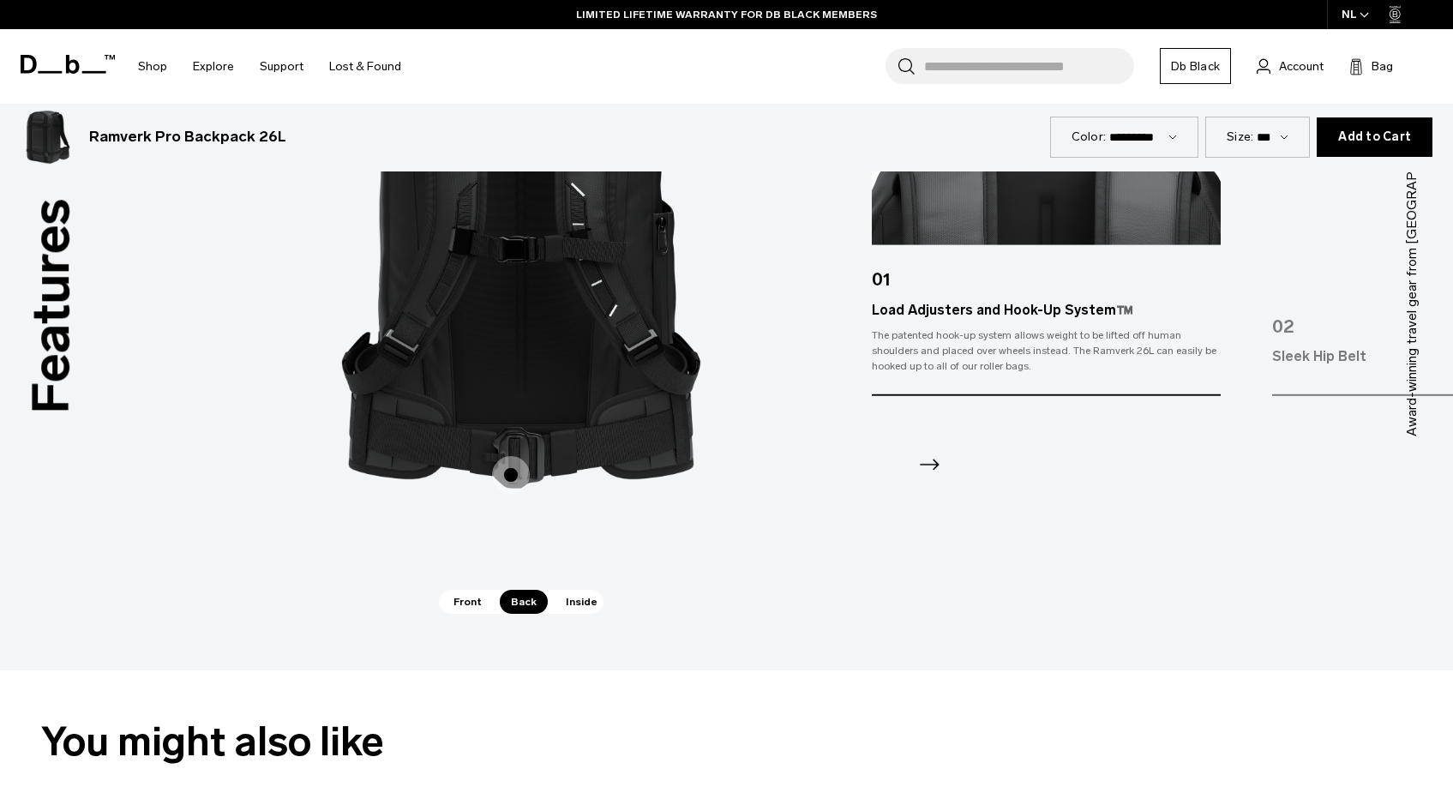
click at [580, 603] on span "Inside" at bounding box center [582, 602] width 54 height 24
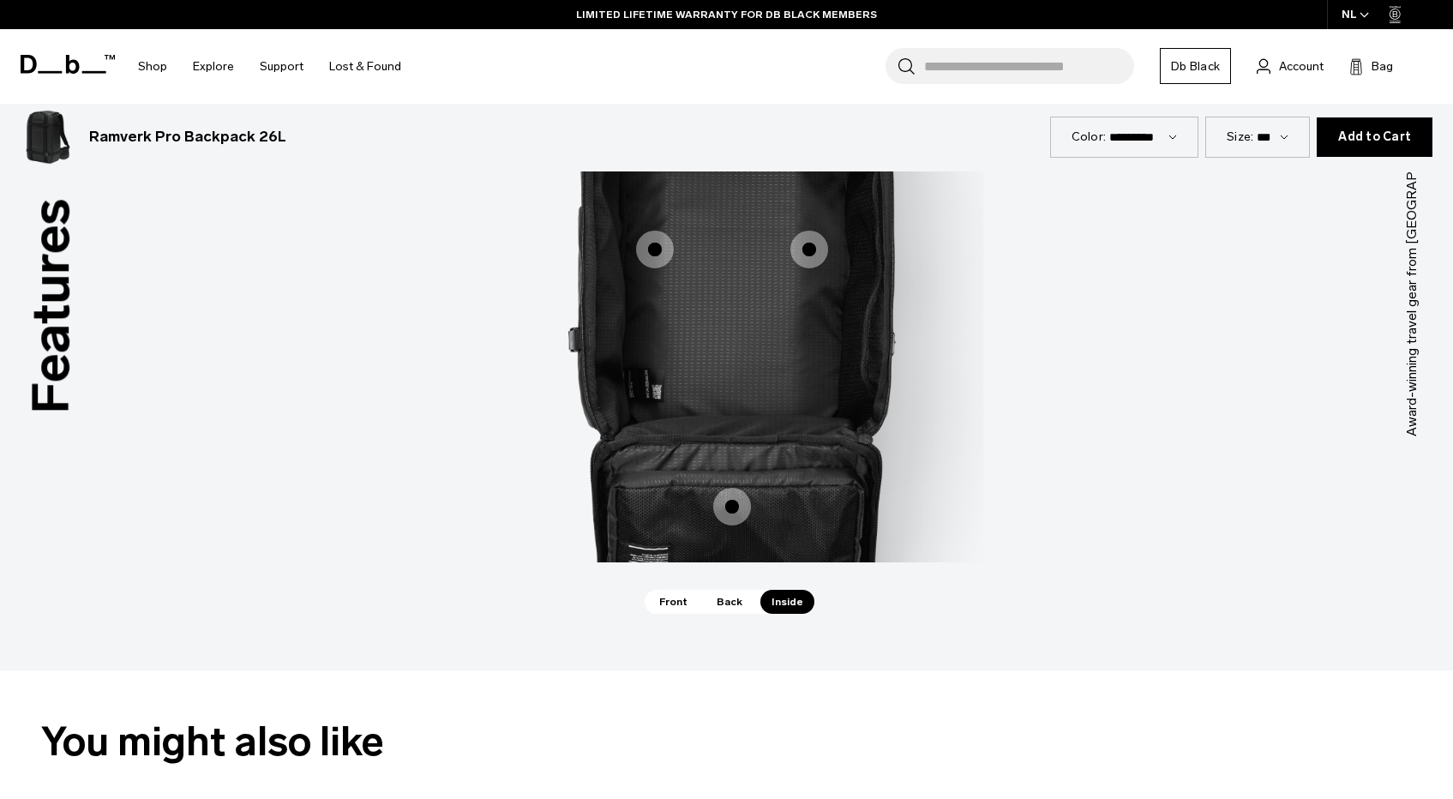
scroll to position [1546, 0]
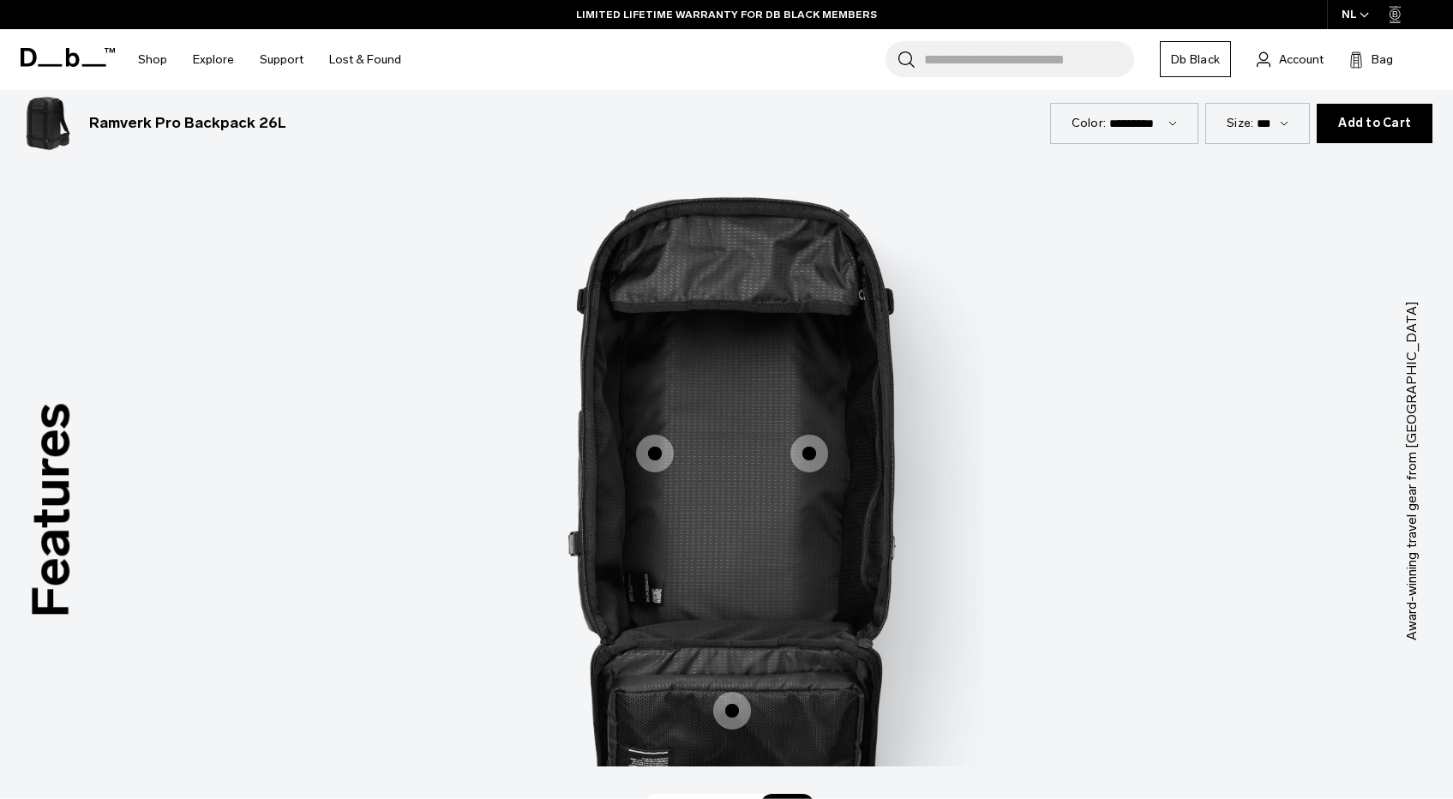
click at [674, 448] on label "Main Compartment Opens Fully" at bounding box center [654, 453] width 41 height 41
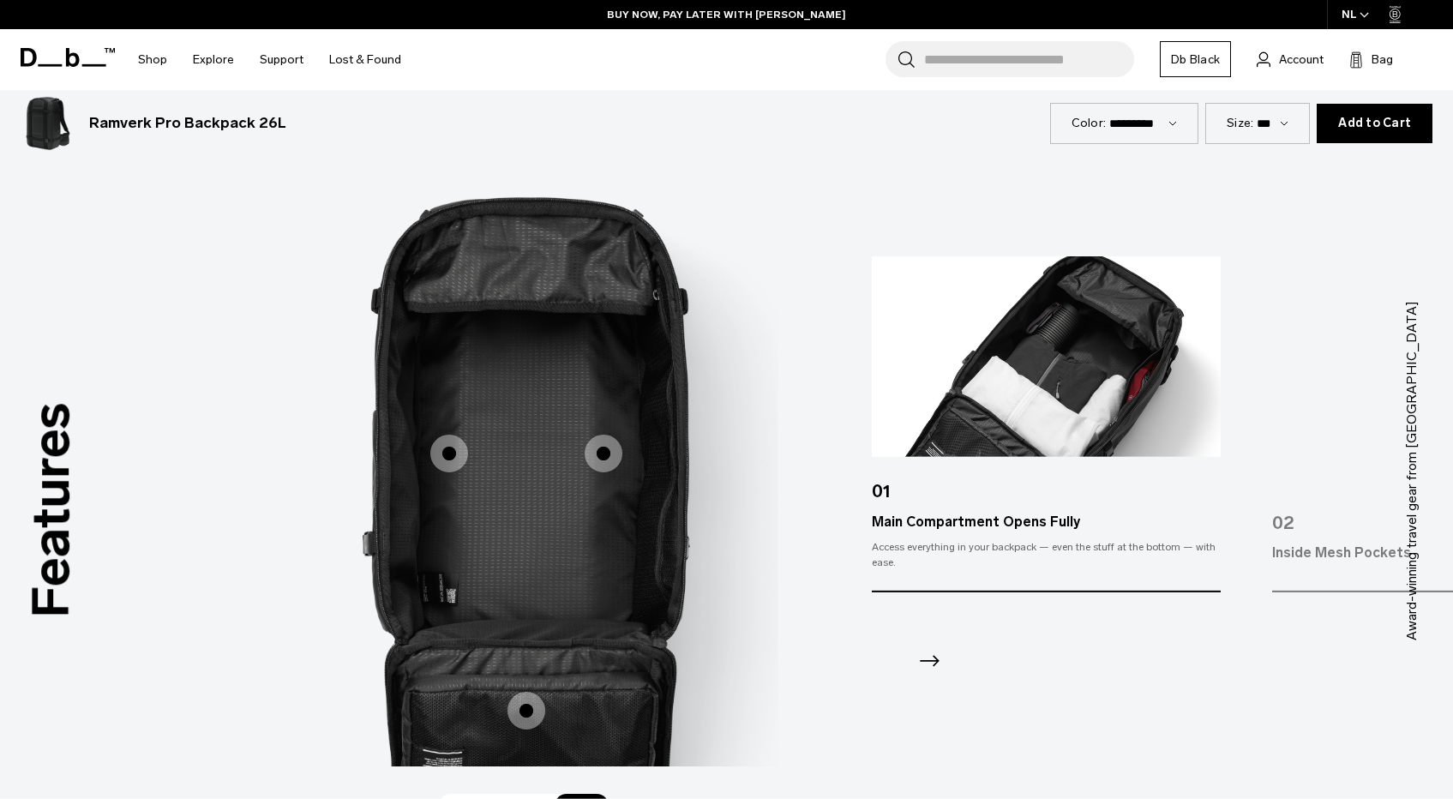
click at [604, 452] on span "3 / 3" at bounding box center [604, 454] width 38 height 38
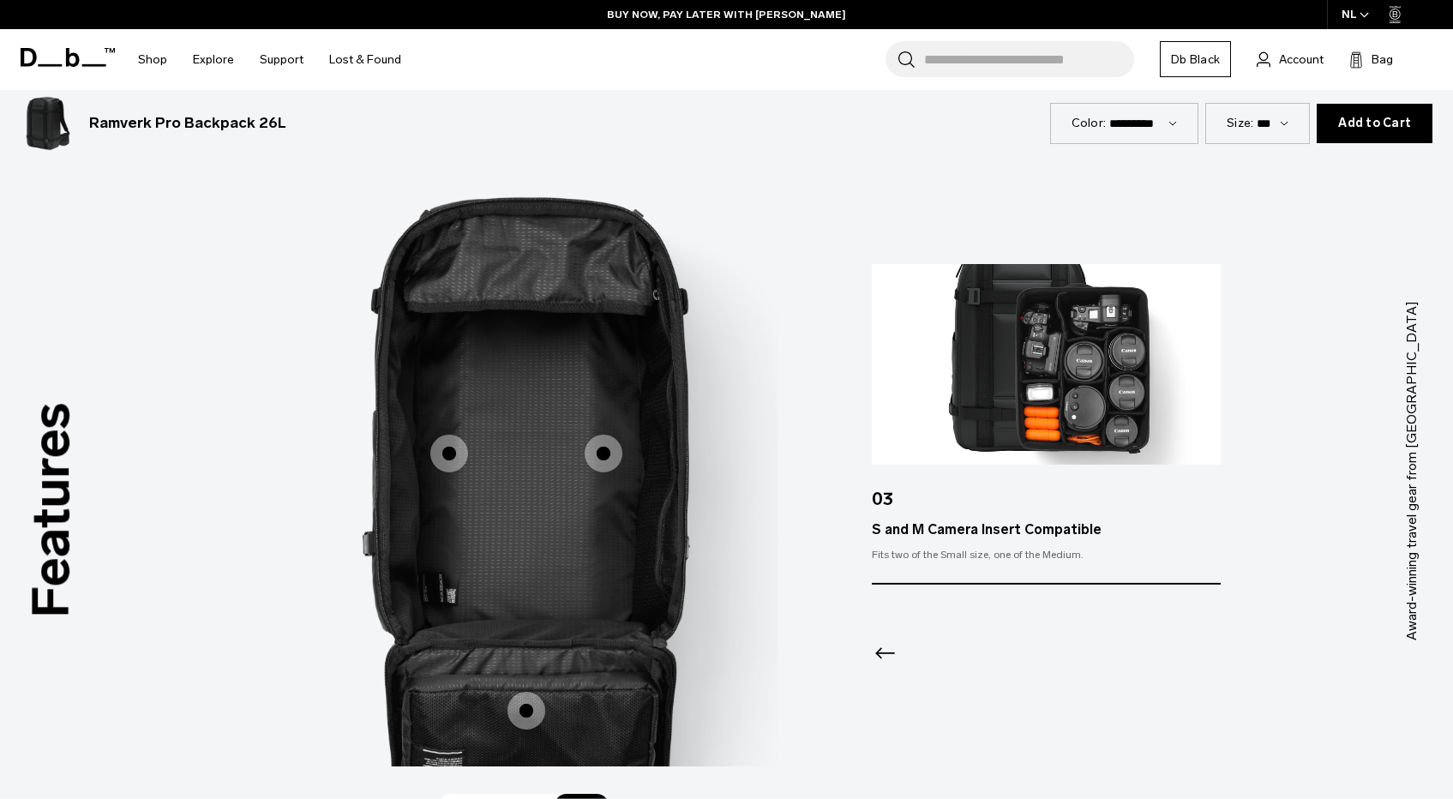
click at [527, 711] on span "3 / 3" at bounding box center [527, 711] width 38 height 38
click at [528, 716] on span "3 / 3" at bounding box center [527, 711] width 38 height 38
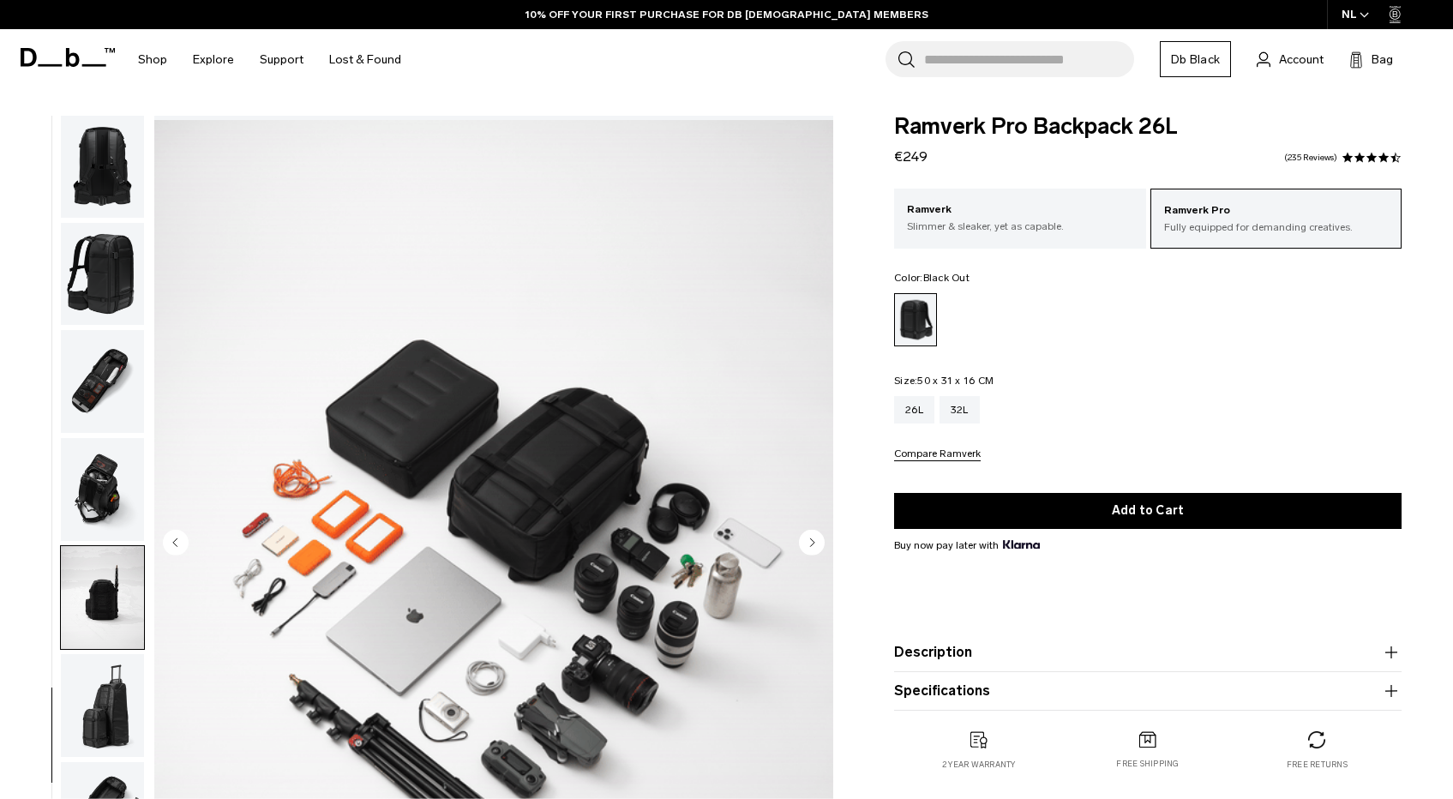
scroll to position [0, 0]
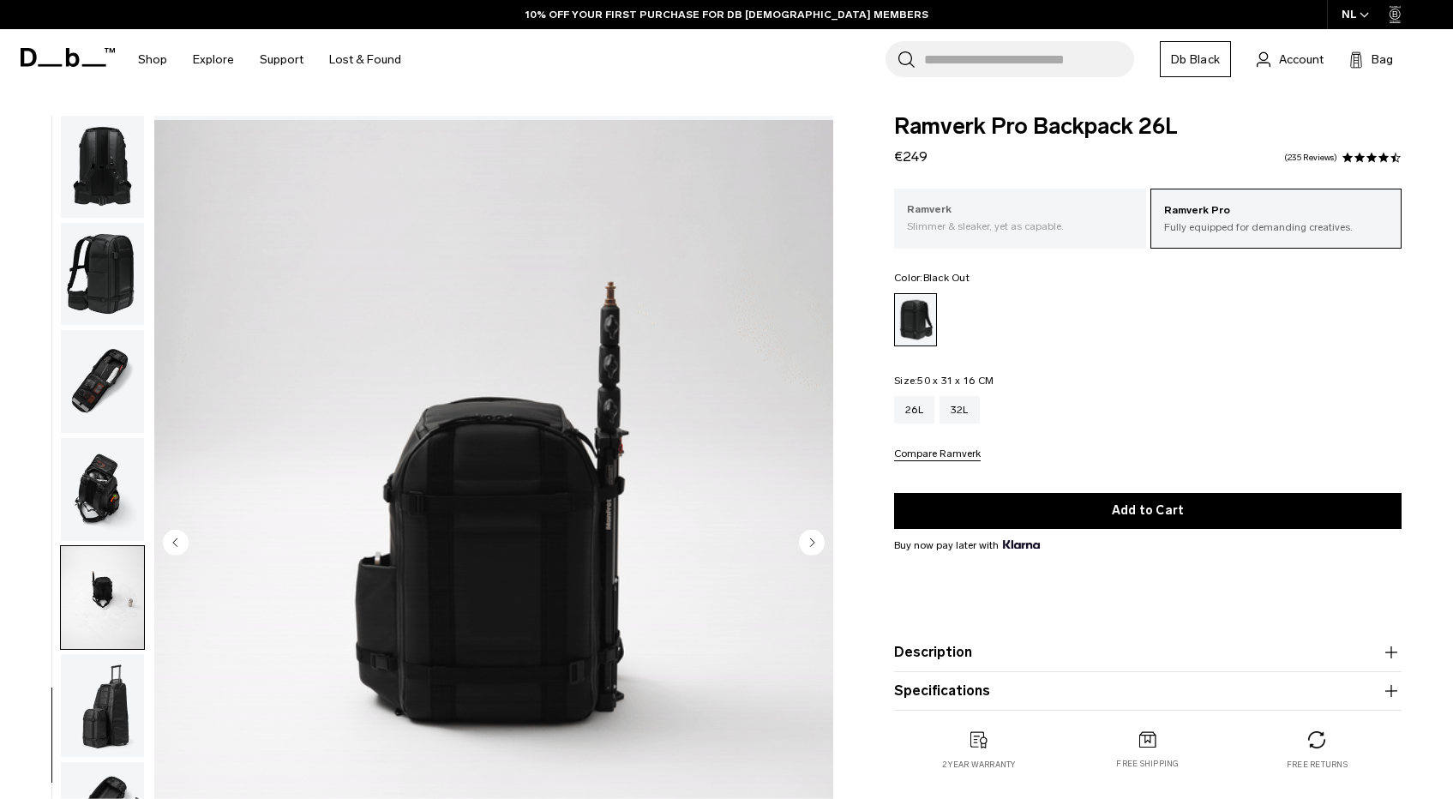
click at [1015, 227] on p "Slimmer & sleaker, yet as capable." at bounding box center [1019, 226] width 225 height 15
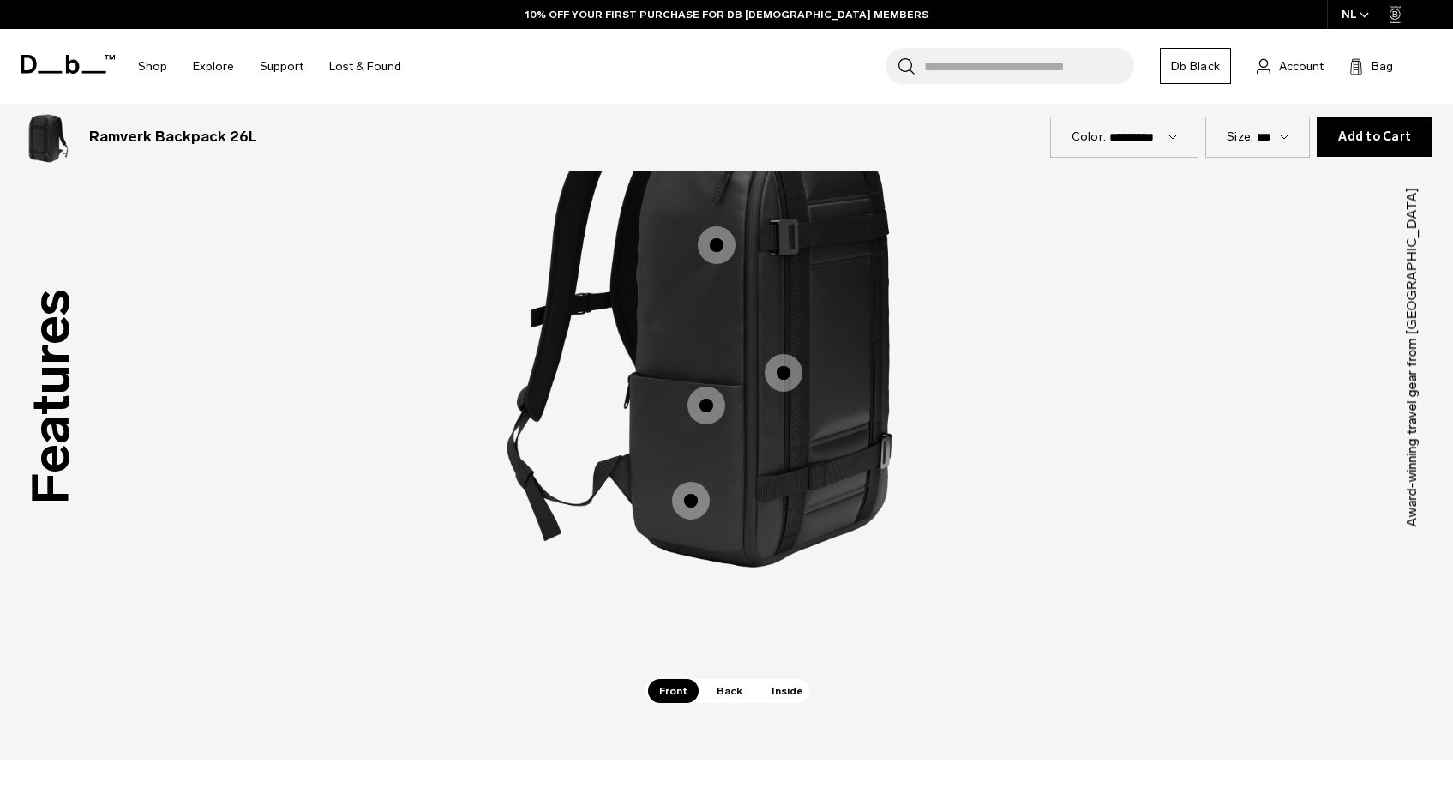
scroll to position [2327, 0]
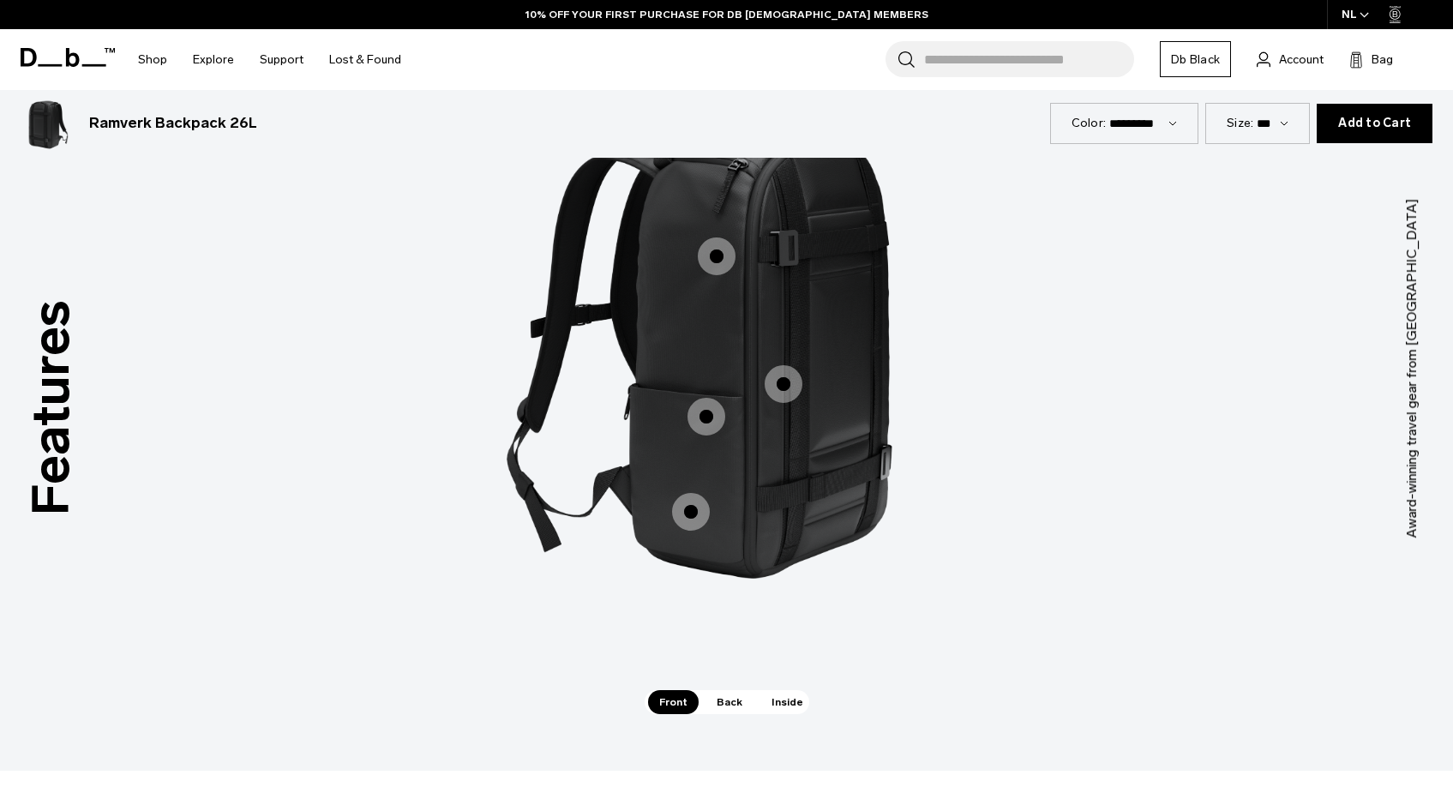
click at [686, 507] on span "1 / 3" at bounding box center [691, 512] width 38 height 38
click at [690, 514] on span "1 / 3" at bounding box center [691, 512] width 38 height 38
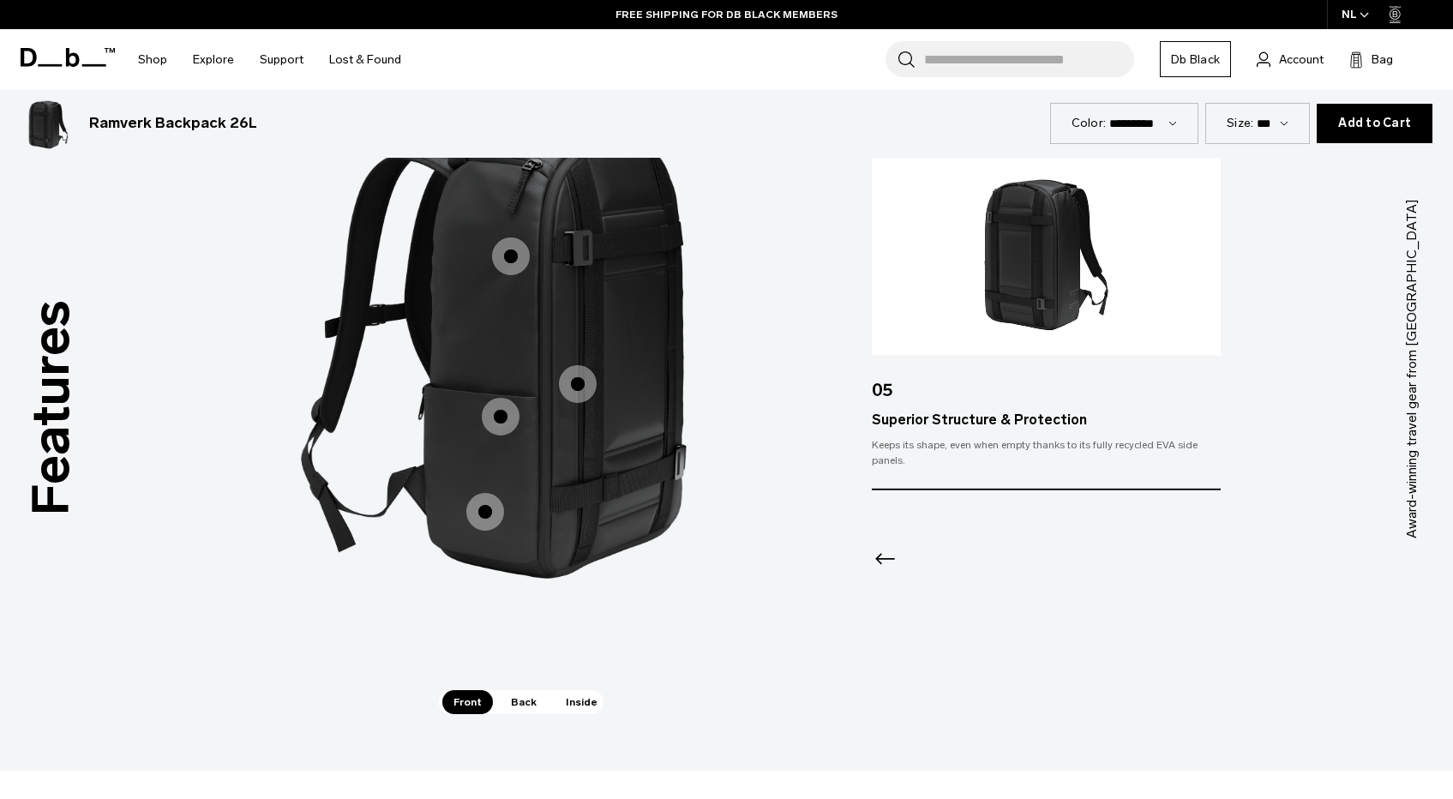
click at [499, 411] on span "1 / 3" at bounding box center [501, 417] width 38 height 38
click at [505, 418] on span "1 / 3" at bounding box center [501, 417] width 38 height 38
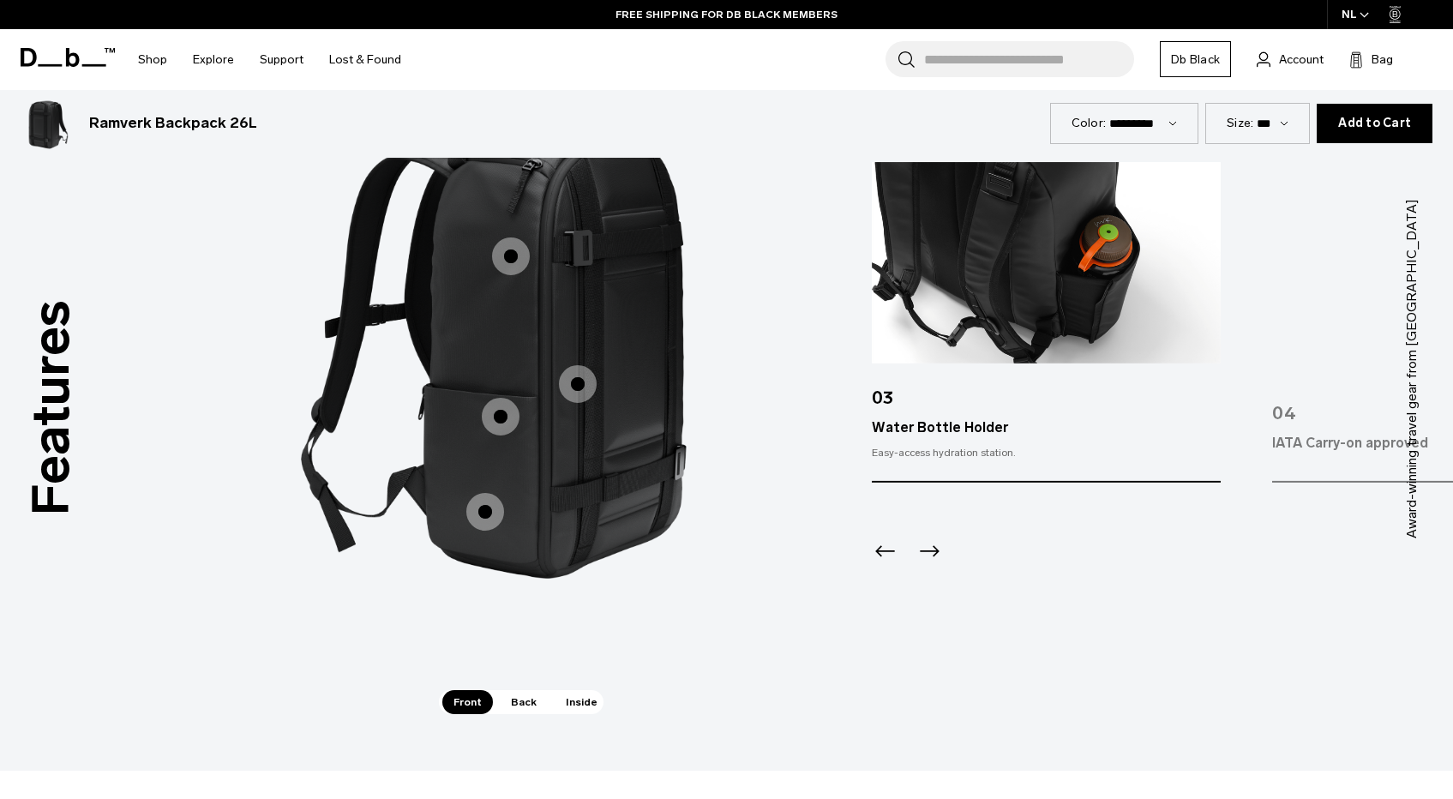
click at [582, 378] on span "1 / 3" at bounding box center [578, 384] width 38 height 38
click at [577, 394] on span "1 / 3" at bounding box center [578, 384] width 38 height 38
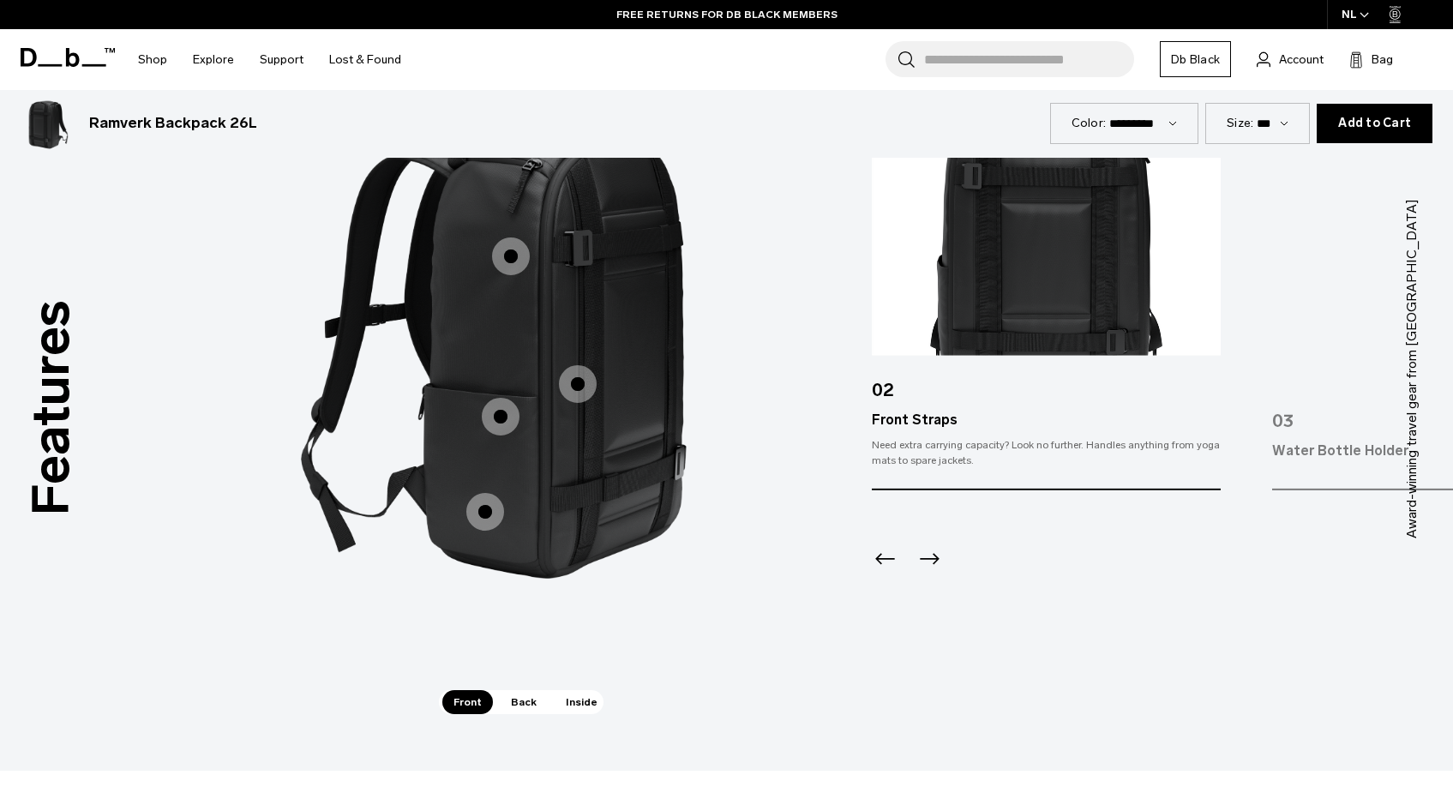
click at [508, 262] on span "1 / 3" at bounding box center [511, 256] width 38 height 38
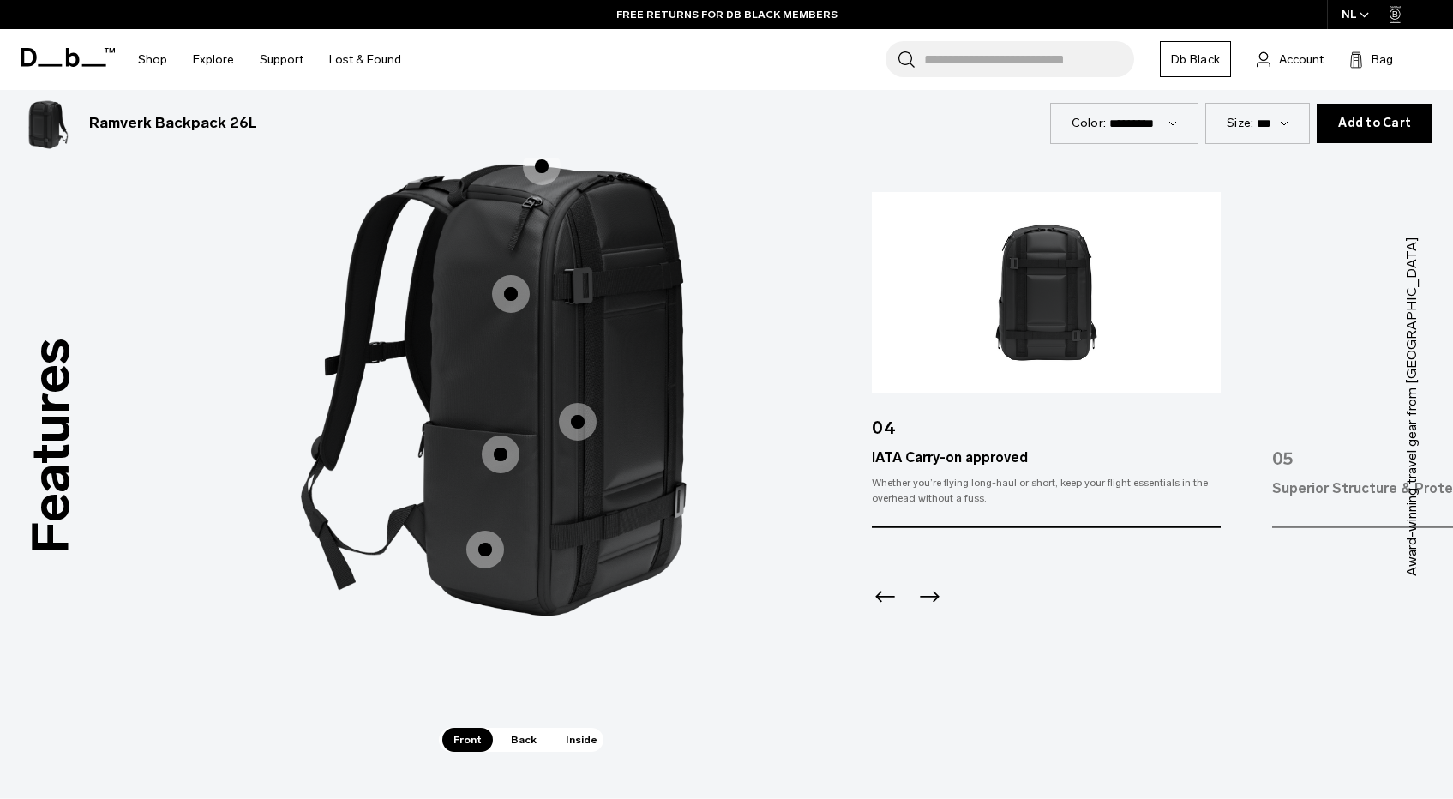
scroll to position [2347, 0]
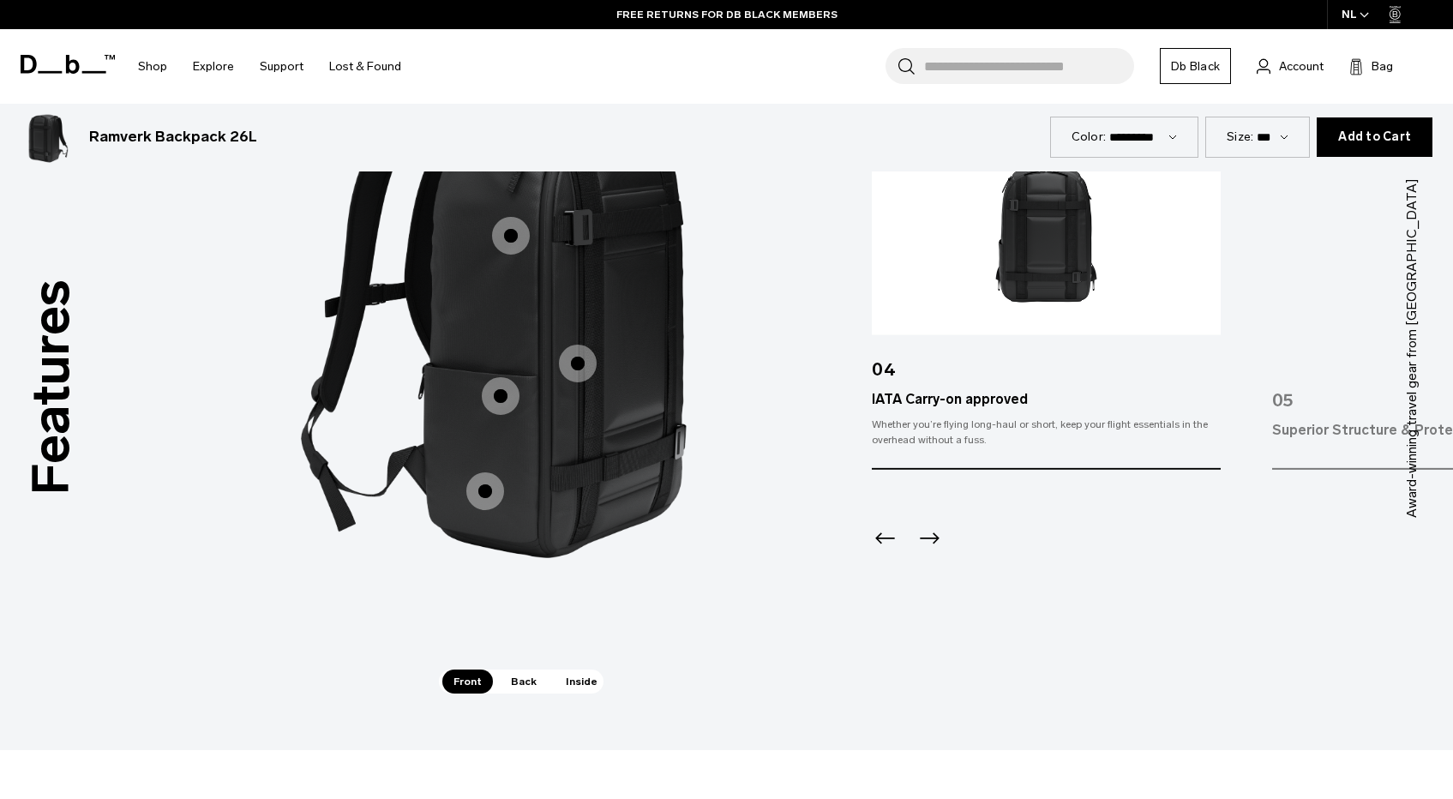
click at [516, 678] on span "Back" at bounding box center [524, 682] width 48 height 24
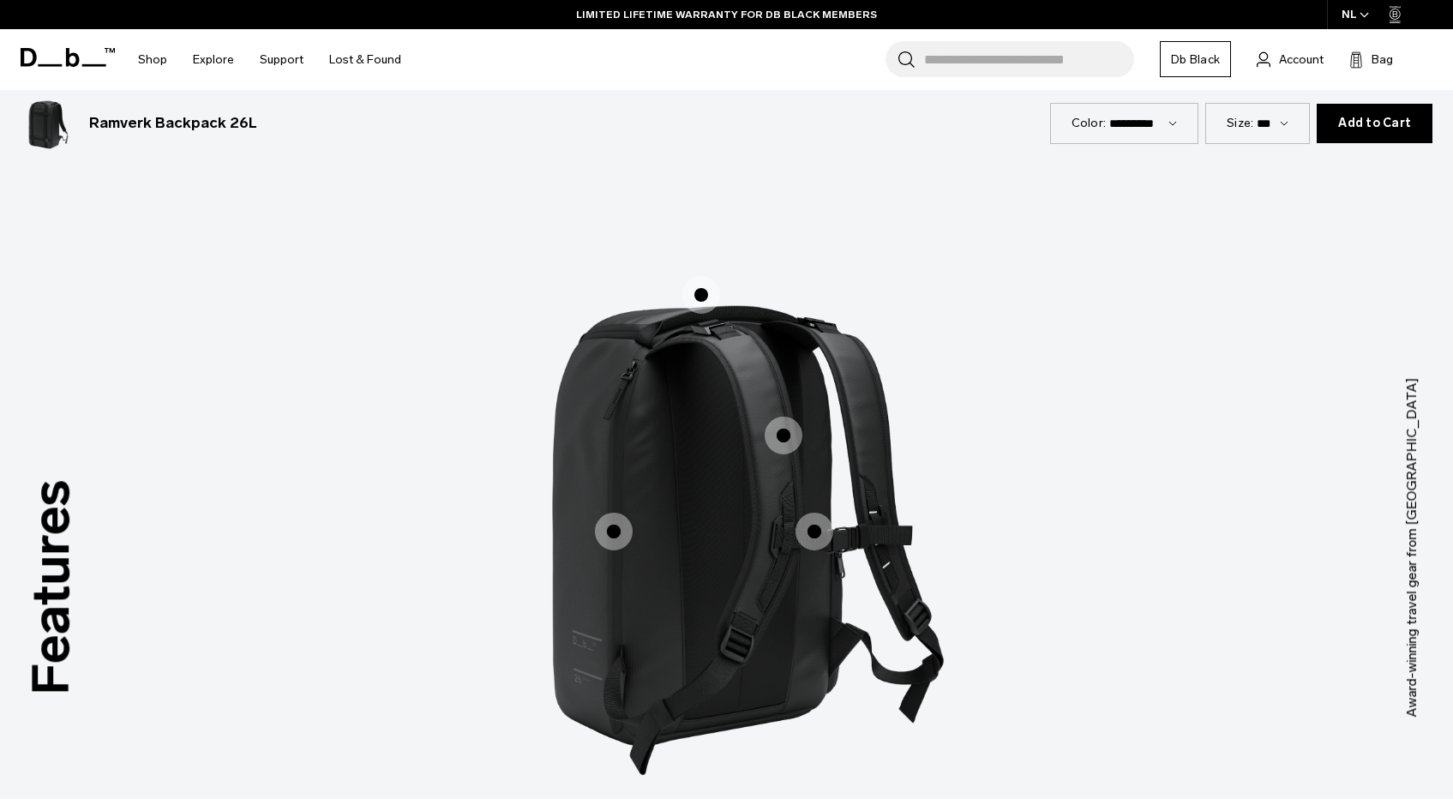
scroll to position [2143, 0]
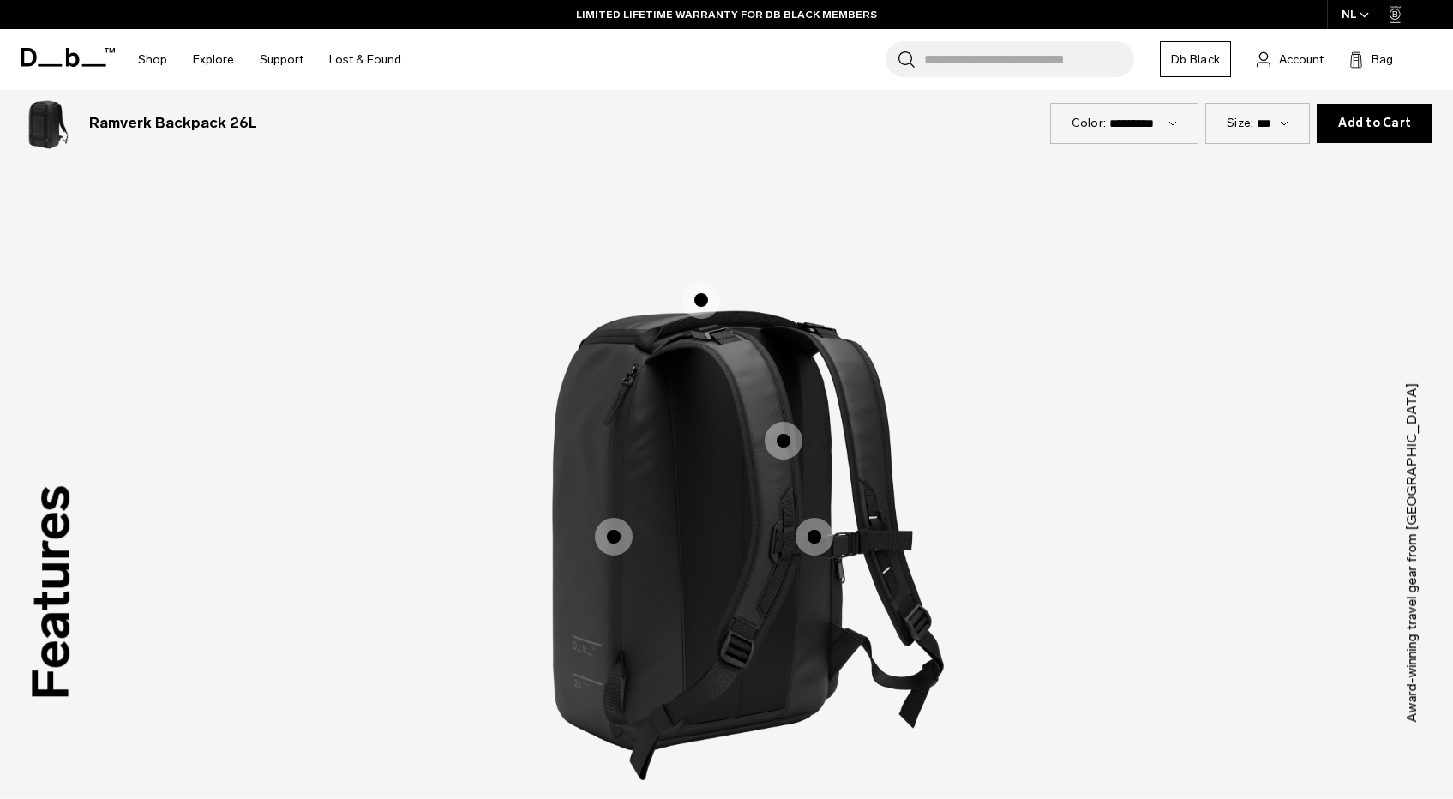
click at [612, 528] on span "2 / 3" at bounding box center [614, 537] width 38 height 38
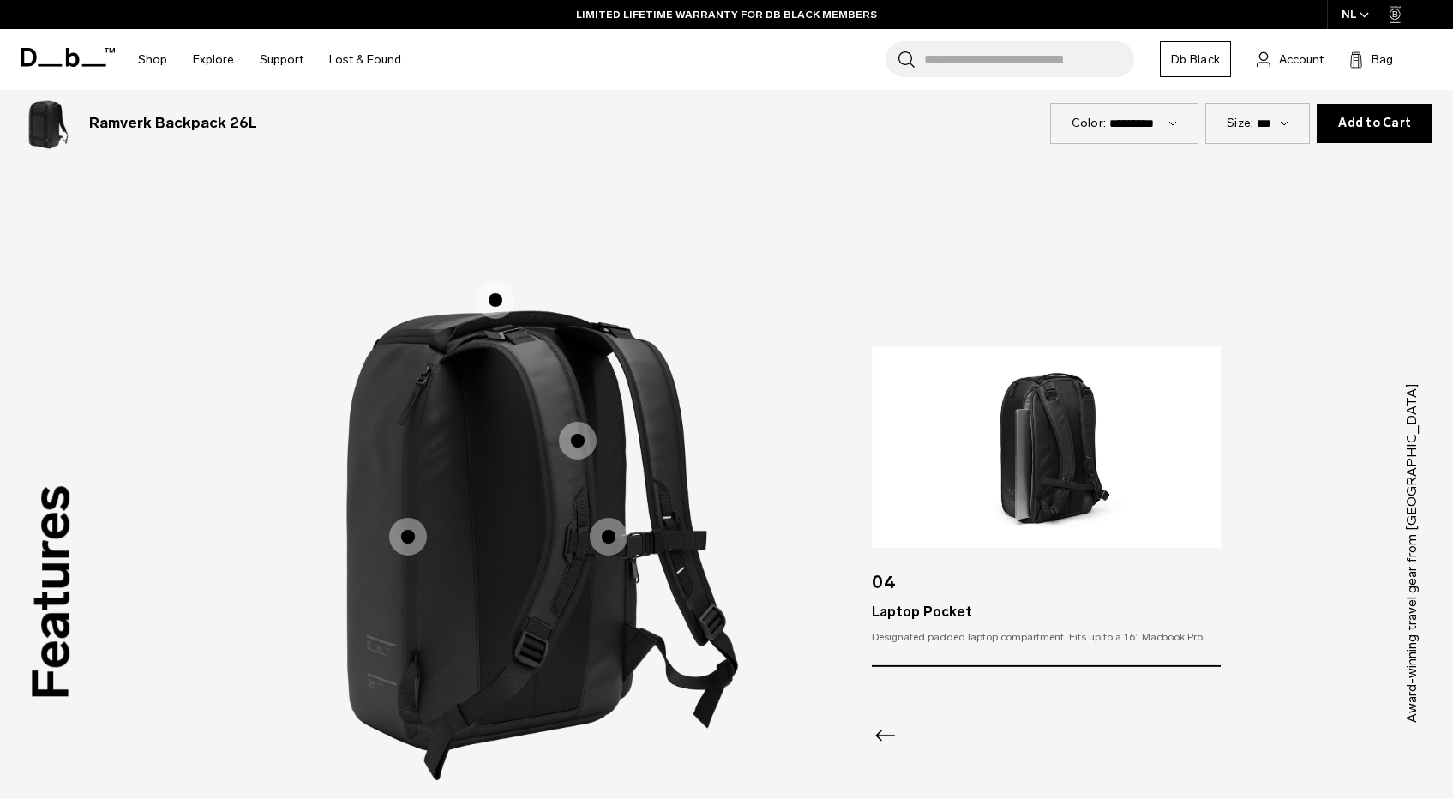
click at [605, 535] on span "2 / 3" at bounding box center [609, 537] width 38 height 38
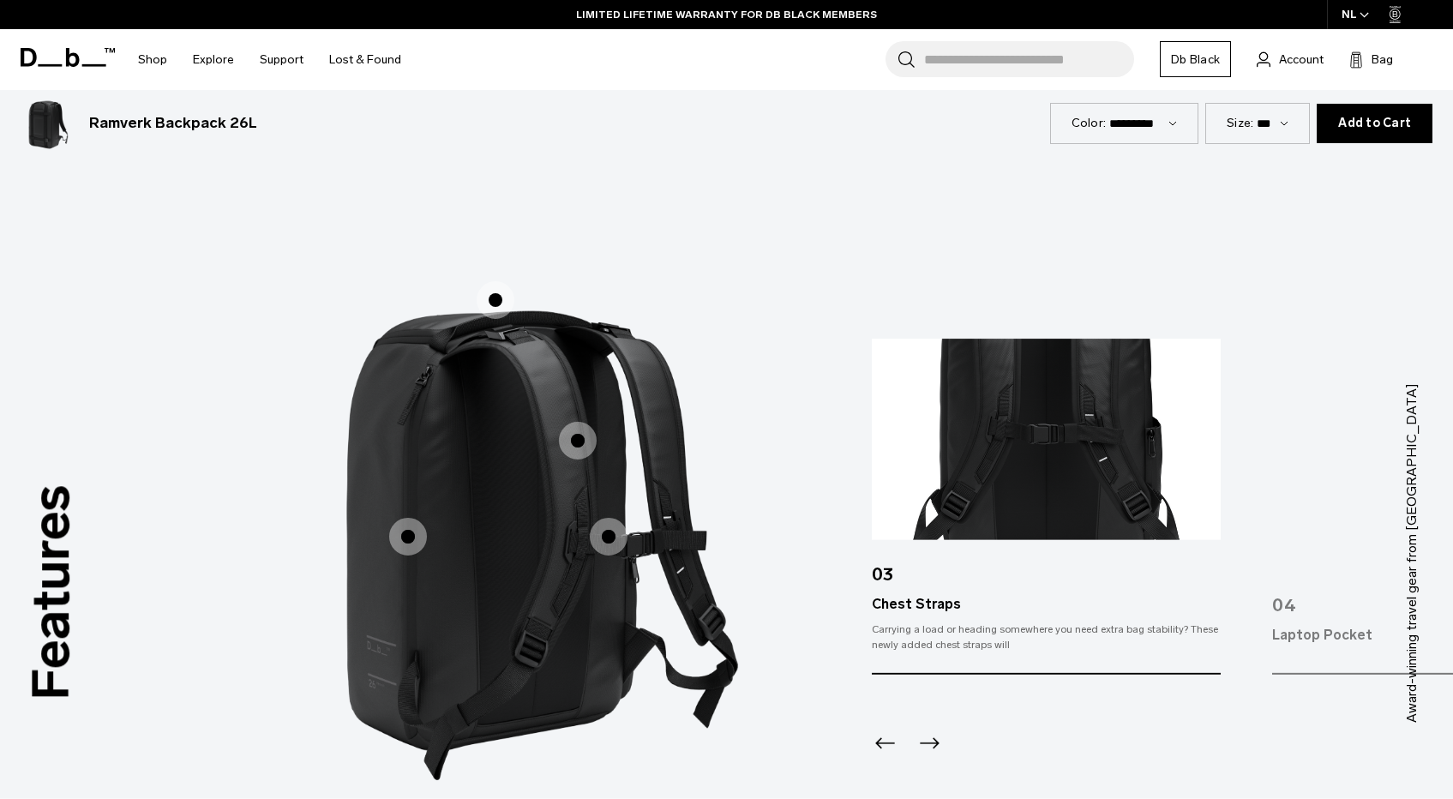
click at [572, 442] on span "2 / 3" at bounding box center [578, 441] width 38 height 38
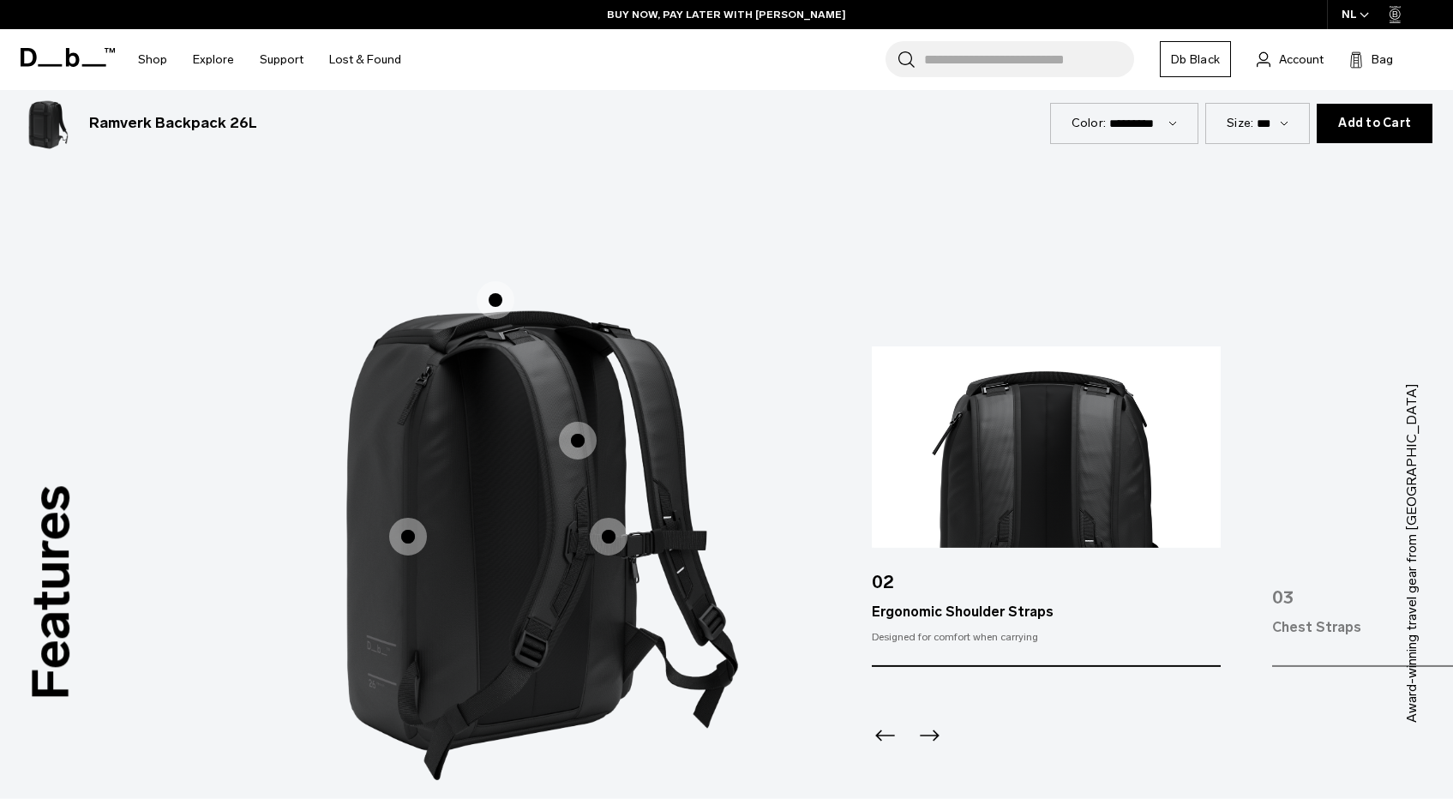
click at [508, 305] on span "2 / 3" at bounding box center [496, 300] width 38 height 38
click at [495, 298] on span "2 / 3" at bounding box center [496, 300] width 38 height 38
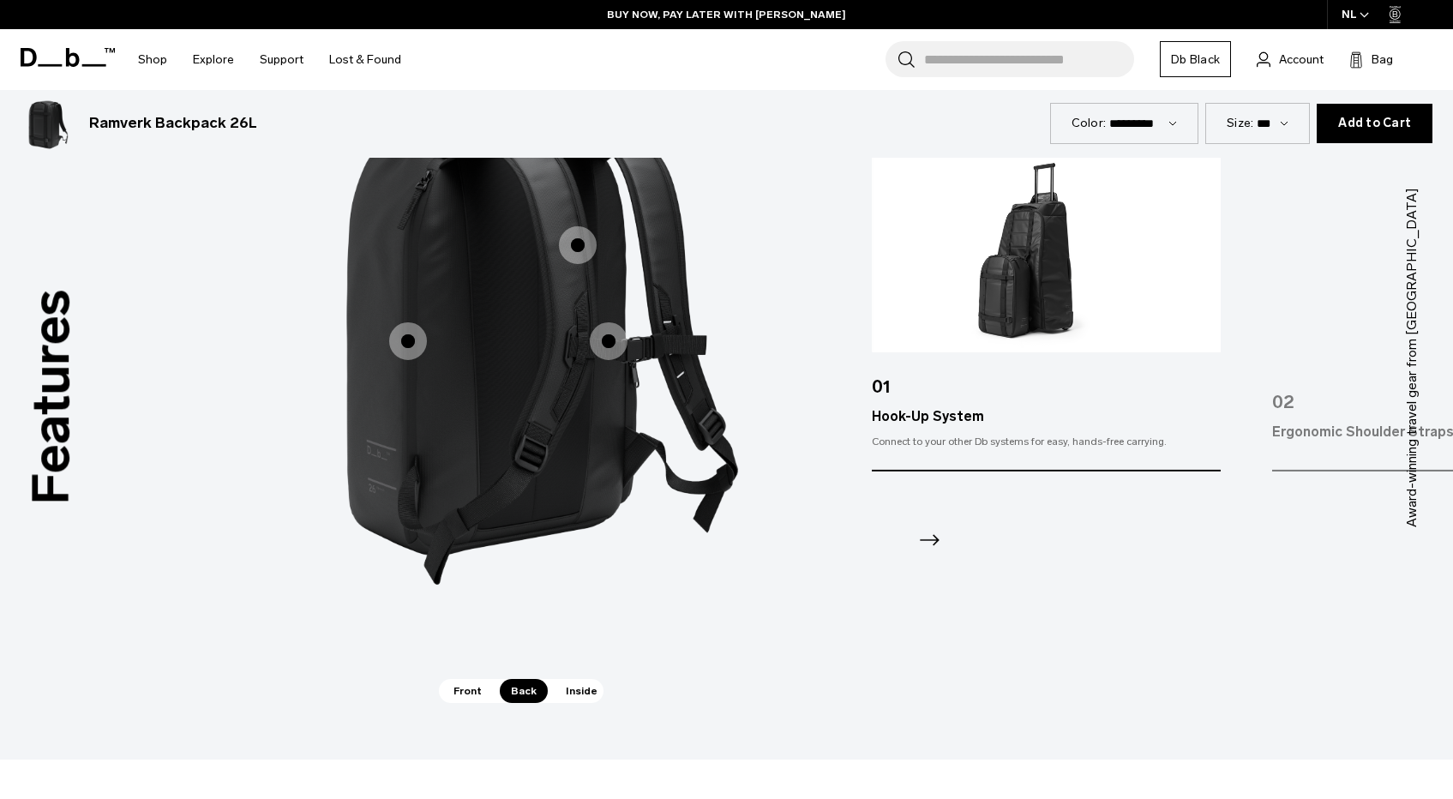
scroll to position [2416, 0]
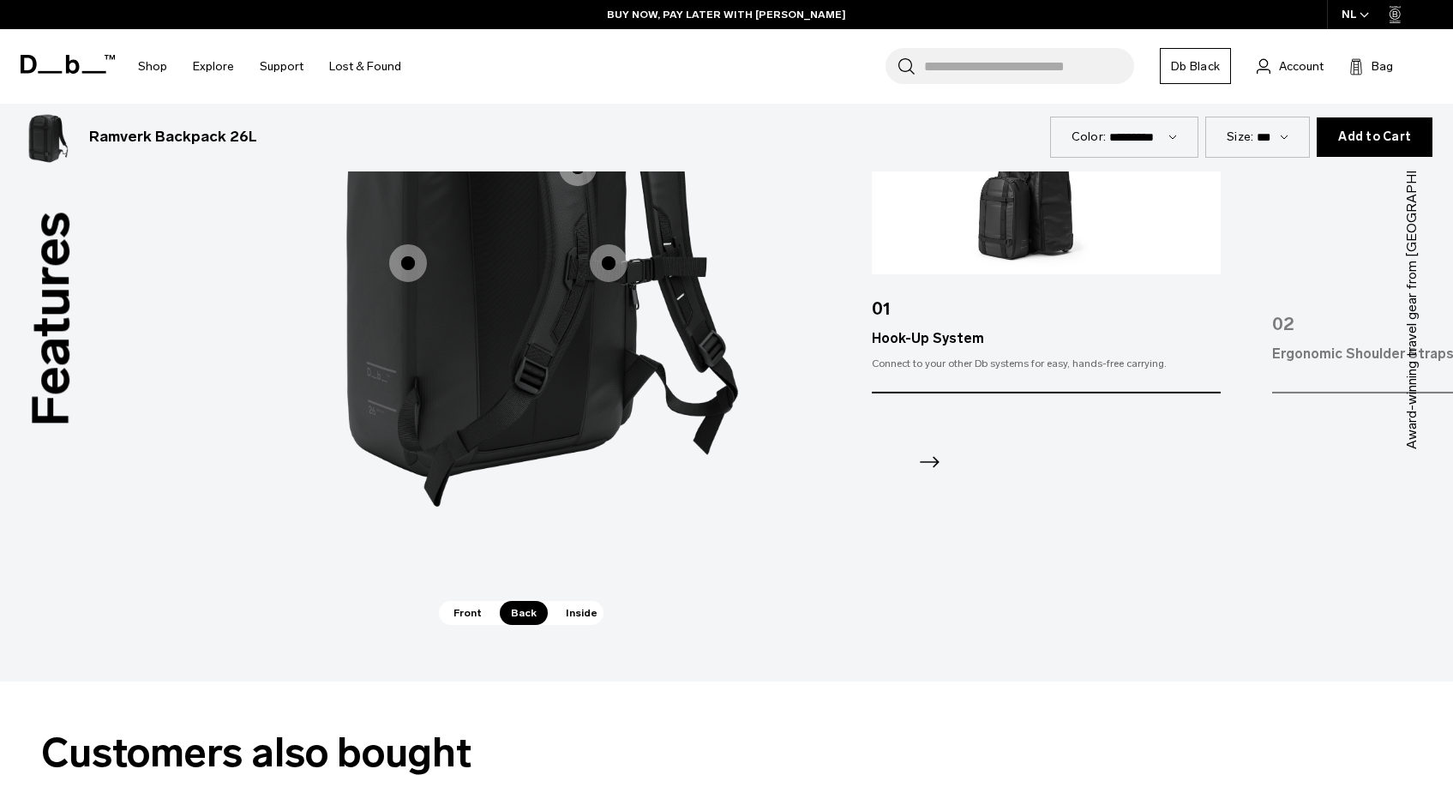
click at [571, 619] on span "Inside" at bounding box center [582, 613] width 54 height 24
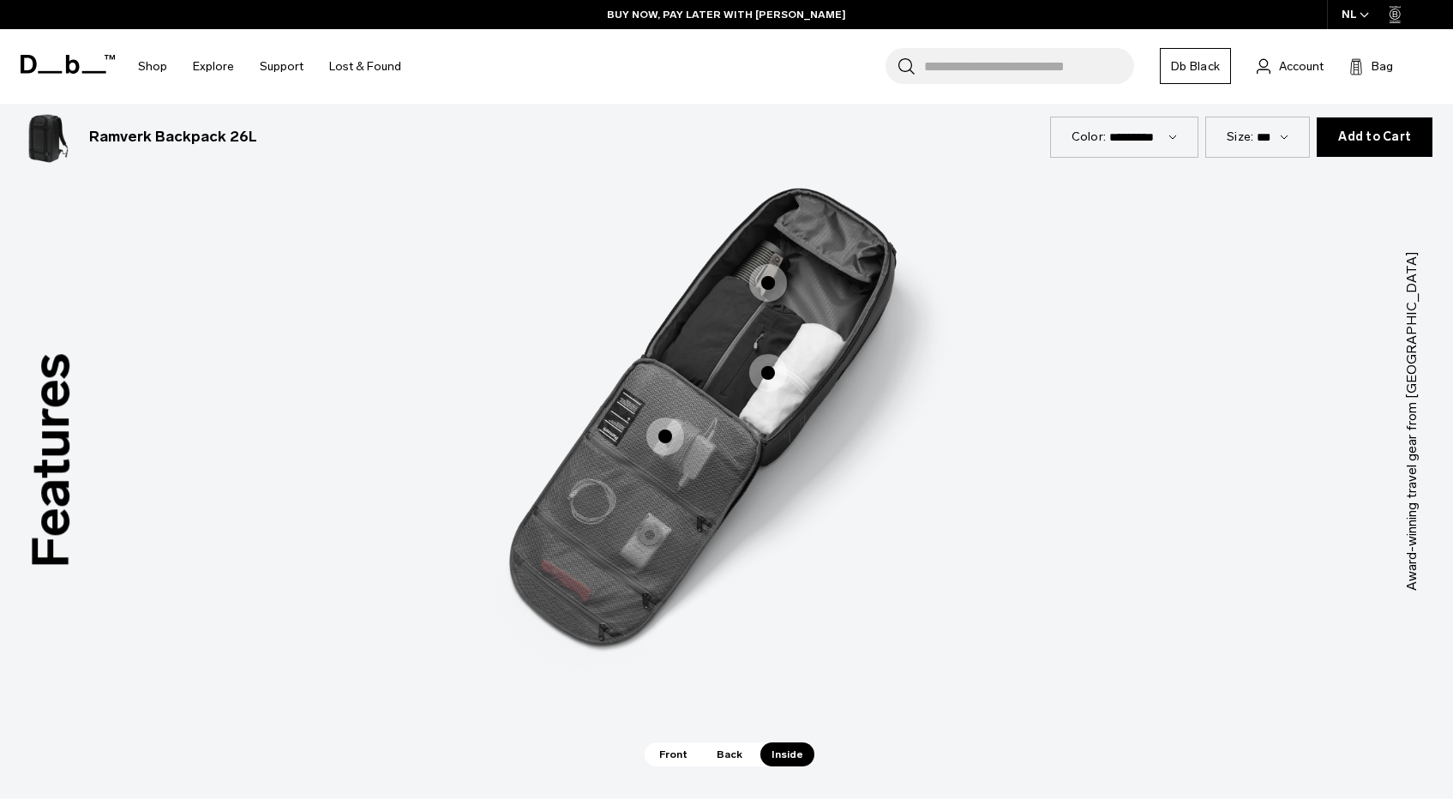
scroll to position [2244, 0]
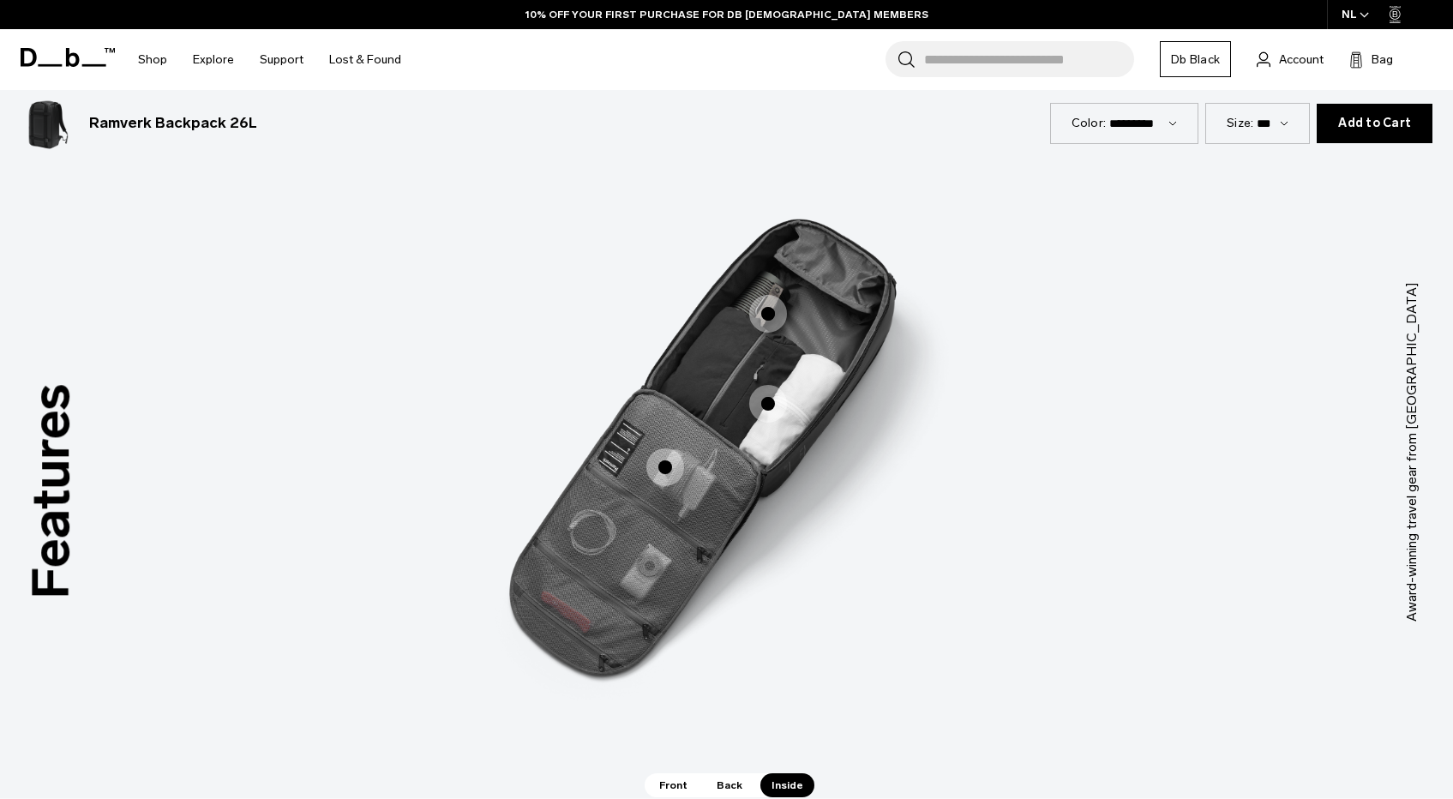
click at [670, 466] on span "3 / 3" at bounding box center [665, 467] width 38 height 38
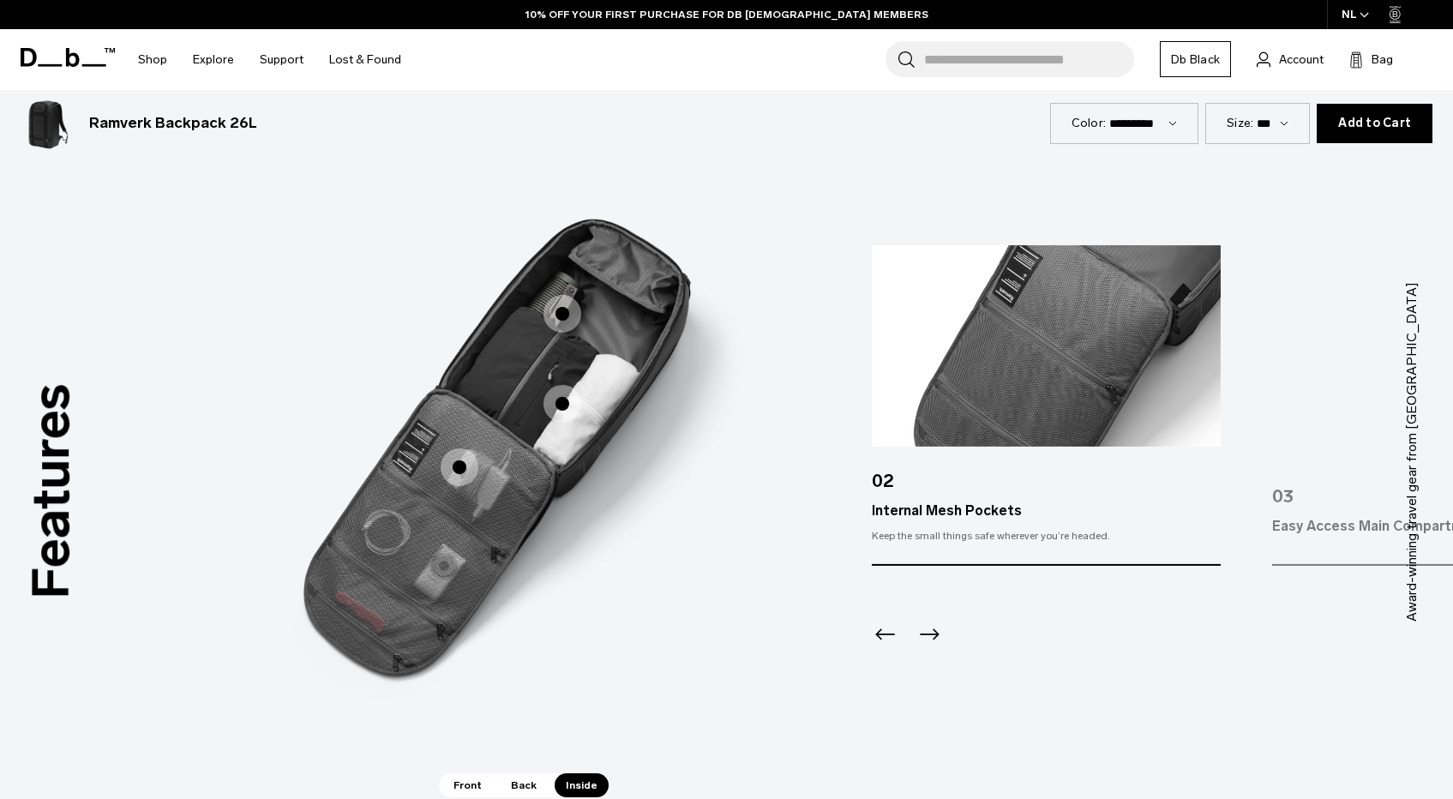
click at [562, 400] on span "3 / 3" at bounding box center [563, 404] width 38 height 38
click at [555, 394] on span "3 / 3" at bounding box center [563, 404] width 38 height 38
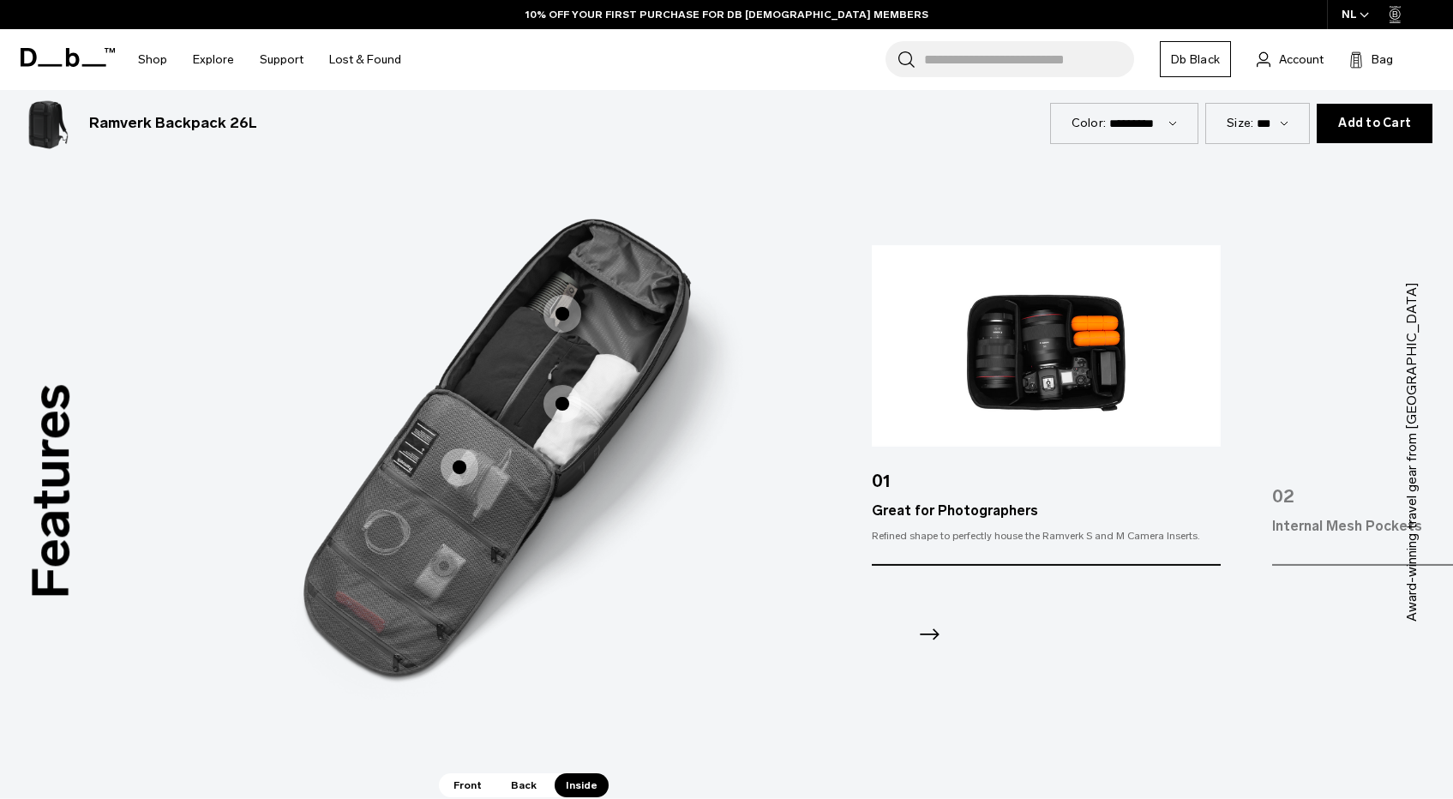
click at [555, 316] on span "3 / 3" at bounding box center [563, 314] width 38 height 38
